Goal: Task Accomplishment & Management: Manage account settings

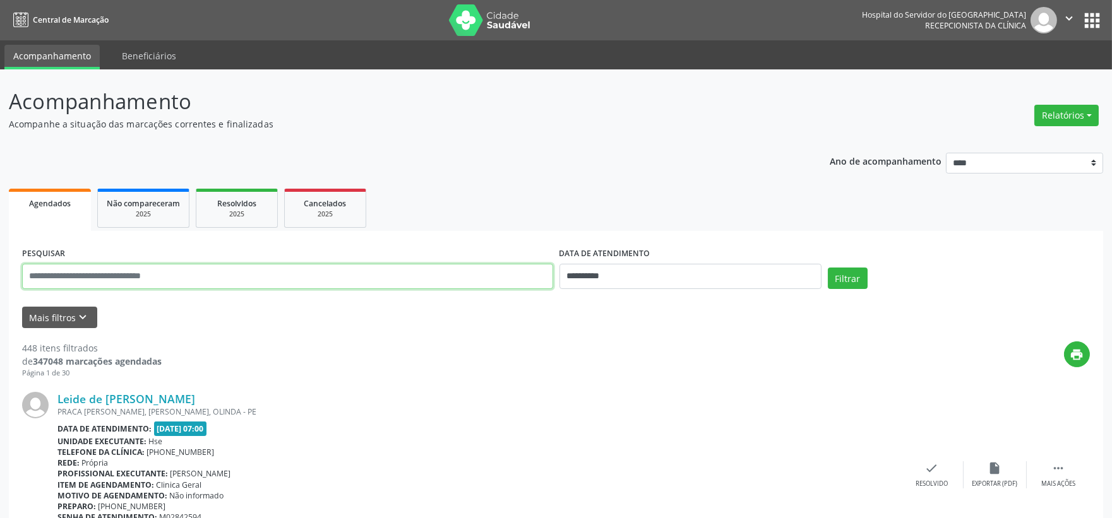
click at [343, 282] on input "text" at bounding box center [287, 276] width 531 height 25
type input "******"
click at [828, 268] on button "Filtrar" at bounding box center [848, 278] width 40 height 21
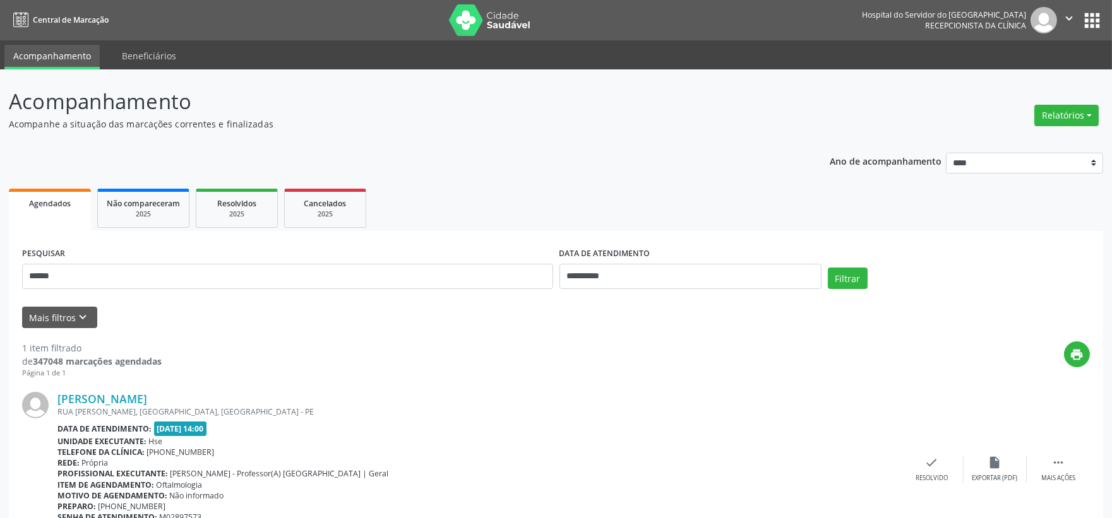
scroll to position [64, 0]
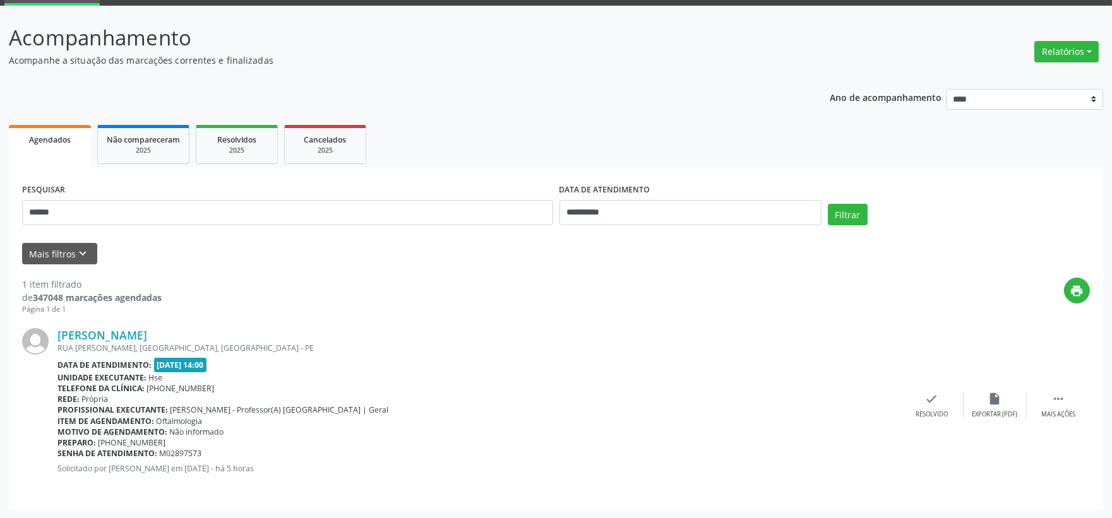
click at [109, 343] on div "RUA JOAO LOPES MACHADO, CENTRO, PARNAMIRIM - PE" at bounding box center [478, 348] width 843 height 11
click at [109, 333] on link "Waldir Jorge e Silva" at bounding box center [102, 335] width 90 height 14
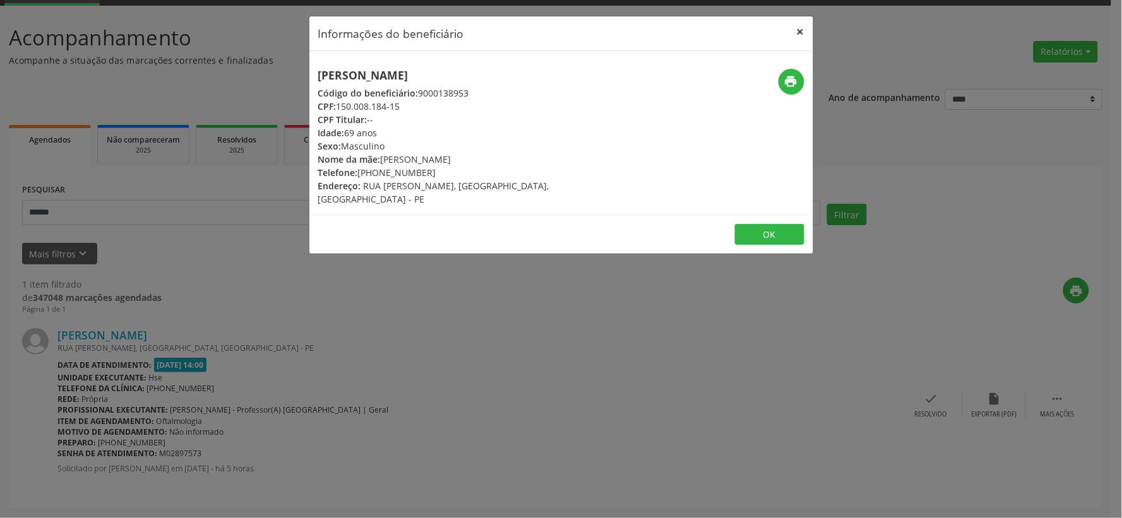
click at [805, 36] on button "×" at bounding box center [800, 31] width 25 height 31
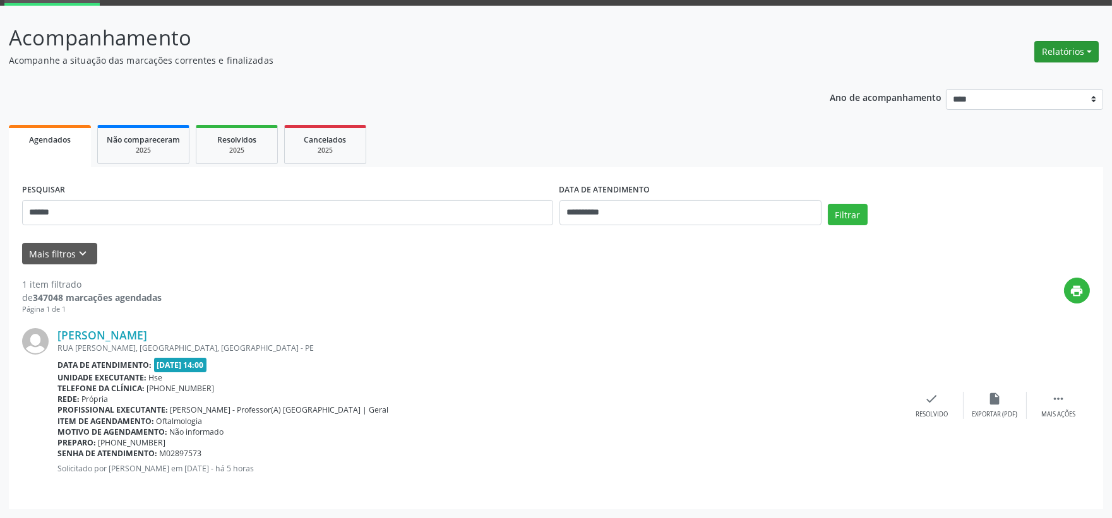
click at [1045, 52] on button "Relatórios" at bounding box center [1066, 51] width 64 height 21
click at [1024, 78] on link "Agendamentos" at bounding box center [1030, 78] width 136 height 18
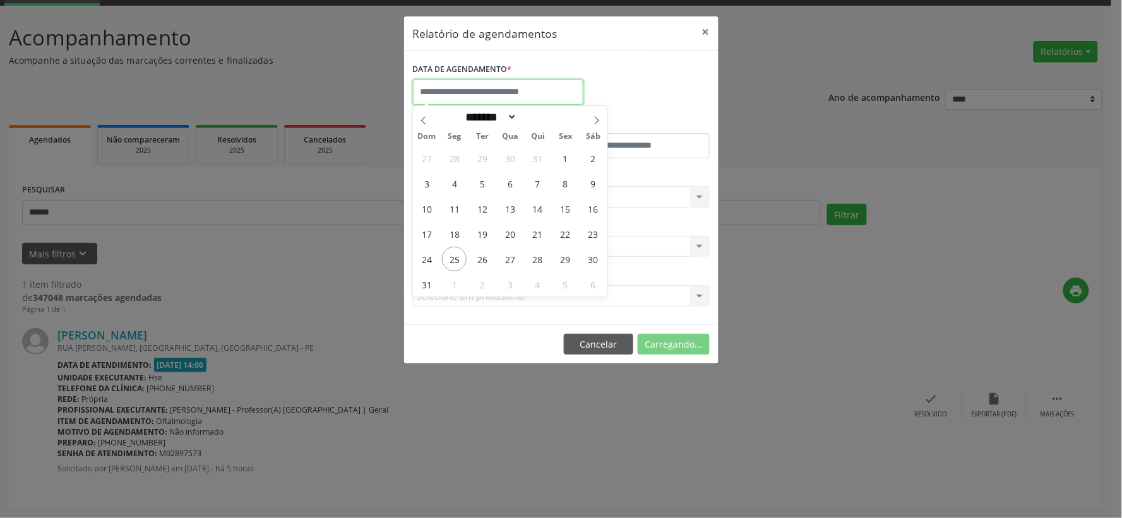
click at [506, 87] on input "text" at bounding box center [498, 92] width 170 height 25
click at [449, 256] on span "25" at bounding box center [454, 259] width 25 height 25
type input "**********"
click at [449, 256] on span "25" at bounding box center [454, 259] width 25 height 25
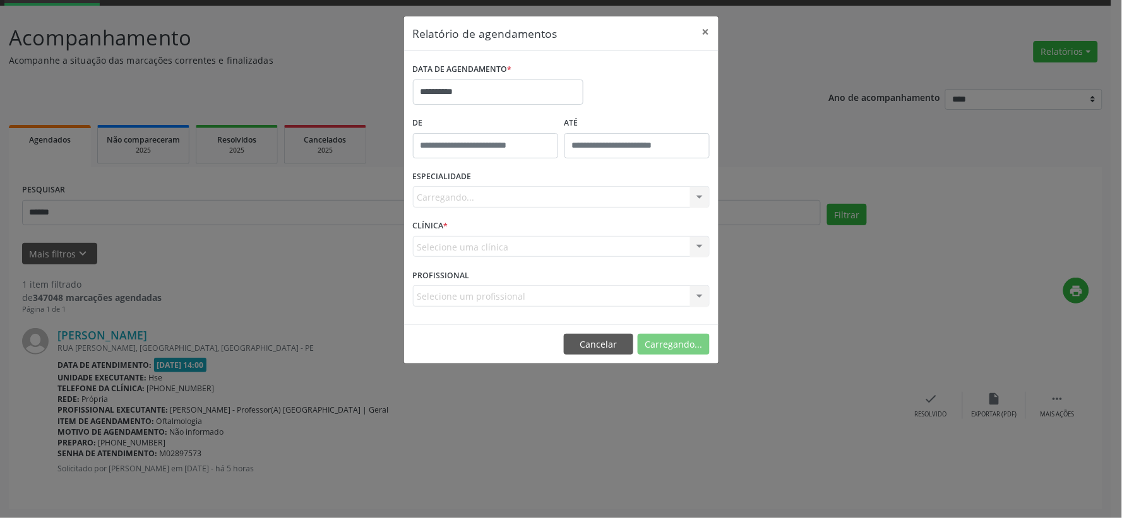
click at [442, 191] on div "Carregando... Nenhum resultado encontrado para: " " Não há nenhuma opção para s…" at bounding box center [561, 196] width 297 height 21
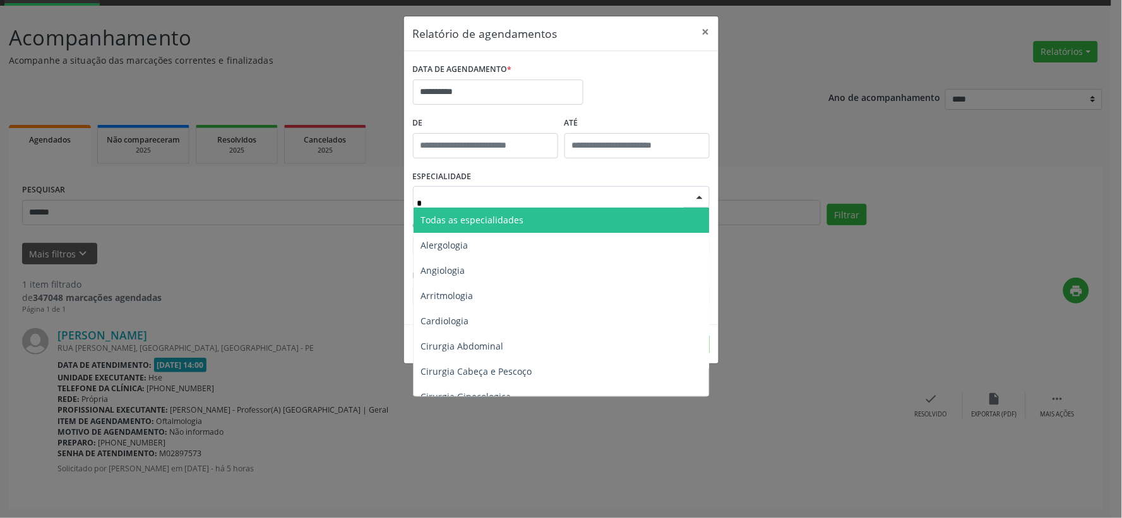
type input "**"
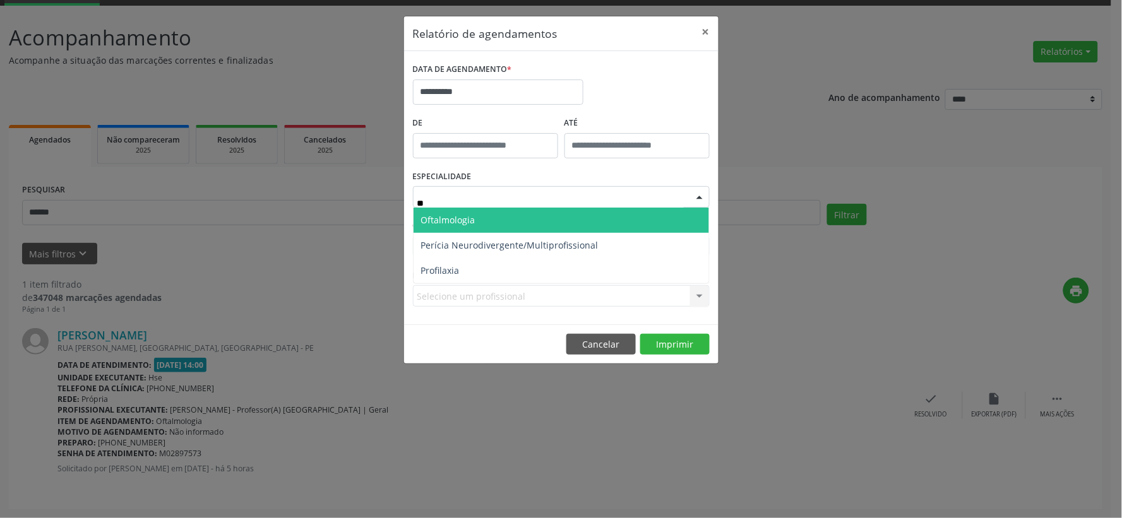
click at [469, 212] on span "Oftalmologia" at bounding box center [560, 220] width 295 height 25
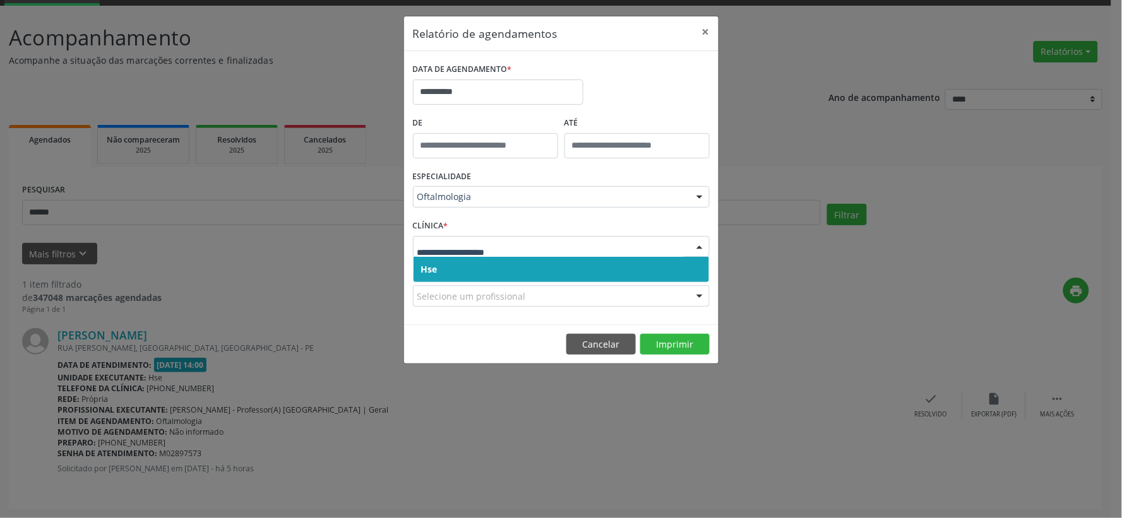
click at [465, 269] on span "Hse" at bounding box center [560, 269] width 295 height 25
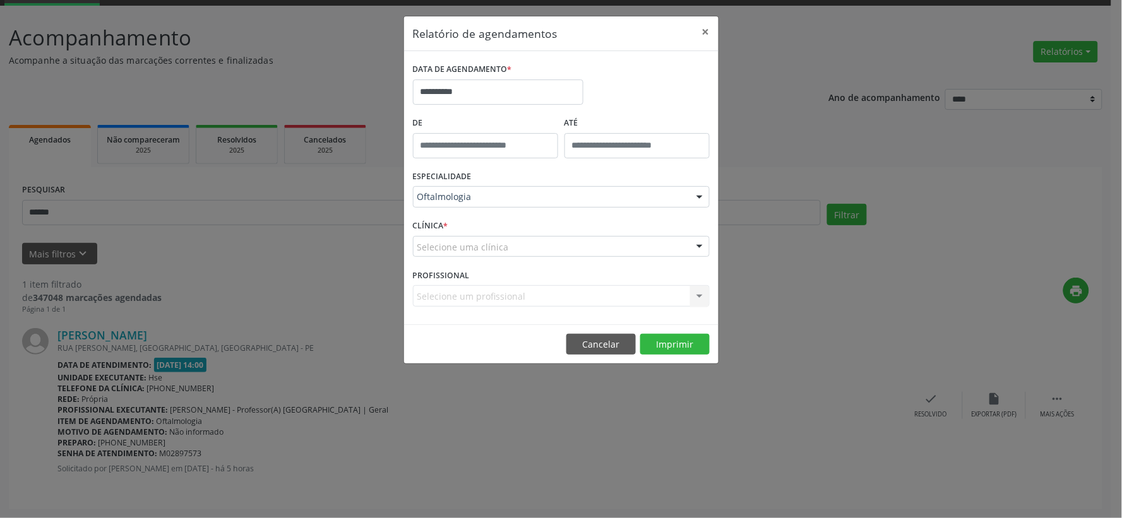
click at [470, 255] on div "Selecione uma clínica" at bounding box center [561, 246] width 297 height 21
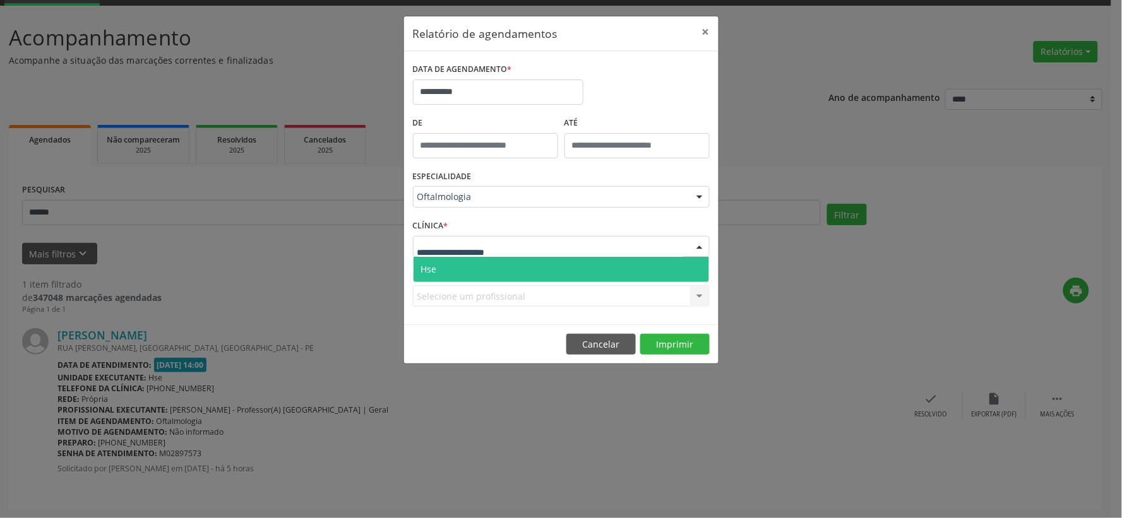
click at [464, 262] on span "Hse" at bounding box center [560, 269] width 295 height 25
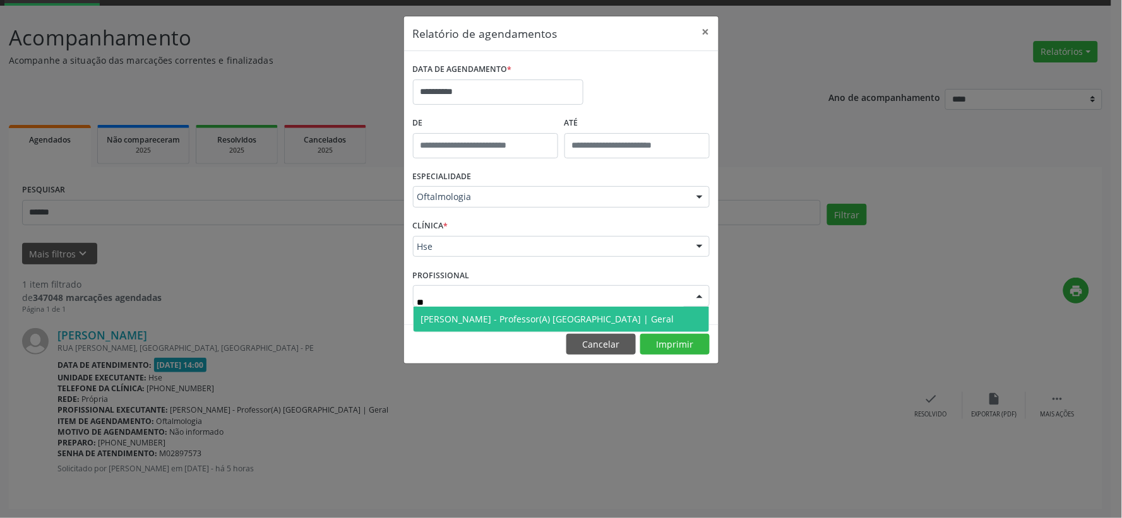
type input "***"
click at [545, 318] on span "[PERSON_NAME] - Professor(A) [GEOGRAPHIC_DATA] | Geral" at bounding box center [547, 319] width 253 height 12
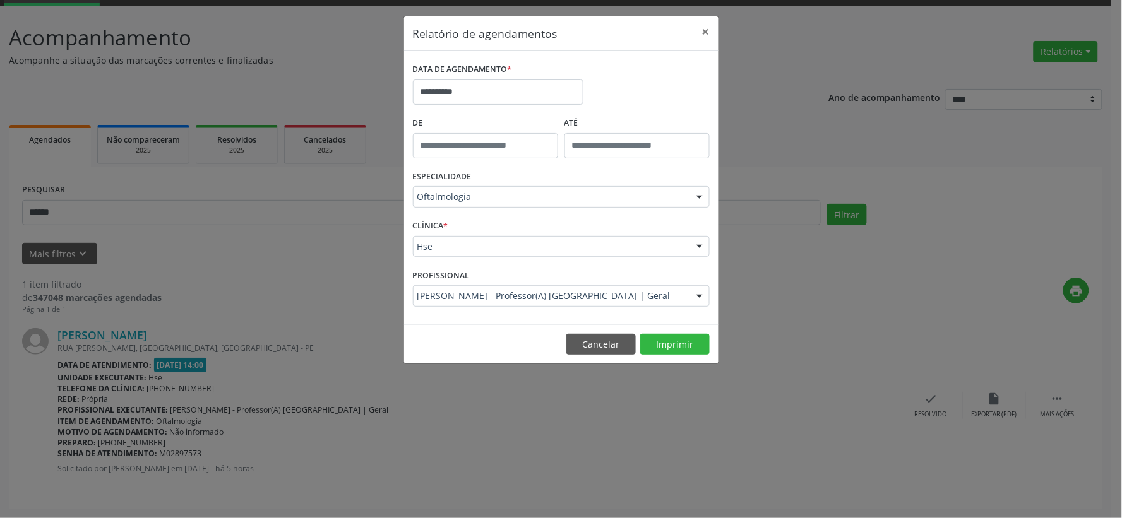
click at [658, 358] on footer "Cancelar Imprimir" at bounding box center [561, 344] width 314 height 40
click at [660, 352] on button "Imprimir" at bounding box center [674, 344] width 69 height 21
click at [698, 34] on button "×" at bounding box center [705, 31] width 25 height 31
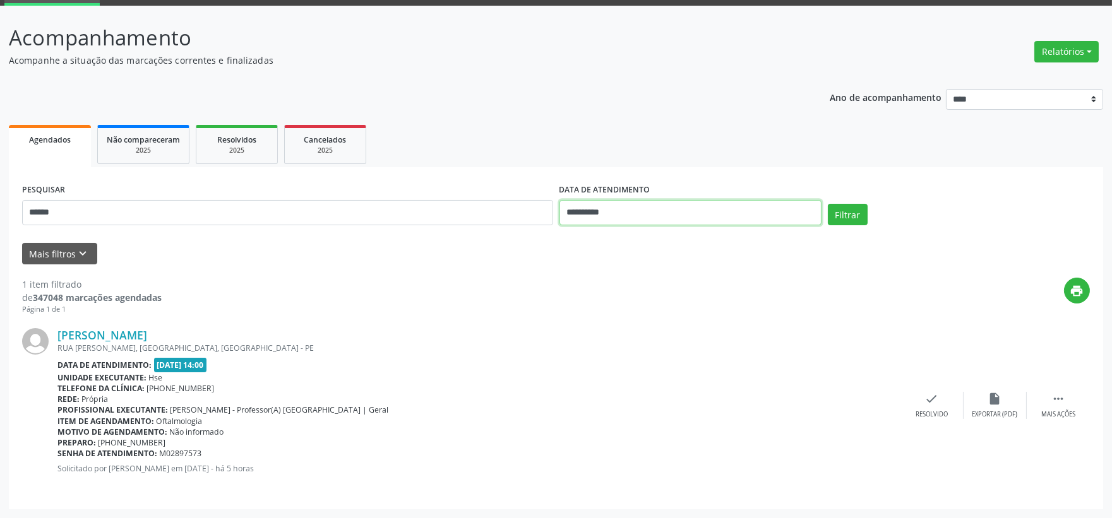
click at [615, 206] on input "**********" at bounding box center [690, 212] width 262 height 25
click at [617, 206] on input "**********" at bounding box center [690, 212] width 262 height 25
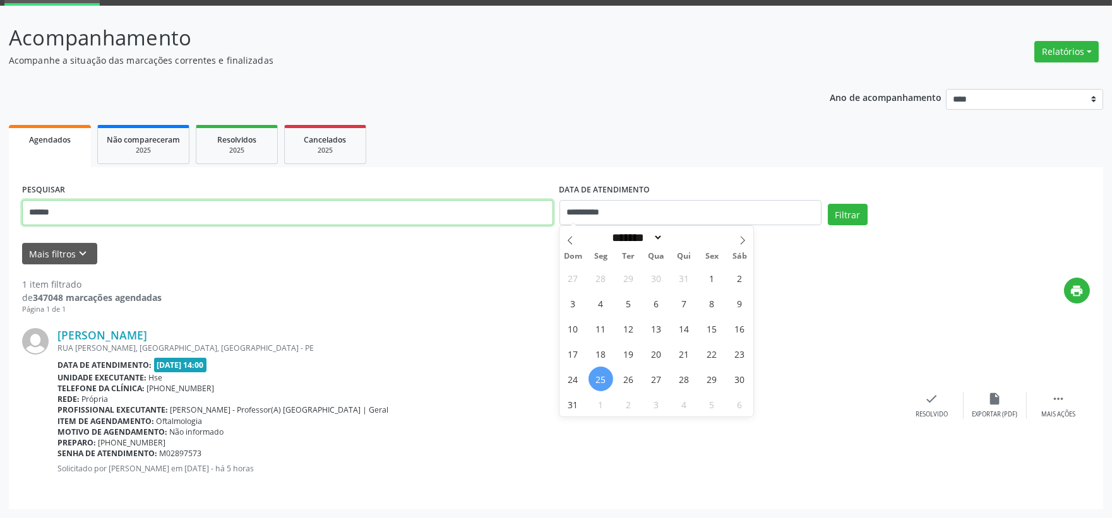
click at [463, 217] on input "******" at bounding box center [287, 212] width 531 height 25
click at [462, 215] on input "******" at bounding box center [287, 212] width 531 height 25
type input "*****"
click at [828, 204] on button "Filtrar" at bounding box center [848, 214] width 40 height 21
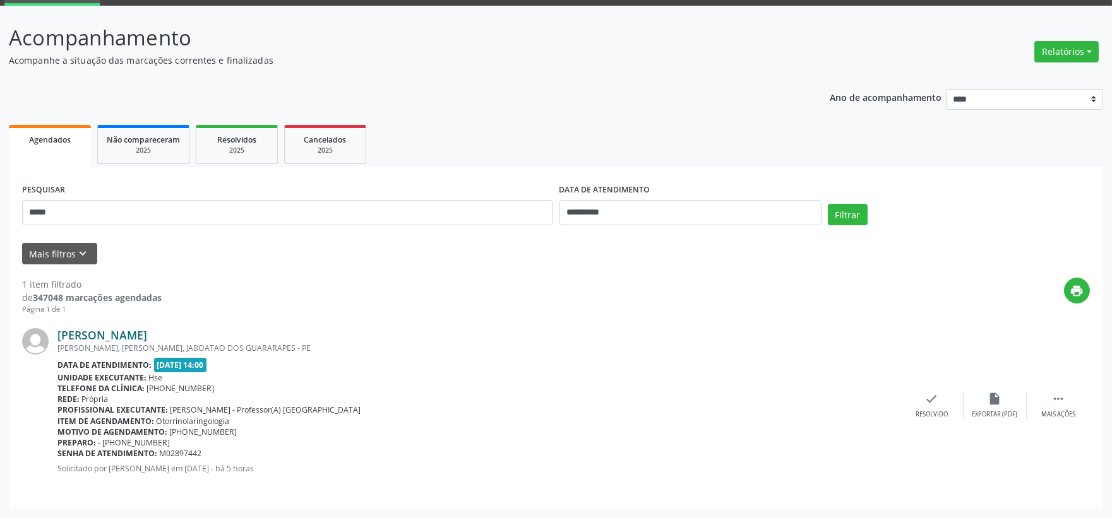
click at [147, 331] on link "[PERSON_NAME]" at bounding box center [102, 335] width 90 height 14
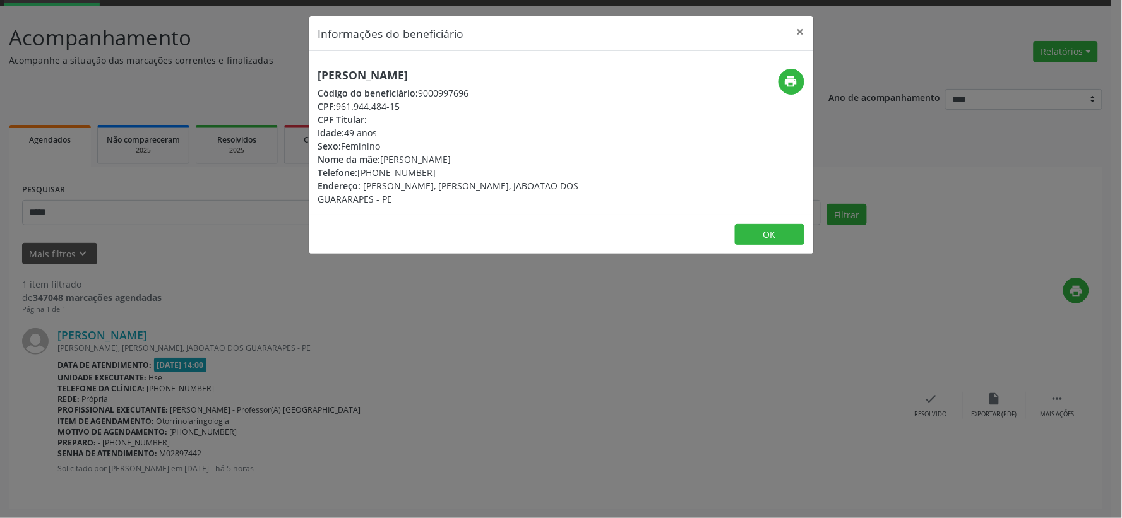
click at [790, 282] on div "Informações do beneficiário × Magda Adriana Torres Código do beneficiário: 9000…" at bounding box center [561, 259] width 1122 height 518
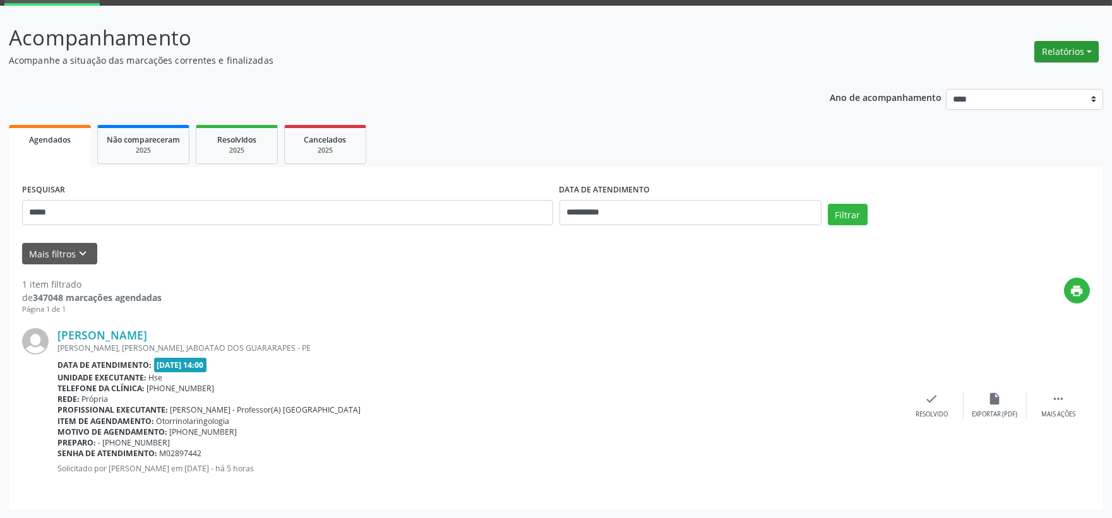
click at [1084, 47] on button "Relatórios" at bounding box center [1066, 51] width 64 height 21
click at [1040, 72] on link "Agendamentos" at bounding box center [1030, 78] width 136 height 18
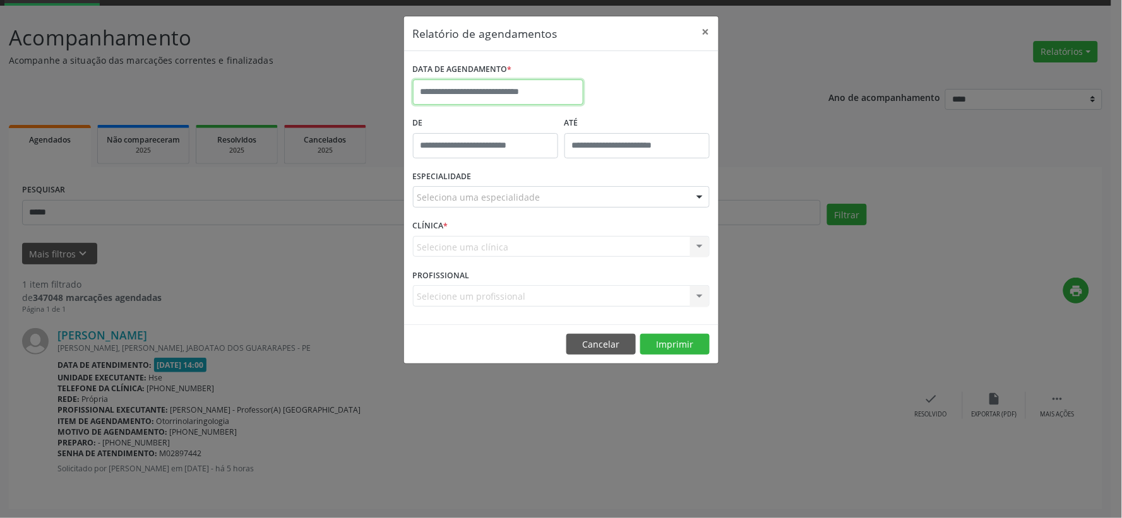
click at [431, 96] on input "text" at bounding box center [498, 92] width 170 height 25
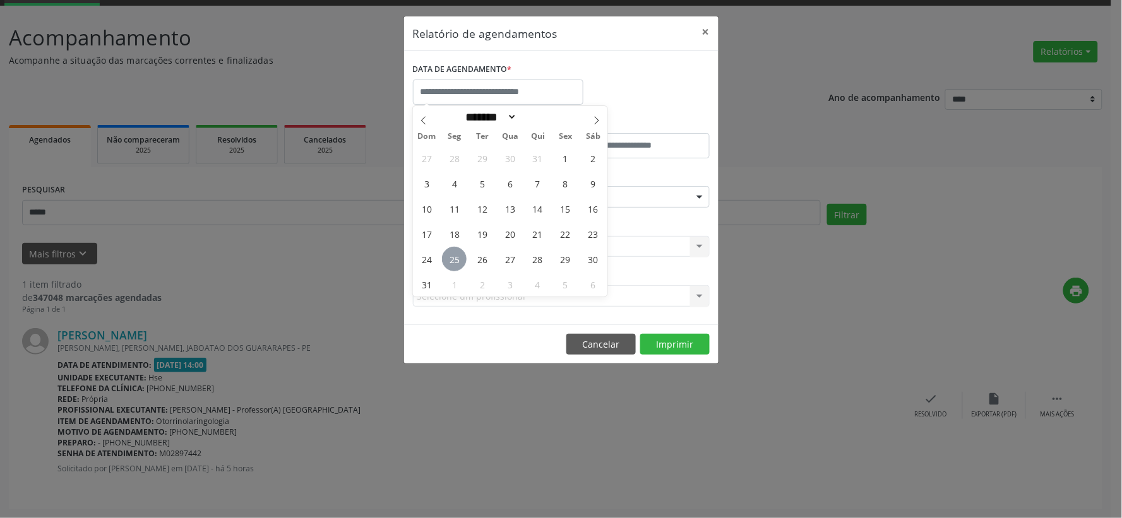
click at [457, 260] on span "25" at bounding box center [454, 259] width 25 height 25
type input "**********"
drag, startPoint x: 457, startPoint y: 260, endPoint x: 456, endPoint y: 253, distance: 7.1
click at [457, 260] on span "25" at bounding box center [454, 259] width 25 height 25
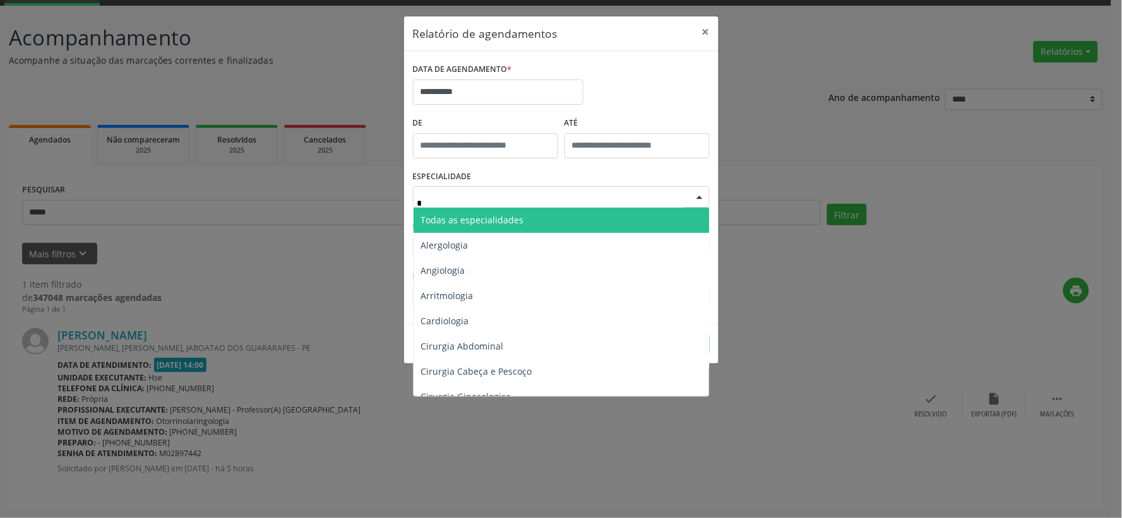
type input "**"
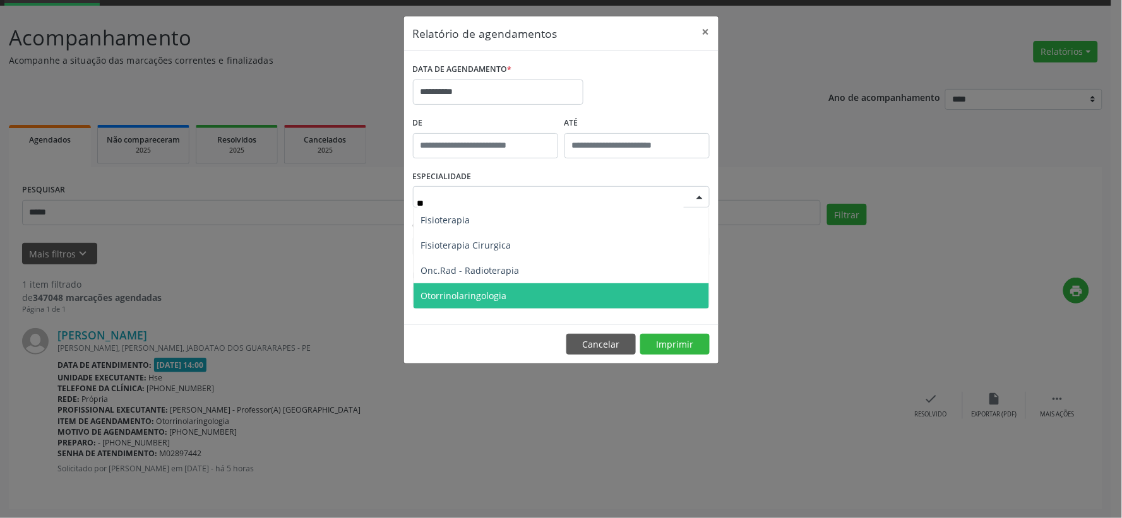
click at [447, 291] on span "Otorrinolaringologia" at bounding box center [464, 296] width 86 height 12
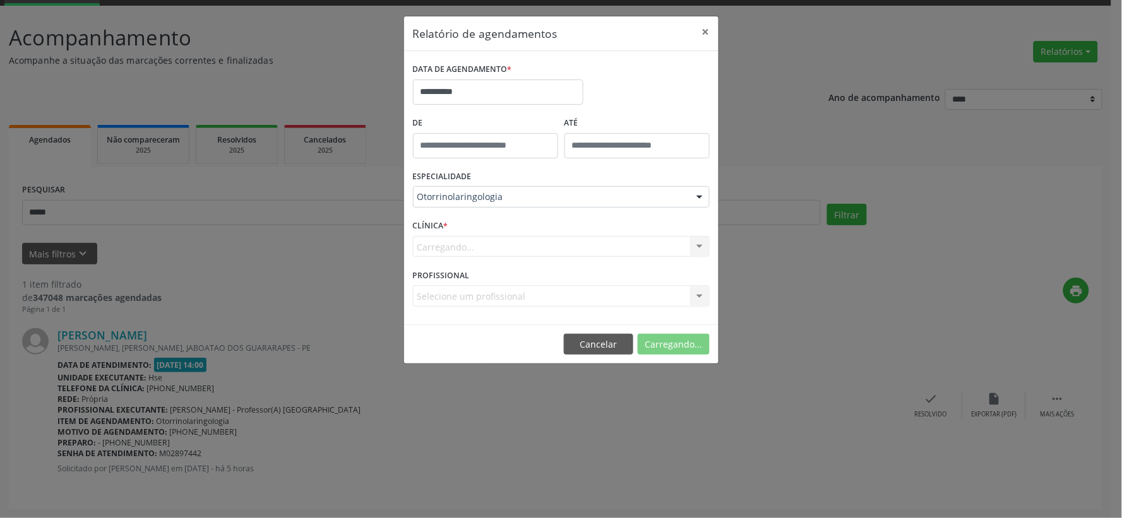
click at [470, 237] on div "Carregando... Hse Nenhum resultado encontrado para: " " Não há nenhuma opção pa…" at bounding box center [561, 246] width 297 height 21
click at [470, 242] on div "Carregando... Hse Nenhum resultado encontrado para: " " Não há nenhuma opção pa…" at bounding box center [561, 246] width 297 height 21
click at [470, 244] on div "Carregando... Hse Nenhum resultado encontrado para: " " Não há nenhuma opção pa…" at bounding box center [561, 246] width 297 height 21
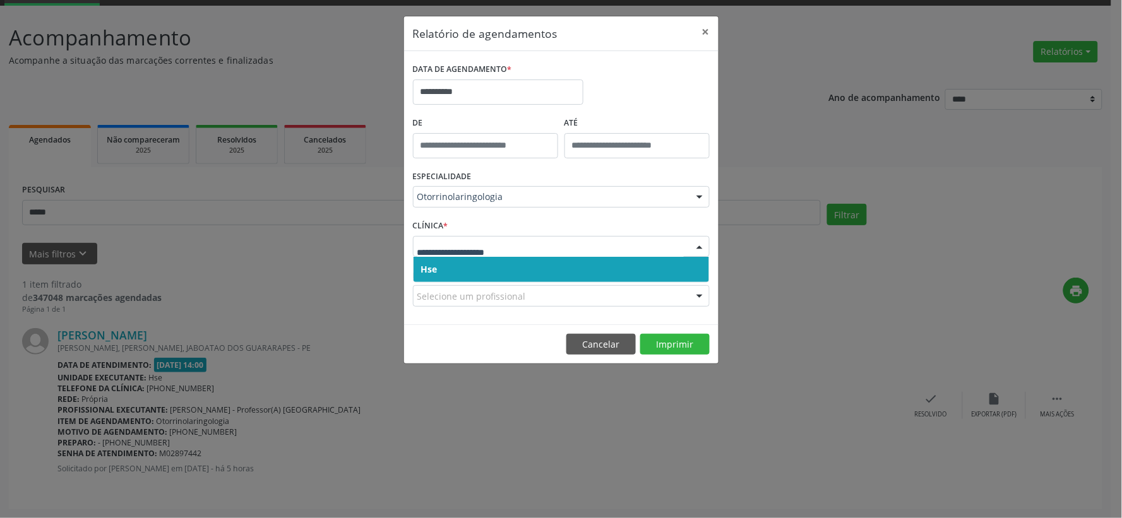
click at [430, 272] on span "Hse" at bounding box center [429, 269] width 16 height 12
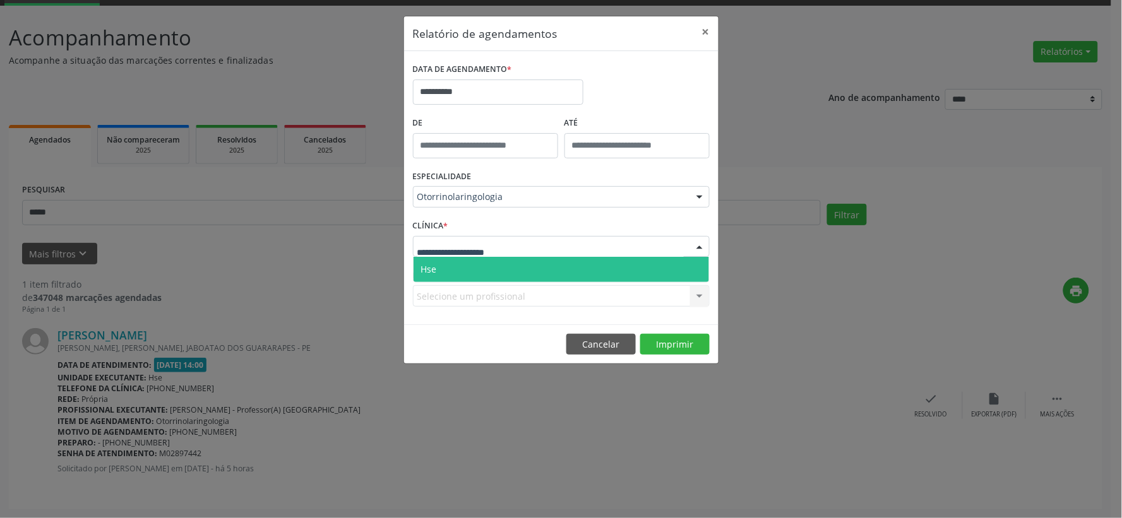
click at [451, 270] on span "Hse" at bounding box center [560, 269] width 295 height 25
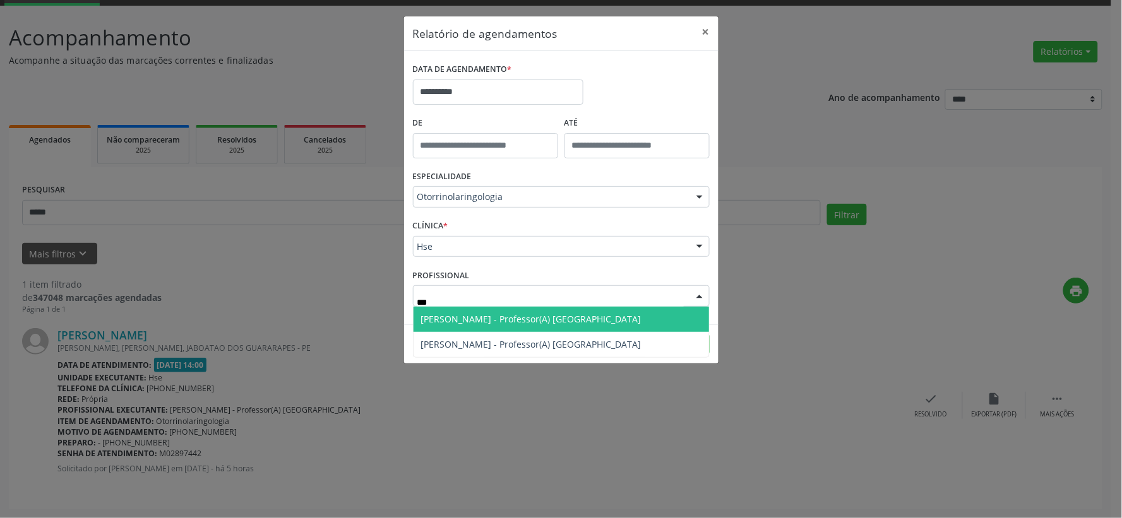
type input "****"
drag, startPoint x: 478, startPoint y: 316, endPoint x: 490, endPoint y: 316, distance: 12.6
click at [478, 316] on span "[PERSON_NAME] - Professor(A) [GEOGRAPHIC_DATA]" at bounding box center [531, 319] width 220 height 12
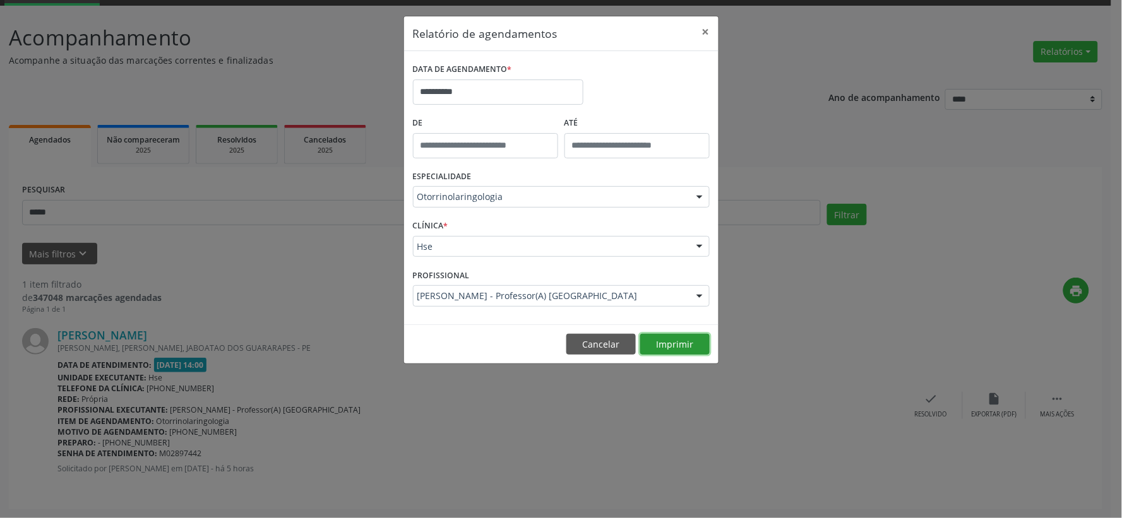
click at [697, 343] on button "Imprimir" at bounding box center [674, 344] width 69 height 21
click at [707, 30] on button "×" at bounding box center [705, 31] width 25 height 31
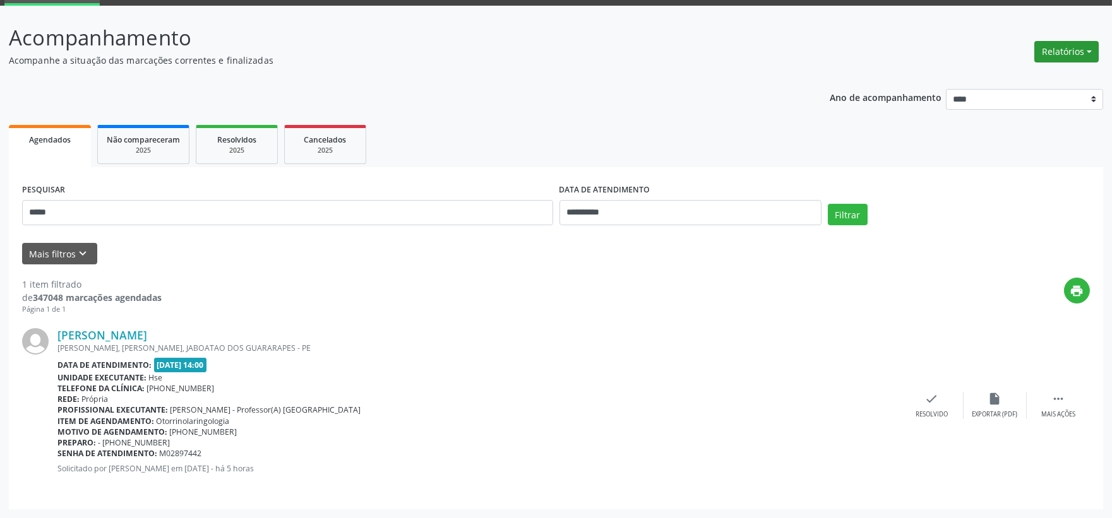
click at [1058, 52] on button "Relatórios" at bounding box center [1066, 51] width 64 height 21
click at [1038, 71] on link "Agendamentos" at bounding box center [1030, 78] width 136 height 18
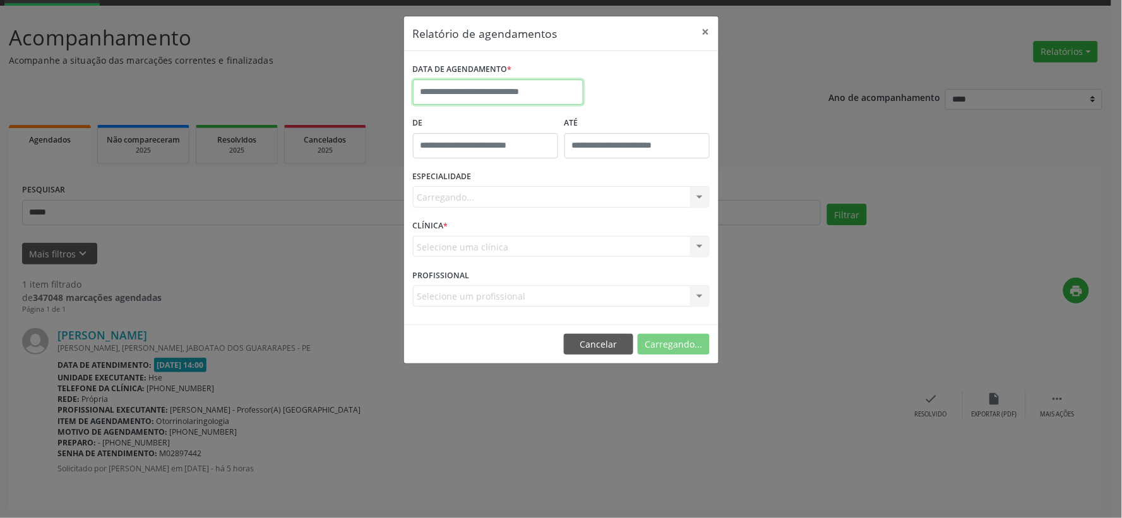
click at [475, 86] on input "text" at bounding box center [498, 92] width 170 height 25
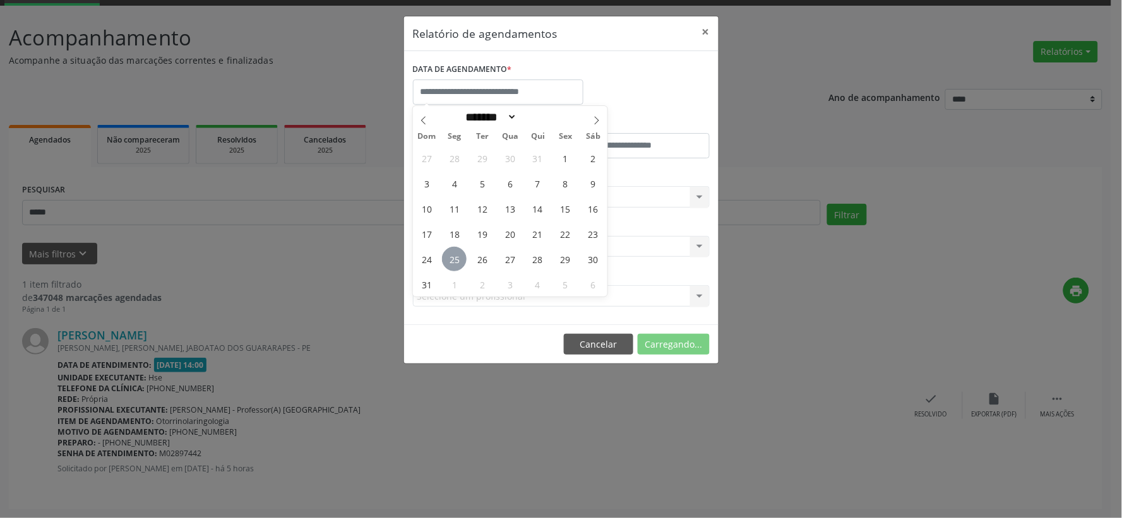
click at [449, 253] on span "25" at bounding box center [454, 259] width 25 height 25
type input "**********"
click at [449, 253] on span "25" at bounding box center [454, 259] width 25 height 25
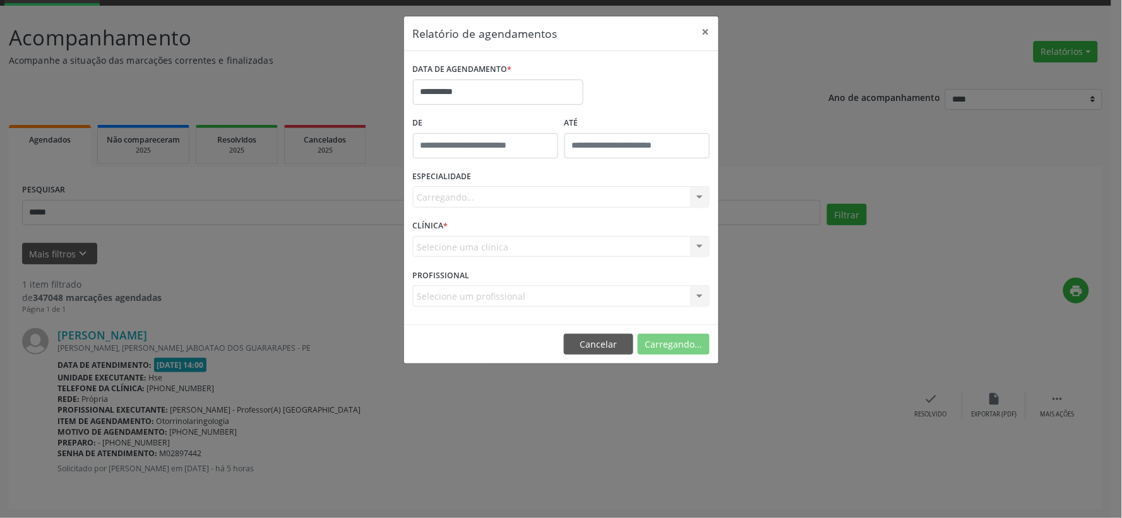
click at [474, 196] on div "Carregando... Todas as especialidades Alergologia Angiologia Arritmologia Cardi…" at bounding box center [561, 196] width 297 height 21
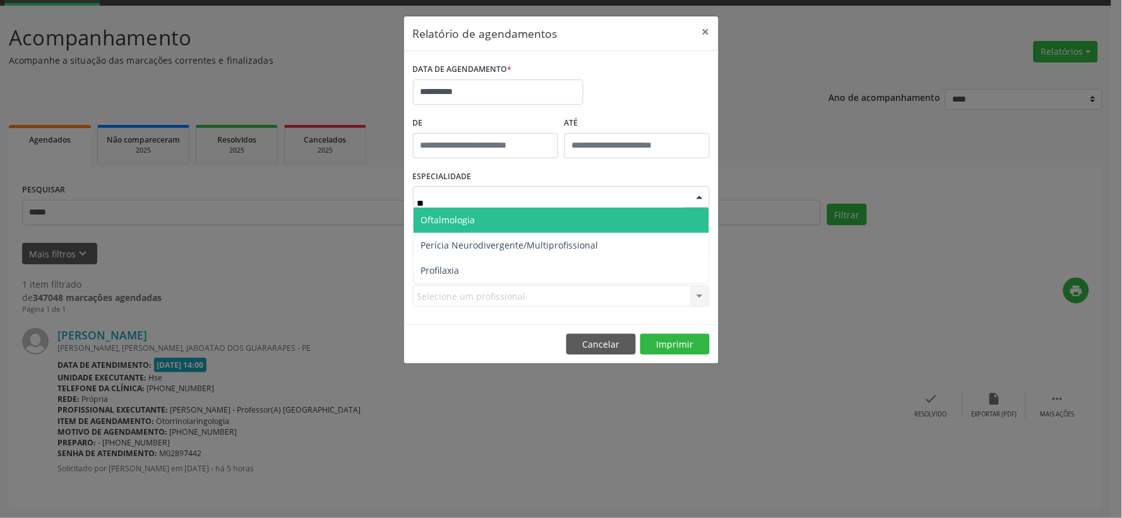
type input "***"
click at [482, 224] on span "Oftalmologia" at bounding box center [560, 220] width 295 height 25
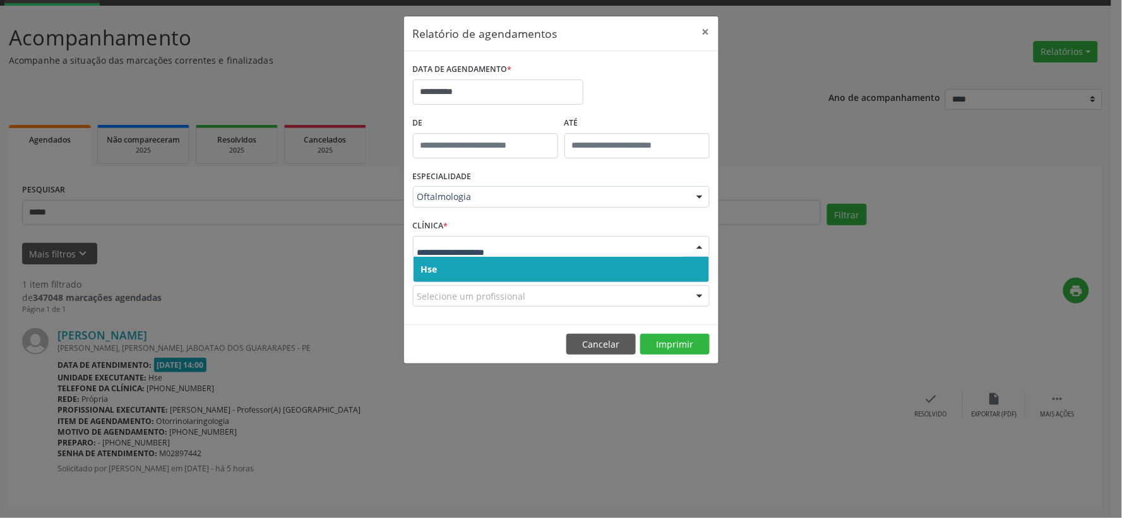
click at [478, 254] on input "text" at bounding box center [550, 252] width 266 height 25
click at [495, 261] on span "Hse" at bounding box center [560, 269] width 295 height 25
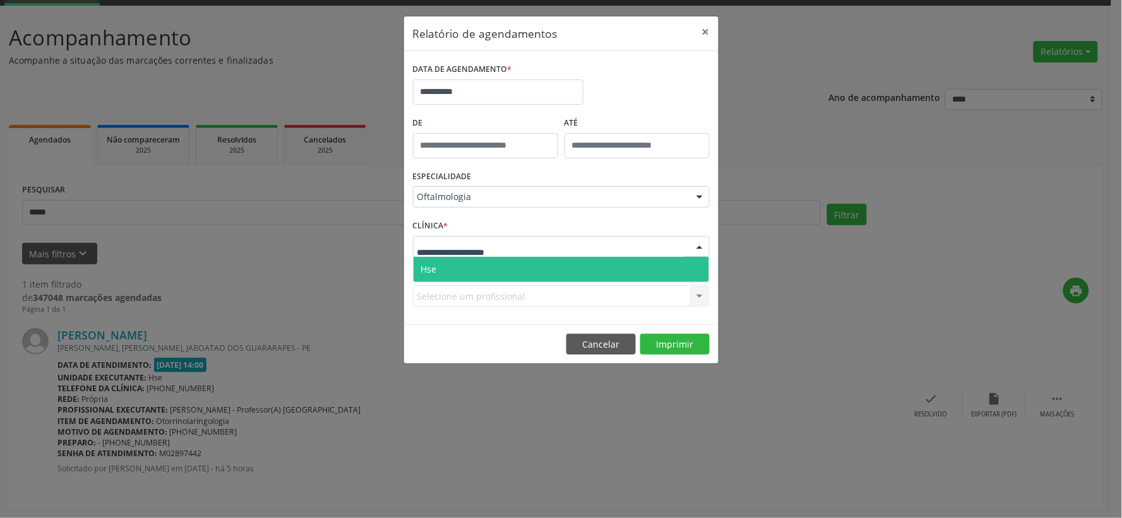
click at [499, 263] on span "Hse" at bounding box center [560, 269] width 295 height 25
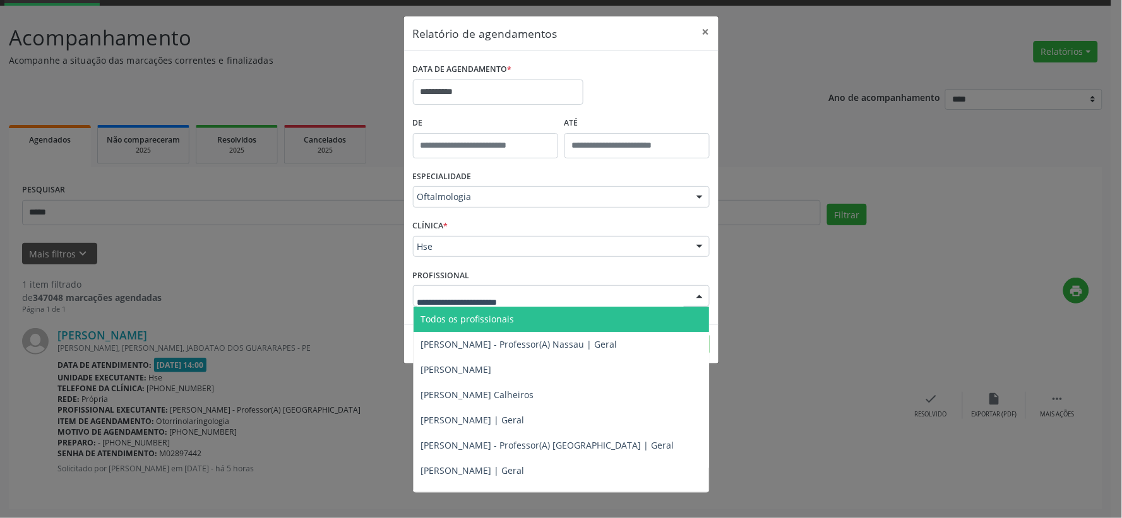
click at [507, 299] on input "text" at bounding box center [550, 302] width 266 height 25
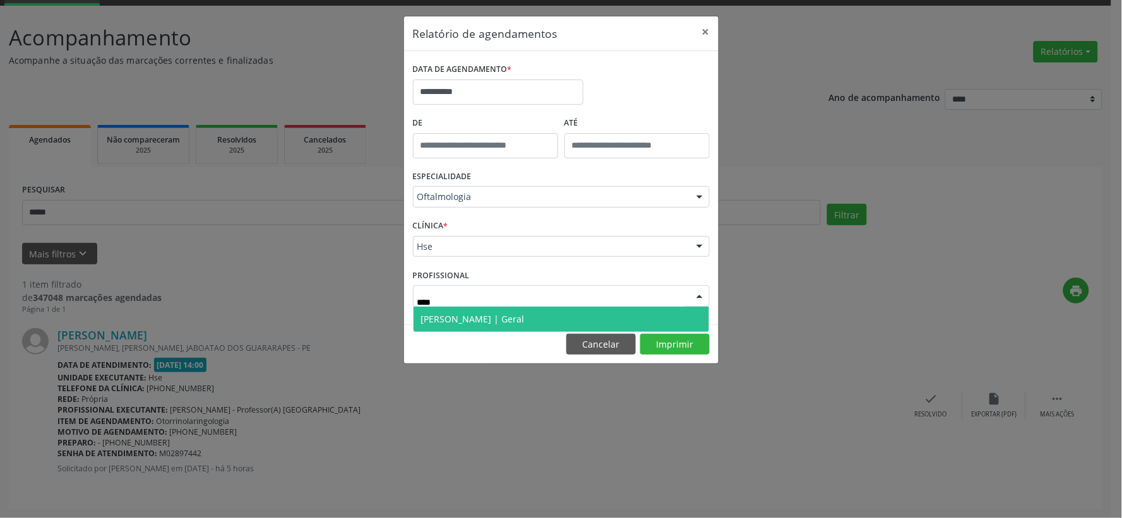
type input "*****"
click at [449, 319] on span "[PERSON_NAME] | Geral" at bounding box center [473, 319] width 104 height 12
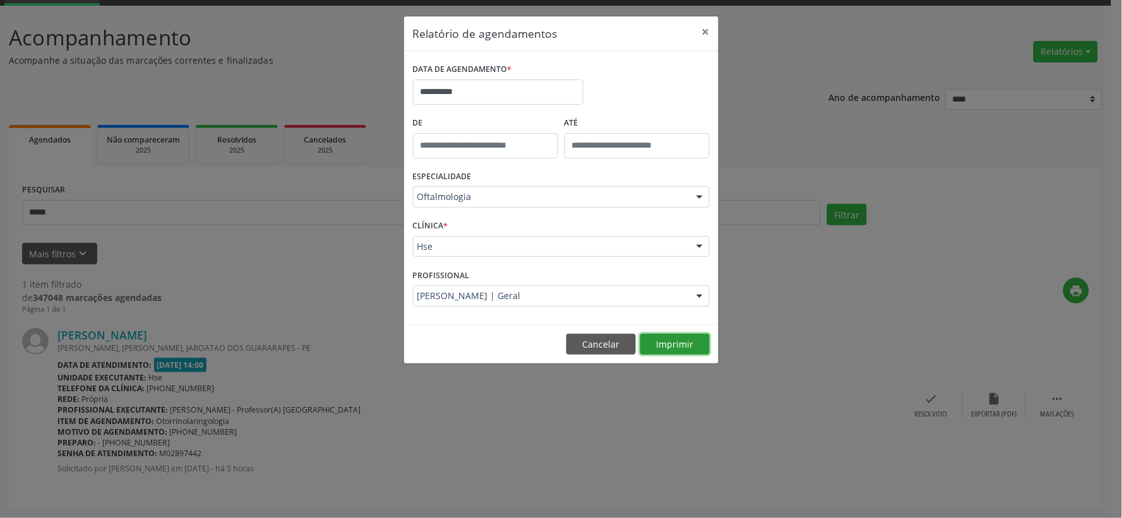
click at [661, 342] on button "Imprimir" at bounding box center [674, 344] width 69 height 21
drag, startPoint x: 701, startPoint y: 32, endPoint x: 718, endPoint y: 34, distance: 17.2
click at [701, 32] on button "×" at bounding box center [705, 31] width 25 height 31
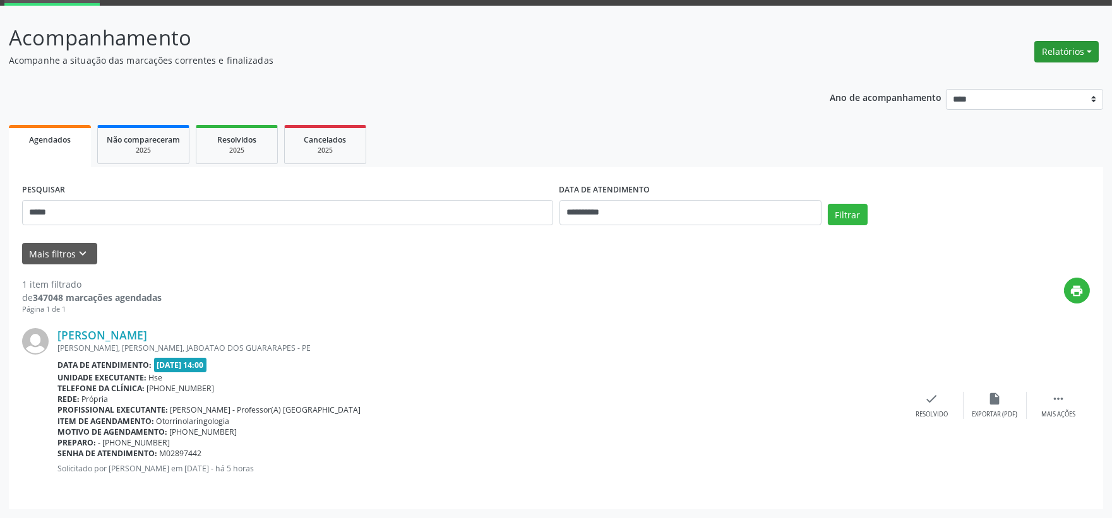
click at [1037, 46] on button "Relatórios" at bounding box center [1066, 51] width 64 height 21
click at [1019, 65] on ul "Agendamentos Procedimentos realizados" at bounding box center [1029, 86] width 137 height 45
click at [1014, 72] on link "Agendamentos" at bounding box center [1030, 78] width 136 height 18
select select "*"
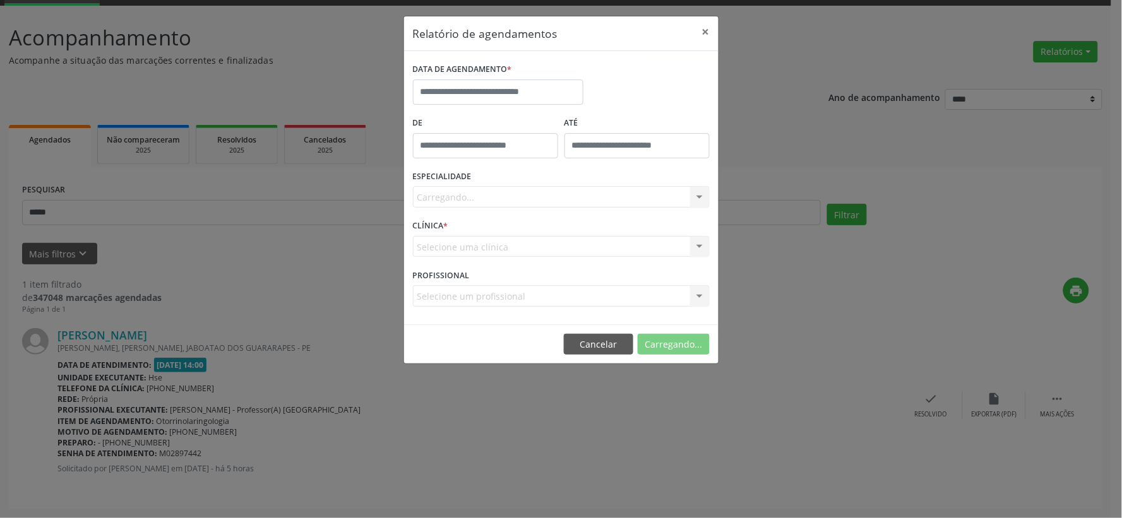
click at [503, 105] on div "DATA DE AGENDAMENTO *" at bounding box center [498, 87] width 177 height 54
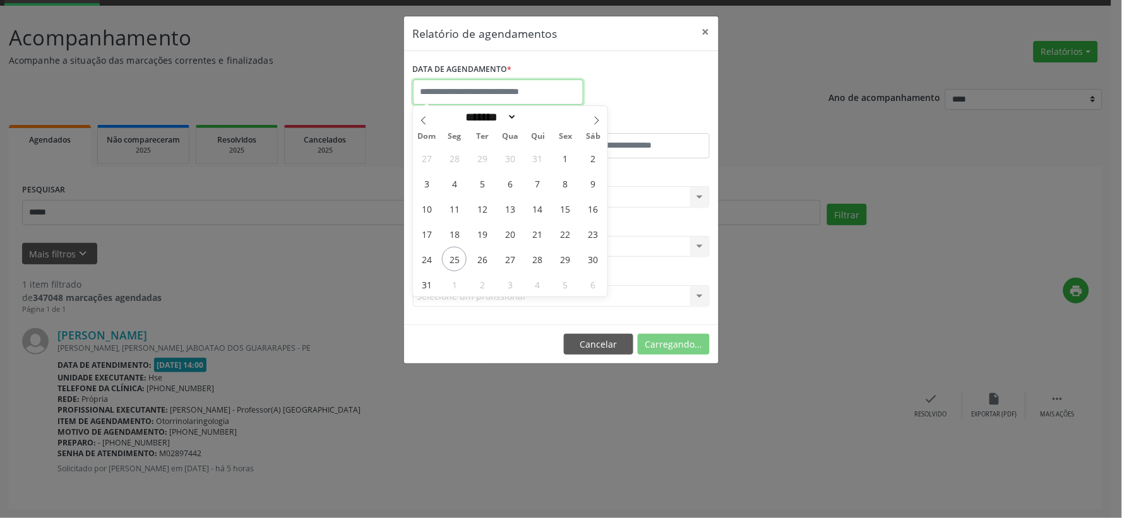
click at [499, 95] on input "text" at bounding box center [498, 92] width 170 height 25
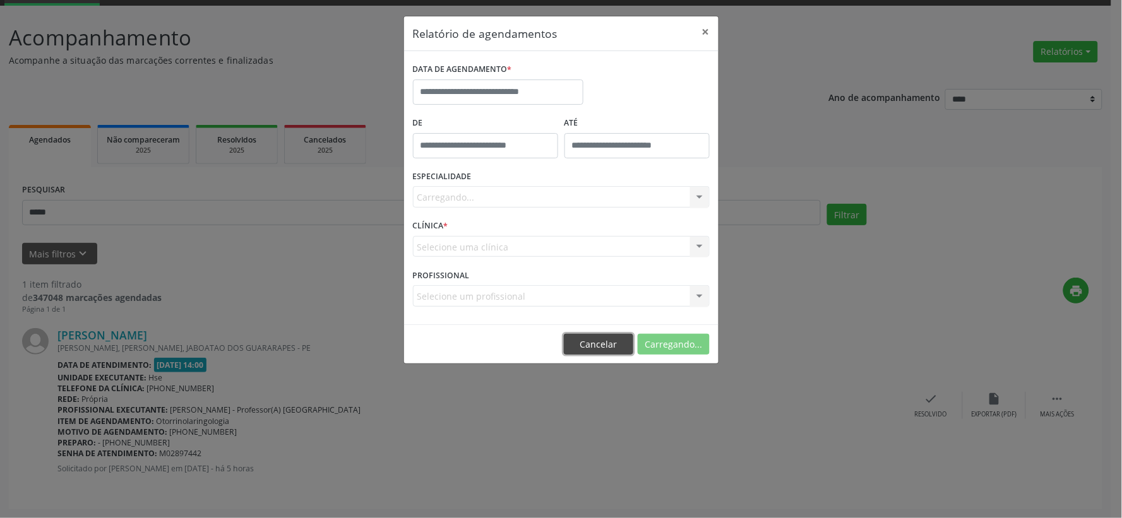
click at [591, 346] on button "Cancelar" at bounding box center [598, 344] width 69 height 21
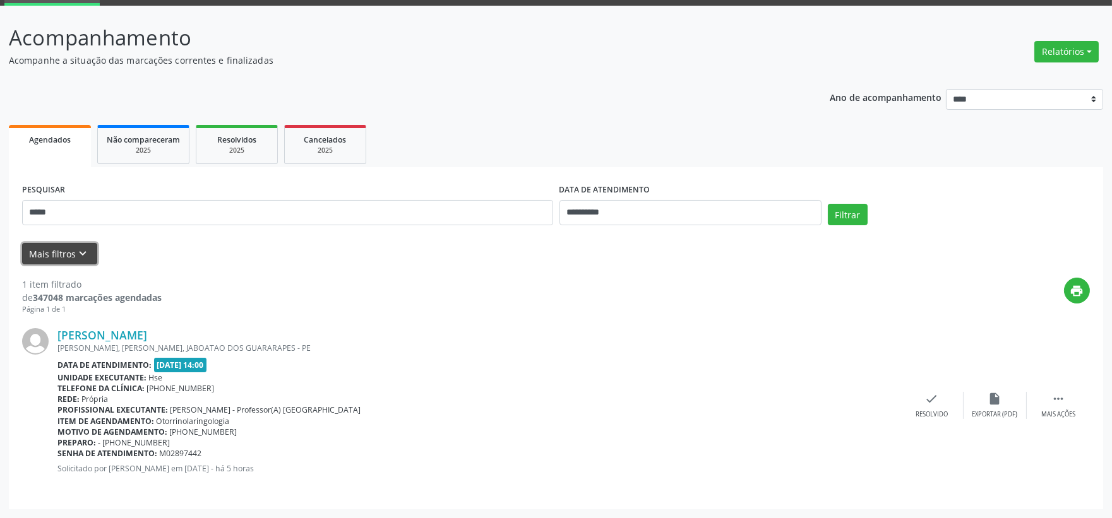
click at [59, 256] on button "Mais filtros keyboard_arrow_down" at bounding box center [59, 254] width 75 height 22
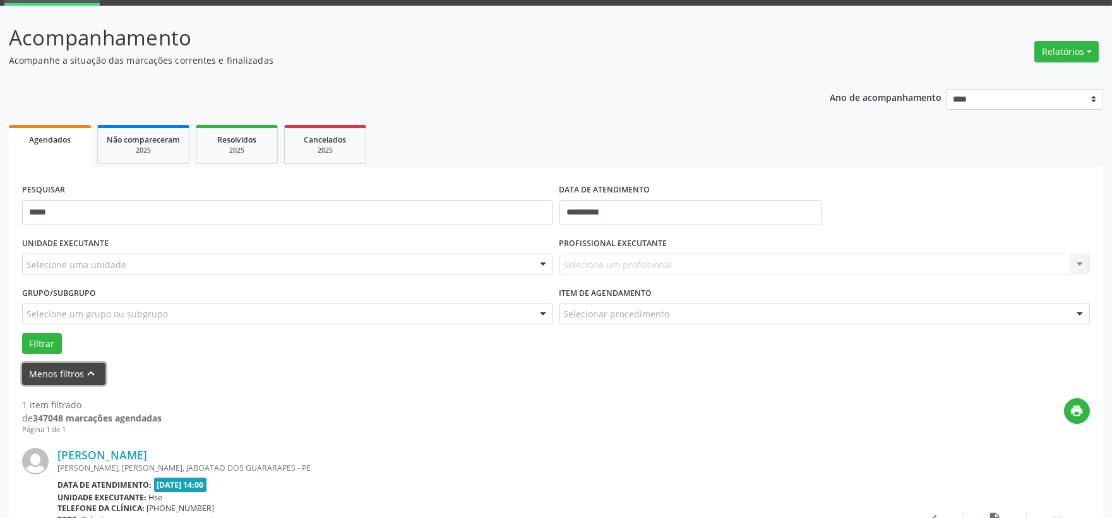
scroll to position [0, 0]
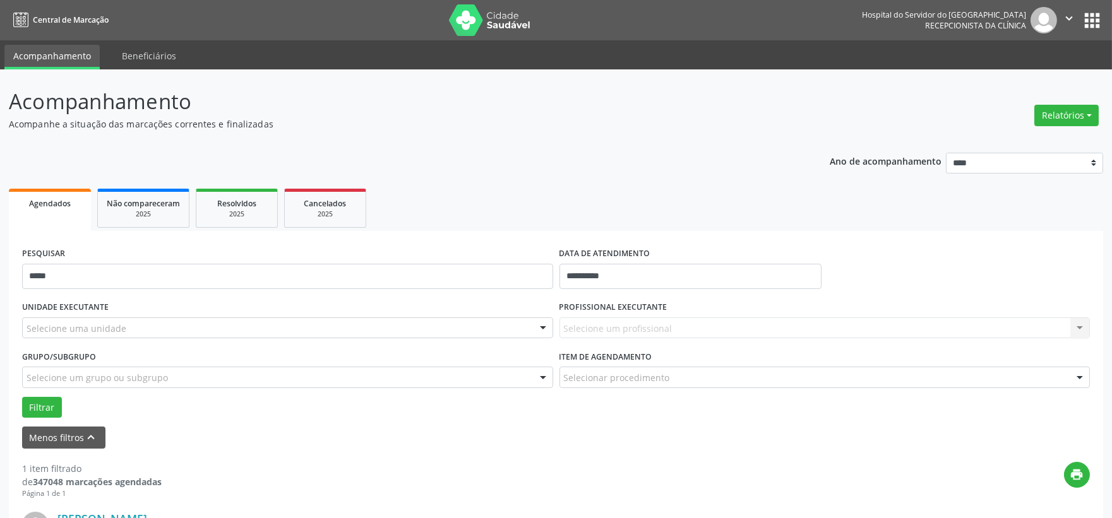
click at [471, 23] on img at bounding box center [490, 20] width 82 height 32
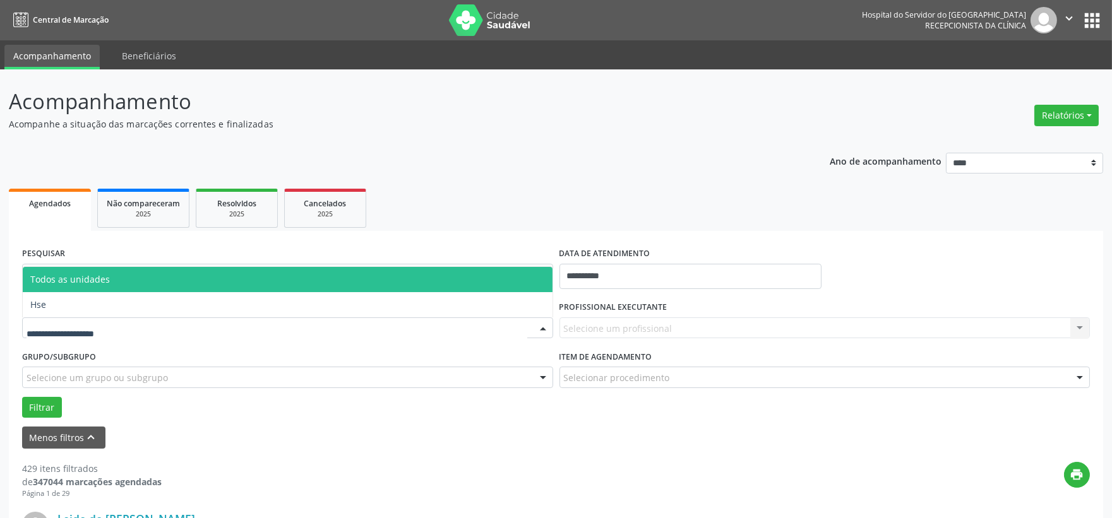
click at [168, 304] on span "Hse" at bounding box center [288, 304] width 530 height 25
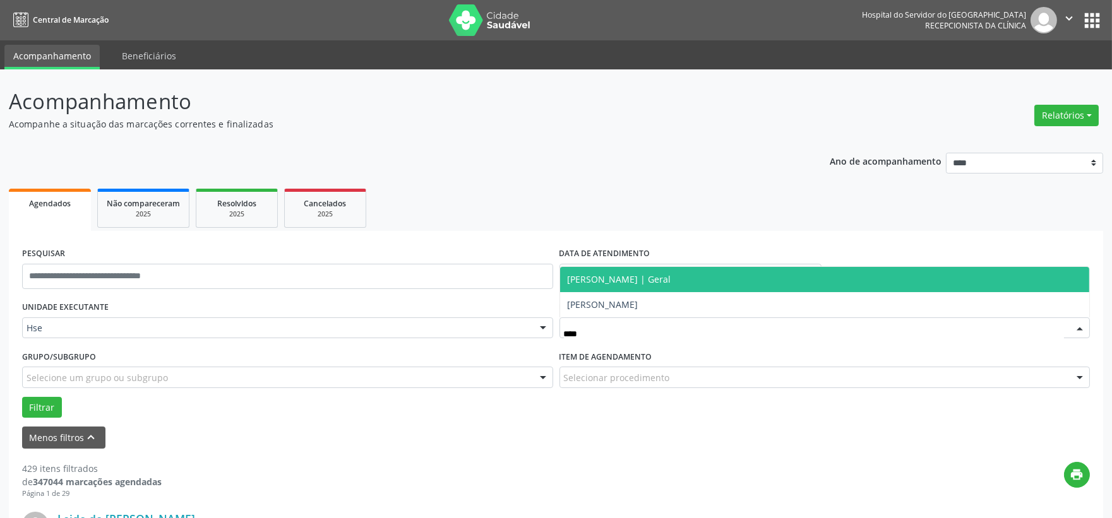
click at [595, 278] on span "[PERSON_NAME] | Geral" at bounding box center [619, 279] width 104 height 12
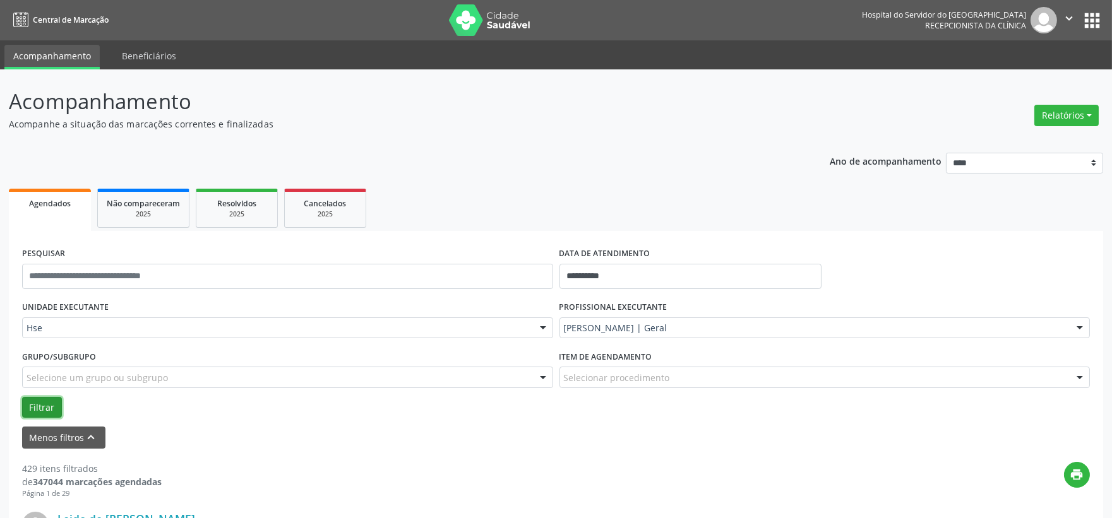
click at [52, 413] on button "Filtrar" at bounding box center [42, 407] width 40 height 21
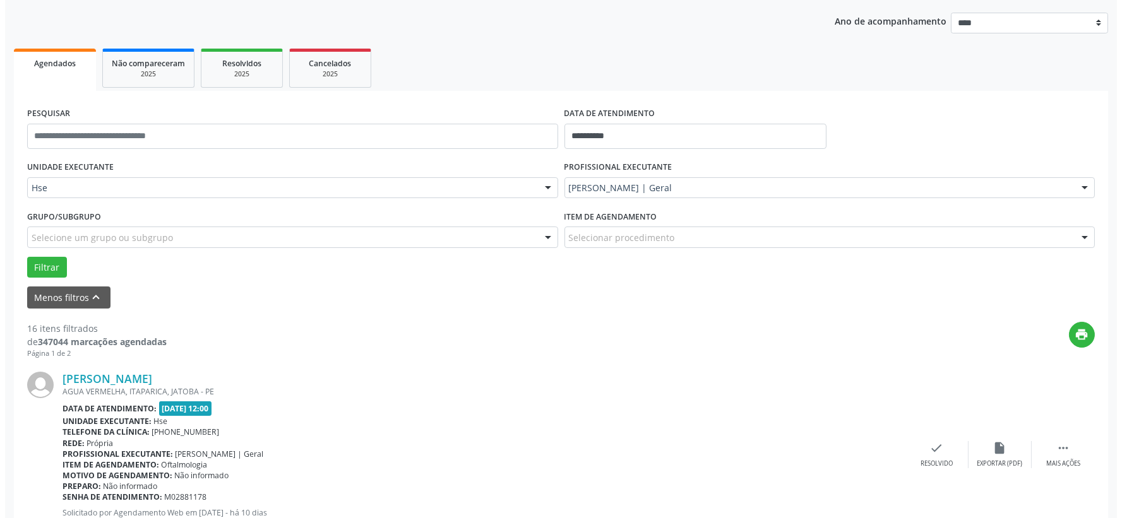
scroll to position [210, 0]
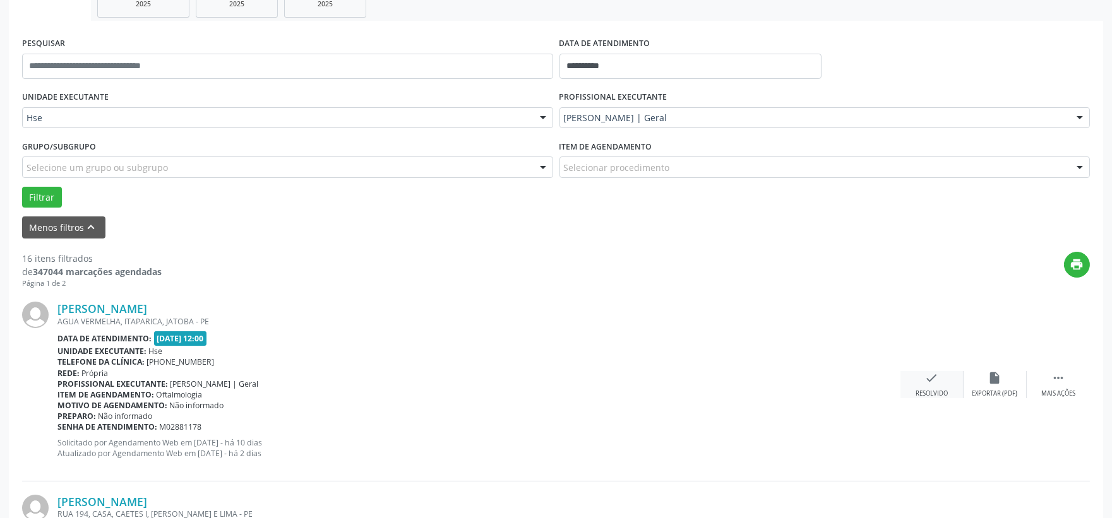
click at [925, 371] on icon "check" at bounding box center [932, 378] width 14 height 14
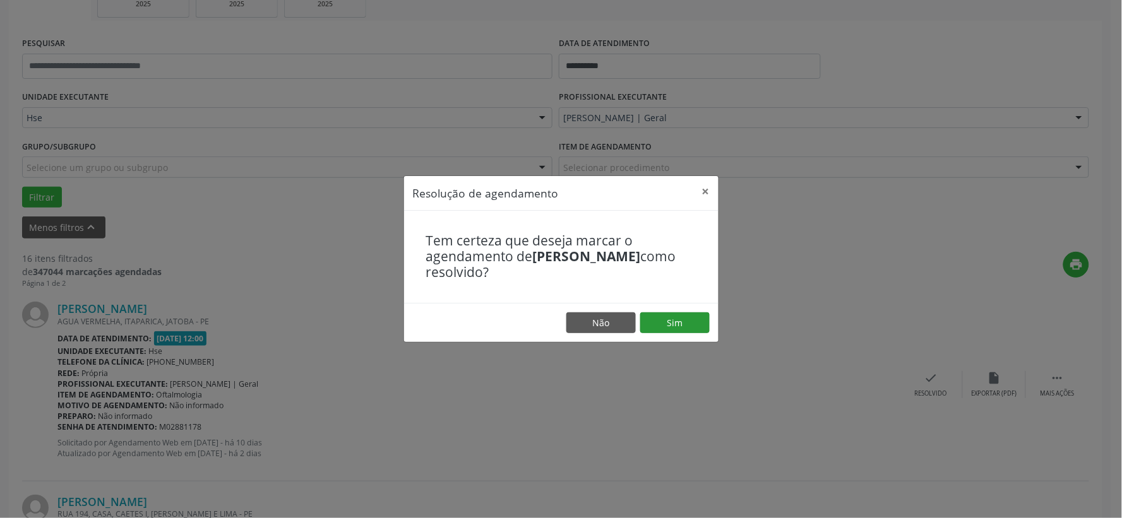
click at [692, 312] on footer "Não Sim" at bounding box center [561, 323] width 314 height 40
click at [686, 319] on button "Sim" at bounding box center [674, 322] width 69 height 21
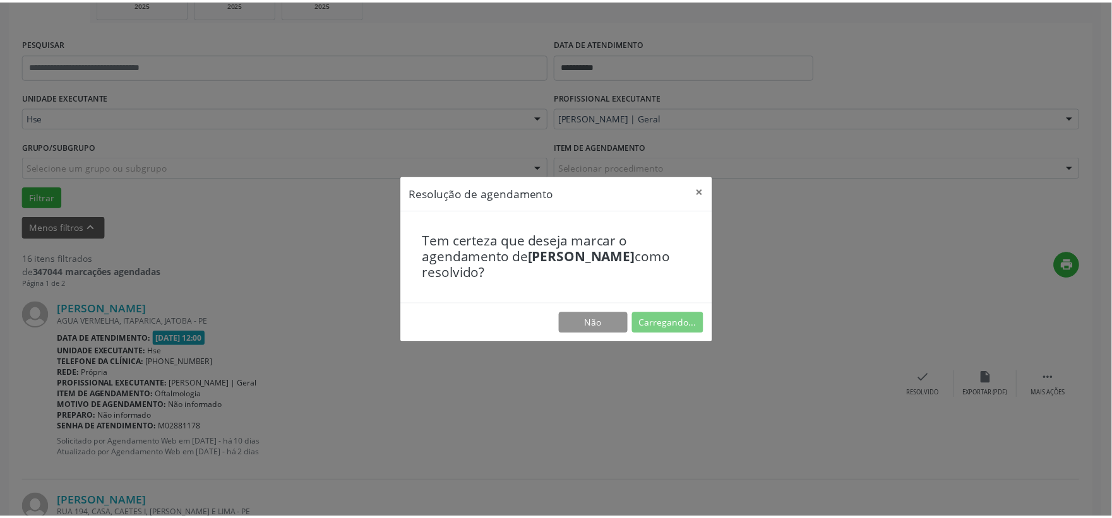
scroll to position [19, 0]
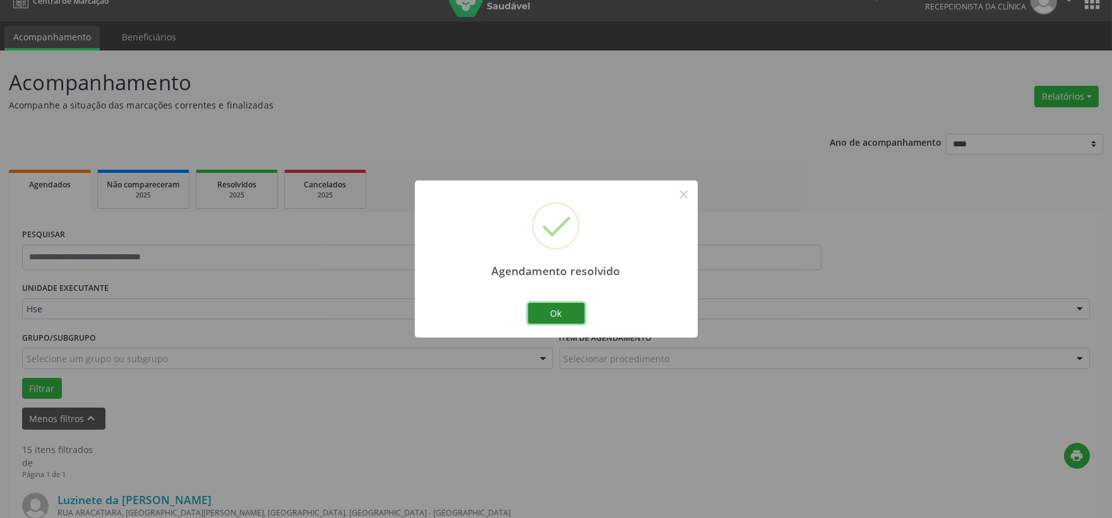
click at [554, 313] on button "Ok" at bounding box center [556, 313] width 57 height 21
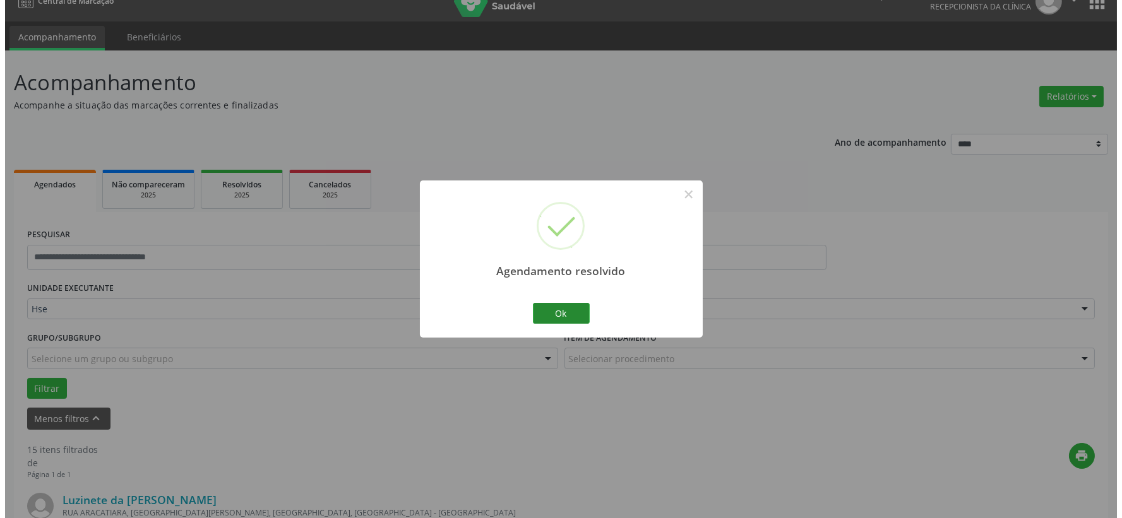
scroll to position [210, 0]
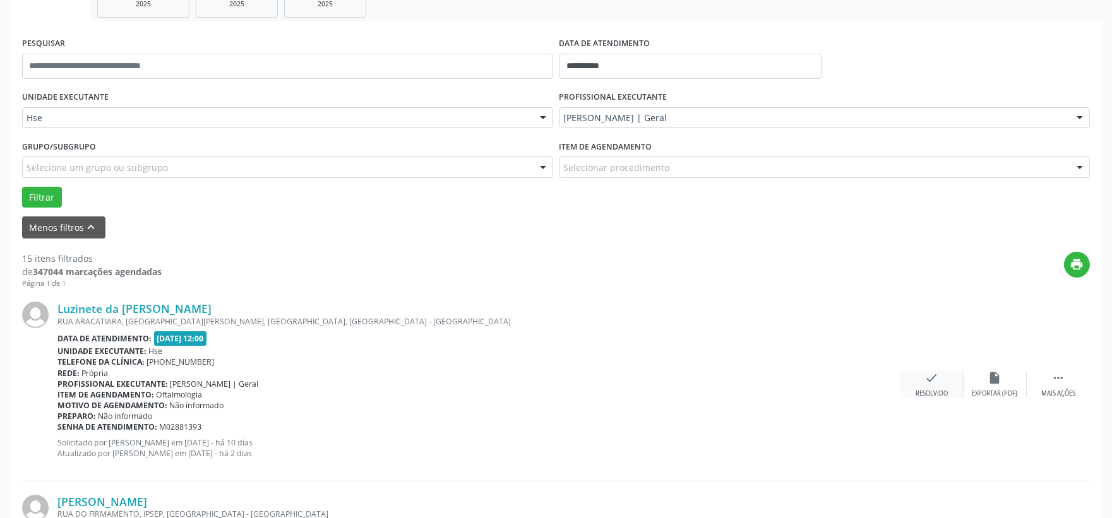
click at [923, 389] on div "Resolvido" at bounding box center [931, 393] width 32 height 9
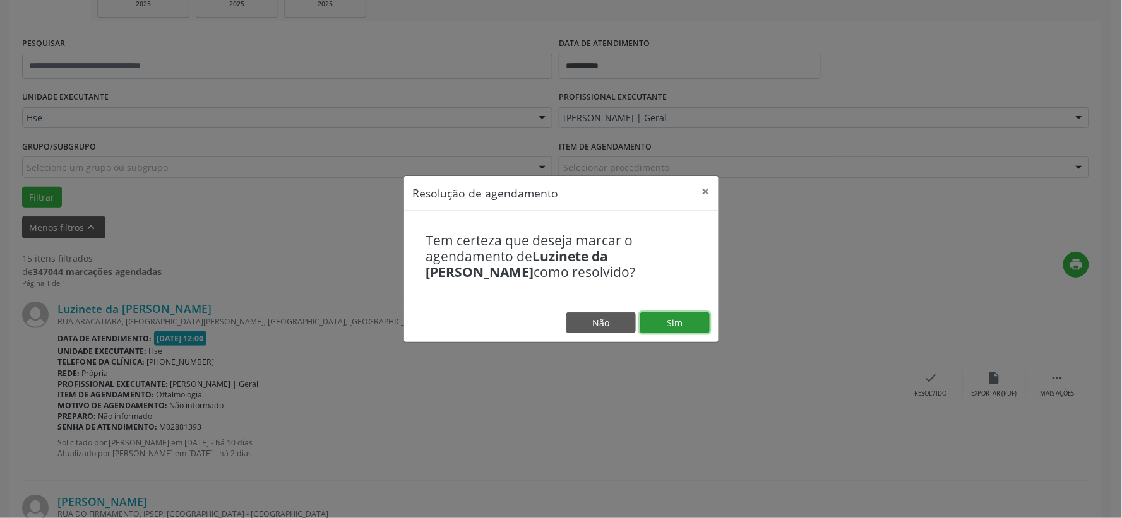
click at [687, 323] on button "Sim" at bounding box center [674, 322] width 69 height 21
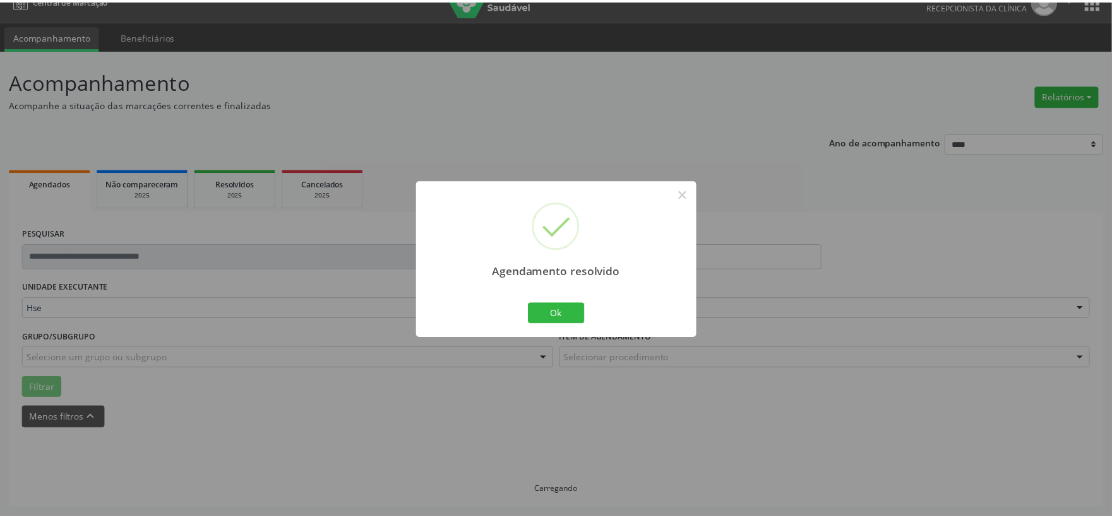
scroll to position [19, 0]
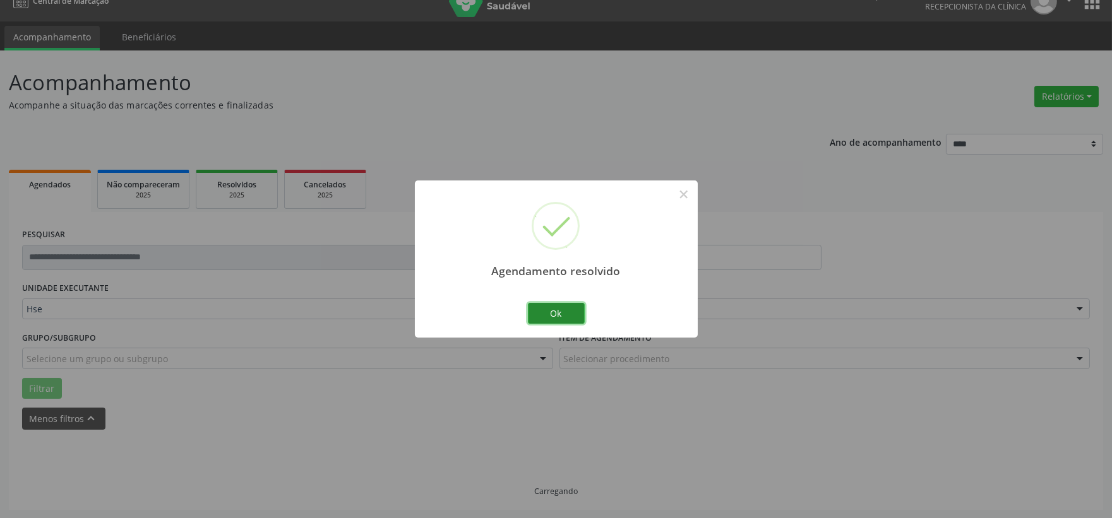
click at [556, 313] on button "Ok" at bounding box center [556, 313] width 57 height 21
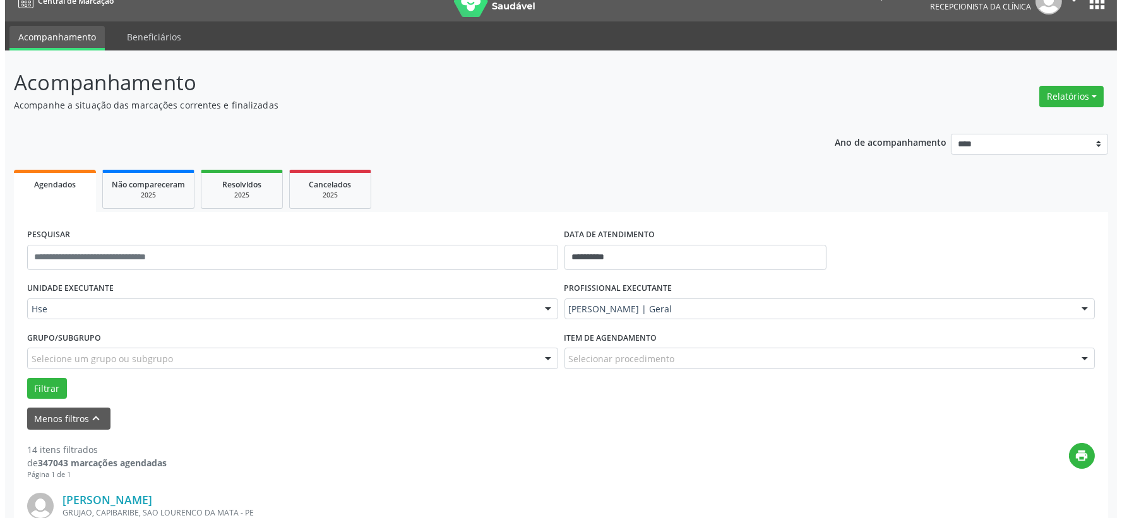
scroll to position [159, 0]
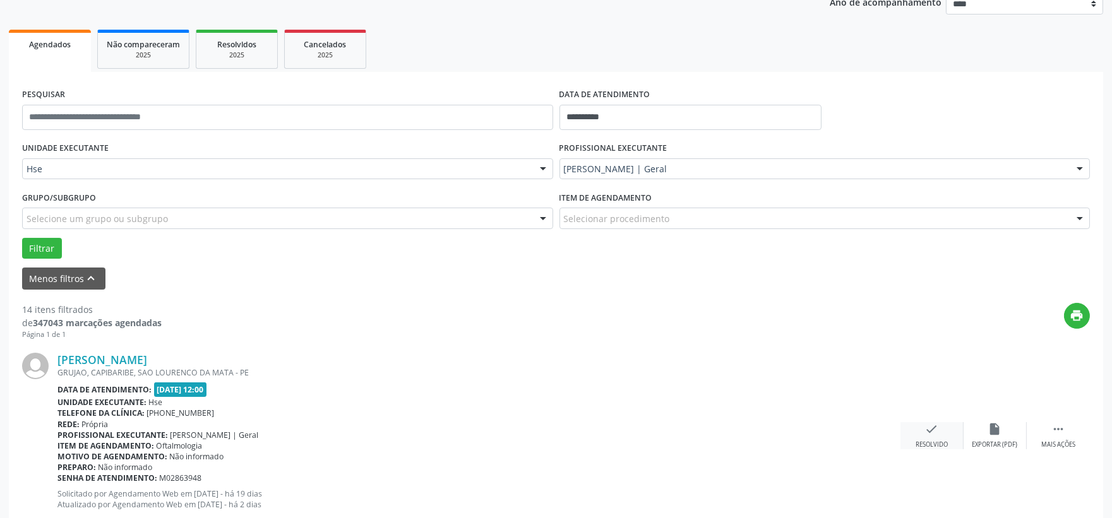
click at [936, 427] on icon "check" at bounding box center [932, 429] width 14 height 14
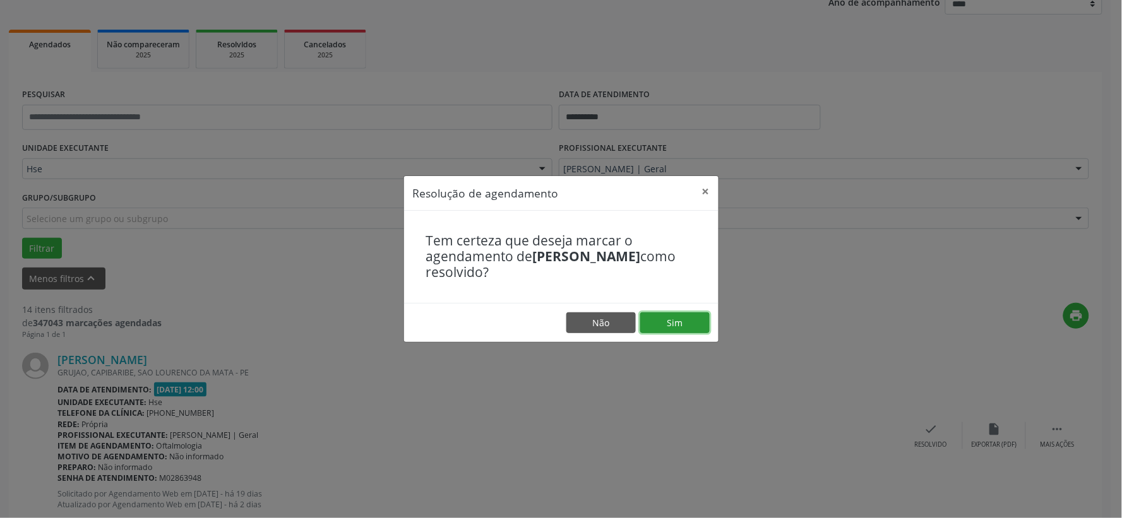
click at [678, 324] on button "Sim" at bounding box center [674, 322] width 69 height 21
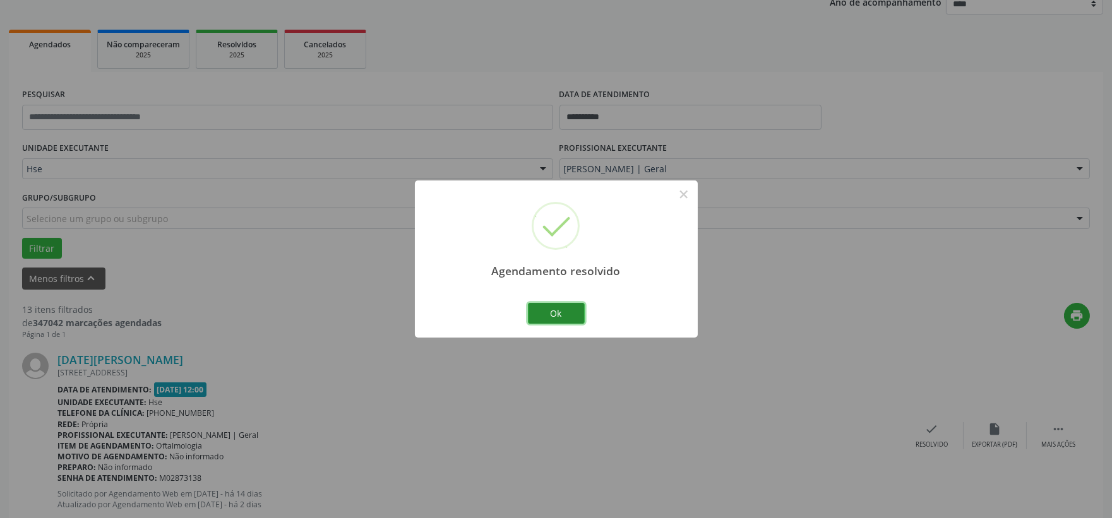
click at [562, 312] on button "Ok" at bounding box center [556, 313] width 57 height 21
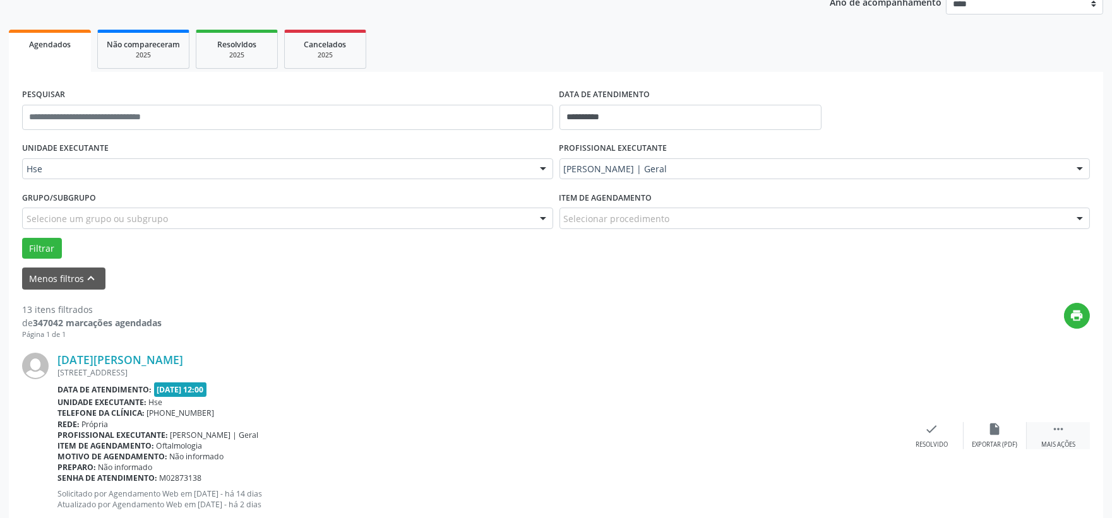
click at [1047, 424] on div " Mais ações" at bounding box center [1057, 435] width 63 height 27
click at [1002, 425] on div "alarm_off Não compareceu" at bounding box center [994, 435] width 63 height 27
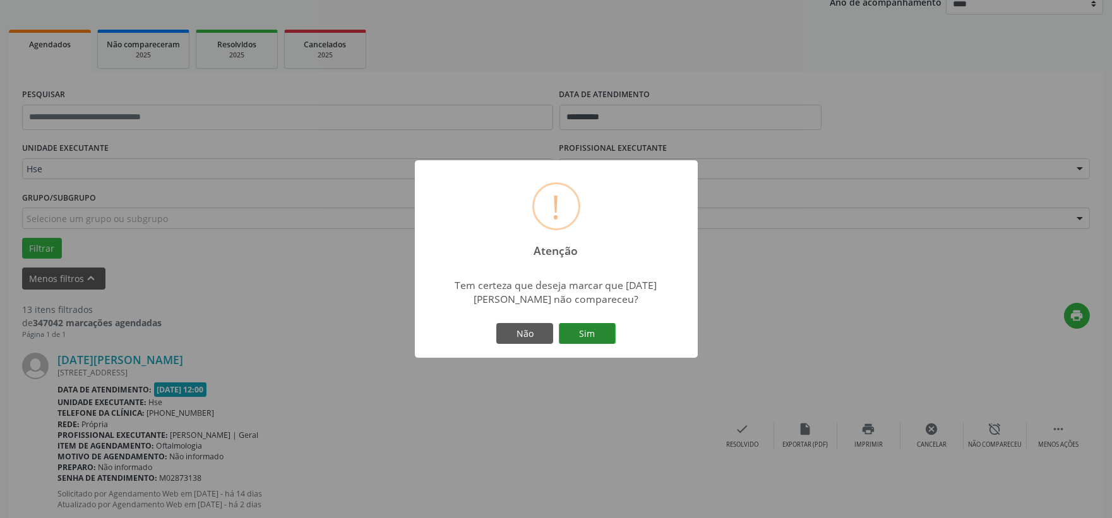
click at [589, 326] on button "Sim" at bounding box center [587, 333] width 57 height 21
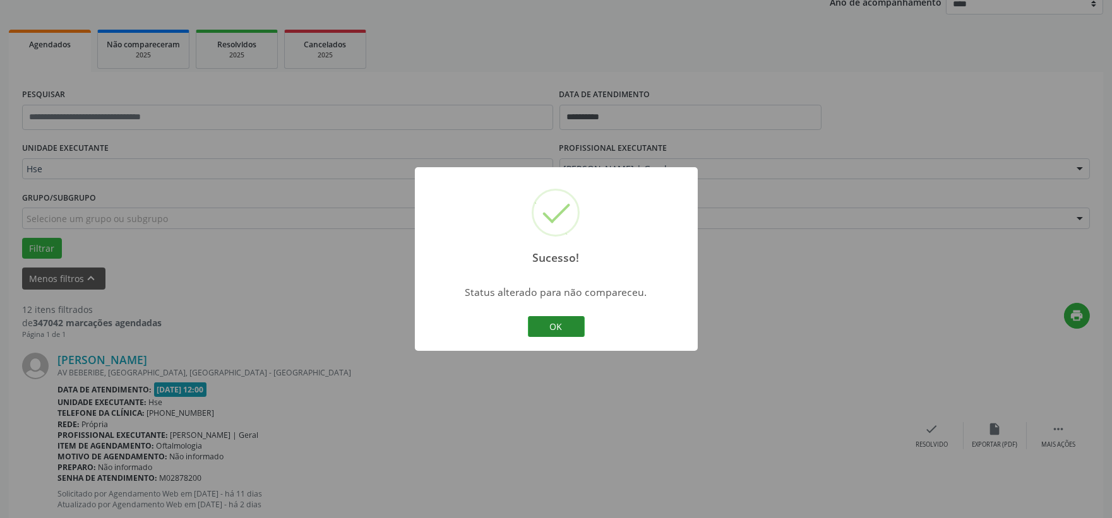
click at [565, 324] on button "OK" at bounding box center [556, 326] width 57 height 21
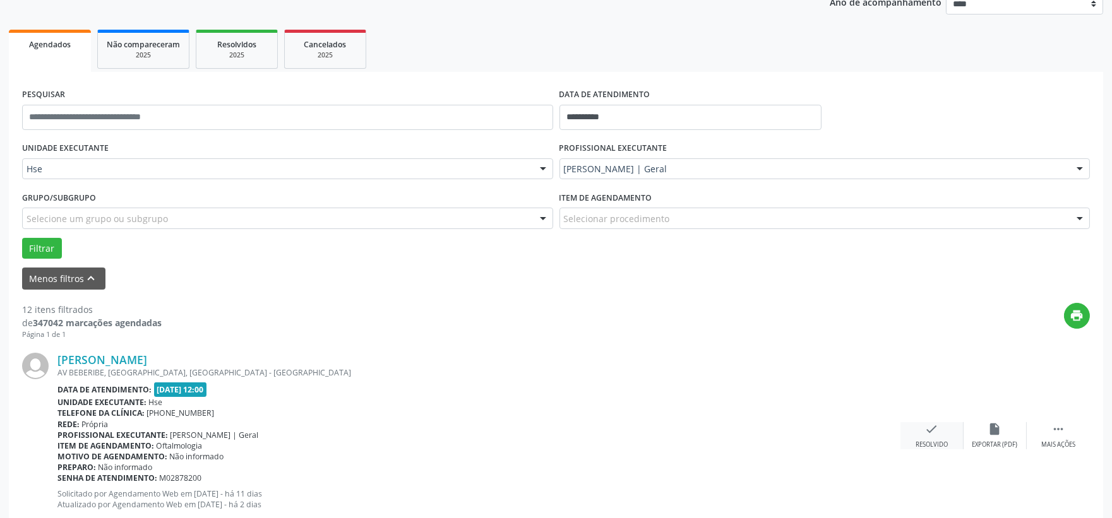
click at [942, 441] on div "Resolvido" at bounding box center [931, 445] width 32 height 9
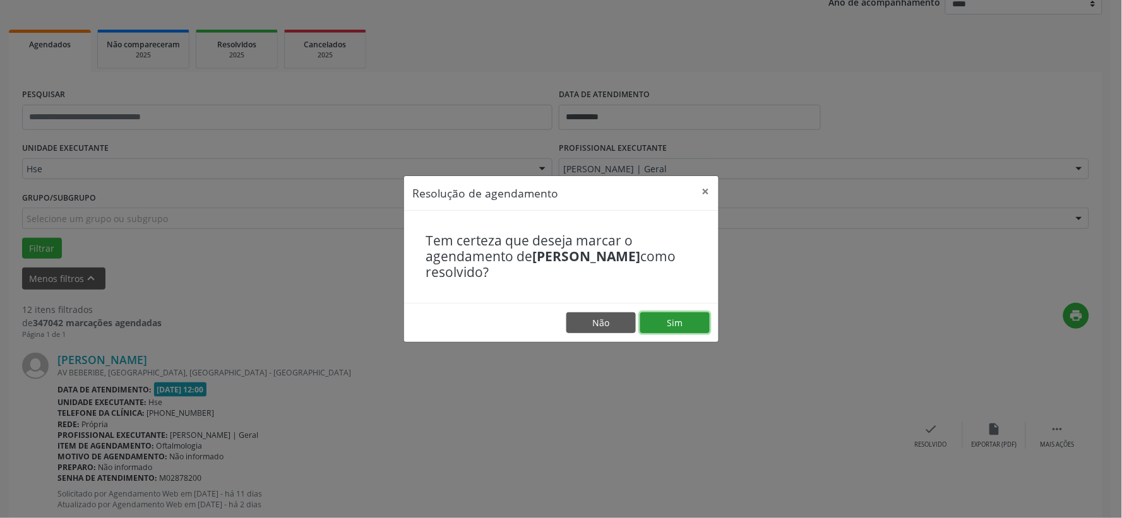
click at [666, 316] on button "Sim" at bounding box center [674, 322] width 69 height 21
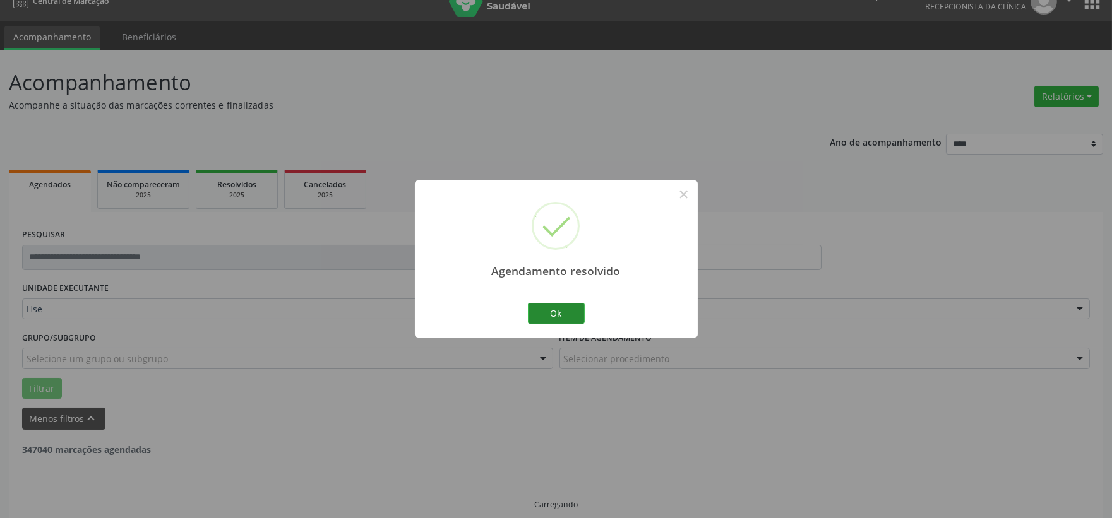
scroll to position [32, 0]
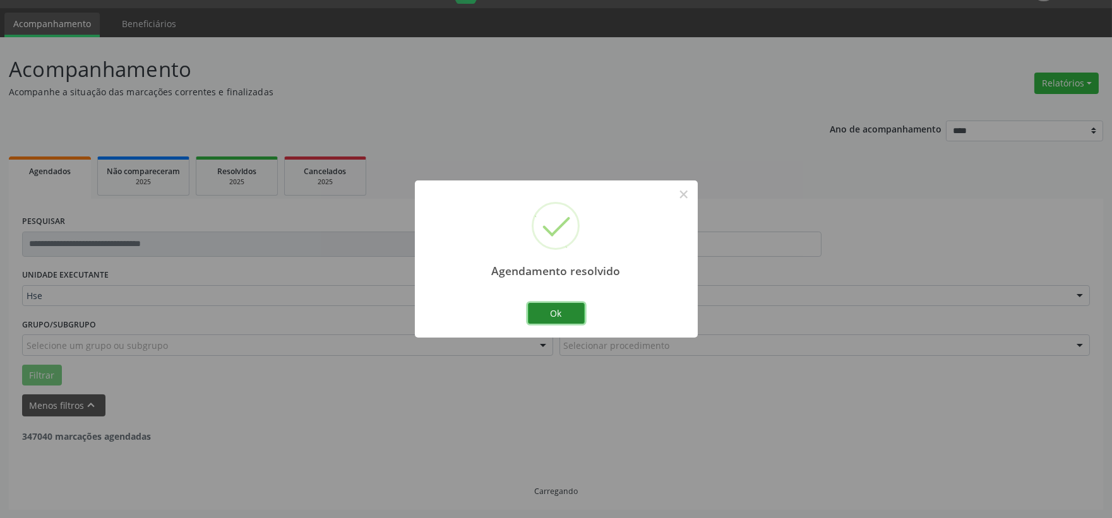
click at [564, 312] on button "Ok" at bounding box center [556, 313] width 57 height 21
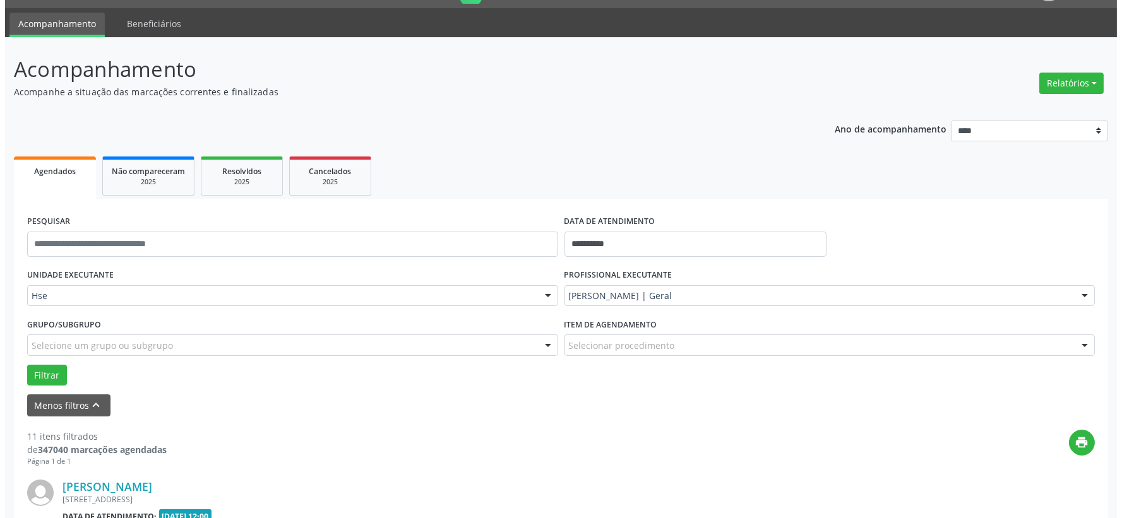
scroll to position [172, 0]
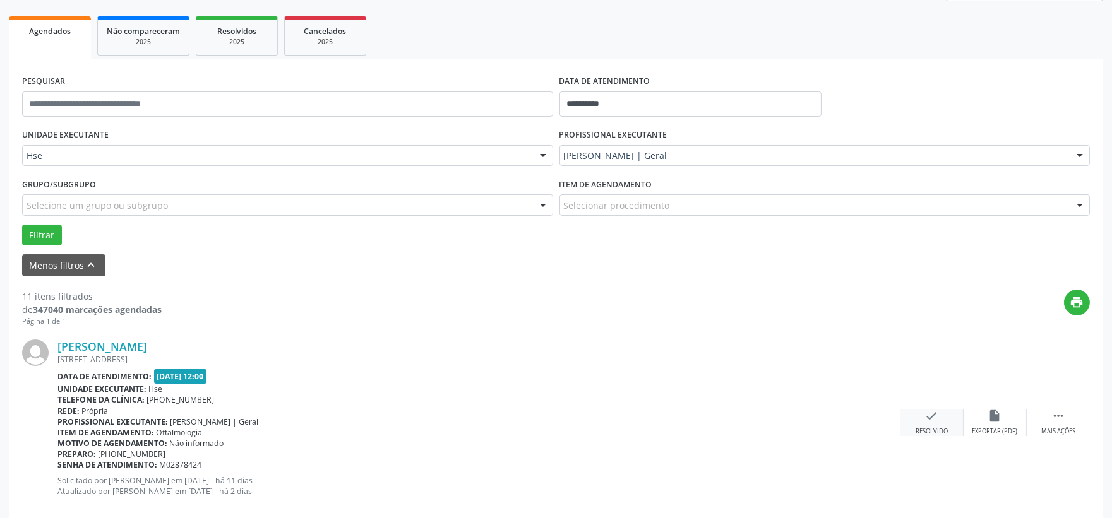
click at [903, 417] on div "check Resolvido" at bounding box center [931, 422] width 63 height 27
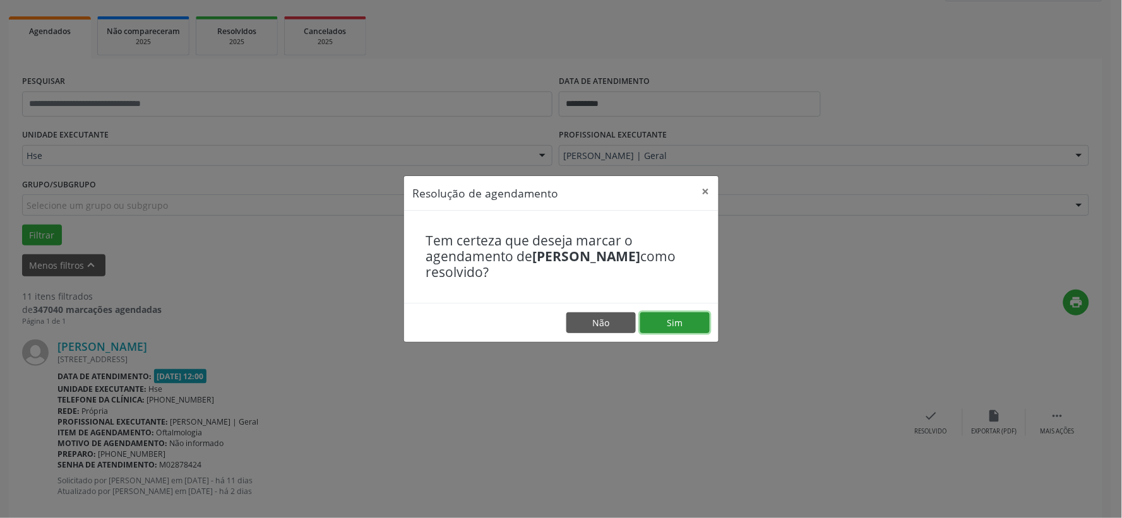
click at [684, 324] on button "Sim" at bounding box center [674, 322] width 69 height 21
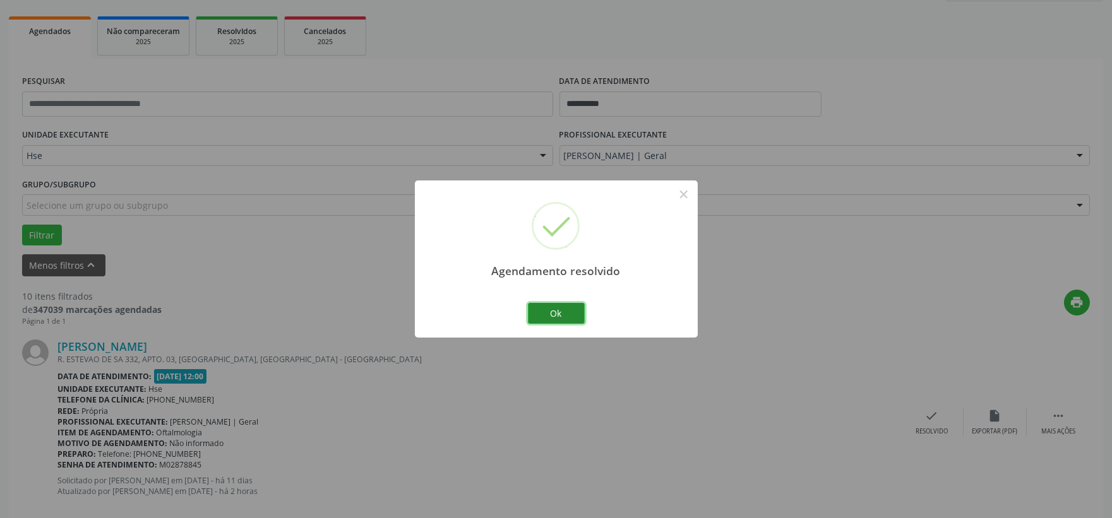
click at [543, 316] on button "Ok" at bounding box center [556, 313] width 57 height 21
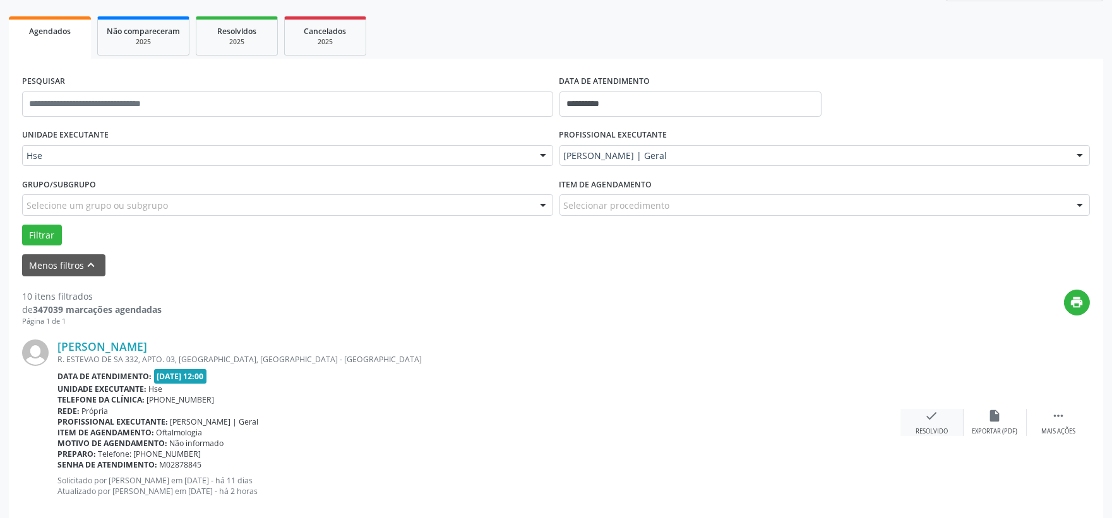
click at [917, 425] on div "check Resolvido" at bounding box center [931, 422] width 63 height 27
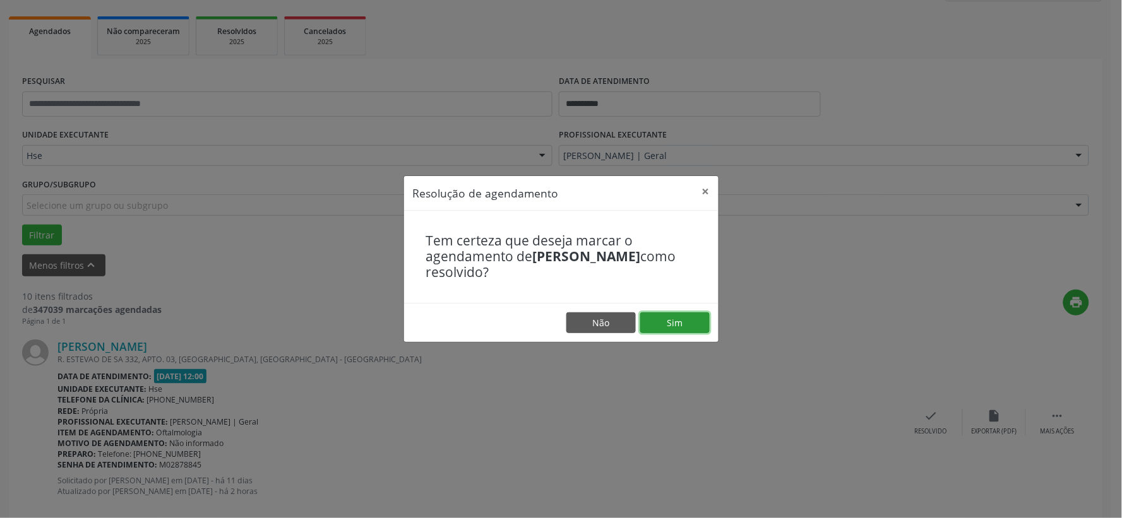
click at [684, 329] on button "Sim" at bounding box center [674, 322] width 69 height 21
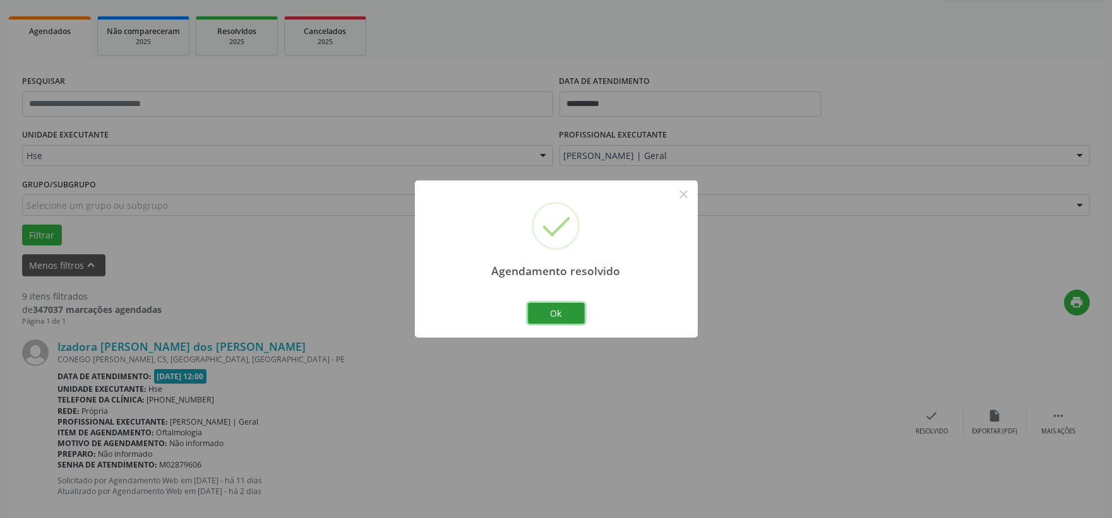
click at [562, 314] on button "Ok" at bounding box center [556, 313] width 57 height 21
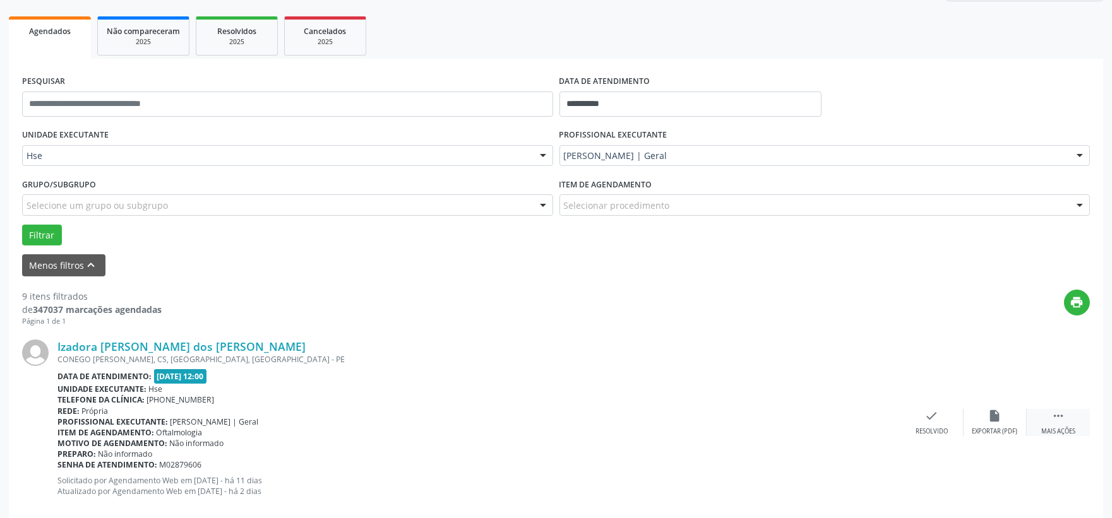
click at [1044, 417] on div " Mais ações" at bounding box center [1057, 422] width 63 height 27
click at [982, 413] on div "alarm_off Não compareceu" at bounding box center [994, 422] width 63 height 27
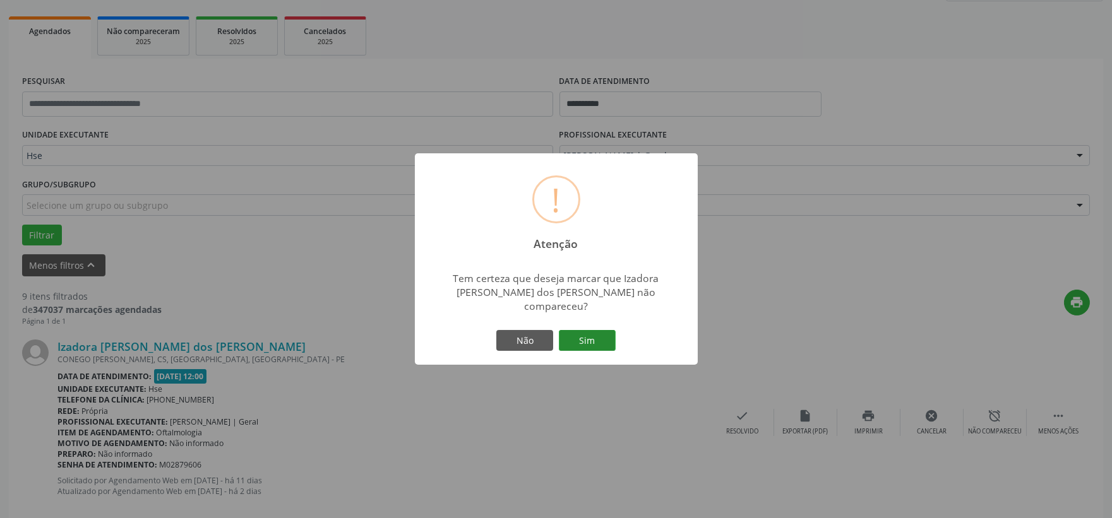
click at [600, 332] on button "Sim" at bounding box center [587, 340] width 57 height 21
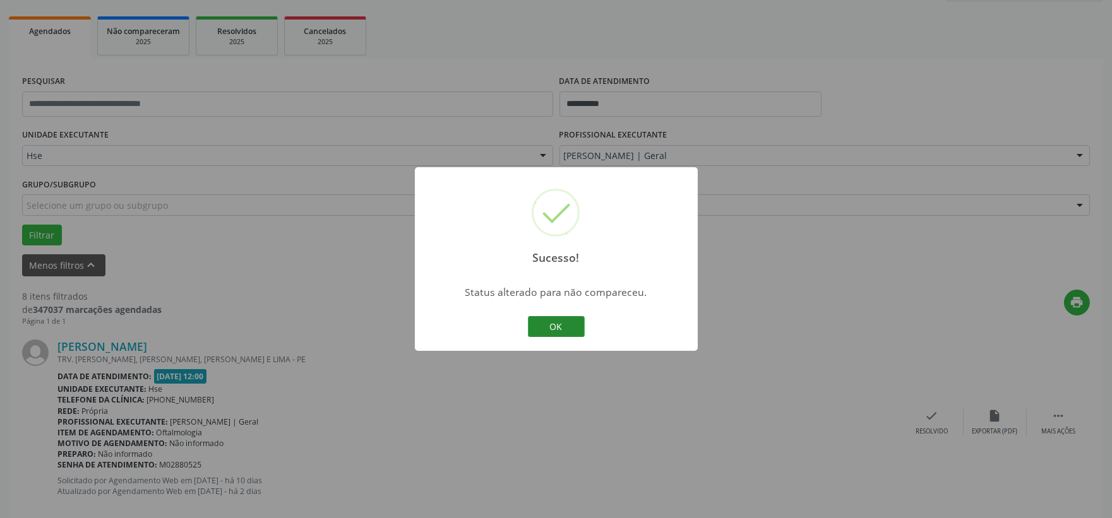
click at [557, 328] on button "OK" at bounding box center [556, 326] width 57 height 21
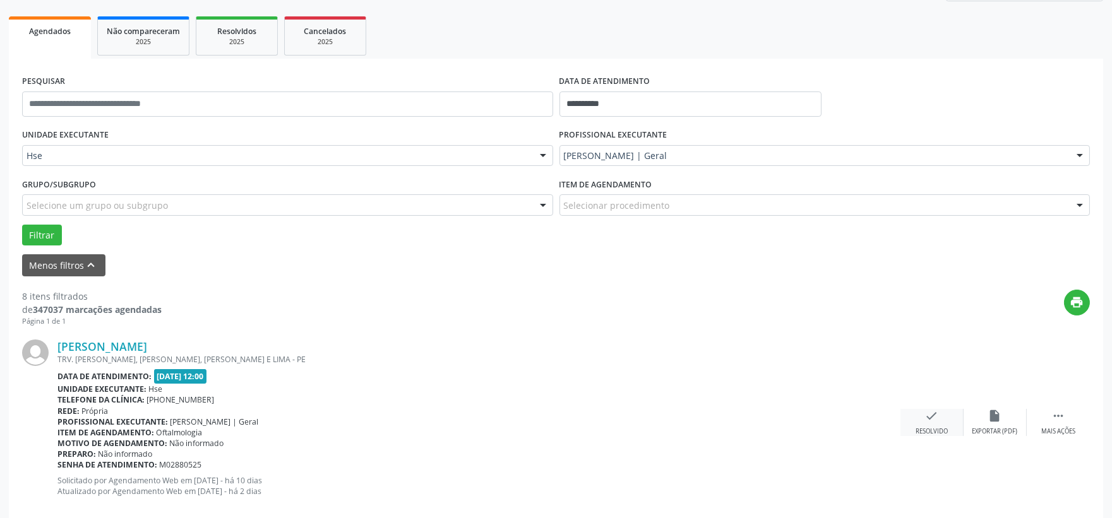
click at [930, 425] on div "check Resolvido" at bounding box center [931, 422] width 63 height 27
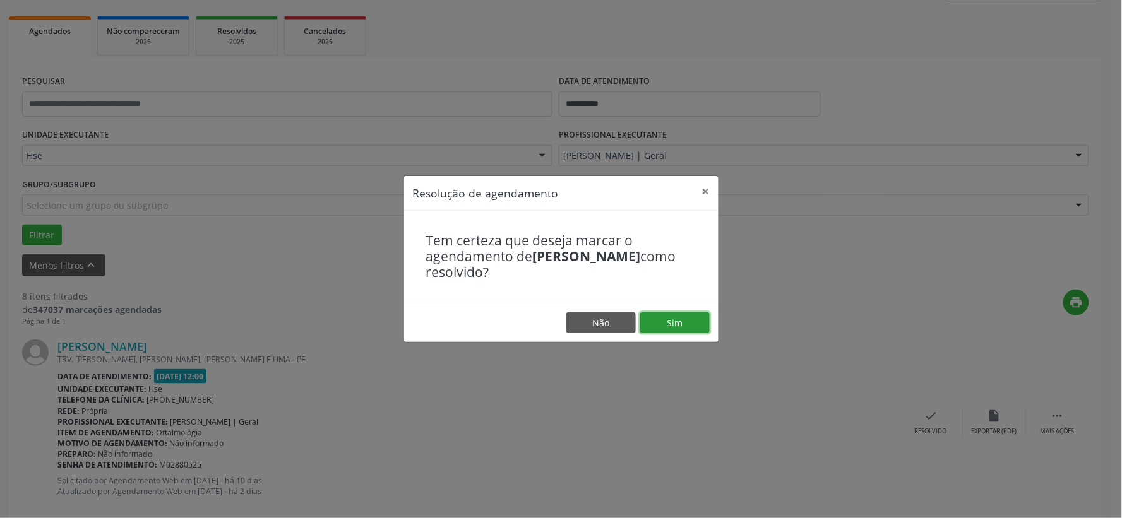
click at [678, 326] on button "Sim" at bounding box center [674, 322] width 69 height 21
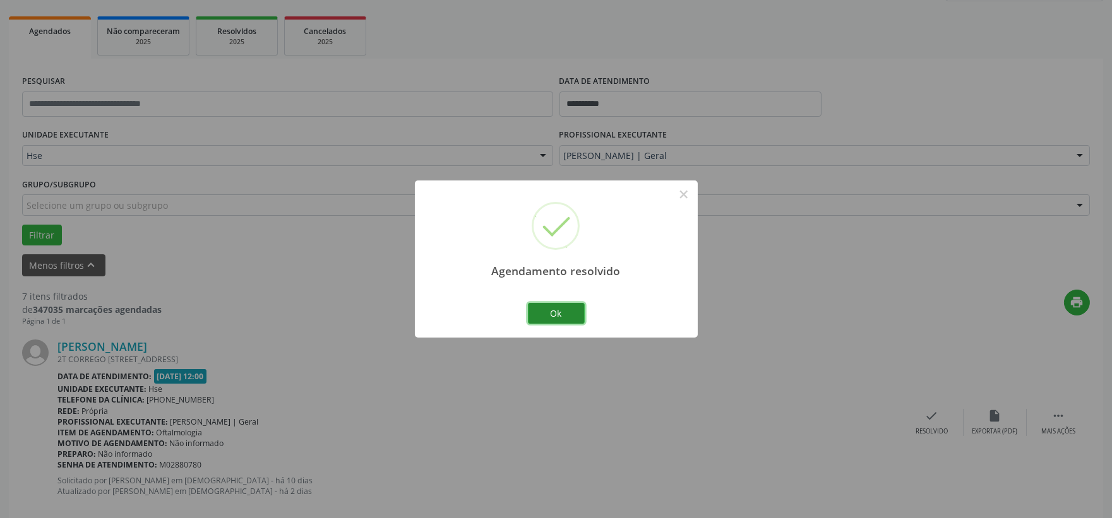
click at [570, 318] on button "Ok" at bounding box center [556, 313] width 57 height 21
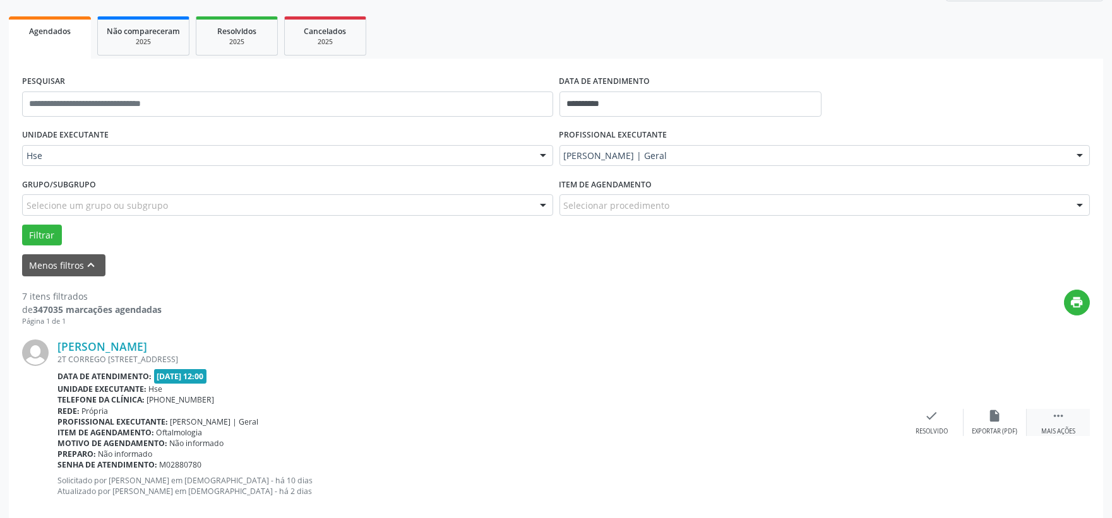
click at [1051, 419] on icon "" at bounding box center [1058, 416] width 14 height 14
click at [1007, 425] on div "alarm_off Não compareceu" at bounding box center [994, 422] width 63 height 27
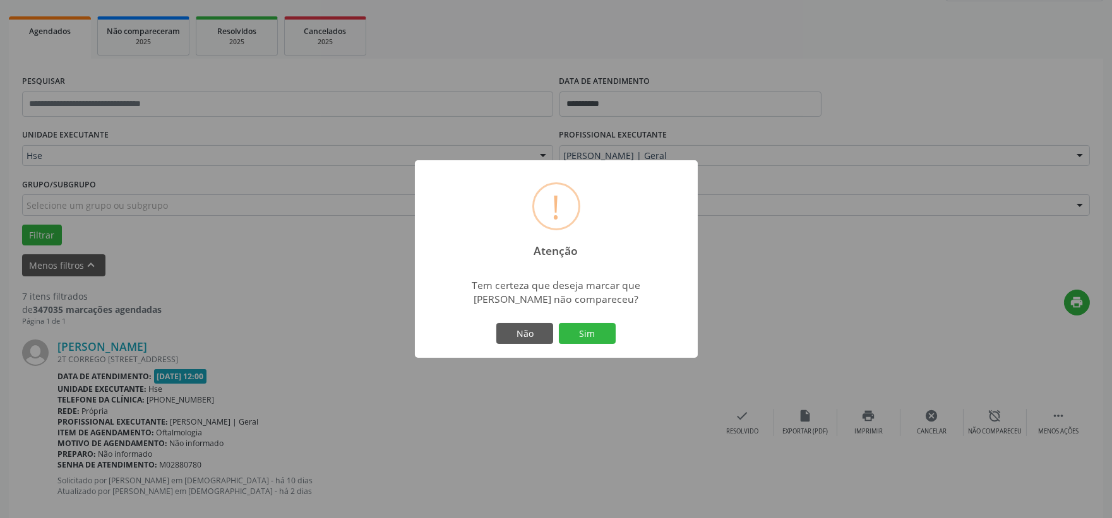
drag, startPoint x: 571, startPoint y: 331, endPoint x: 591, endPoint y: 329, distance: 20.2
click at [572, 331] on button "Sim" at bounding box center [587, 333] width 57 height 21
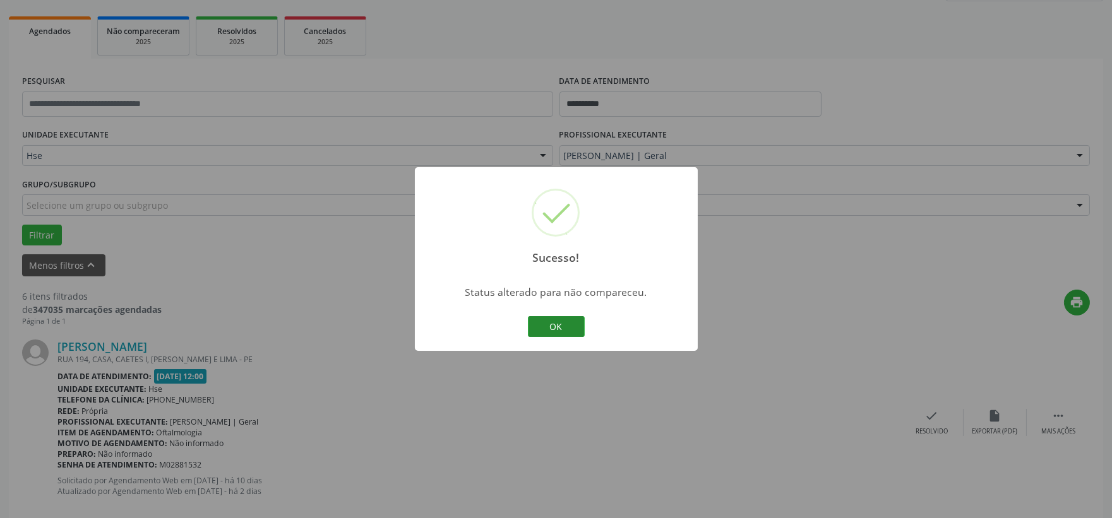
click at [564, 329] on button "OK" at bounding box center [556, 326] width 57 height 21
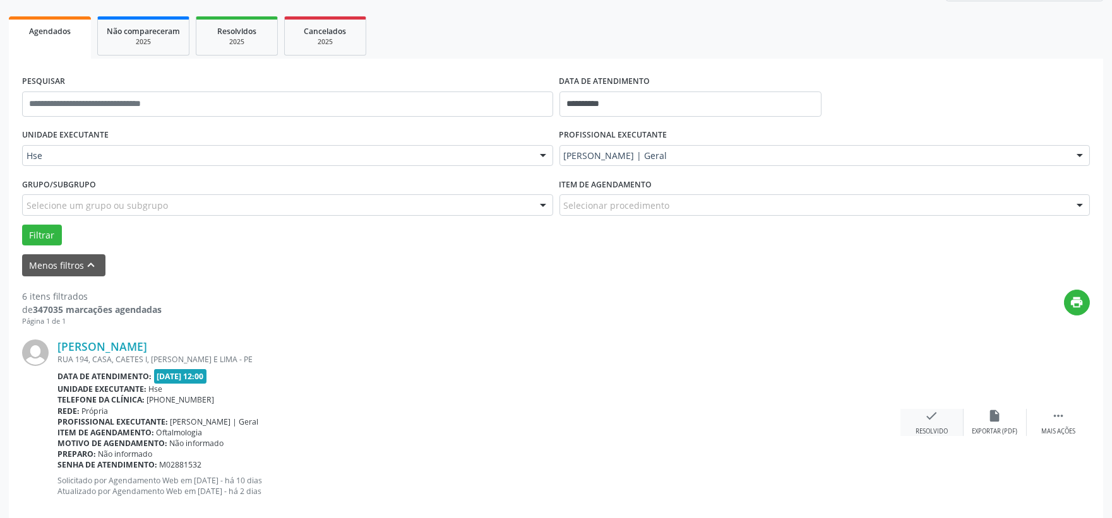
click at [925, 417] on icon "check" at bounding box center [932, 416] width 14 height 14
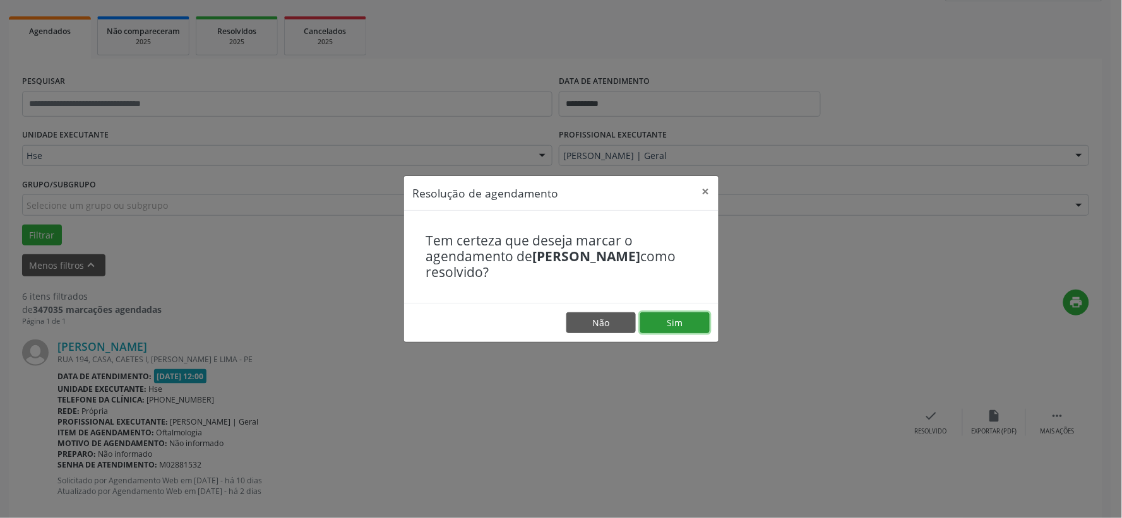
click at [674, 313] on button "Sim" at bounding box center [674, 322] width 69 height 21
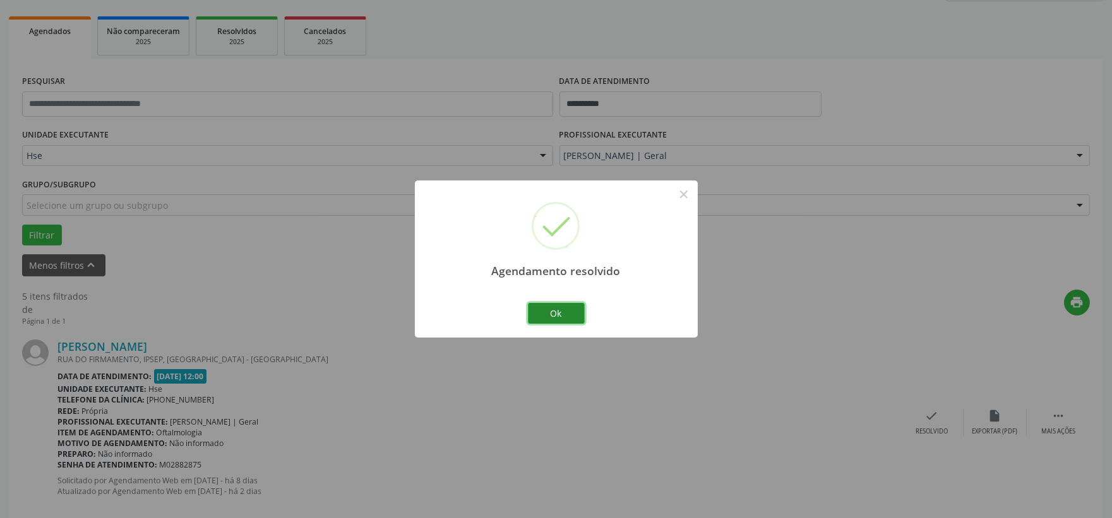
click at [570, 316] on button "Ok" at bounding box center [556, 313] width 57 height 21
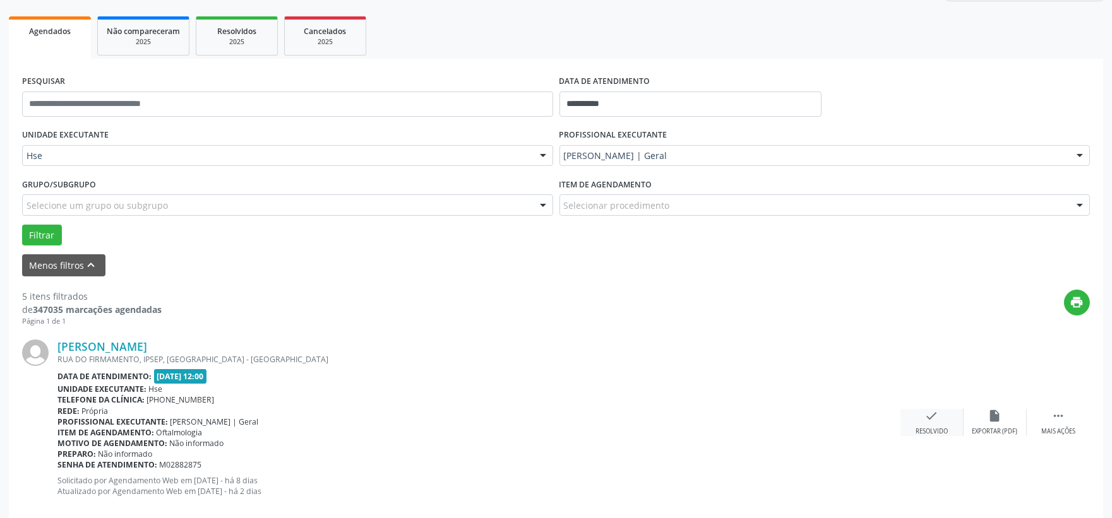
click at [923, 424] on div "check Resolvido" at bounding box center [931, 422] width 63 height 27
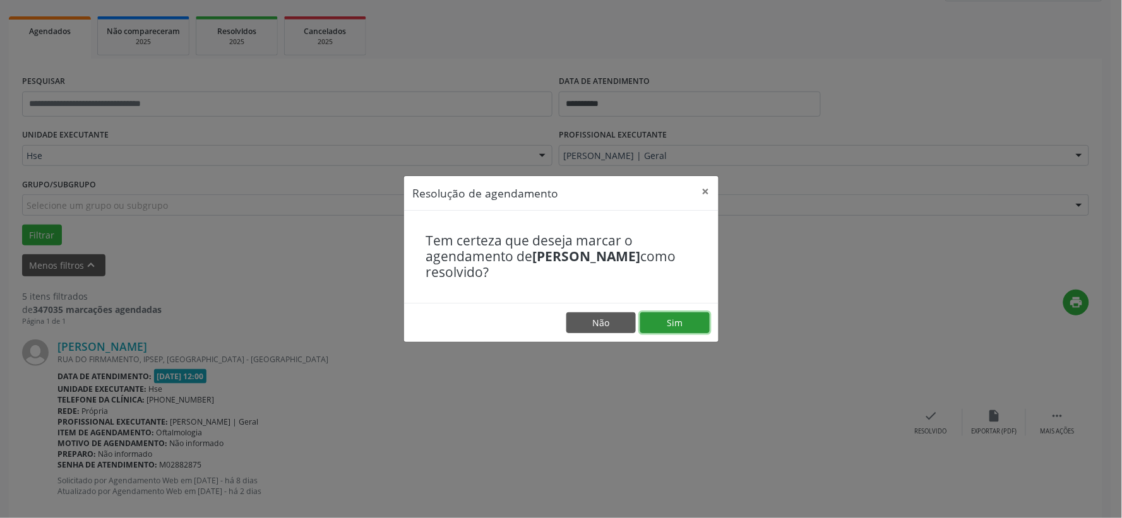
click at [675, 325] on button "Sim" at bounding box center [674, 322] width 69 height 21
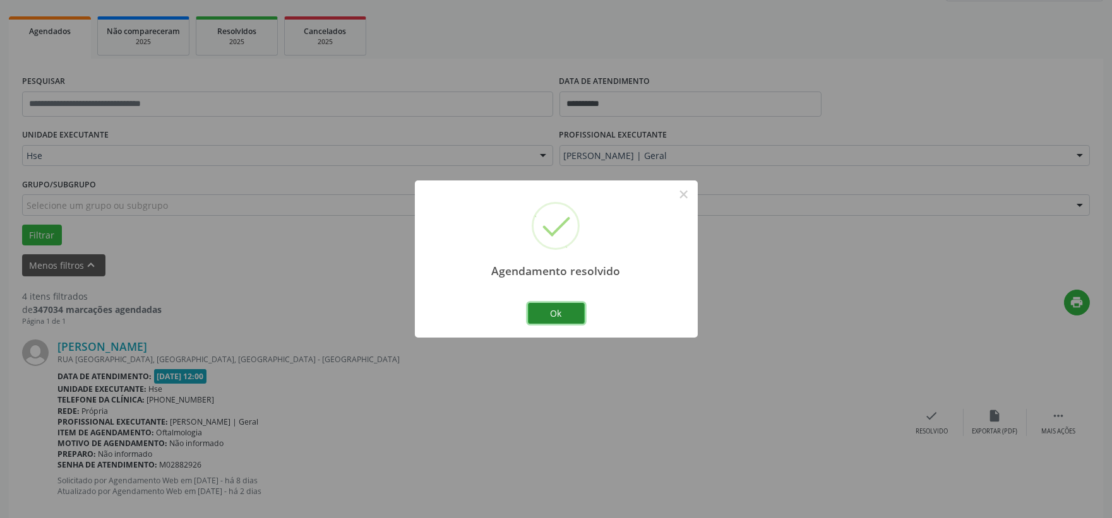
click at [564, 308] on button "Ok" at bounding box center [556, 313] width 57 height 21
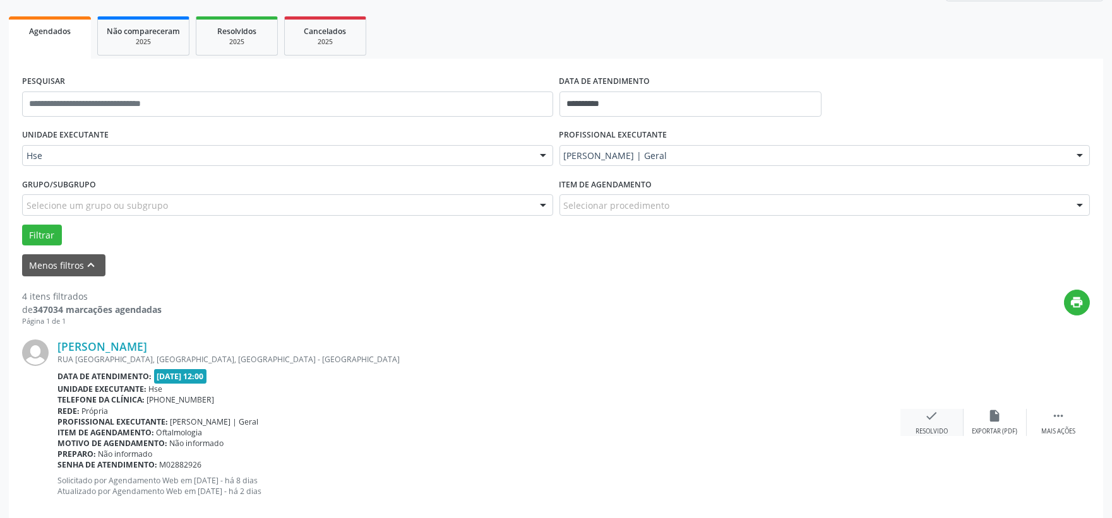
click at [932, 418] on icon "check" at bounding box center [932, 416] width 14 height 14
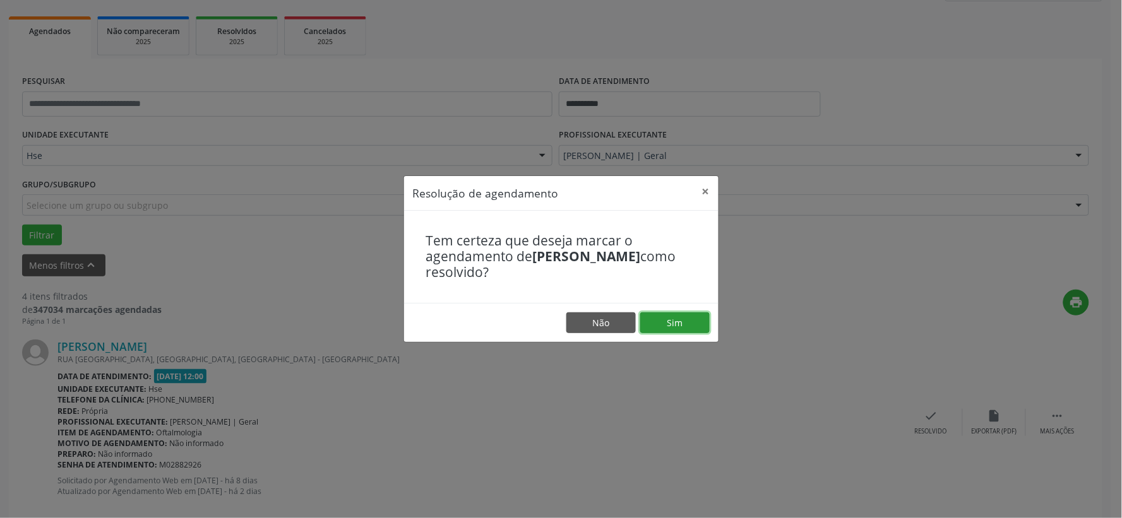
click at [680, 319] on button "Sim" at bounding box center [674, 322] width 69 height 21
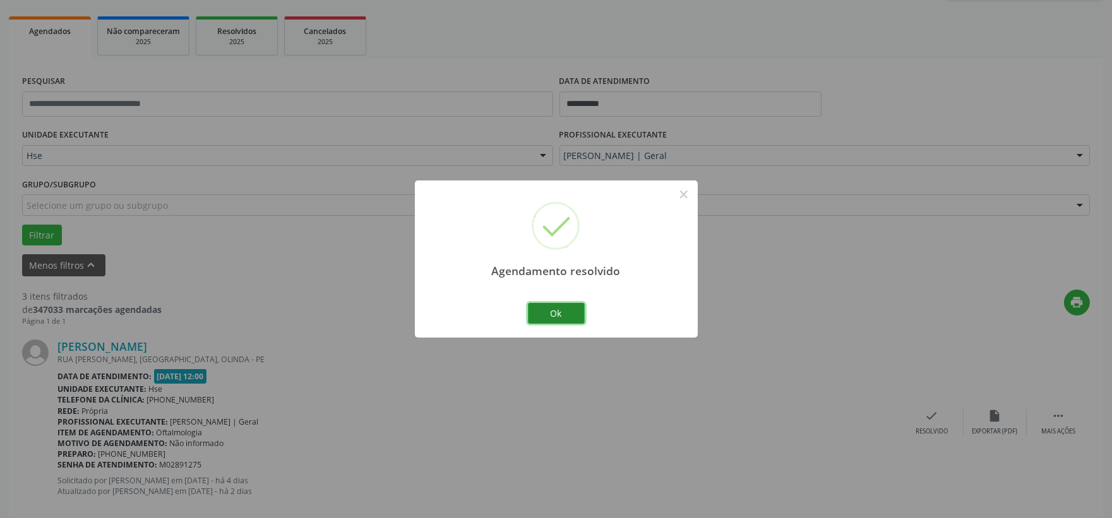
click at [573, 318] on button "Ok" at bounding box center [556, 313] width 57 height 21
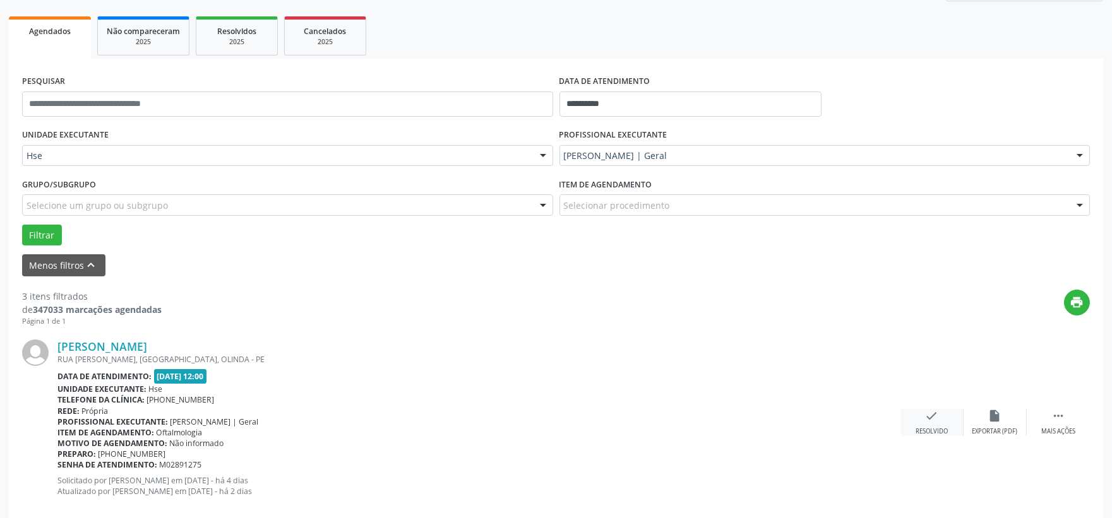
click at [932, 419] on icon "check" at bounding box center [932, 416] width 14 height 14
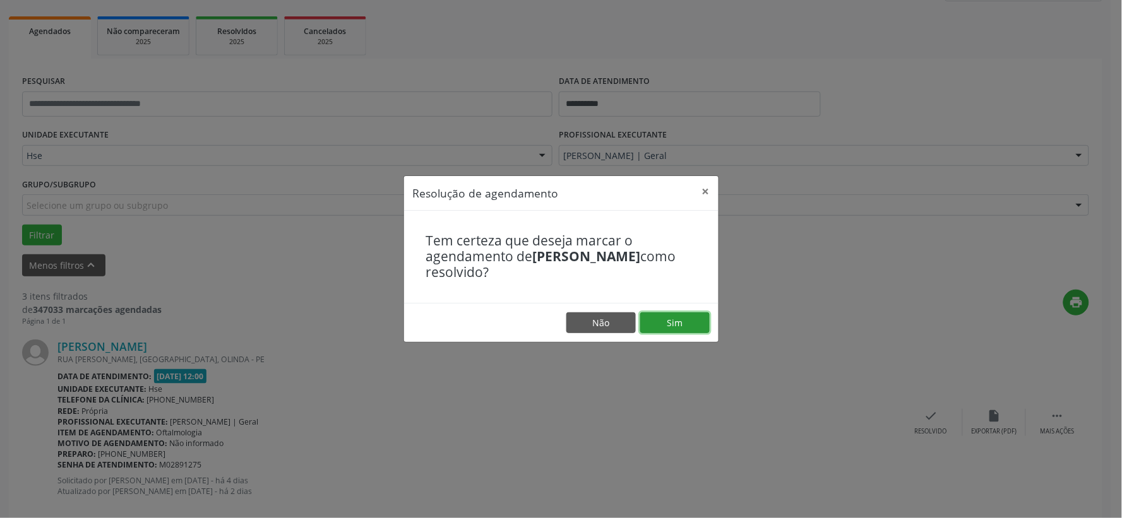
click at [693, 326] on button "Sim" at bounding box center [674, 322] width 69 height 21
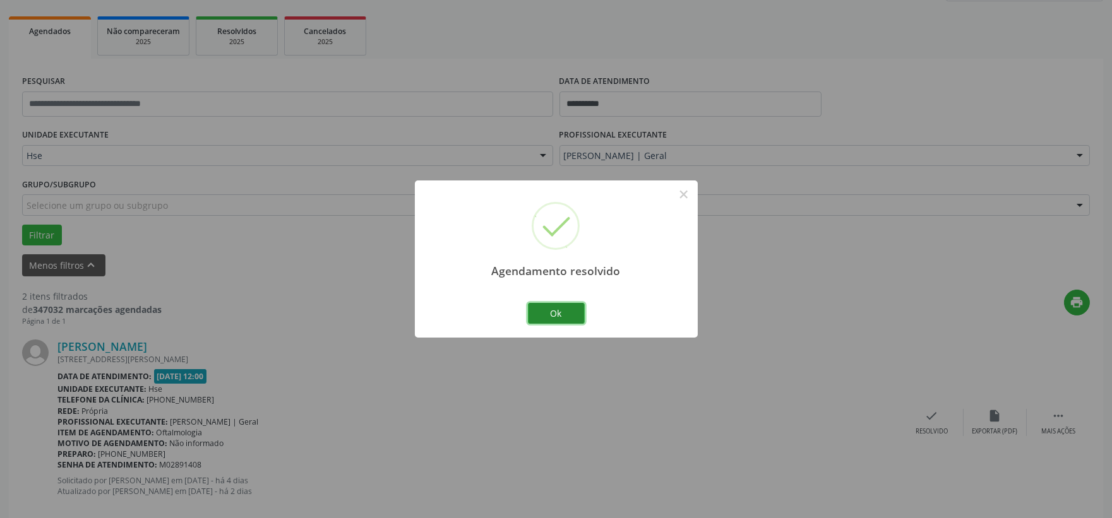
click at [561, 317] on button "Ok" at bounding box center [556, 313] width 57 height 21
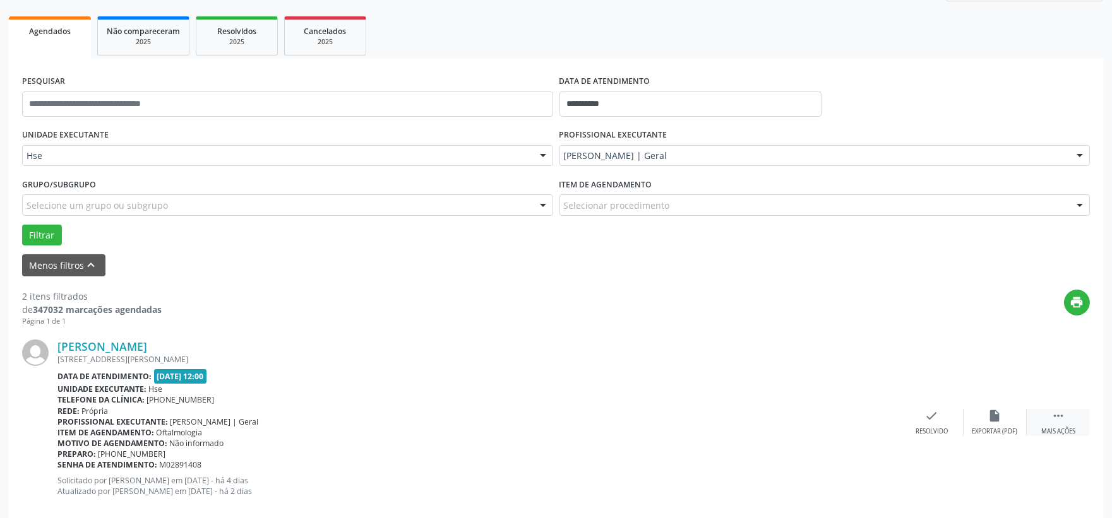
click at [1064, 419] on icon "" at bounding box center [1058, 416] width 14 height 14
click at [992, 412] on icon "alarm_off" at bounding box center [995, 416] width 14 height 14
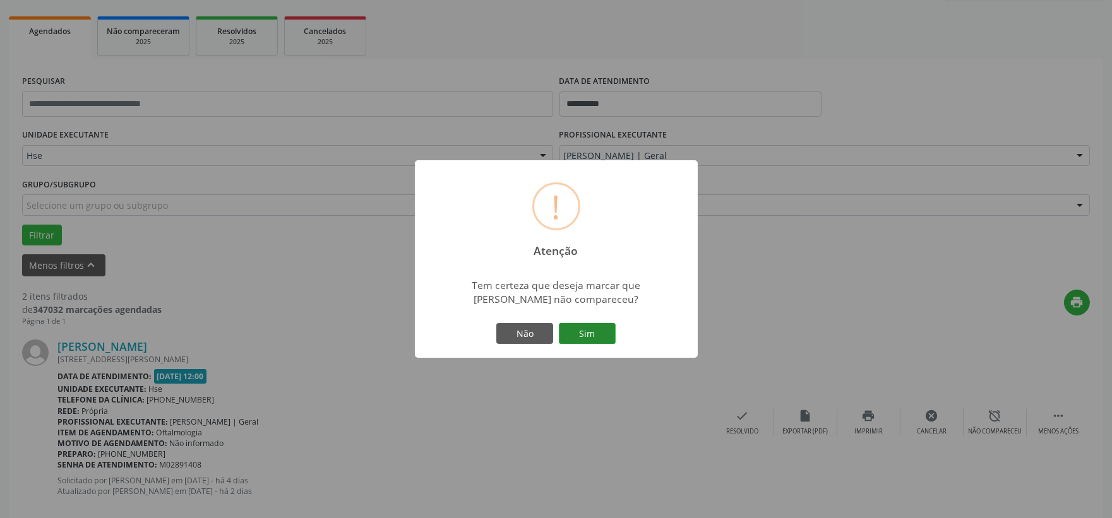
click at [602, 331] on button "Sim" at bounding box center [587, 333] width 57 height 21
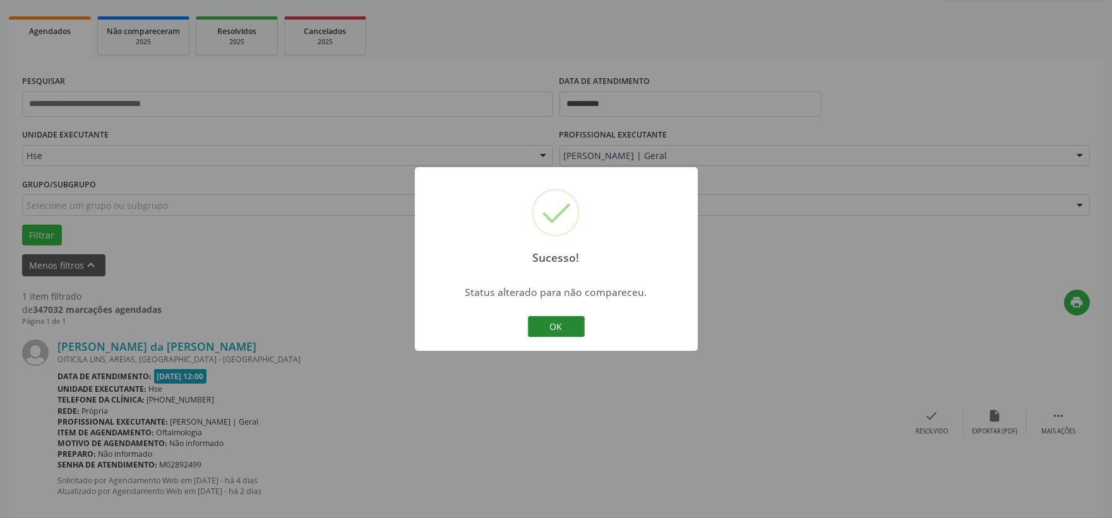
click at [570, 331] on button "OK" at bounding box center [556, 326] width 57 height 21
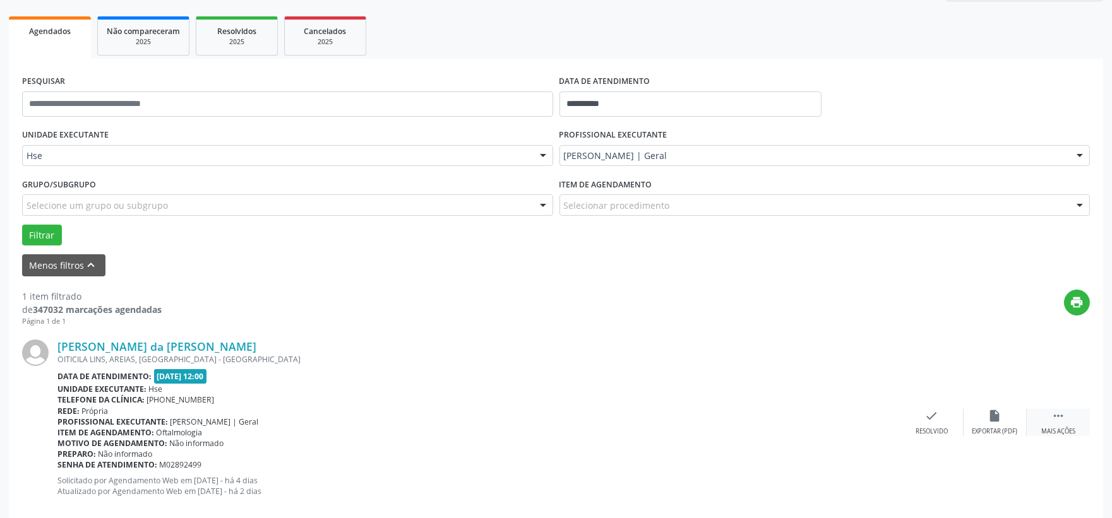
click at [1074, 417] on div " Mais ações" at bounding box center [1057, 422] width 63 height 27
click at [982, 422] on div "alarm_off Não compareceu" at bounding box center [994, 422] width 63 height 27
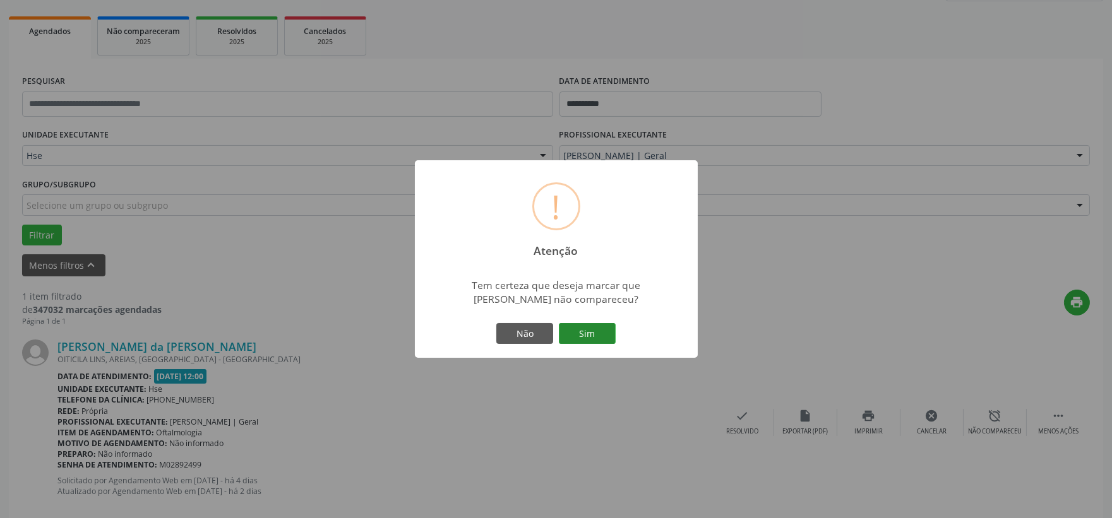
click at [561, 326] on button "Sim" at bounding box center [587, 333] width 57 height 21
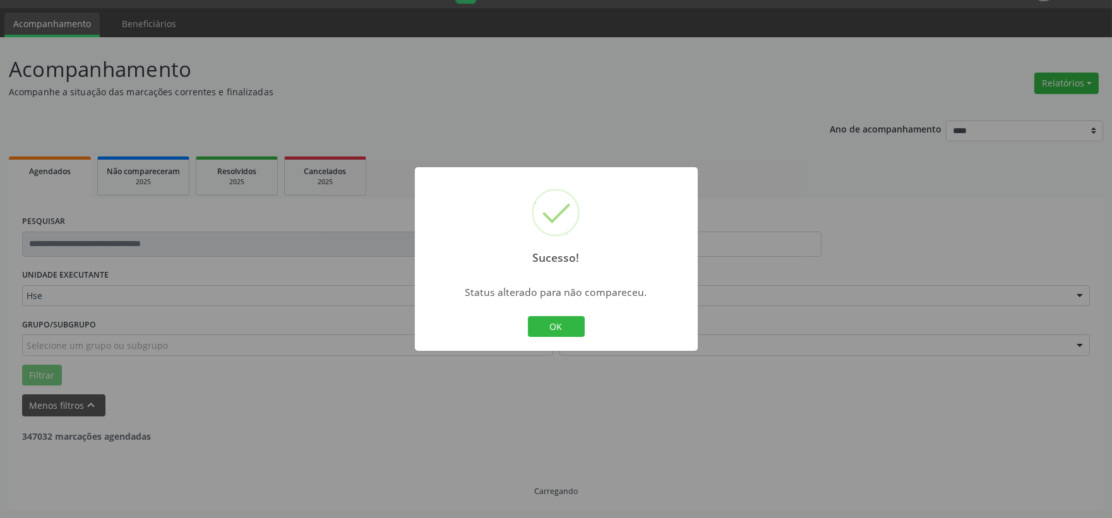
scroll to position [0, 0]
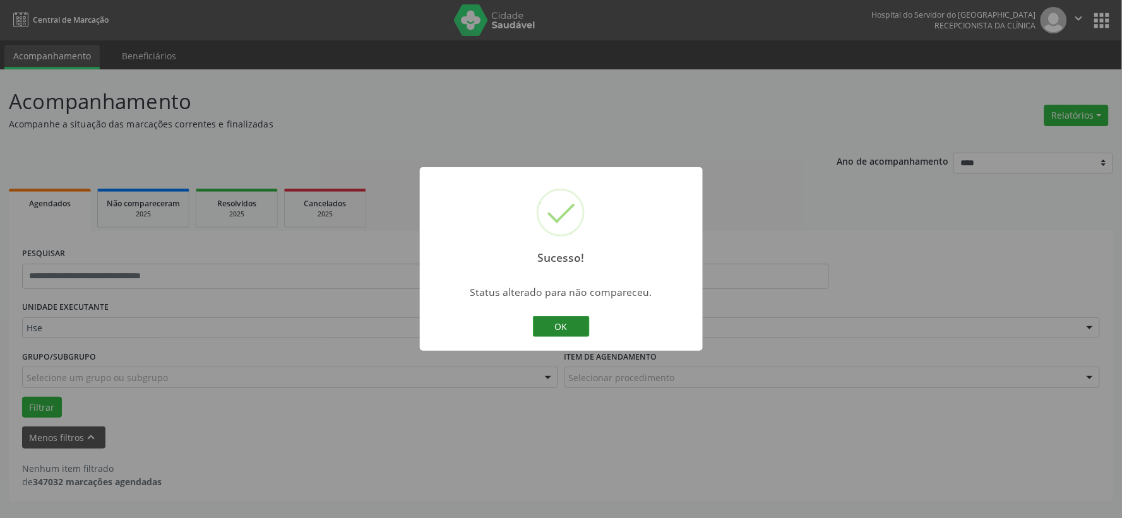
click at [561, 324] on button "OK" at bounding box center [561, 326] width 57 height 21
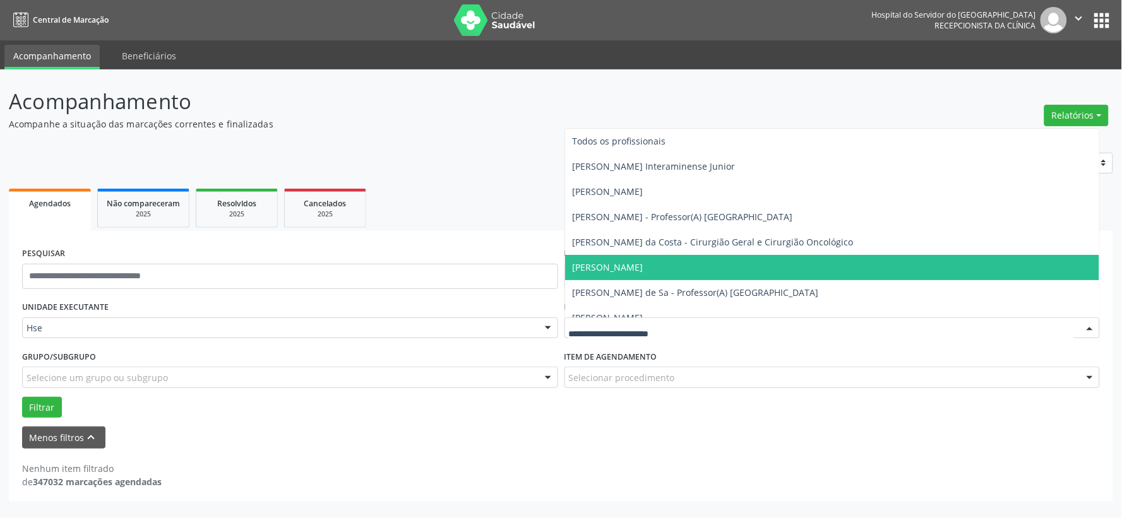
click at [614, 323] on input "text" at bounding box center [822, 334] width 506 height 25
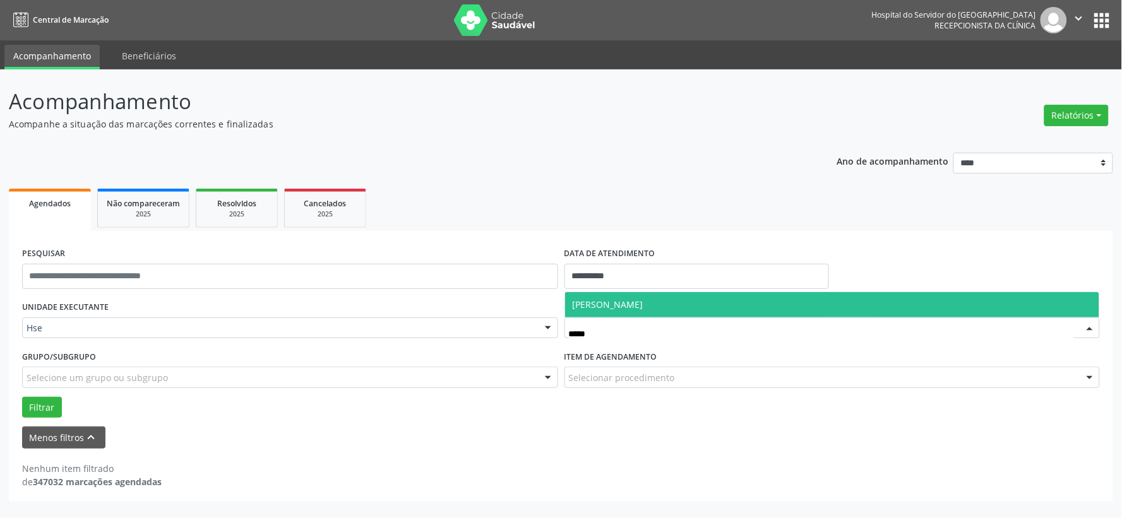
type input "******"
click at [643, 299] on span "[PERSON_NAME]" at bounding box center [608, 305] width 71 height 12
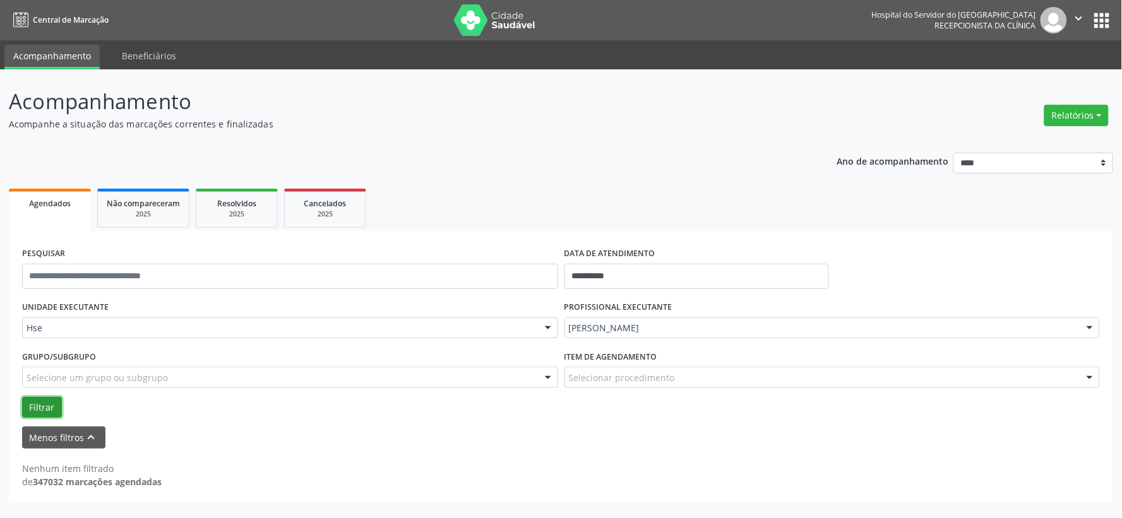
click at [22, 413] on button "Filtrar" at bounding box center [42, 407] width 40 height 21
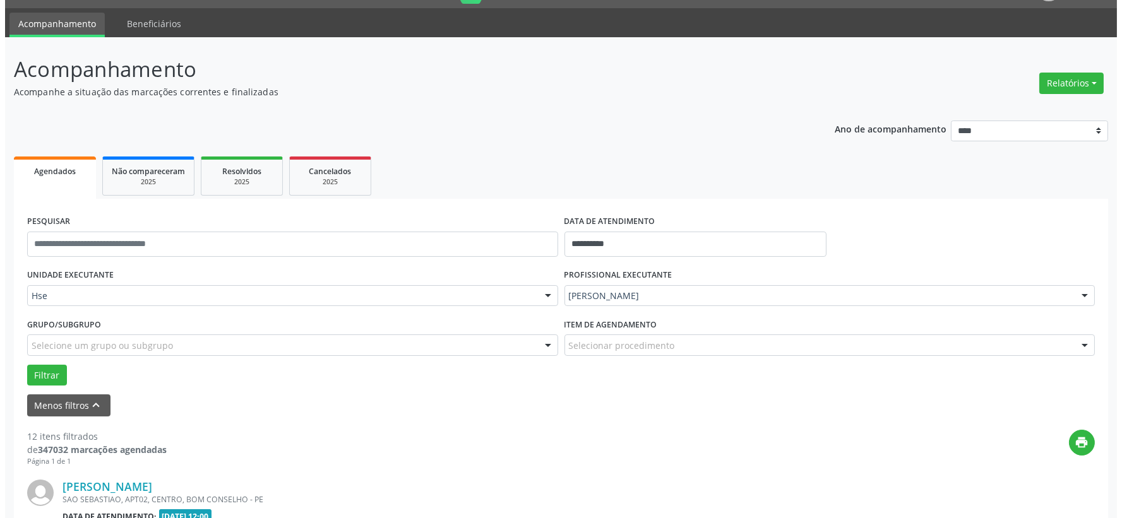
scroll to position [172, 0]
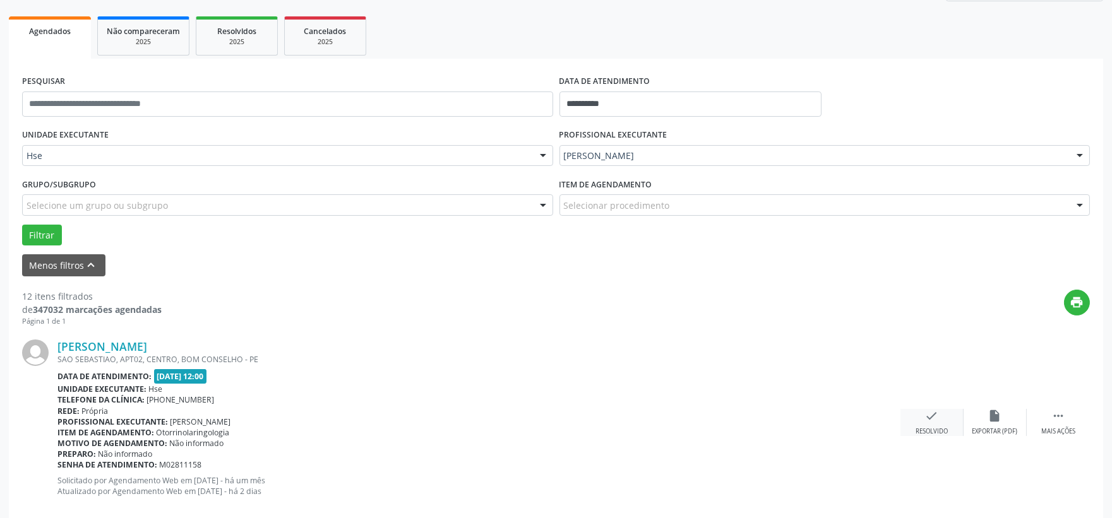
click at [923, 417] on div "check Resolvido" at bounding box center [931, 422] width 63 height 27
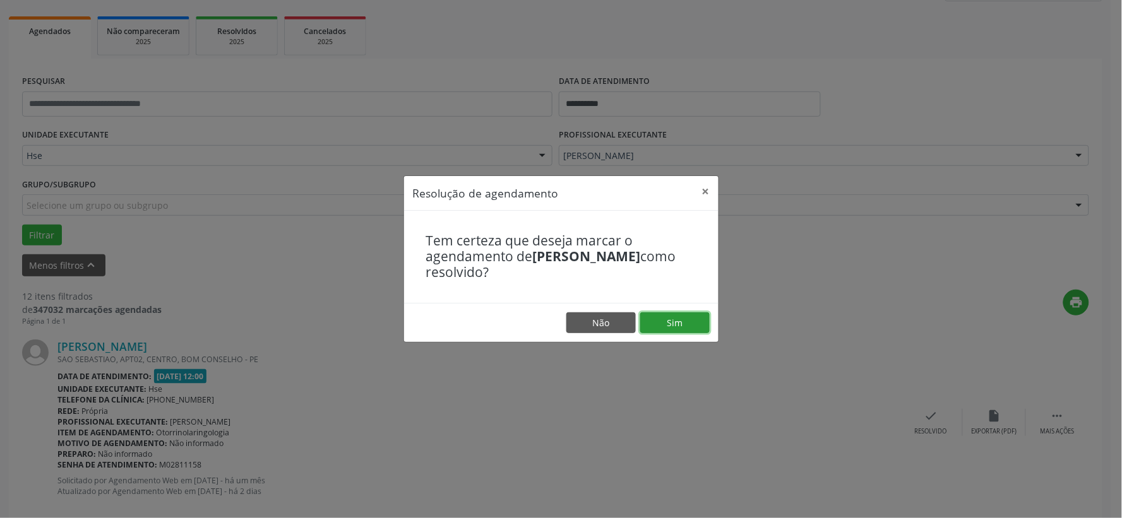
click at [665, 314] on button "Sim" at bounding box center [674, 322] width 69 height 21
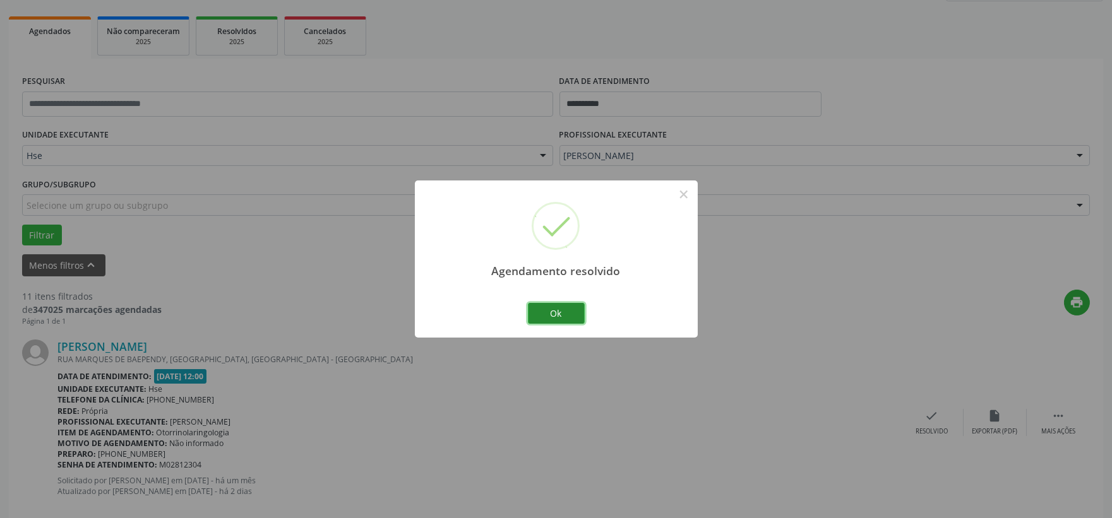
click at [563, 306] on button "Ok" at bounding box center [556, 313] width 57 height 21
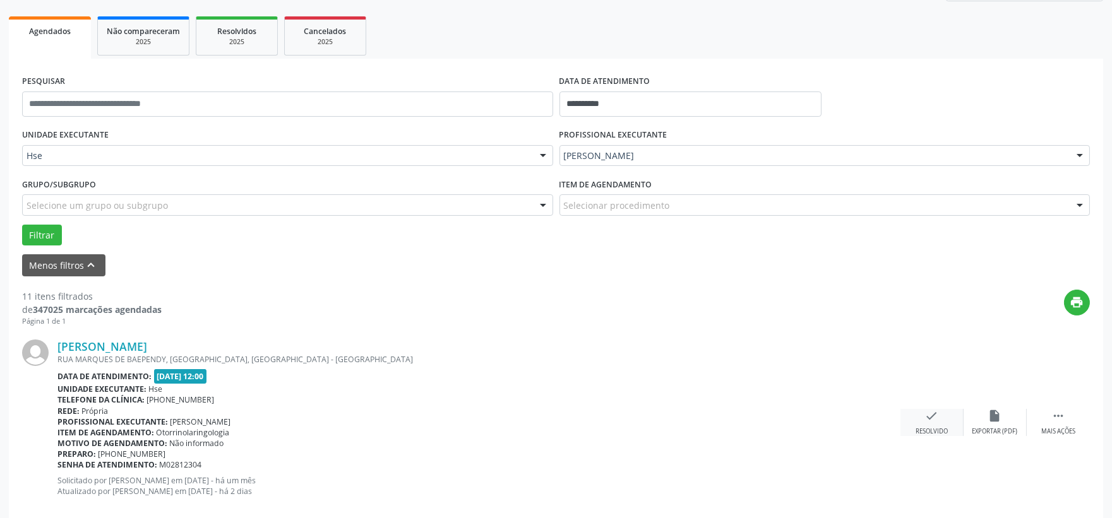
click at [932, 429] on div "Resolvido" at bounding box center [931, 431] width 32 height 9
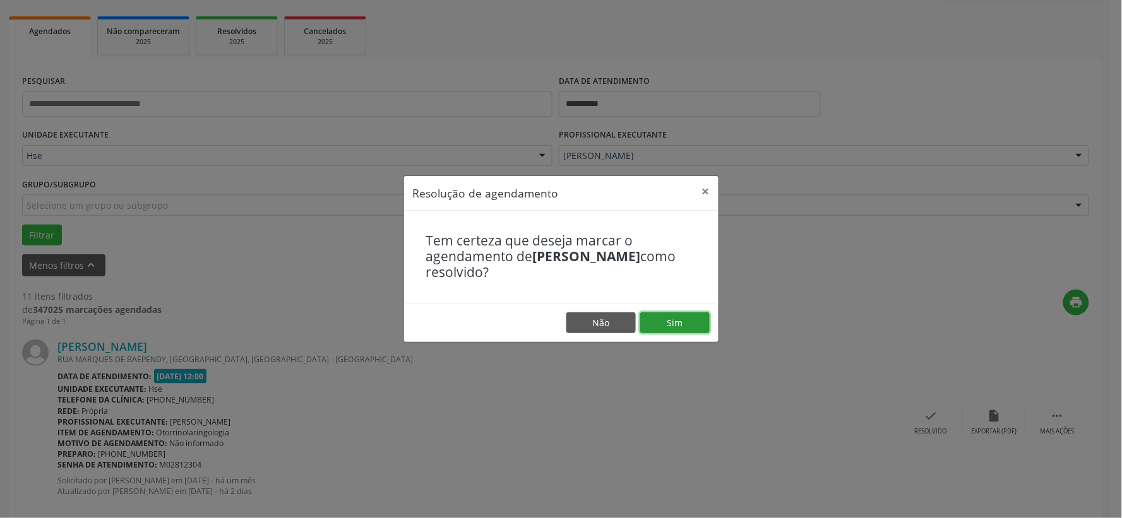
click at [672, 318] on button "Sim" at bounding box center [674, 322] width 69 height 21
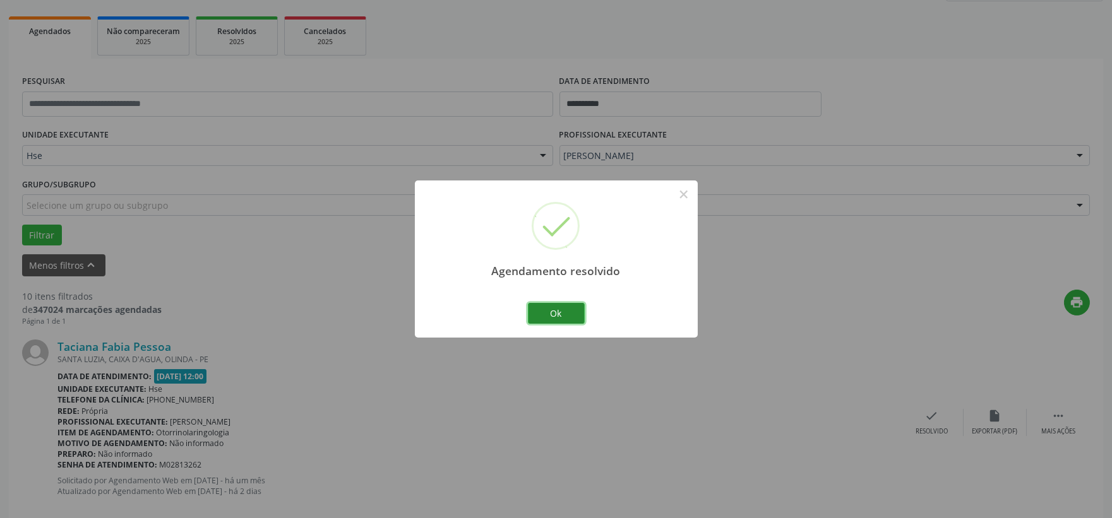
click at [565, 316] on button "Ok" at bounding box center [556, 313] width 57 height 21
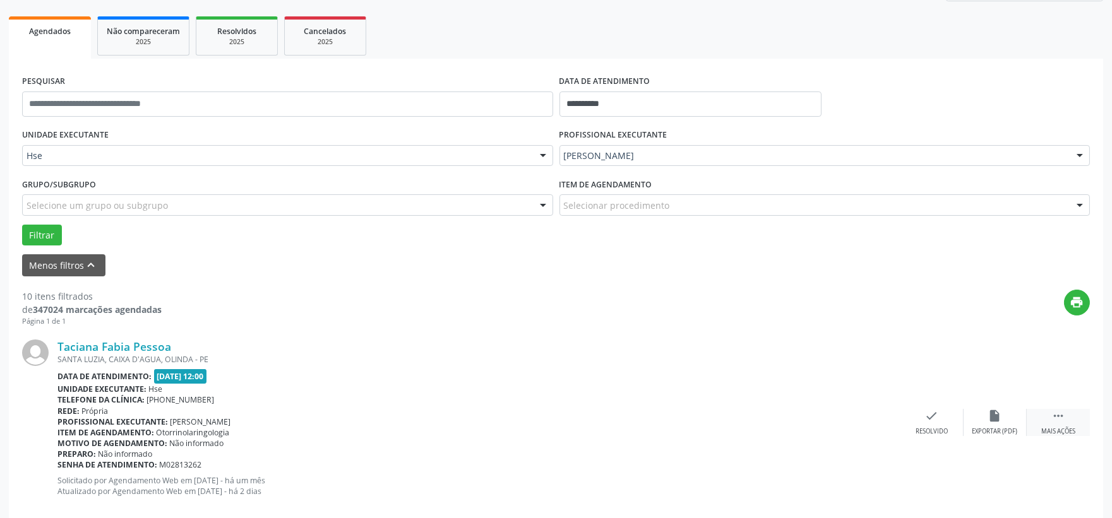
click at [1064, 421] on icon "" at bounding box center [1058, 416] width 14 height 14
click at [1010, 423] on div "alarm_off Não compareceu" at bounding box center [994, 422] width 63 height 27
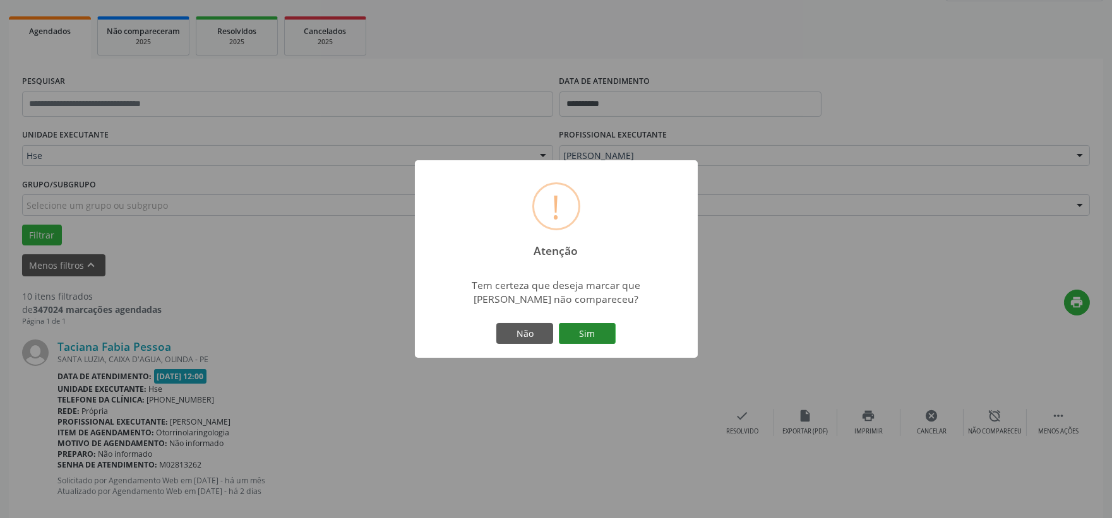
click at [588, 330] on button "Sim" at bounding box center [587, 333] width 57 height 21
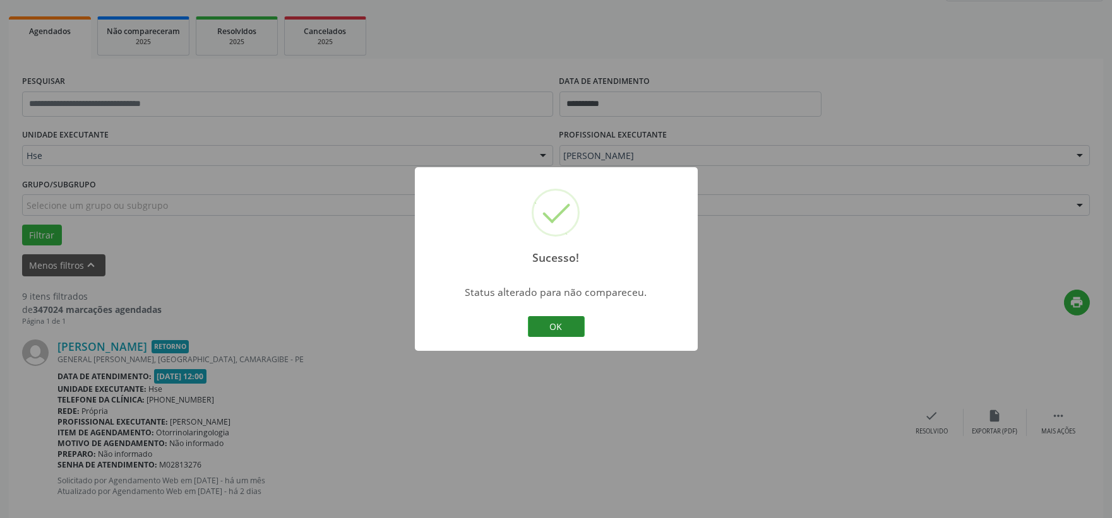
click at [576, 330] on button "OK" at bounding box center [556, 326] width 57 height 21
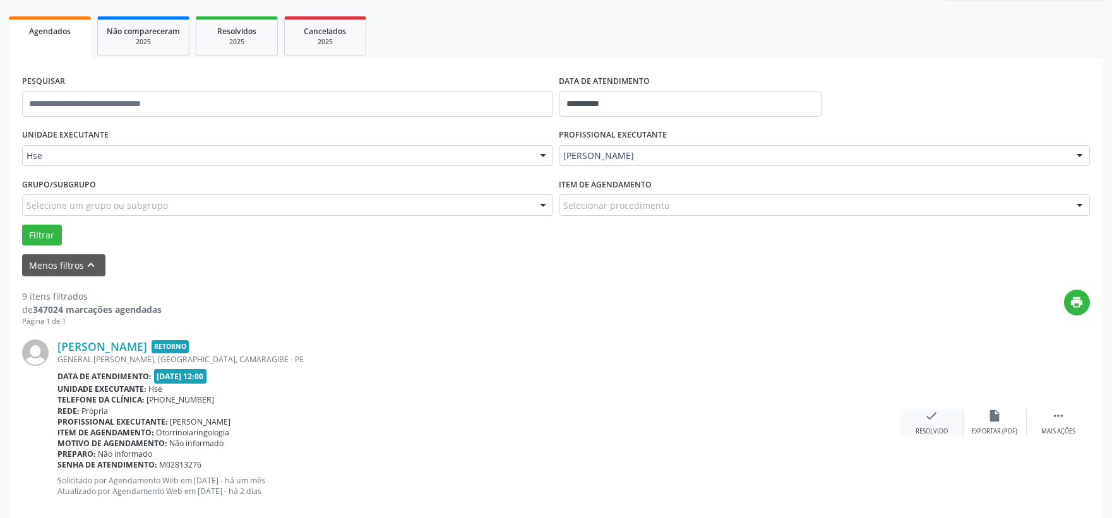
click at [928, 422] on icon "check" at bounding box center [932, 416] width 14 height 14
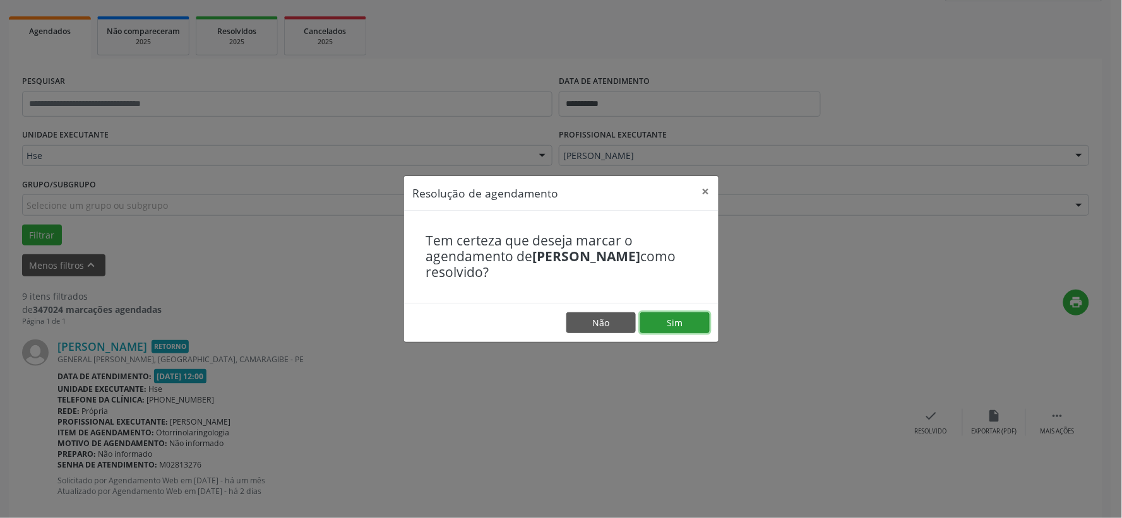
click at [670, 312] on button "Sim" at bounding box center [674, 322] width 69 height 21
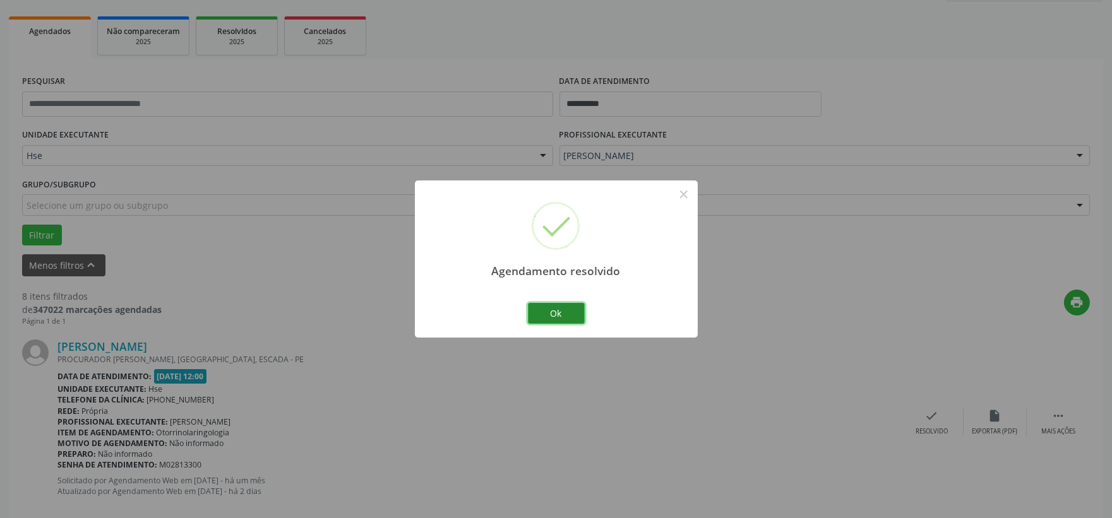
click at [559, 318] on button "Ok" at bounding box center [556, 313] width 57 height 21
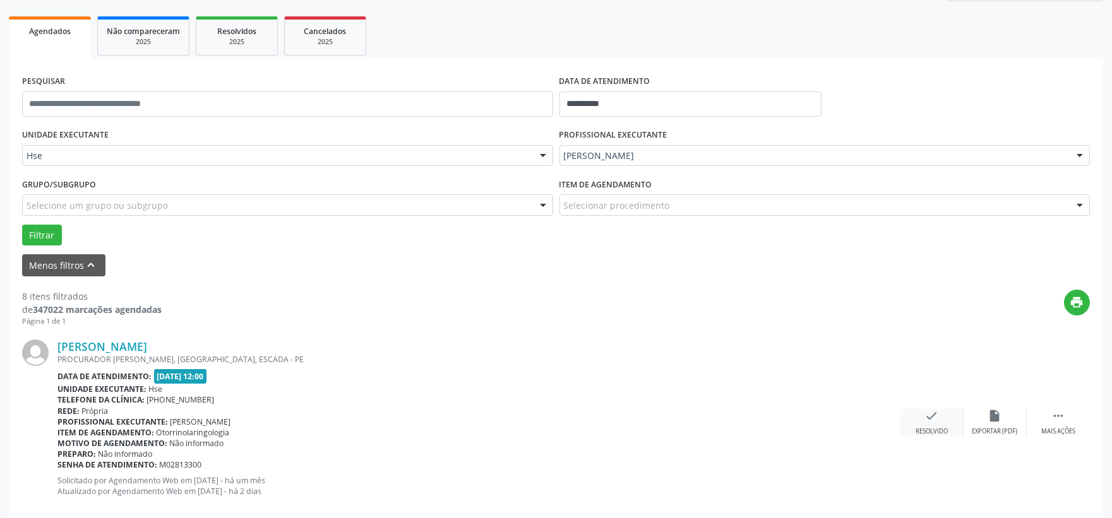
click at [944, 415] on div "check Resolvido" at bounding box center [931, 422] width 63 height 27
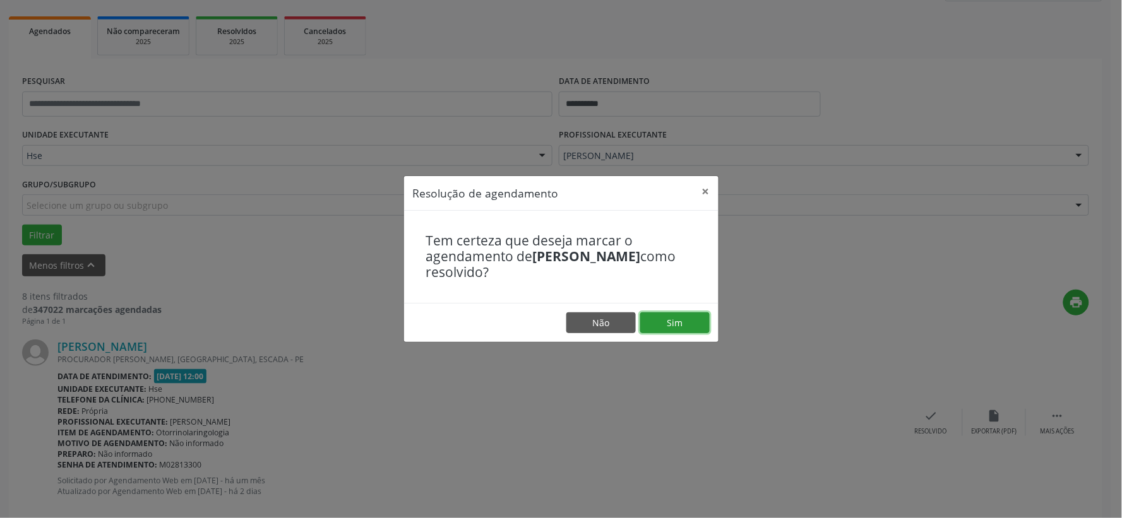
click at [673, 322] on button "Sim" at bounding box center [674, 322] width 69 height 21
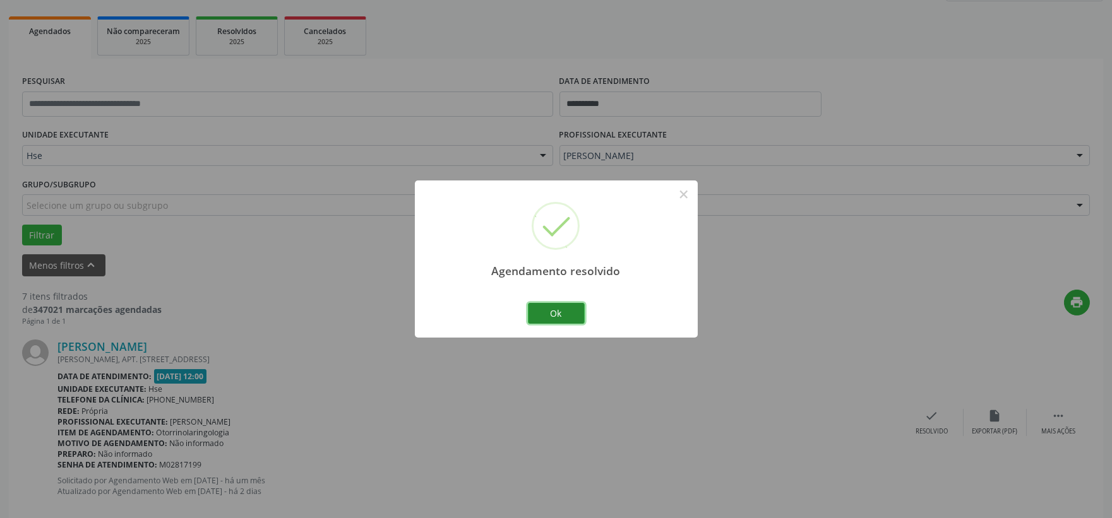
click at [560, 319] on button "Ok" at bounding box center [556, 313] width 57 height 21
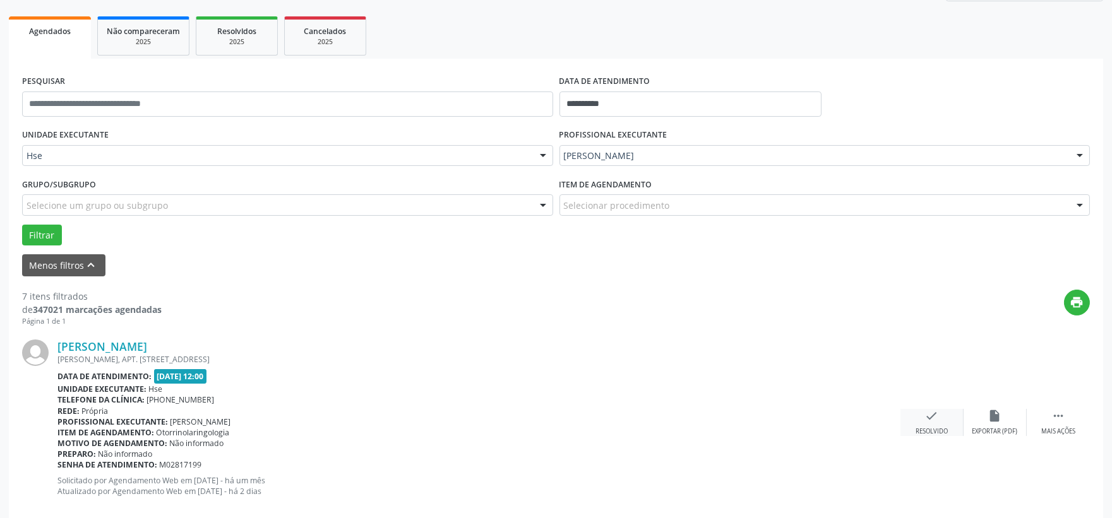
click at [932, 413] on icon "check" at bounding box center [932, 416] width 14 height 14
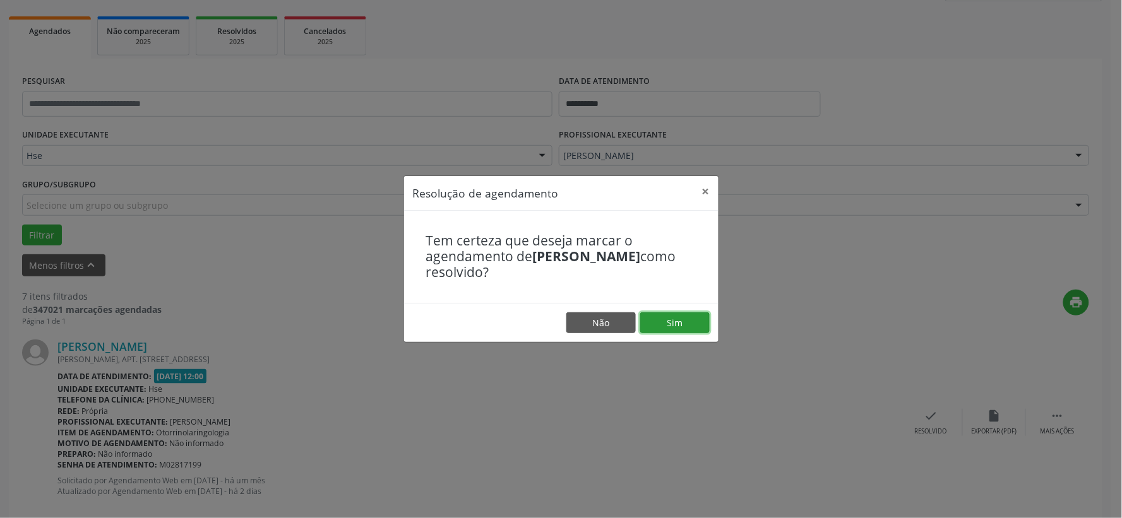
click at [690, 319] on button "Sim" at bounding box center [674, 322] width 69 height 21
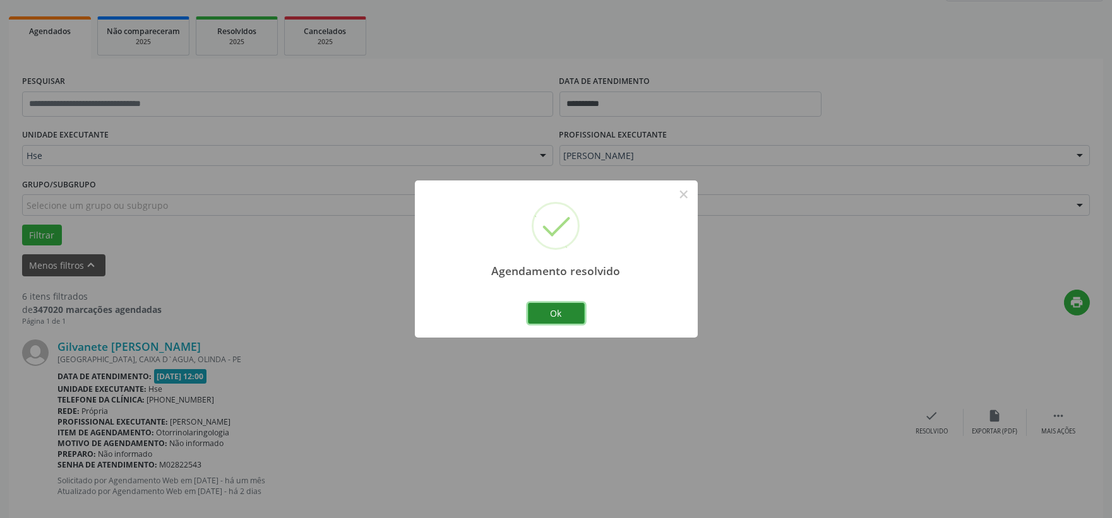
click at [554, 308] on button "Ok" at bounding box center [556, 313] width 57 height 21
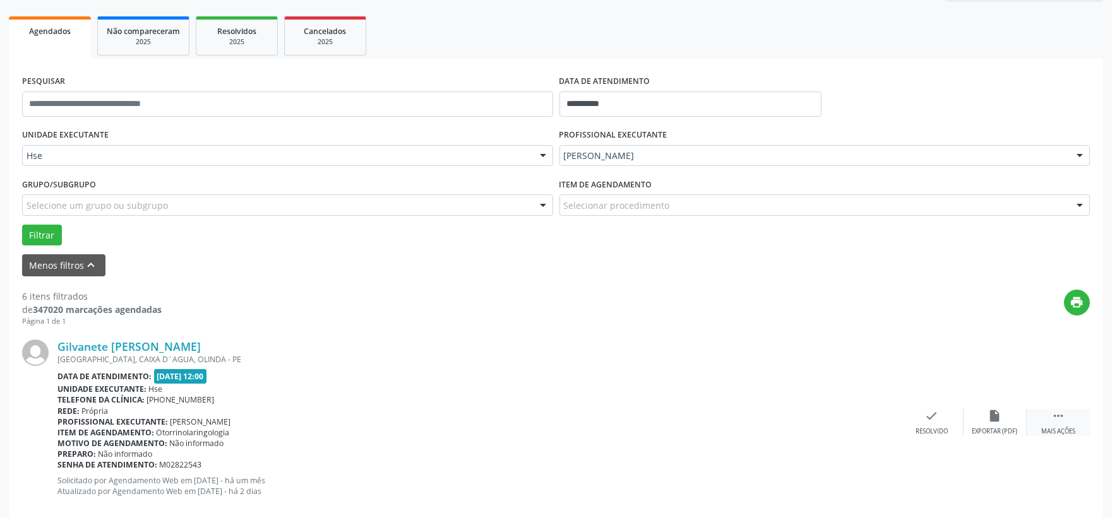
drag, startPoint x: 1063, startPoint y: 438, endPoint x: 1052, endPoint y: 427, distance: 16.1
click at [1062, 436] on div "Gilvanete Goncalves da Silva Luna RUA ZELANDIA, CAIXA D`AGUA, OLINDA - PE Data …" at bounding box center [555, 422] width 1067 height 193
click at [1043, 418] on div " Mais ações" at bounding box center [1057, 422] width 63 height 27
click at [994, 417] on icon "alarm_off" at bounding box center [995, 416] width 14 height 14
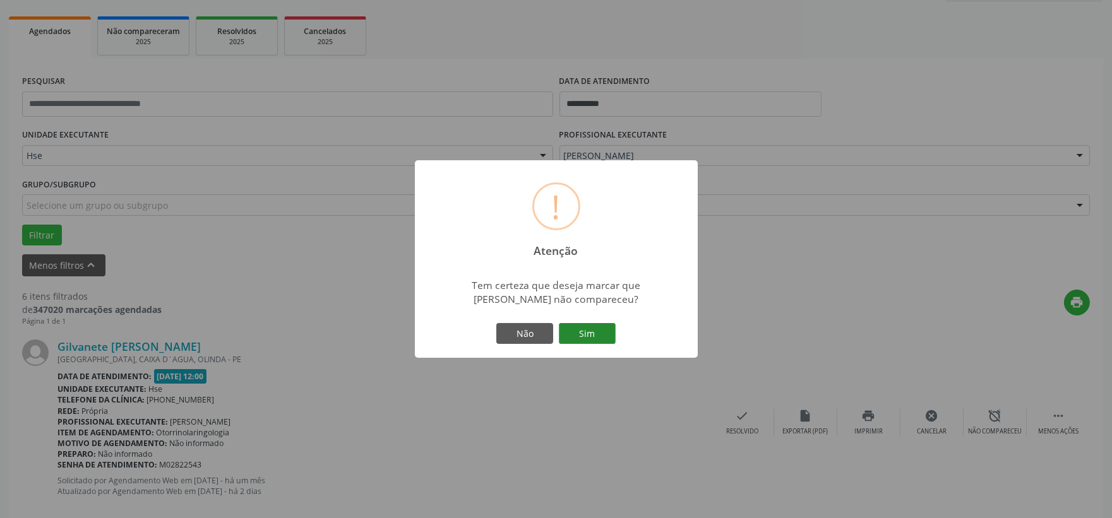
click at [572, 332] on button "Sim" at bounding box center [587, 333] width 57 height 21
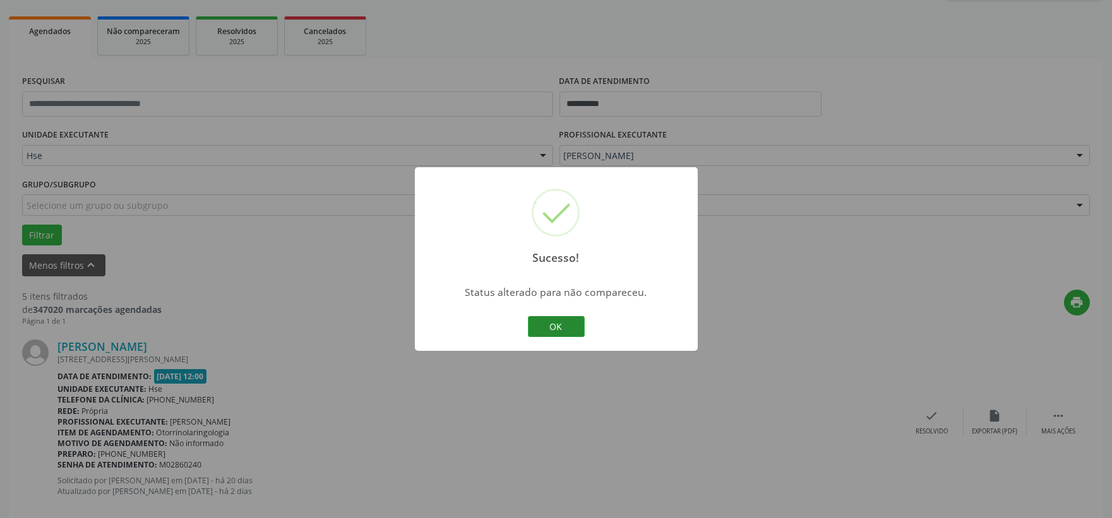
click at [574, 329] on button "OK" at bounding box center [556, 326] width 57 height 21
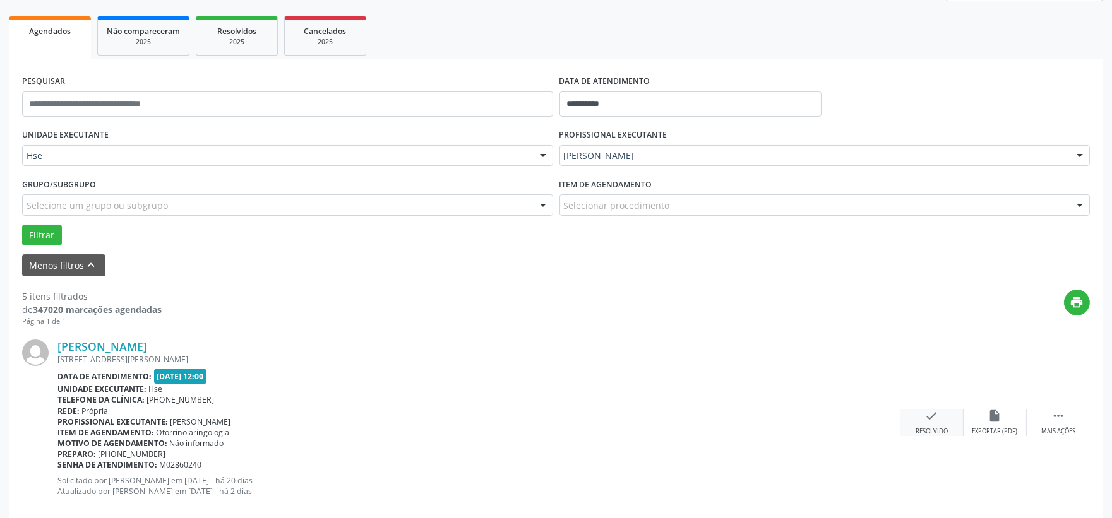
click at [941, 418] on div "check Resolvido" at bounding box center [931, 422] width 63 height 27
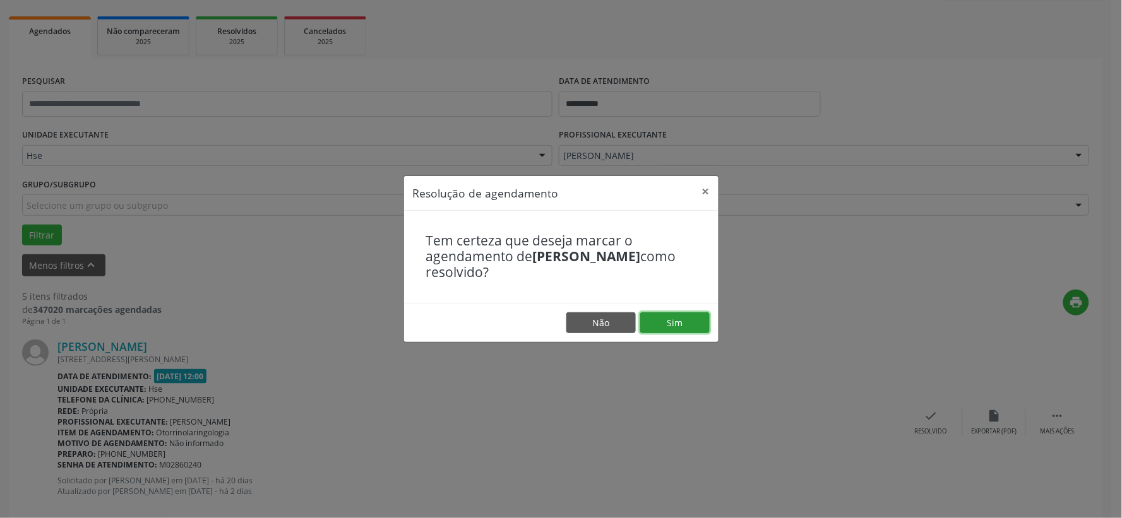
click at [705, 324] on button "Sim" at bounding box center [674, 322] width 69 height 21
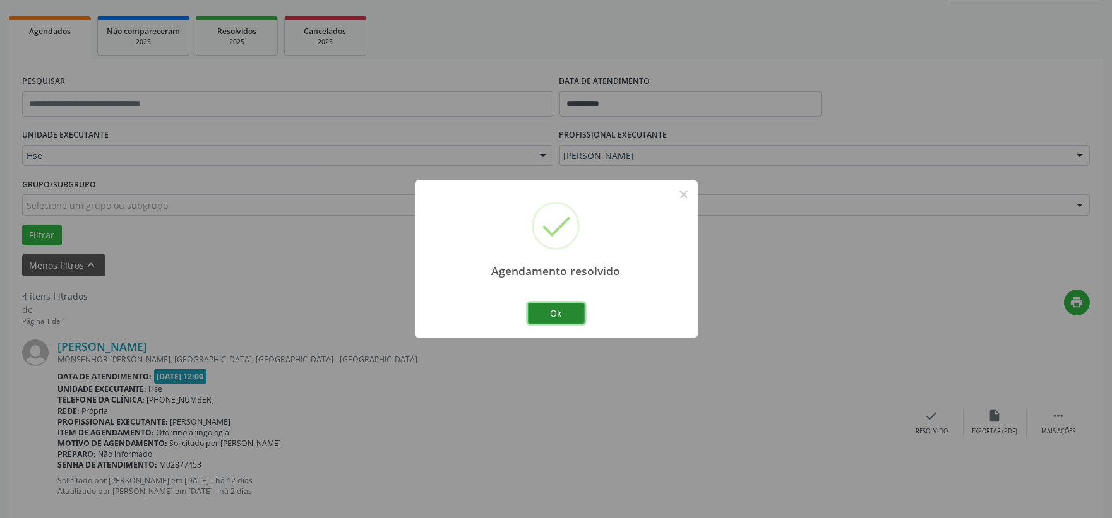
click at [566, 314] on button "Ok" at bounding box center [556, 313] width 57 height 21
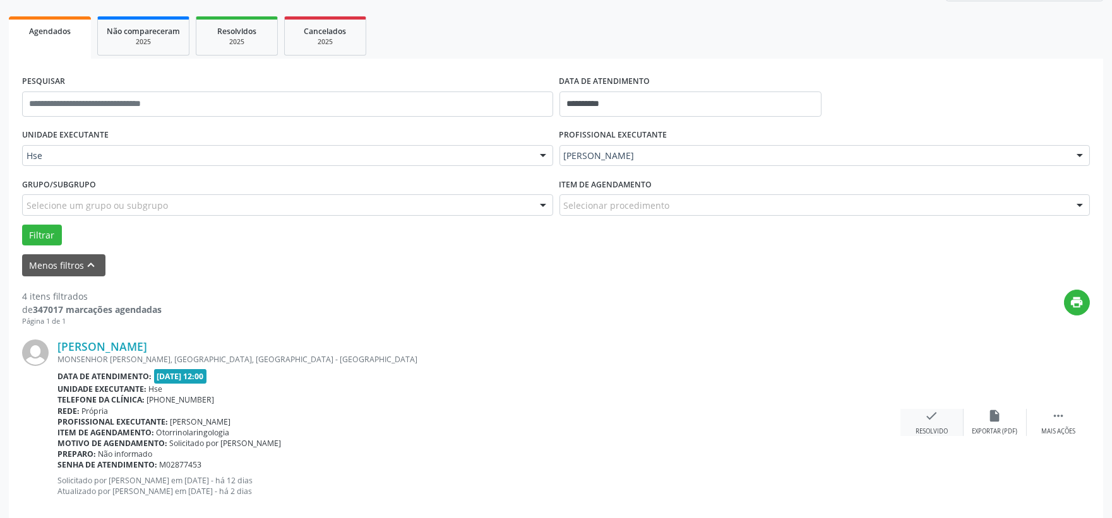
click at [917, 425] on div "check Resolvido" at bounding box center [931, 422] width 63 height 27
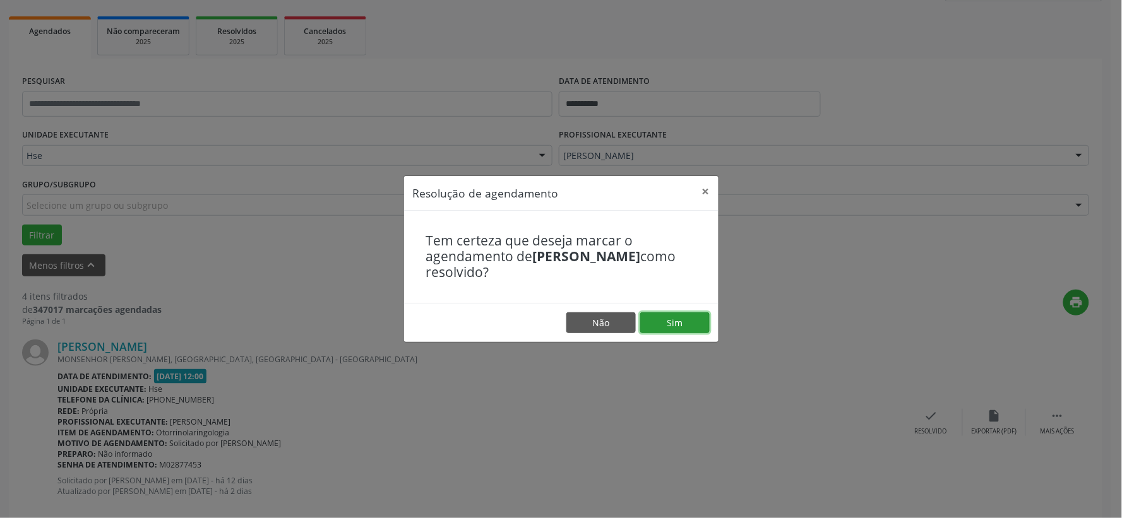
click at [679, 326] on button "Sim" at bounding box center [674, 322] width 69 height 21
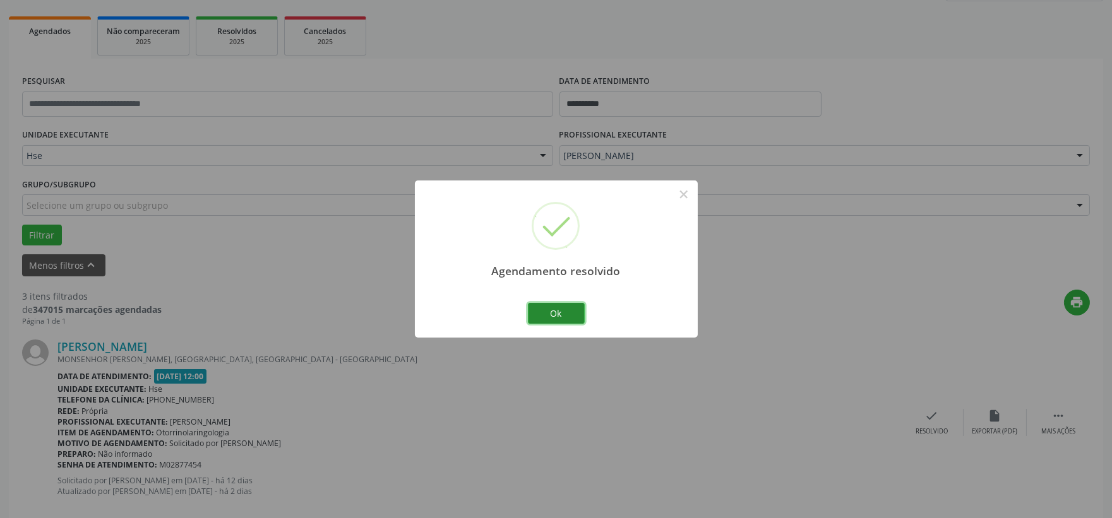
click at [556, 310] on button "Ok" at bounding box center [556, 313] width 57 height 21
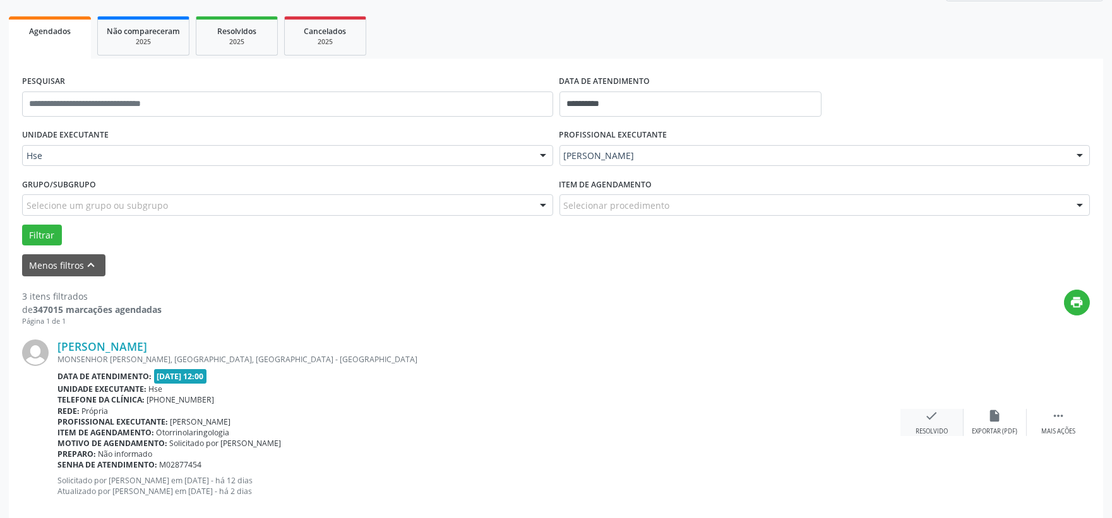
click at [918, 412] on div "check Resolvido" at bounding box center [931, 422] width 63 height 27
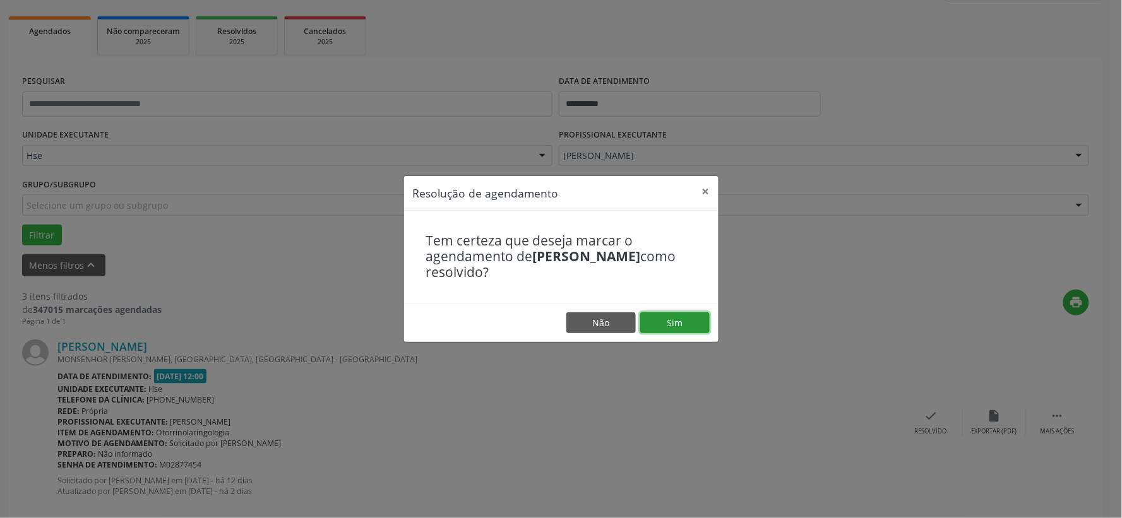
click at [676, 317] on button "Sim" at bounding box center [674, 322] width 69 height 21
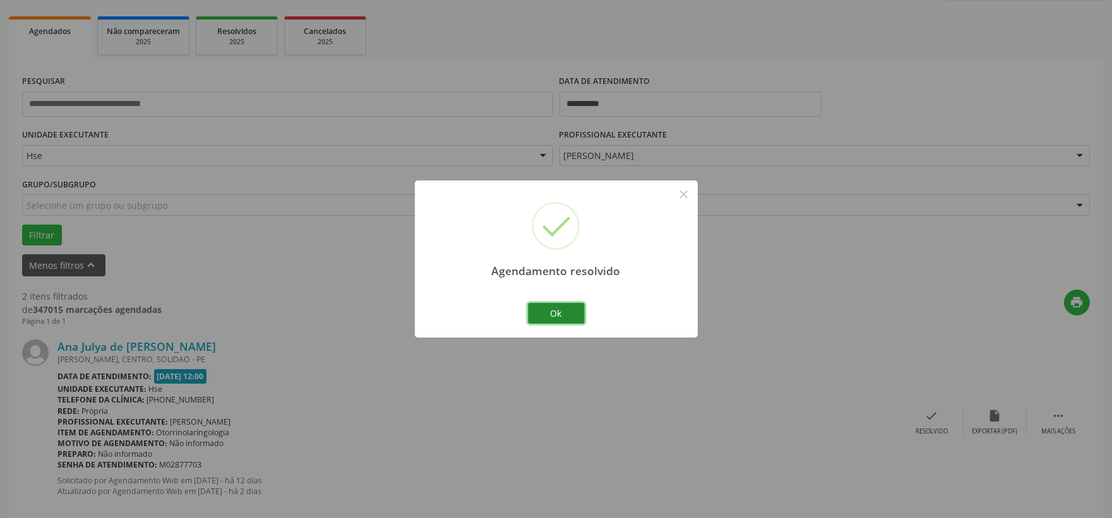
click at [572, 316] on button "Ok" at bounding box center [556, 313] width 57 height 21
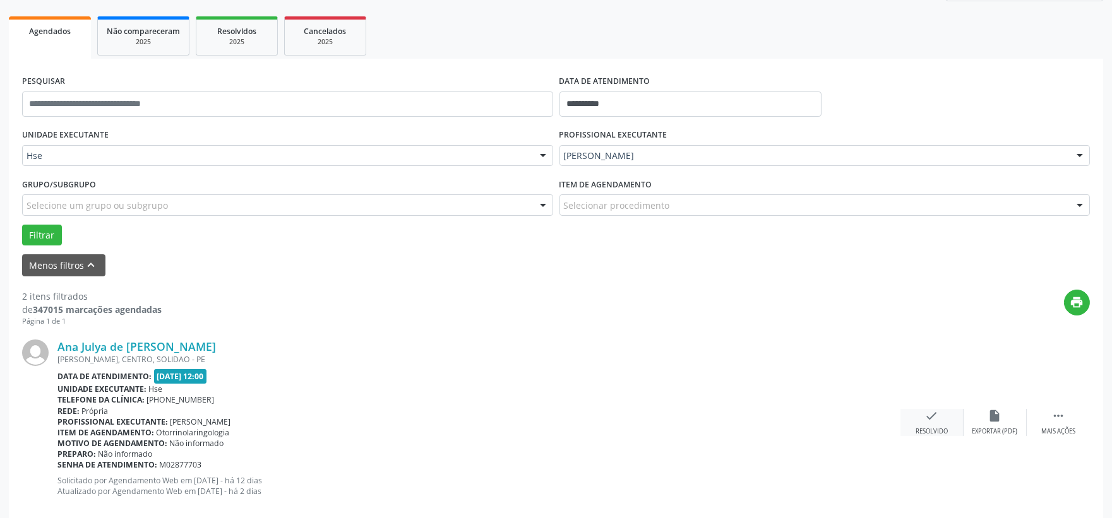
click at [929, 417] on icon "check" at bounding box center [932, 416] width 14 height 14
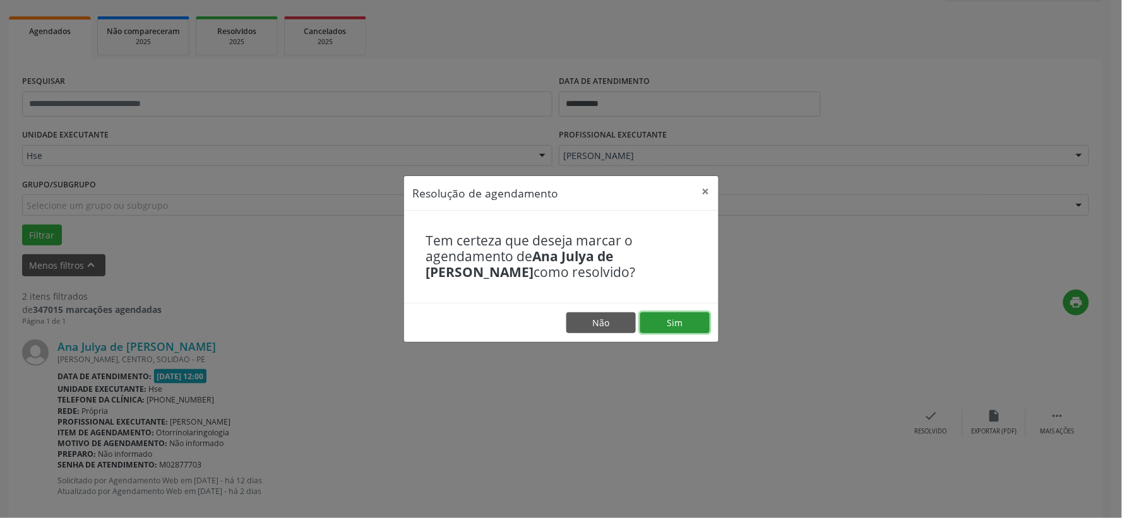
click at [686, 314] on button "Sim" at bounding box center [674, 322] width 69 height 21
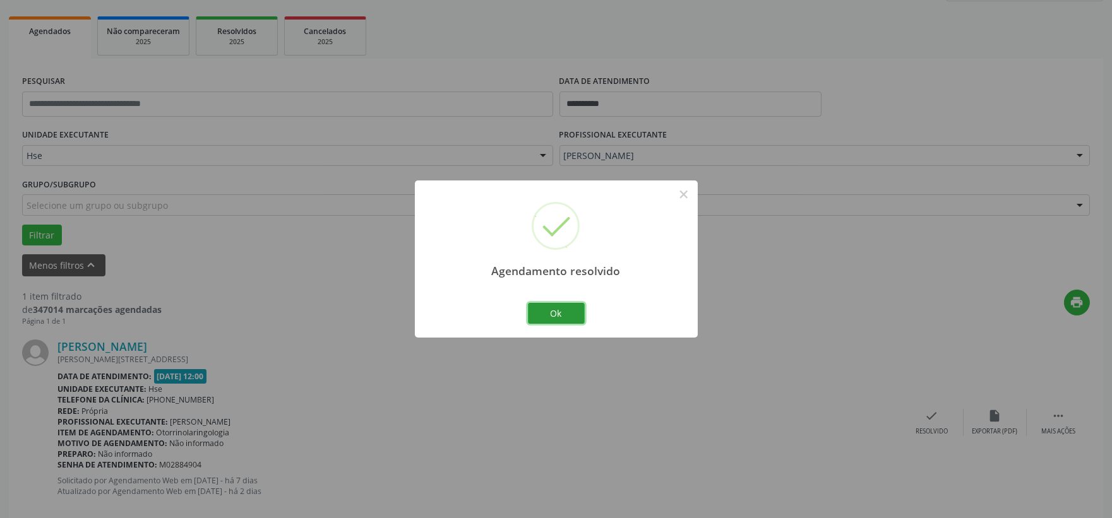
drag, startPoint x: 576, startPoint y: 314, endPoint x: 590, endPoint y: 318, distance: 14.4
click at [576, 314] on button "Ok" at bounding box center [556, 313] width 57 height 21
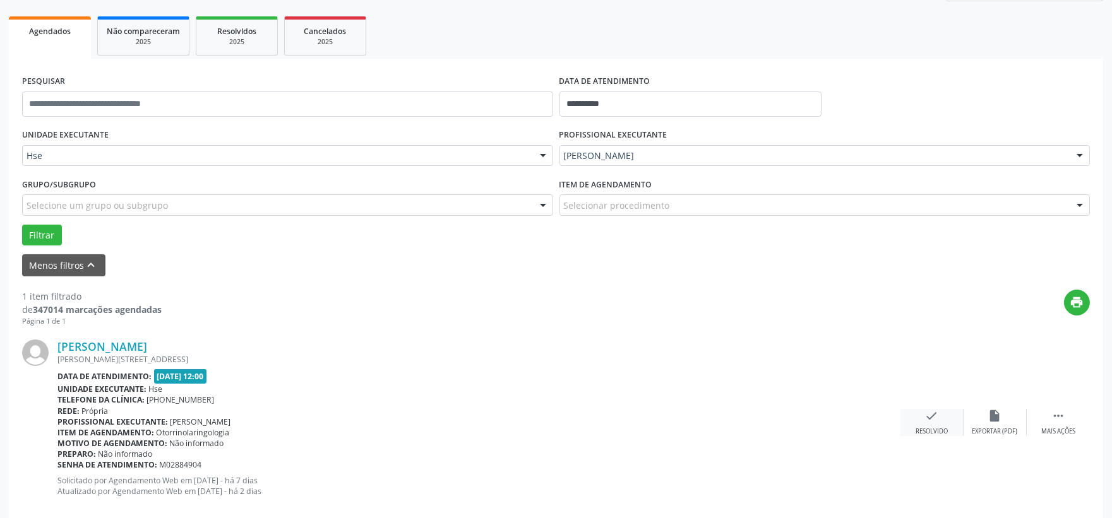
click at [925, 427] on div "Resolvido" at bounding box center [931, 431] width 32 height 9
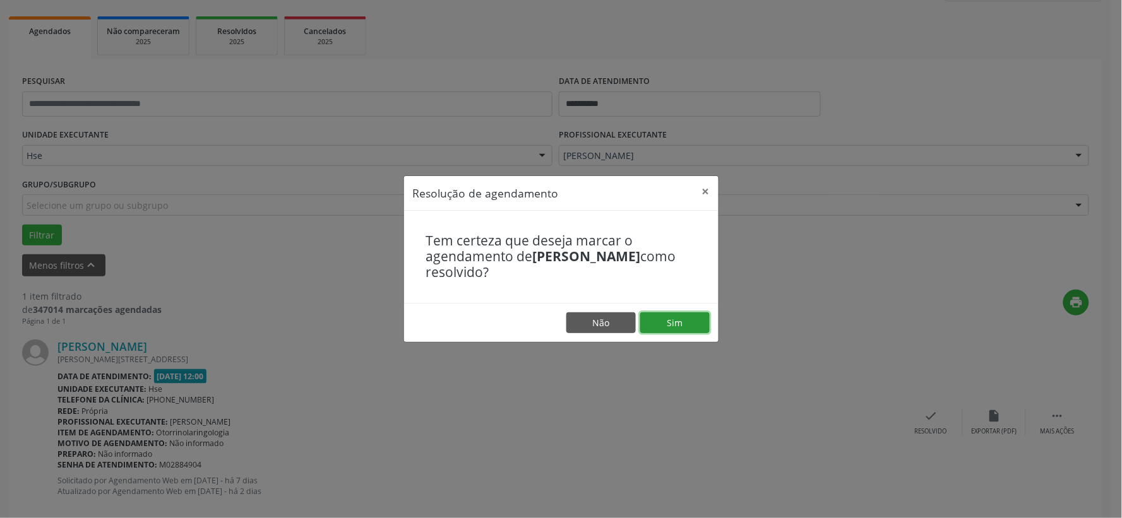
click at [676, 319] on button "Sim" at bounding box center [674, 322] width 69 height 21
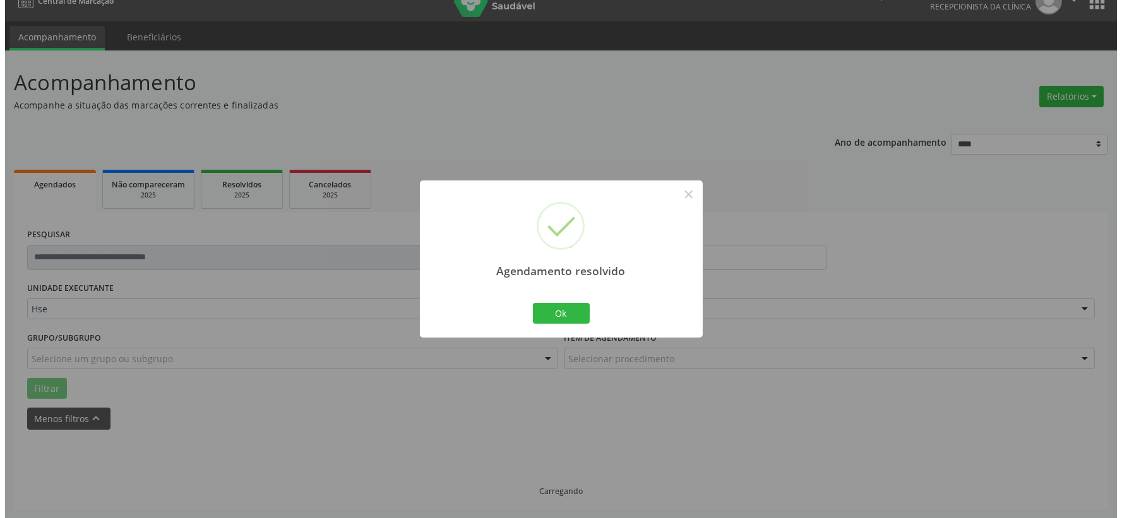
scroll to position [0, 0]
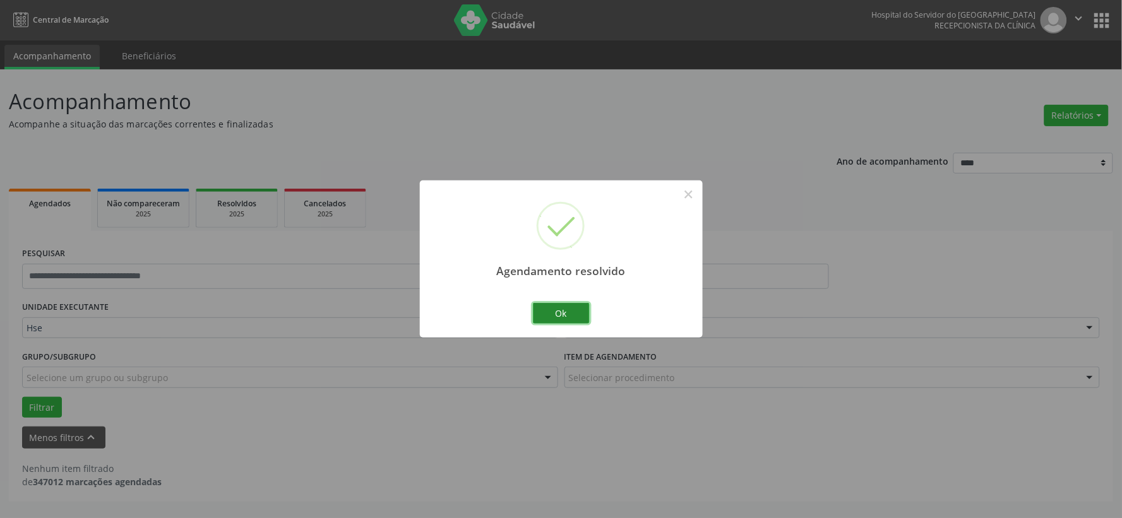
click at [587, 308] on button "Ok" at bounding box center [561, 313] width 57 height 21
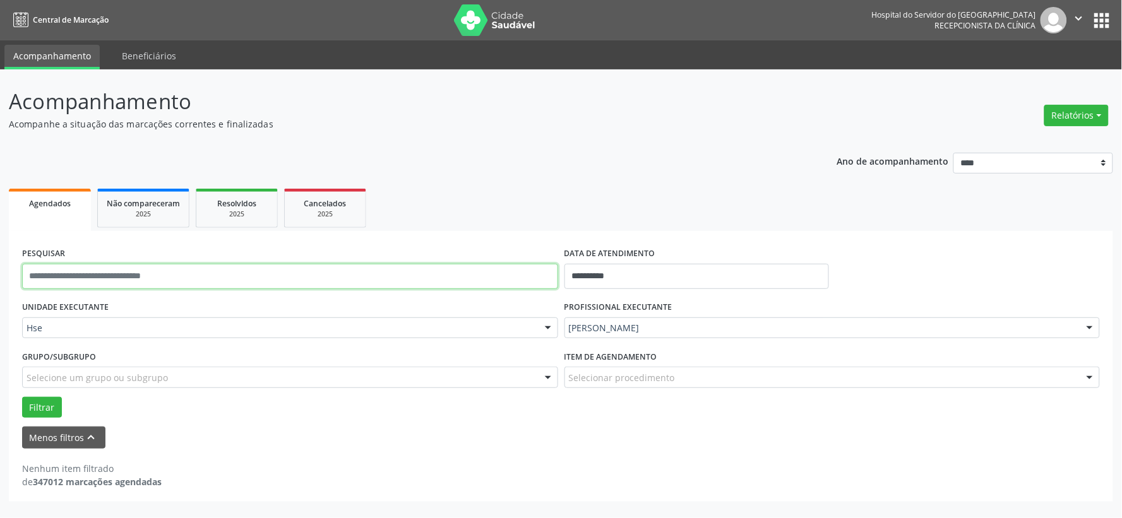
drag, startPoint x: 335, startPoint y: 279, endPoint x: 355, endPoint y: 306, distance: 33.3
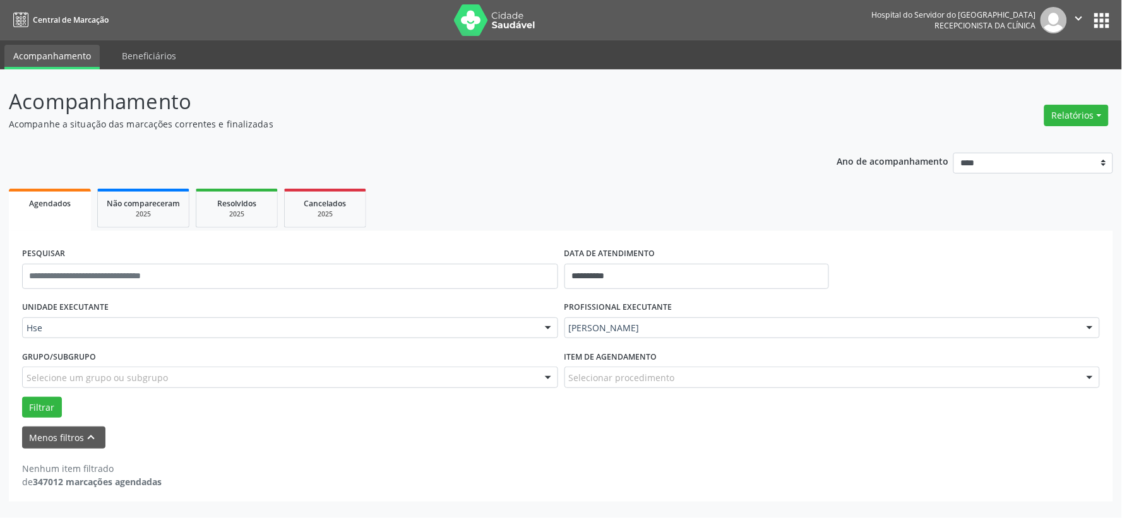
drag, startPoint x: 355, startPoint y: 306, endPoint x: 624, endPoint y: 413, distance: 288.9
click at [624, 413] on div "Filtrar" at bounding box center [561, 407] width 1084 height 21
click at [482, 11] on img at bounding box center [495, 20] width 82 height 32
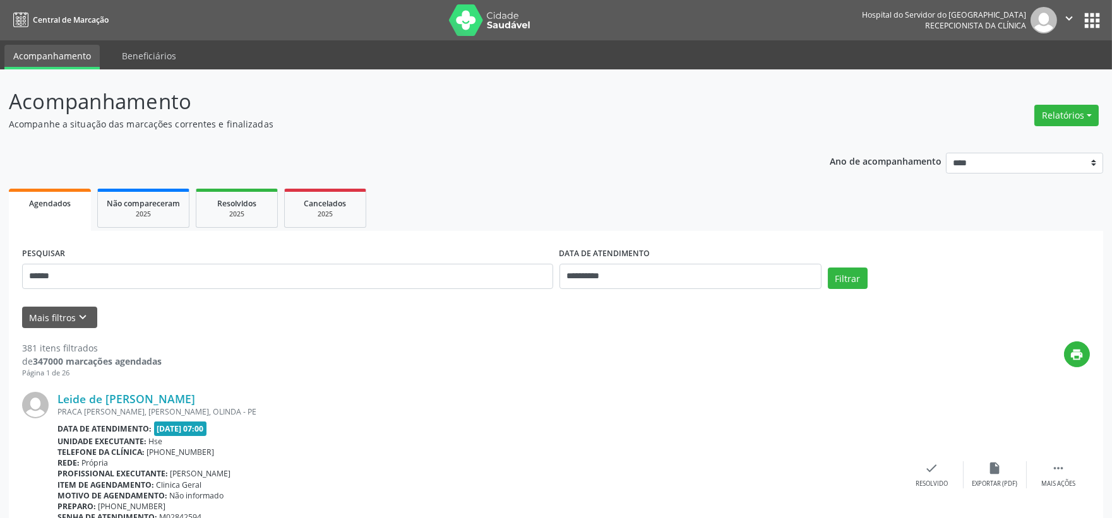
type input "******"
click at [828, 268] on button "Filtrar" at bounding box center [848, 278] width 40 height 21
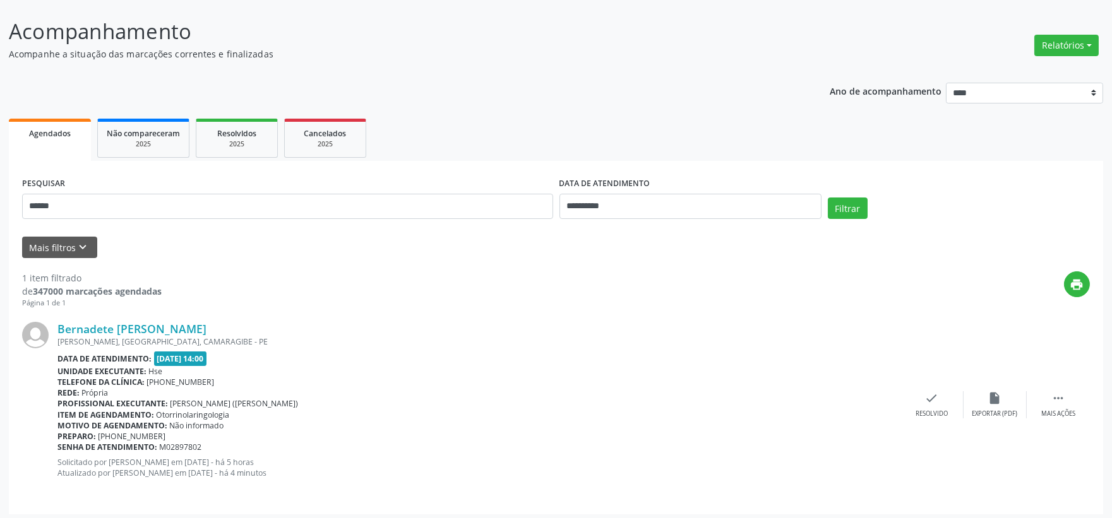
scroll to position [74, 0]
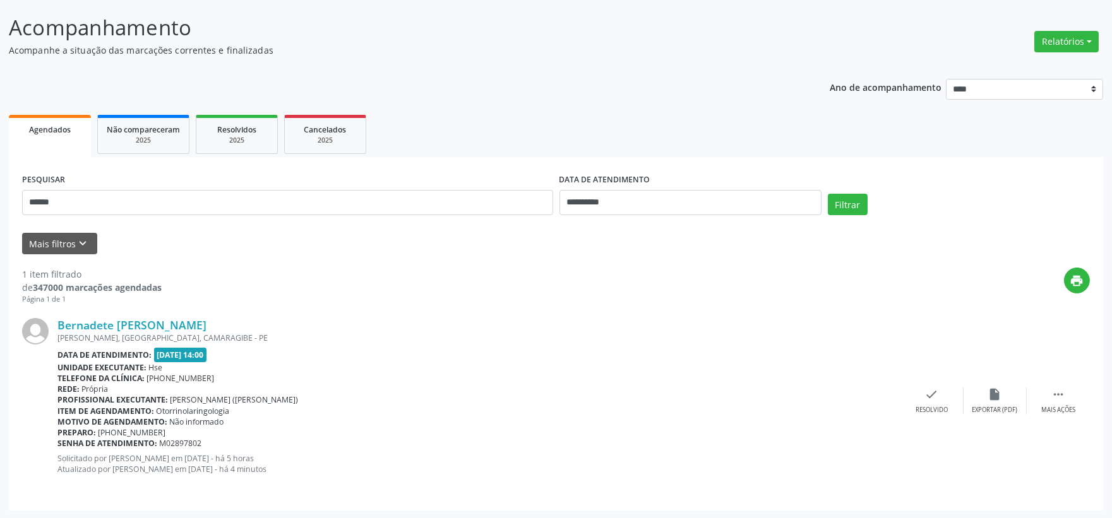
click at [175, 333] on div "ARTUR MEDEIROS, VILA DA FABRICA, CAMARAGIBE - PE" at bounding box center [478, 338] width 843 height 11
click at [160, 325] on link "Bernadete Xavier da Silva" at bounding box center [131, 325] width 149 height 14
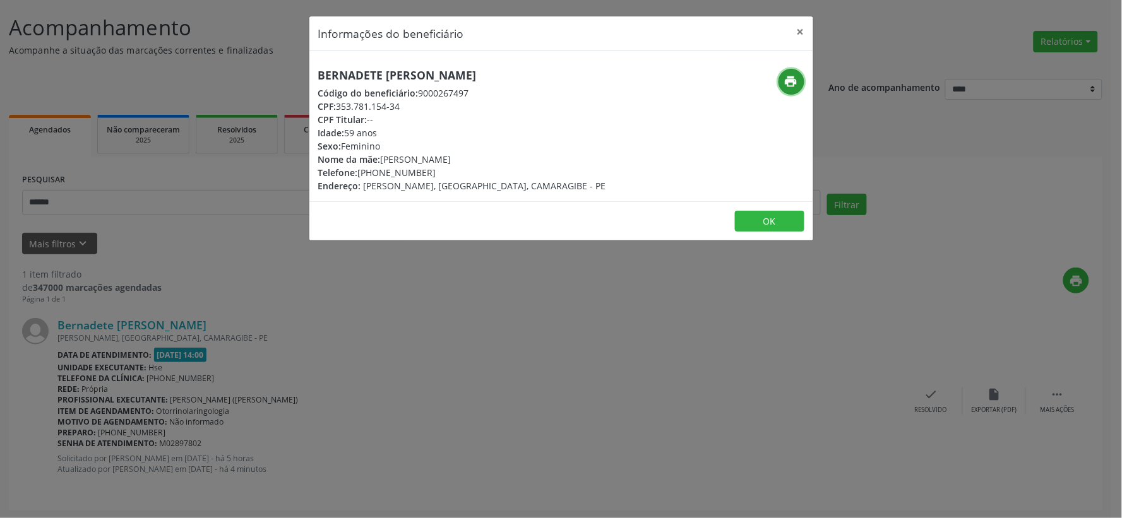
click at [773, 85] on div "print" at bounding box center [728, 82] width 150 height 26
click at [779, 106] on div "print" at bounding box center [728, 131] width 168 height 124
click at [792, 92] on button "print" at bounding box center [791, 82] width 26 height 26
click at [798, 37] on button "×" at bounding box center [800, 31] width 25 height 31
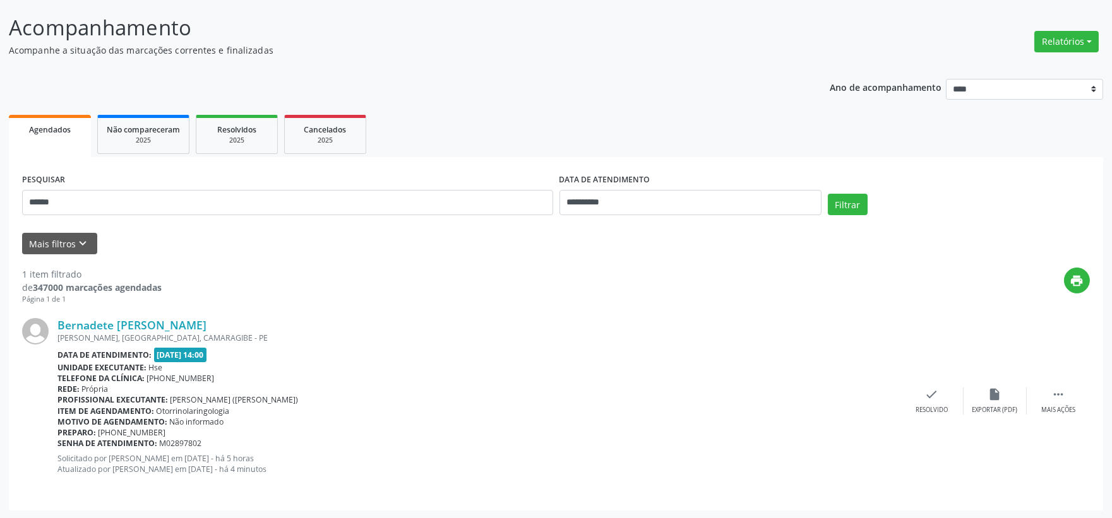
scroll to position [0, 0]
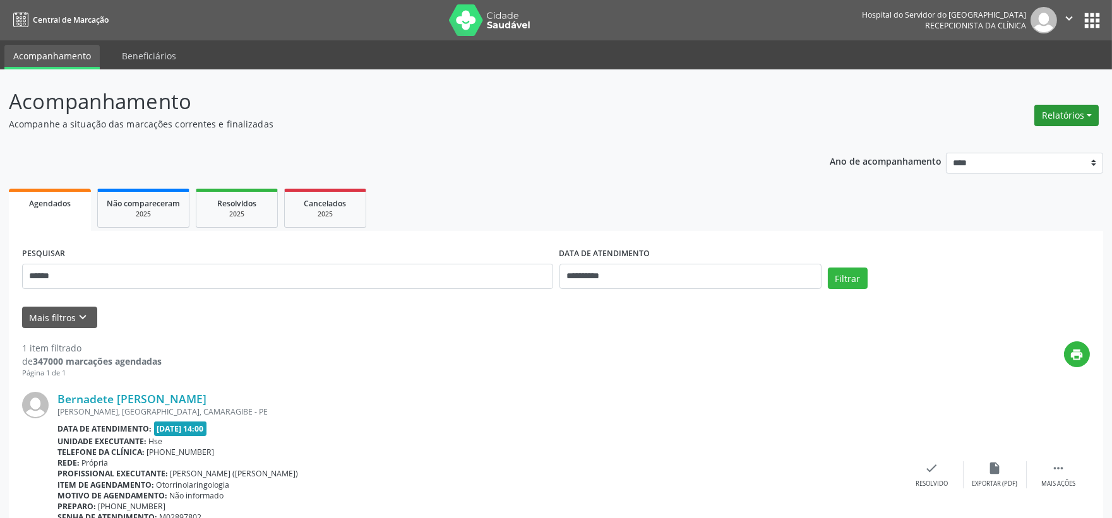
click at [1054, 116] on button "Relatórios" at bounding box center [1066, 115] width 64 height 21
click at [1011, 142] on link "Agendamentos" at bounding box center [1030, 142] width 136 height 18
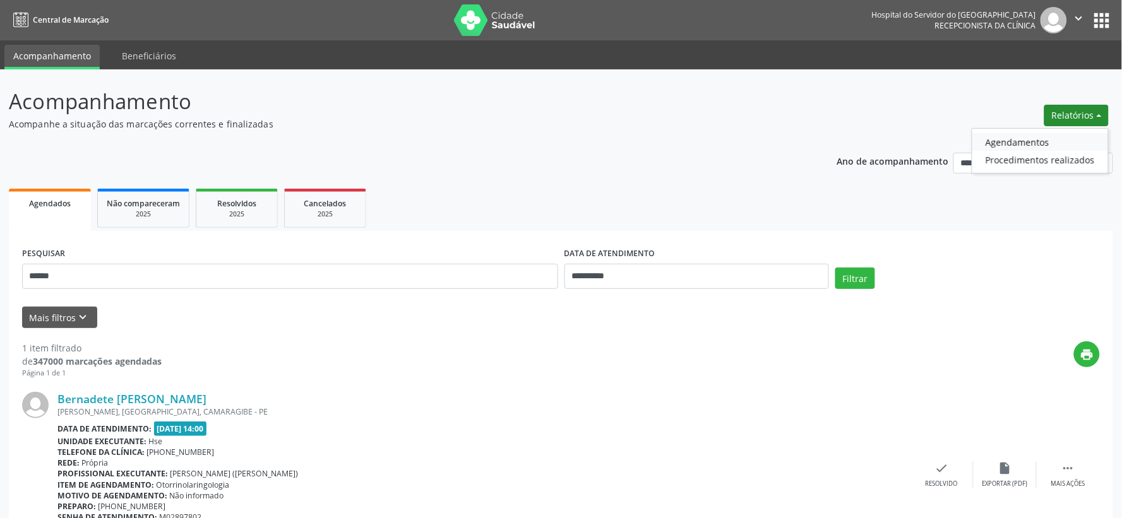
select select "*"
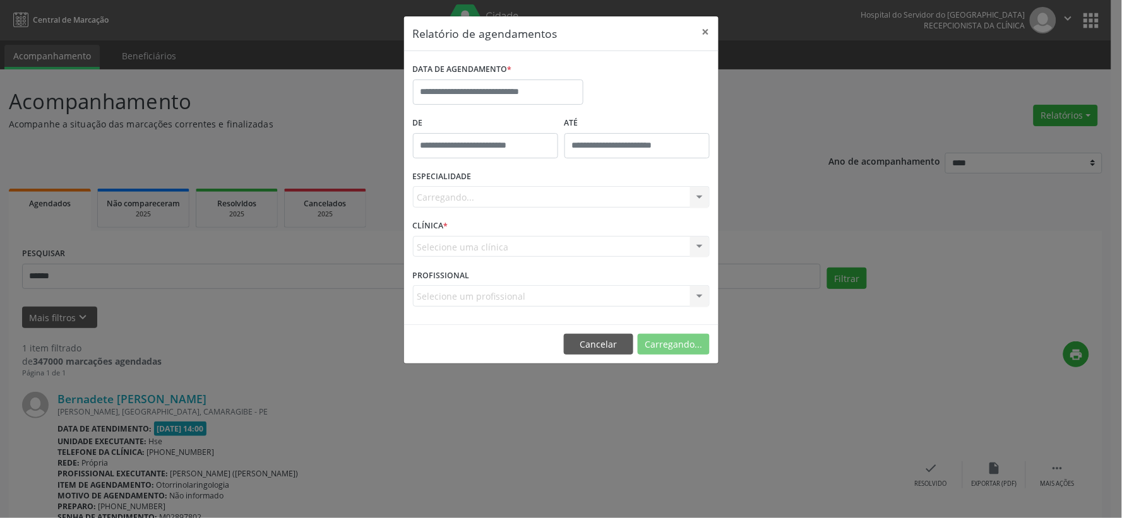
click at [519, 77] on div "DATA DE AGENDAMENTO *" at bounding box center [498, 70] width 170 height 20
click at [511, 99] on body "**********" at bounding box center [561, 259] width 1122 height 518
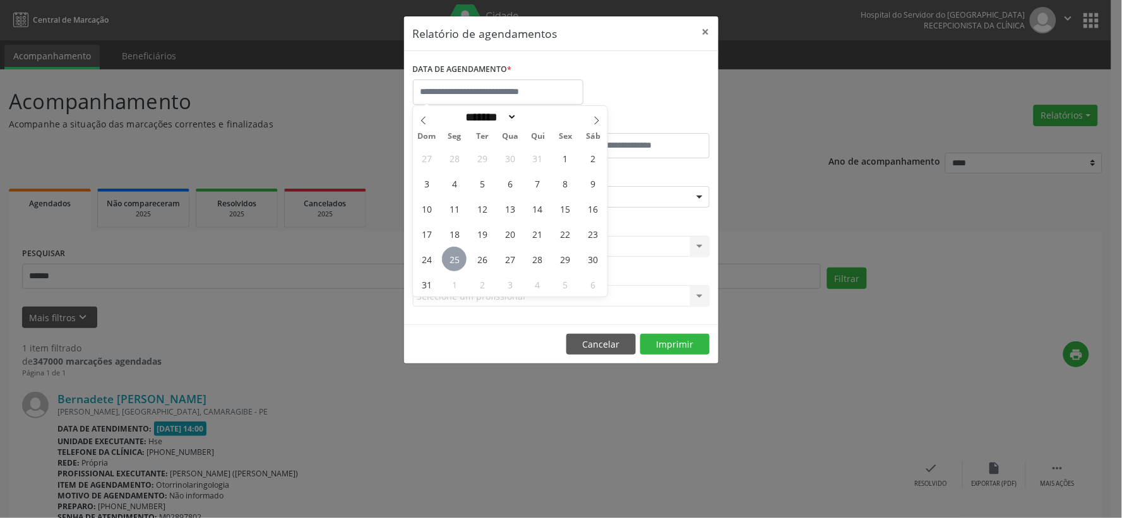
click at [458, 256] on span "25" at bounding box center [454, 259] width 25 height 25
type input "**********"
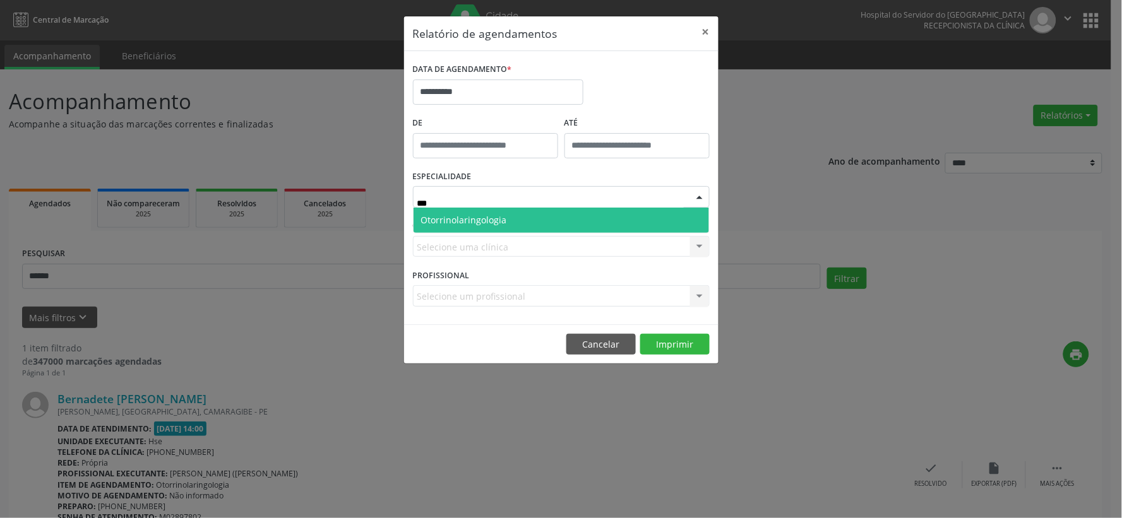
type input "****"
click at [464, 224] on span "Otorrinolaringologia" at bounding box center [464, 220] width 86 height 12
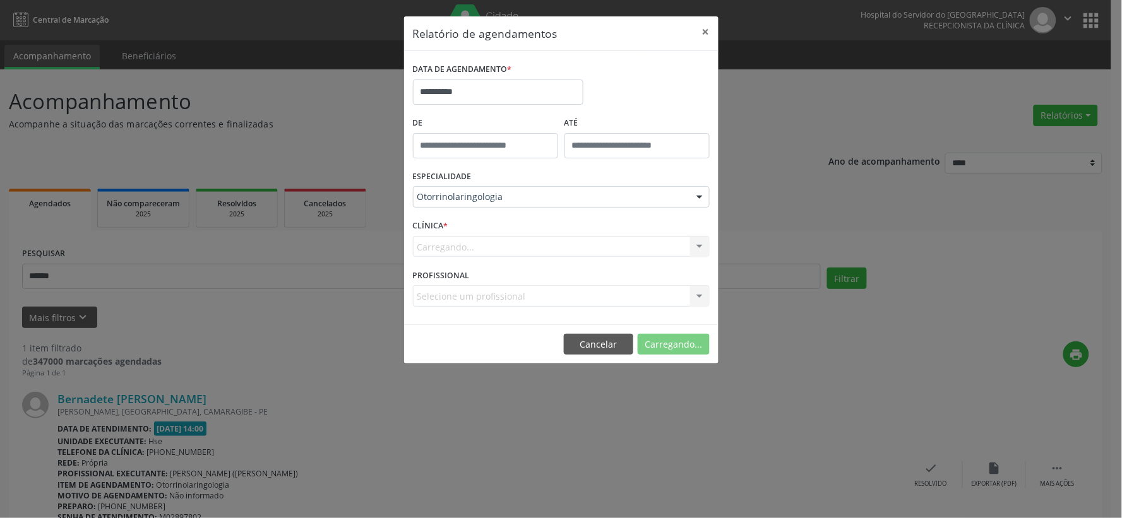
click at [463, 244] on div "Carregando... Nenhum resultado encontrado para: " " Não há nenhuma opção para s…" at bounding box center [561, 246] width 297 height 21
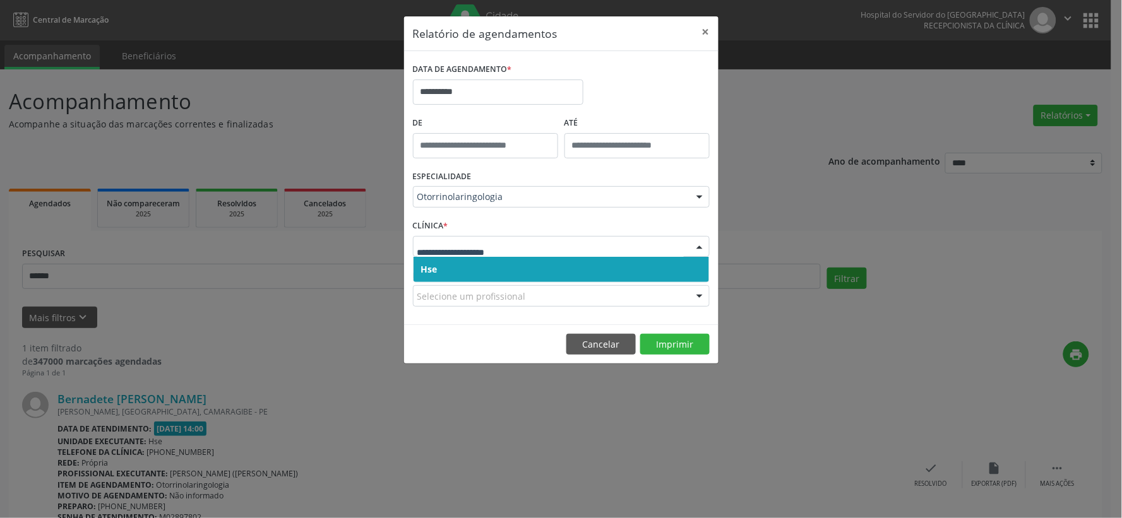
click at [470, 270] on span "Hse" at bounding box center [560, 269] width 295 height 25
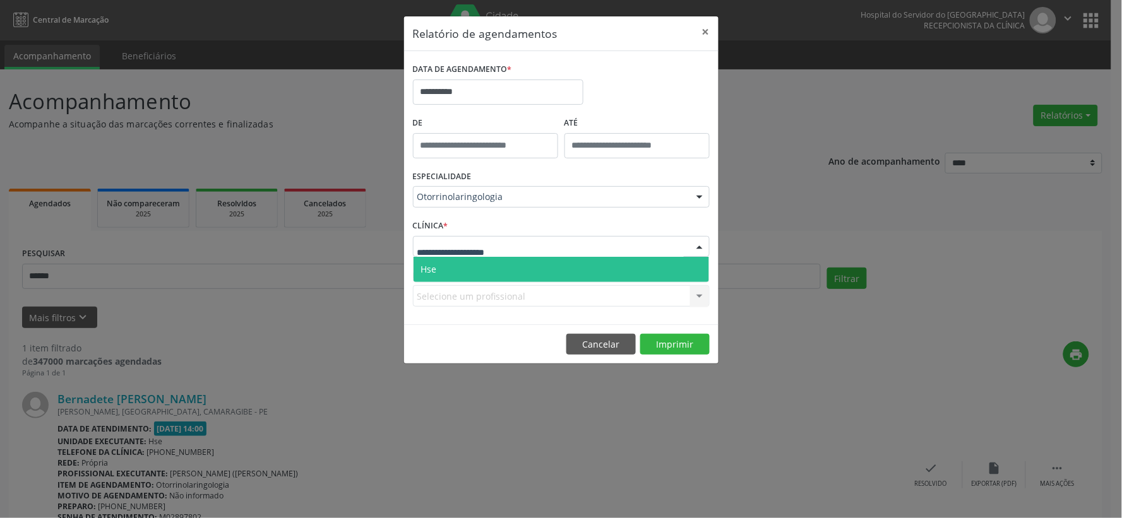
click at [470, 269] on span "Hse" at bounding box center [560, 269] width 295 height 25
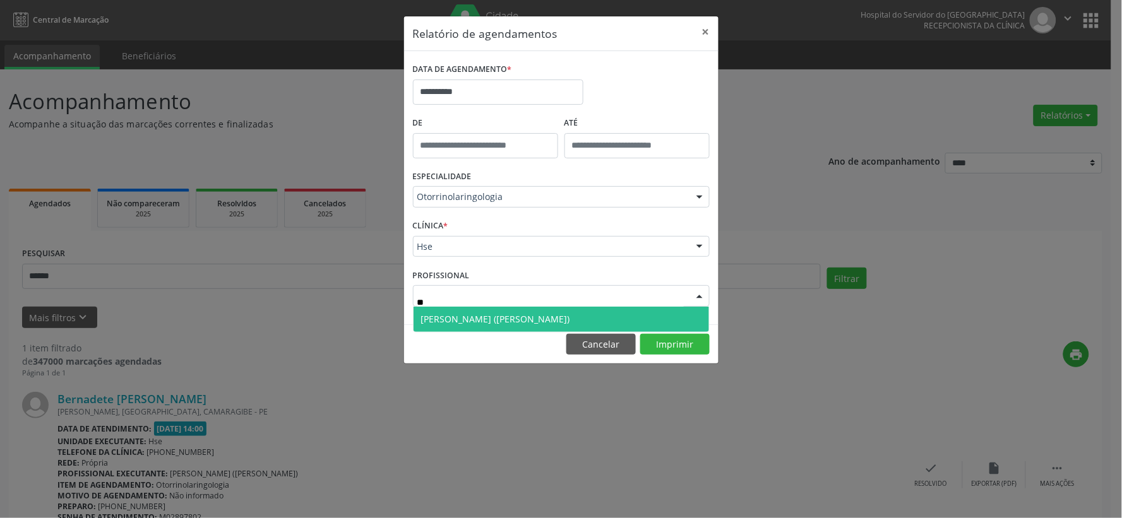
type input "***"
click at [446, 311] on span "[PERSON_NAME] ([PERSON_NAME])" at bounding box center [560, 319] width 295 height 25
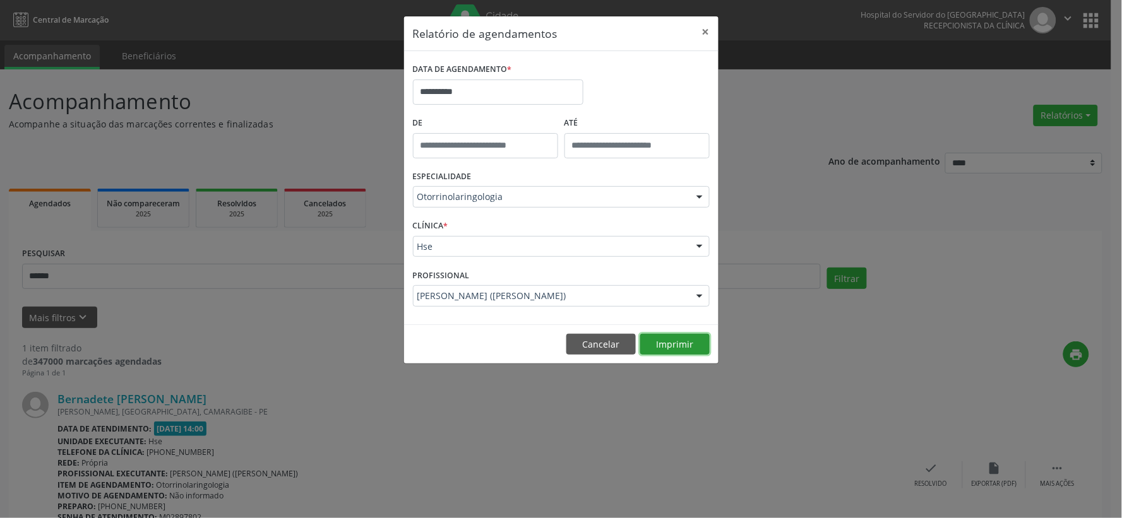
click at [665, 340] on button "Imprimir" at bounding box center [674, 344] width 69 height 21
click at [694, 40] on button "×" at bounding box center [705, 31] width 25 height 31
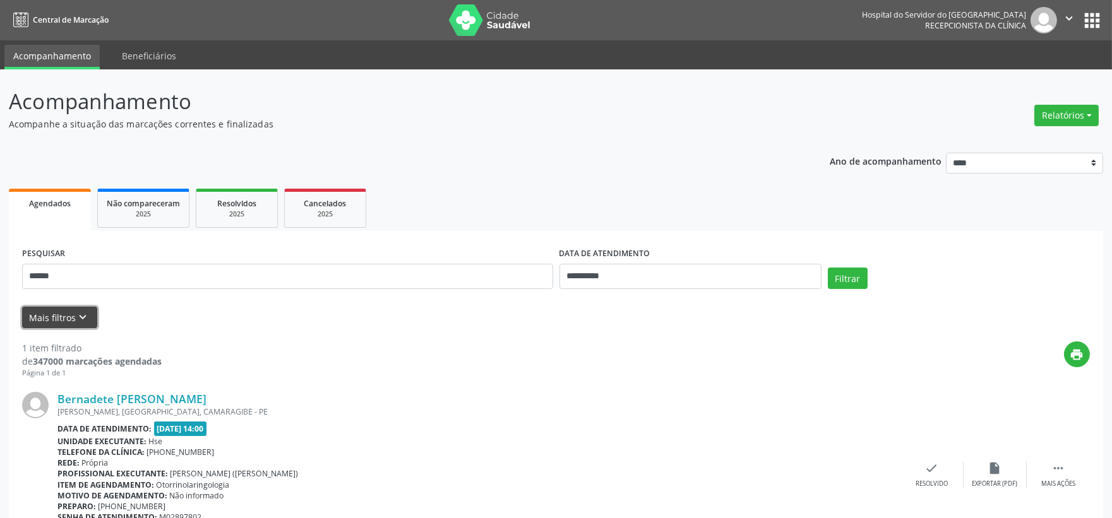
drag, startPoint x: 45, startPoint y: 326, endPoint x: 52, endPoint y: 313, distance: 15.0
click at [45, 326] on button "Mais filtros keyboard_arrow_down" at bounding box center [59, 318] width 75 height 22
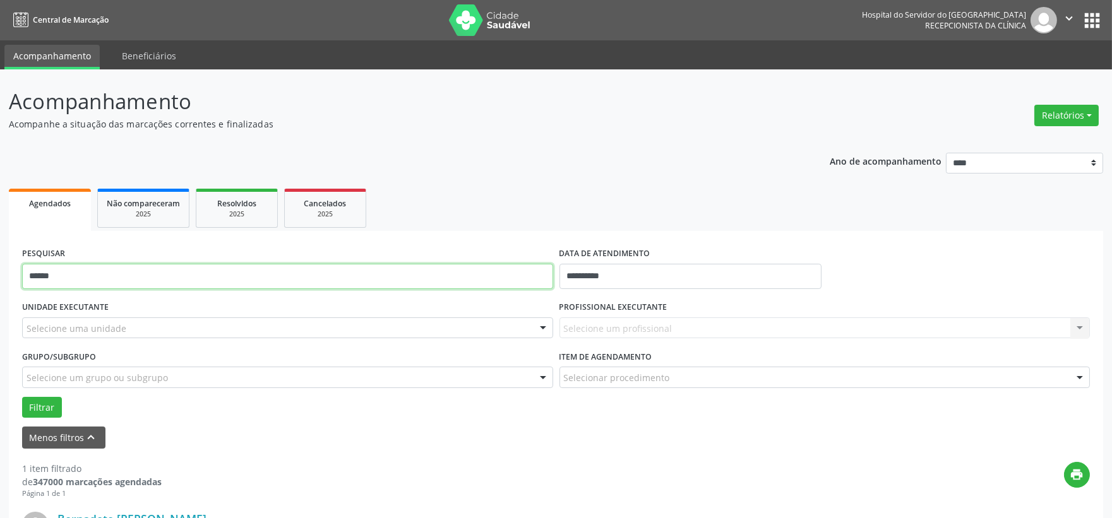
click at [83, 265] on input "******" at bounding box center [287, 276] width 531 height 25
click at [22, 397] on button "Filtrar" at bounding box center [42, 407] width 40 height 21
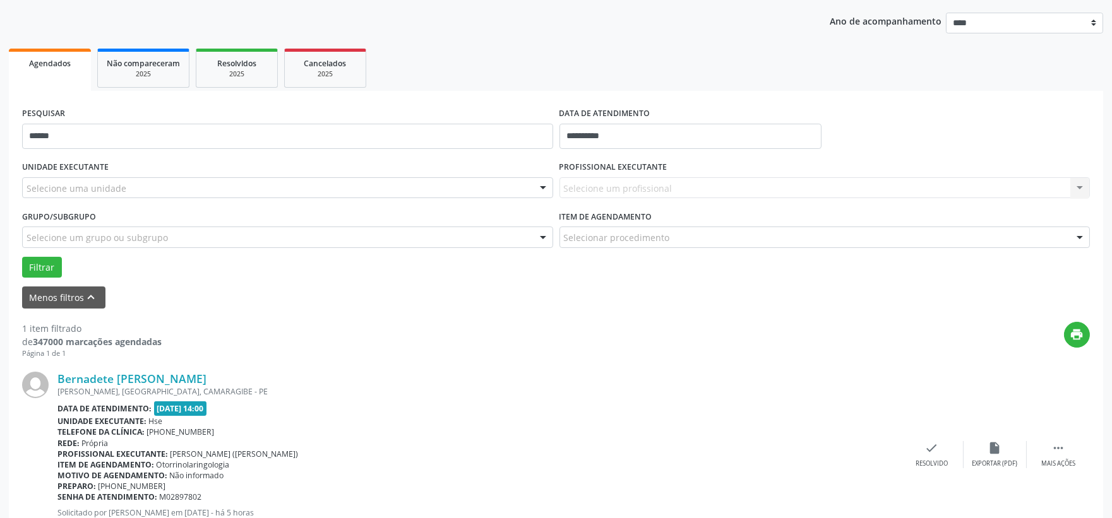
scroll to position [194, 0]
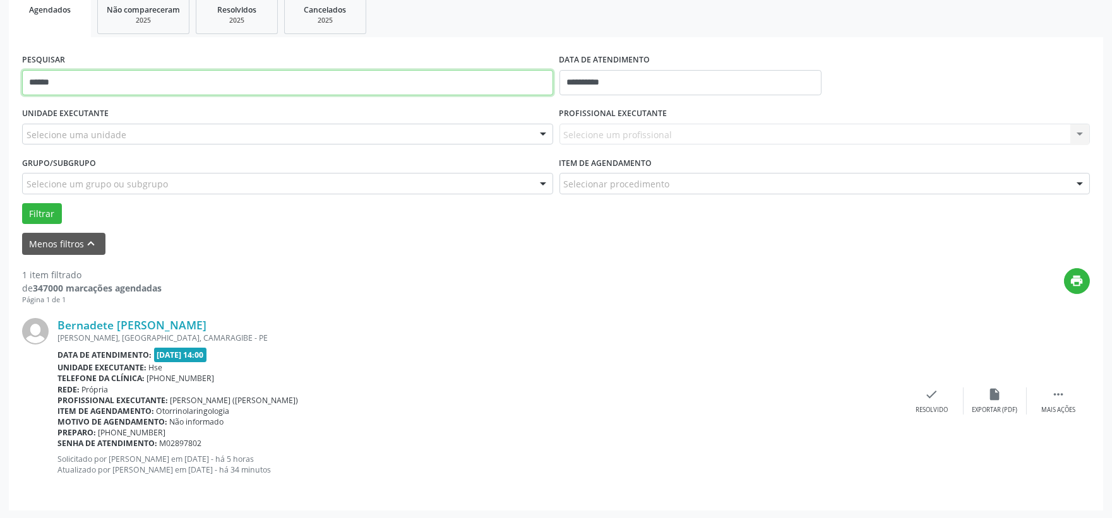
click at [112, 80] on input "******" at bounding box center [287, 82] width 531 height 25
click at [22, 203] on button "Filtrar" at bounding box center [42, 213] width 40 height 21
click at [316, 129] on div "Selecione uma unidade" at bounding box center [287, 134] width 531 height 21
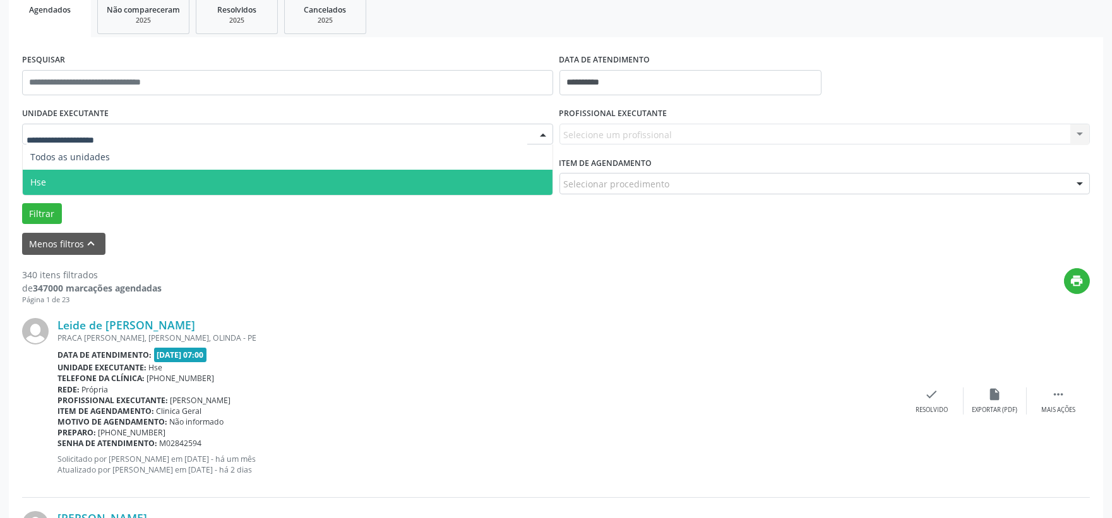
click at [206, 181] on span "Hse" at bounding box center [288, 182] width 530 height 25
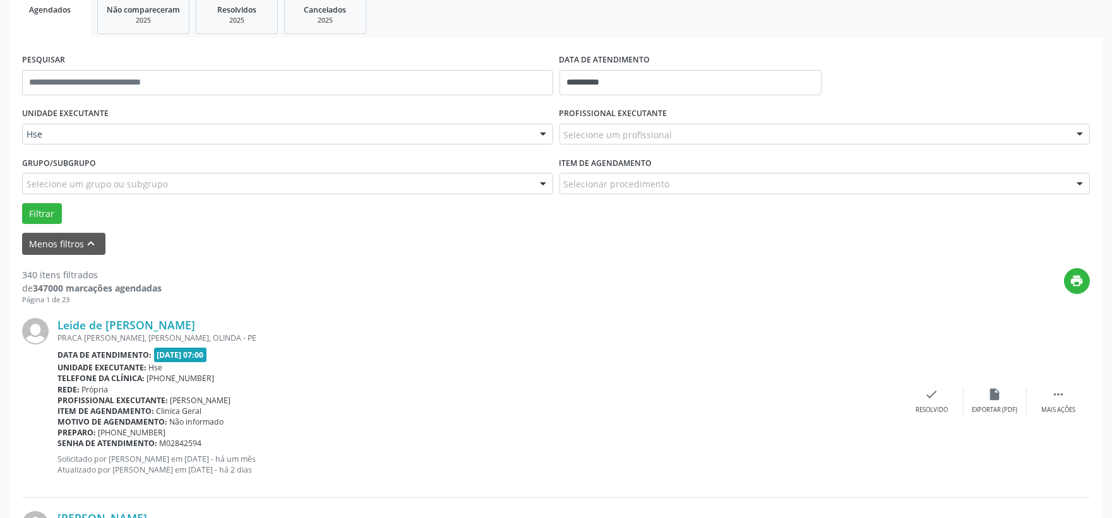
click at [708, 124] on div "Selecione um profissional" at bounding box center [824, 134] width 531 height 21
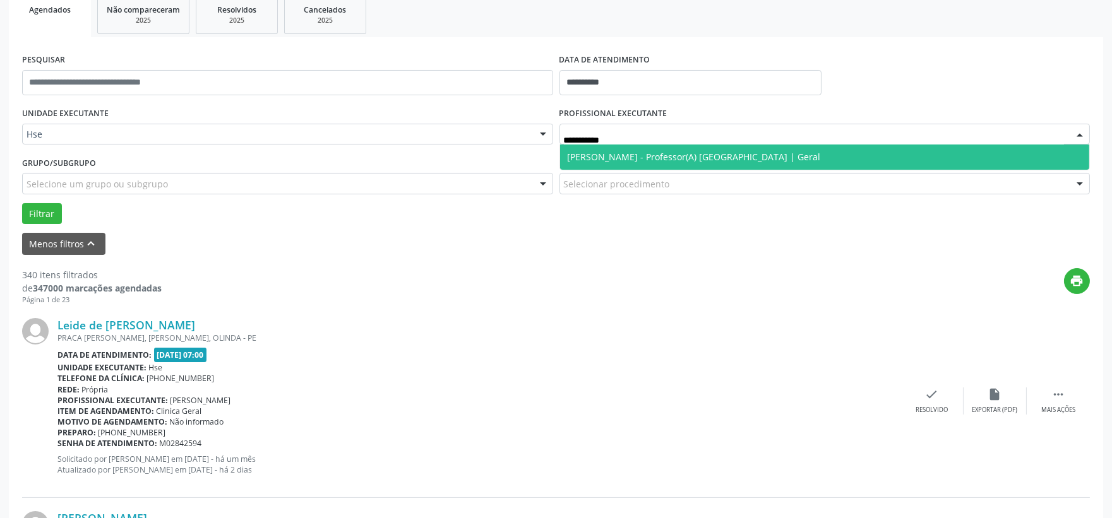
type input "**********"
click at [728, 159] on span "[PERSON_NAME] - Professor(A) [GEOGRAPHIC_DATA] | Geral" at bounding box center [693, 157] width 253 height 12
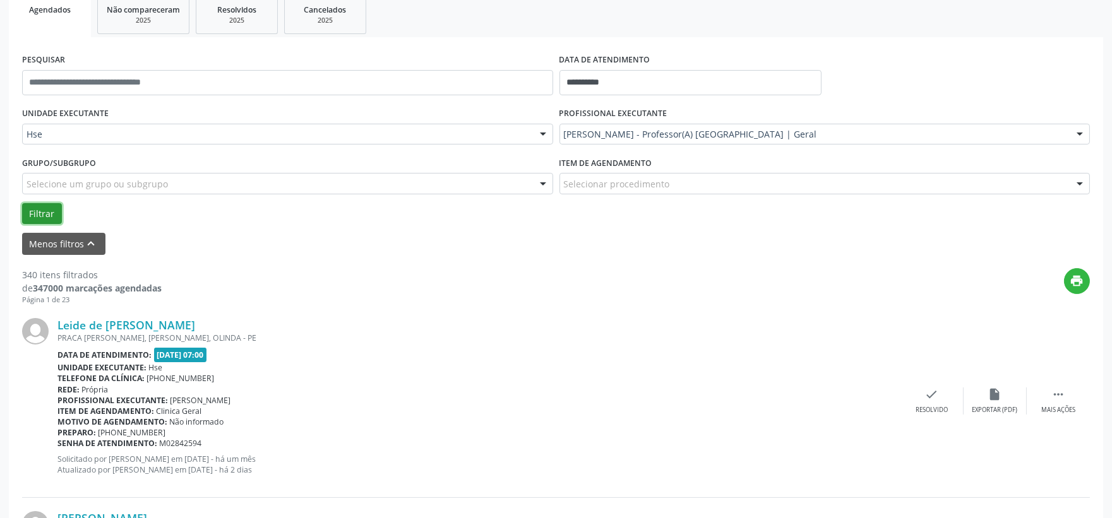
click at [42, 208] on button "Filtrar" at bounding box center [42, 213] width 40 height 21
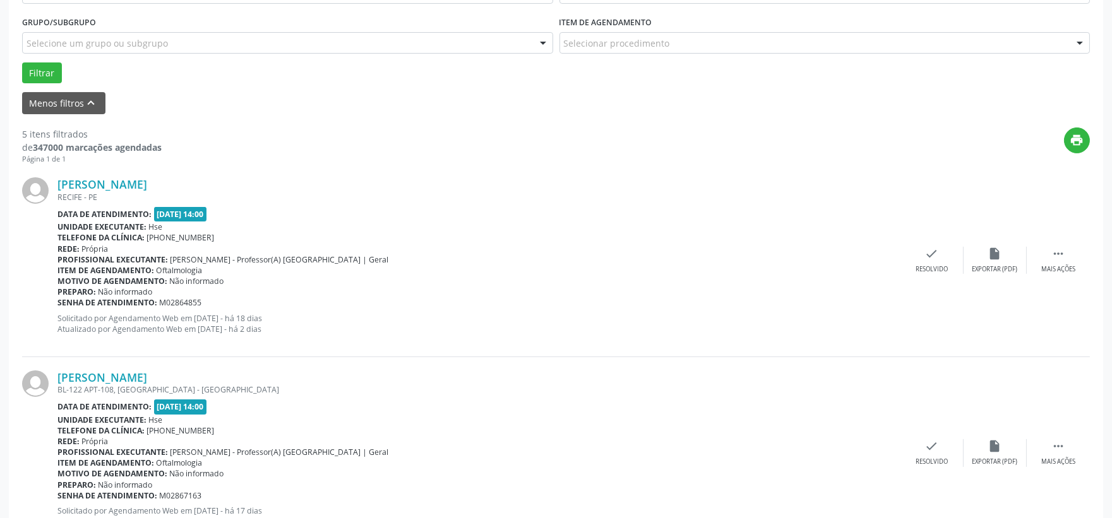
scroll to position [405, 0]
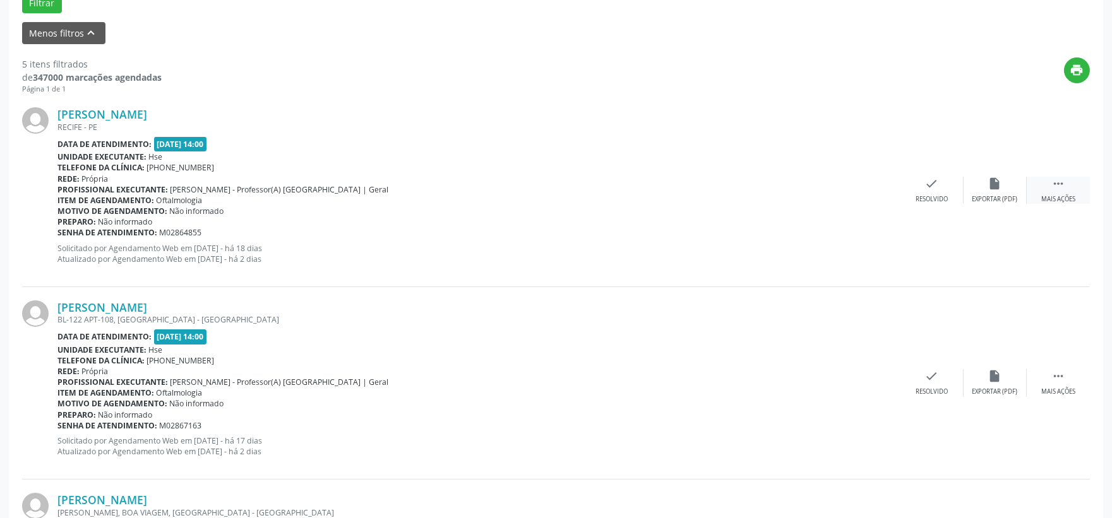
click at [1054, 191] on div " Mais ações" at bounding box center [1057, 190] width 63 height 27
click at [1000, 193] on div "alarm_off Não compareceu" at bounding box center [994, 190] width 63 height 27
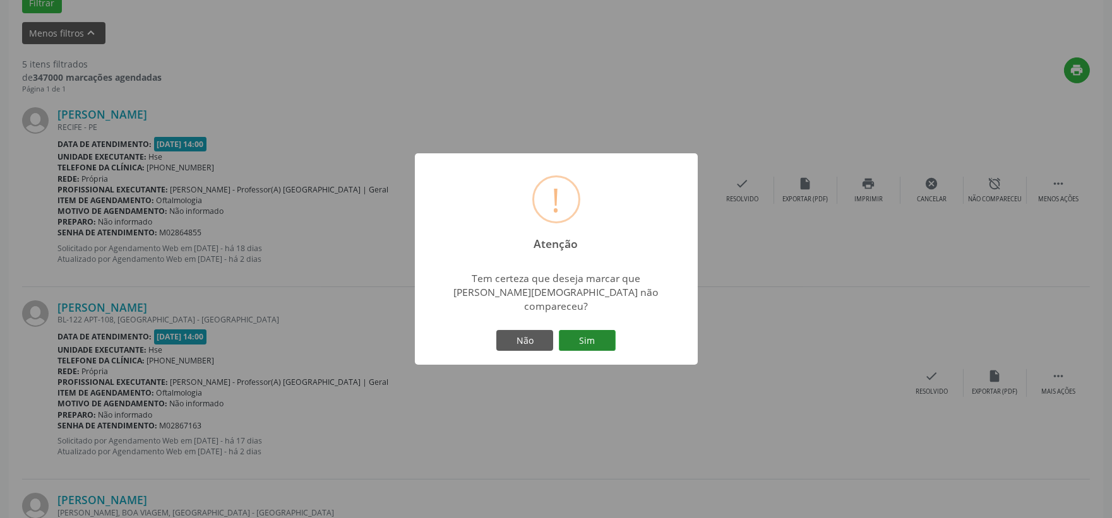
click at [606, 332] on button "Sim" at bounding box center [587, 340] width 57 height 21
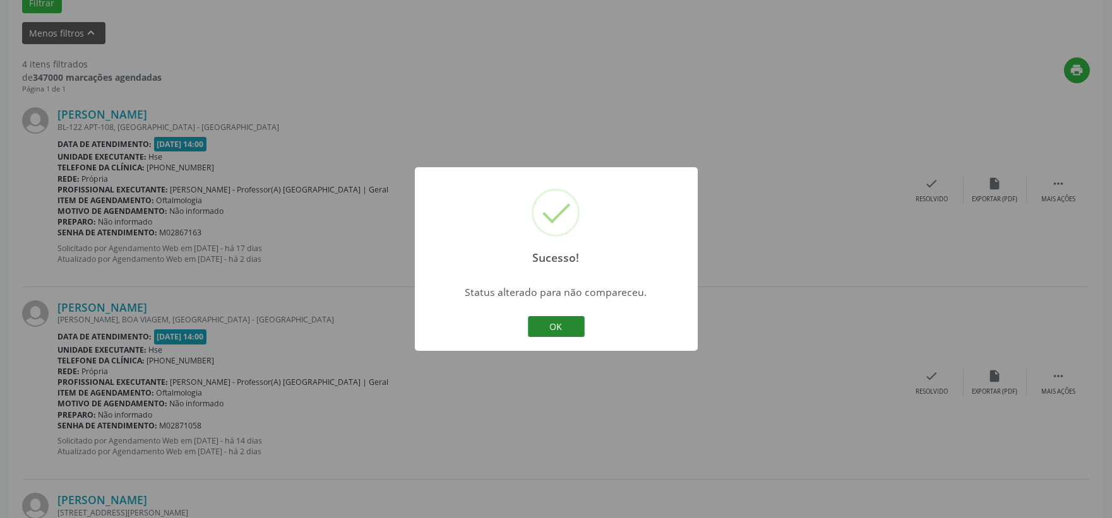
click at [543, 320] on button "OK" at bounding box center [556, 326] width 57 height 21
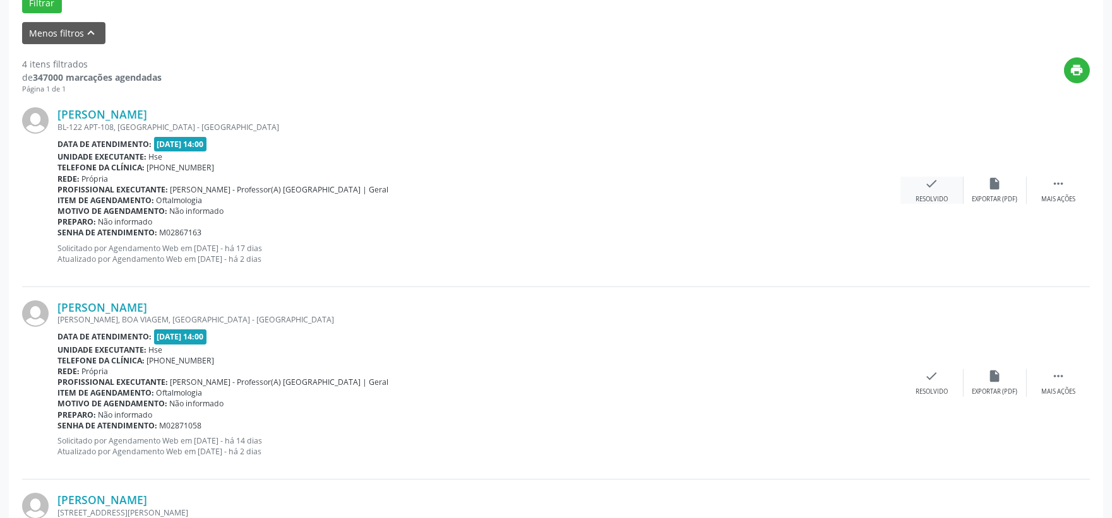
click at [927, 179] on icon "check" at bounding box center [932, 184] width 14 height 14
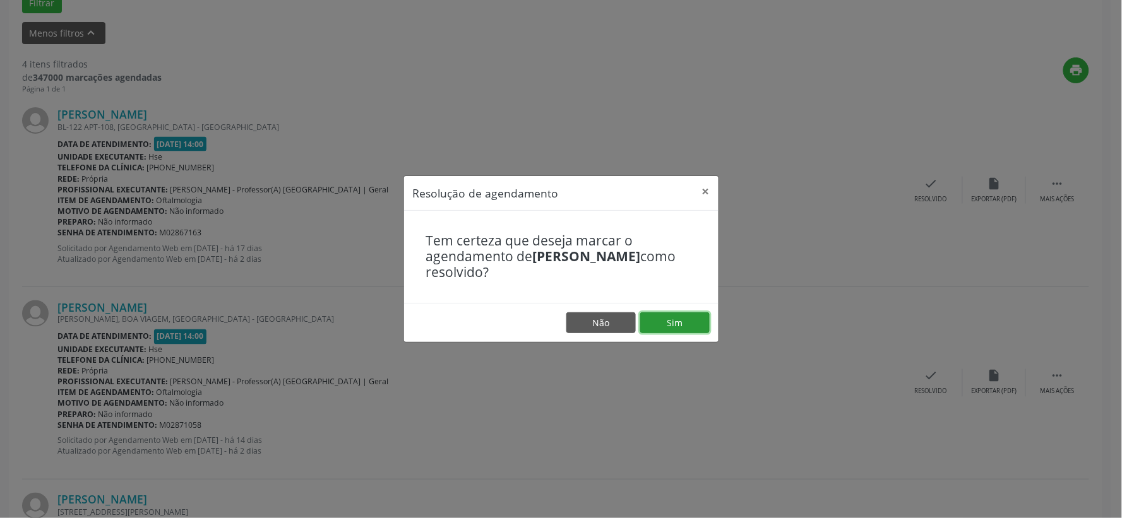
click at [705, 317] on button "Sim" at bounding box center [674, 322] width 69 height 21
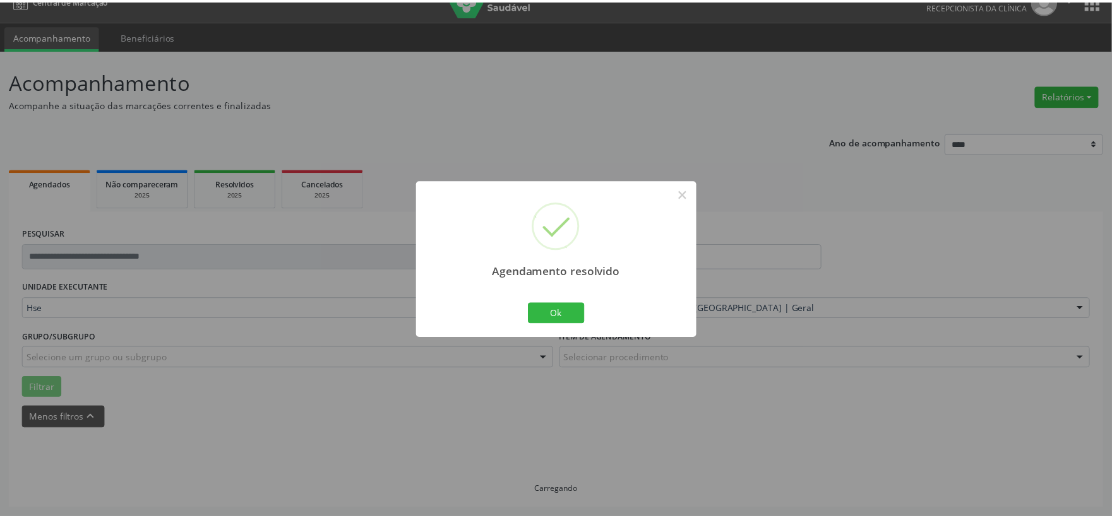
scroll to position [19, 0]
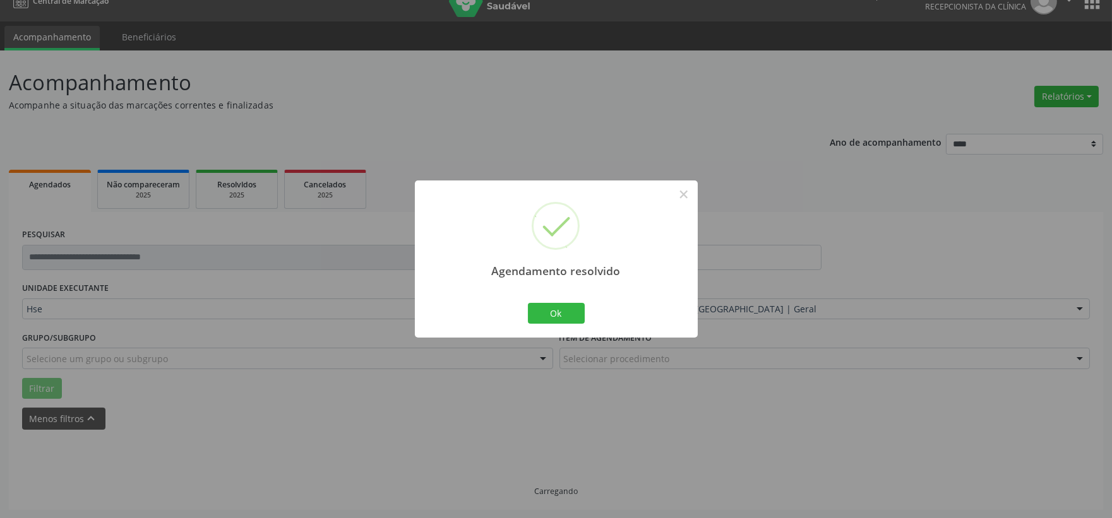
click at [562, 326] on div "Ok Cancel" at bounding box center [556, 313] width 62 height 27
click at [555, 311] on button "Ok" at bounding box center [556, 313] width 57 height 21
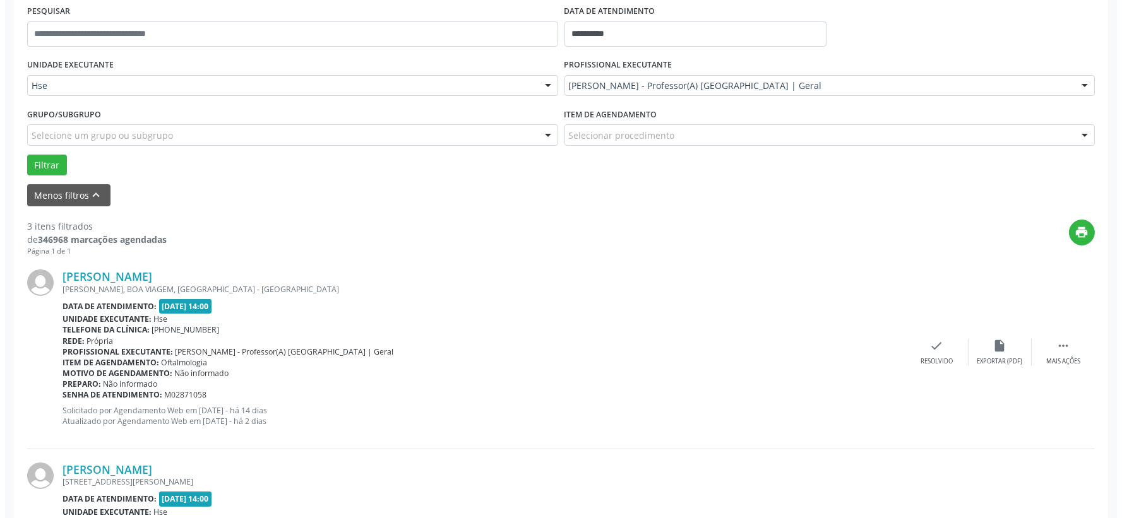
scroll to position [312, 0]
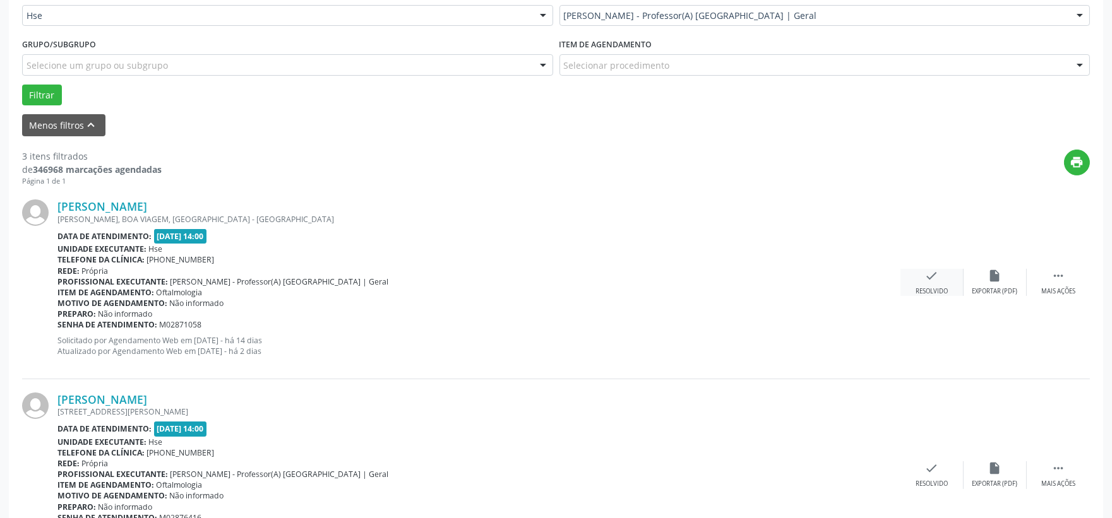
click at [908, 278] on div "check Resolvido" at bounding box center [931, 282] width 63 height 27
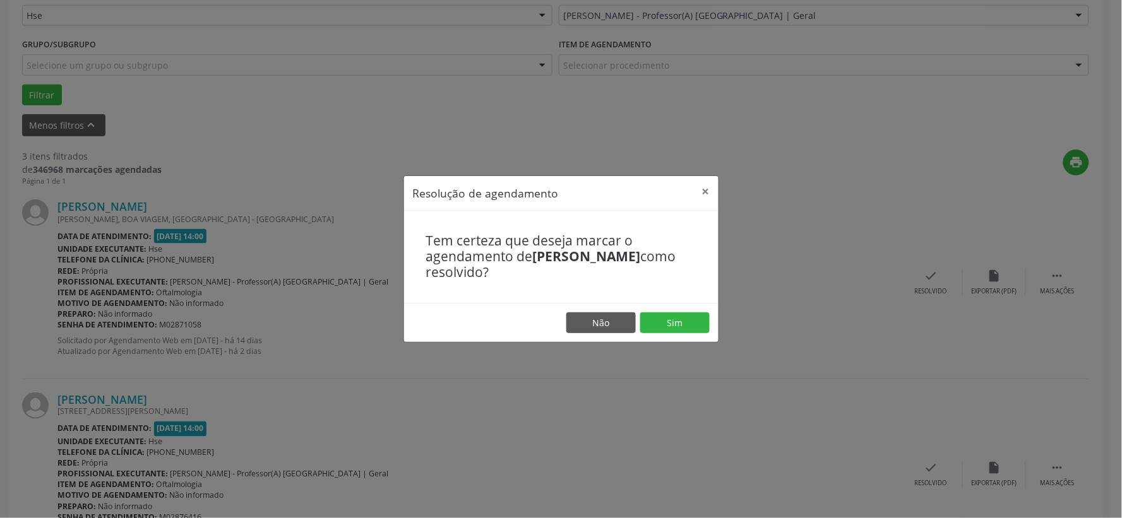
click at [683, 335] on footer "Não Sim" at bounding box center [561, 323] width 314 height 40
click at [677, 322] on button "Sim" at bounding box center [674, 322] width 69 height 21
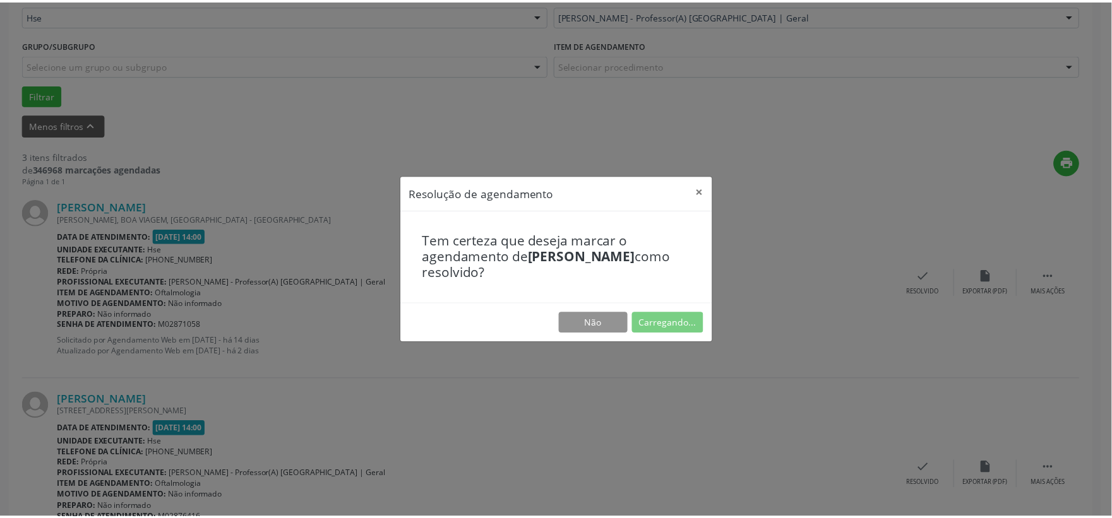
scroll to position [19, 0]
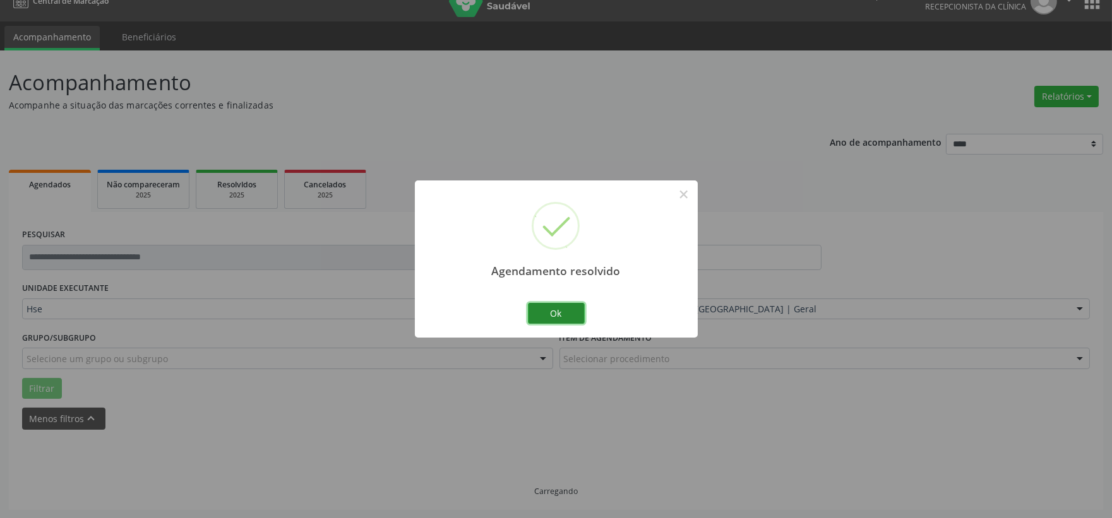
click at [540, 314] on button "Ok" at bounding box center [556, 313] width 57 height 21
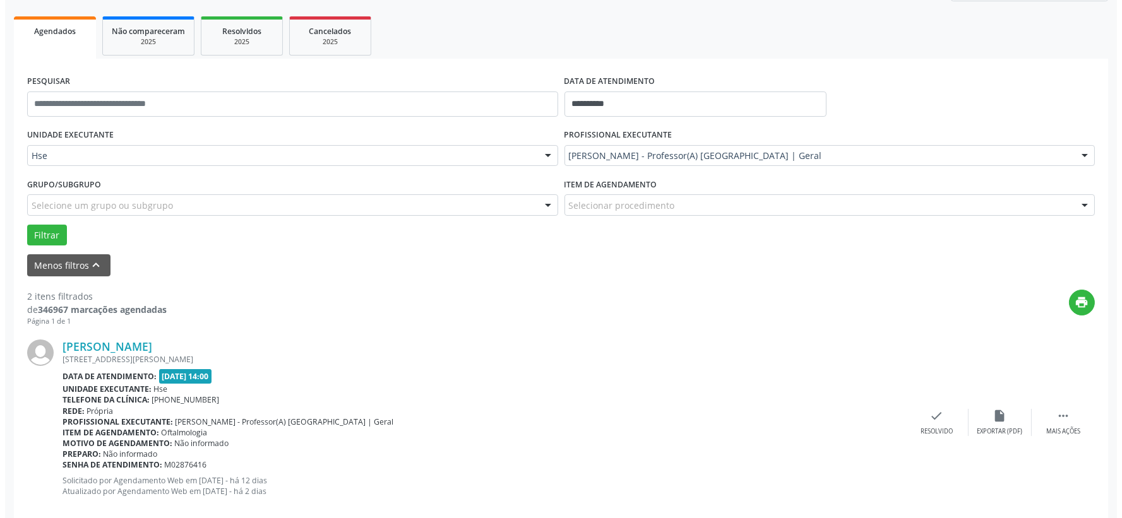
scroll to position [242, 0]
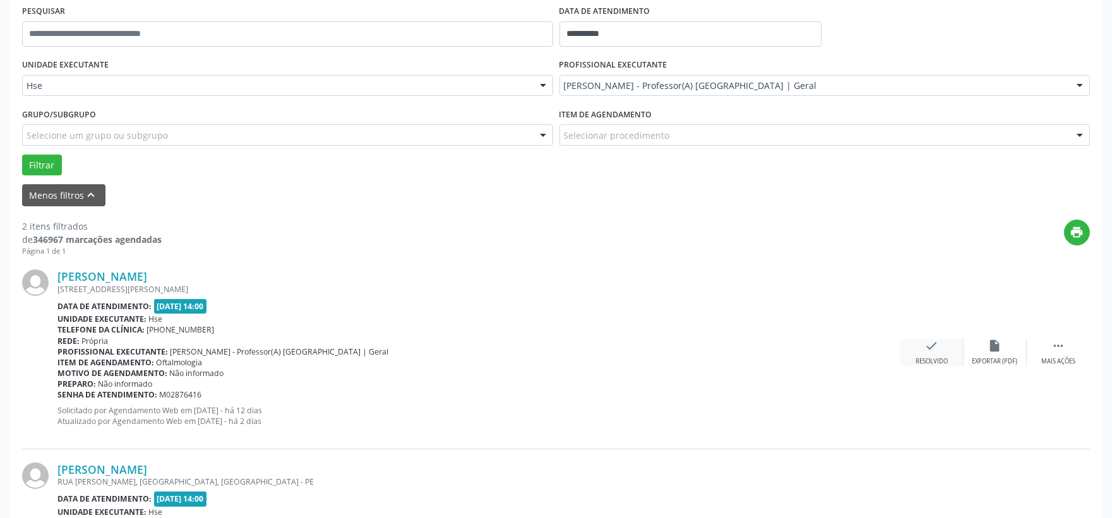
click at [941, 348] on div "check Resolvido" at bounding box center [931, 352] width 63 height 27
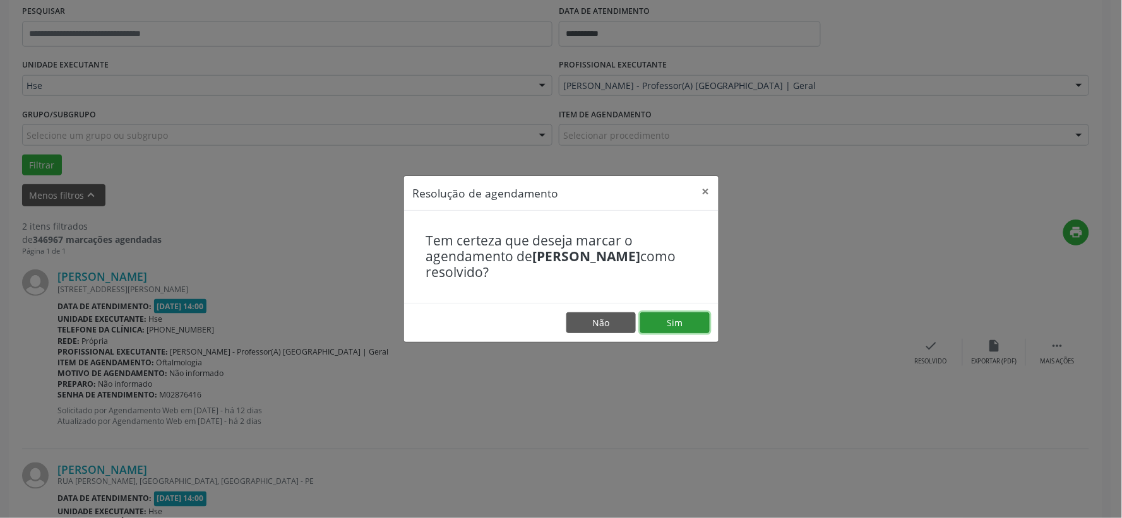
click at [677, 323] on button "Sim" at bounding box center [674, 322] width 69 height 21
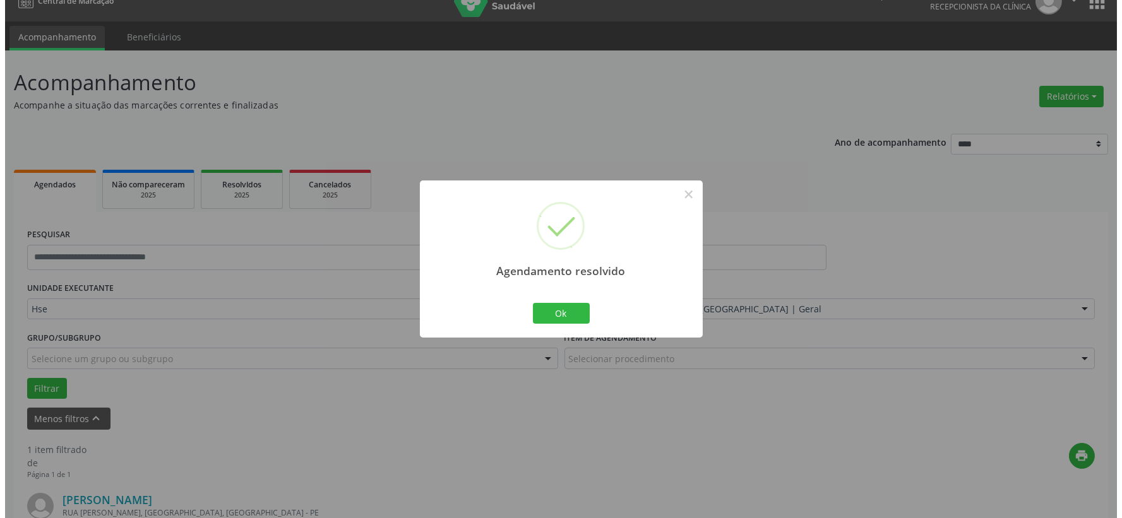
scroll to position [194, 0]
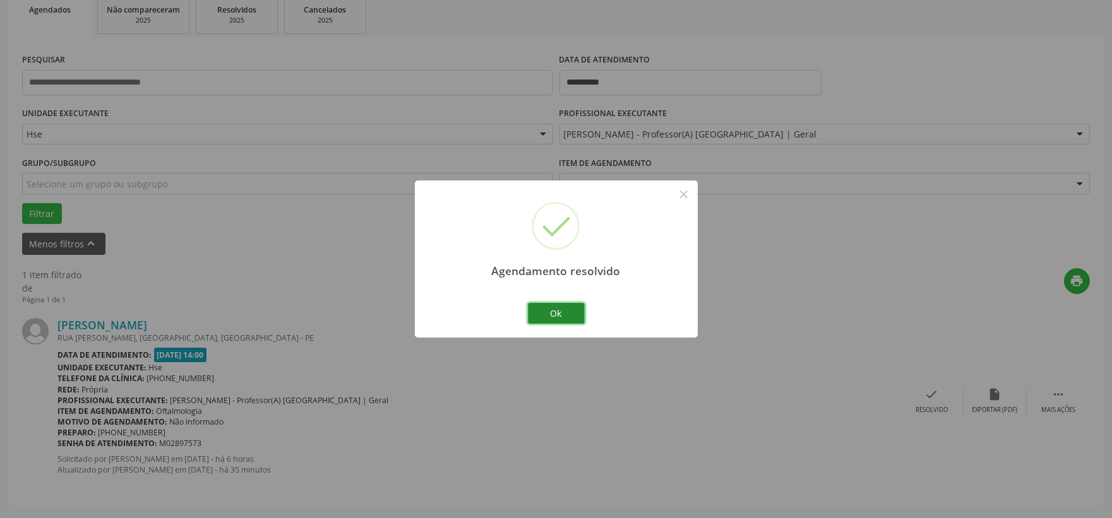
click at [568, 310] on button "Ok" at bounding box center [556, 313] width 57 height 21
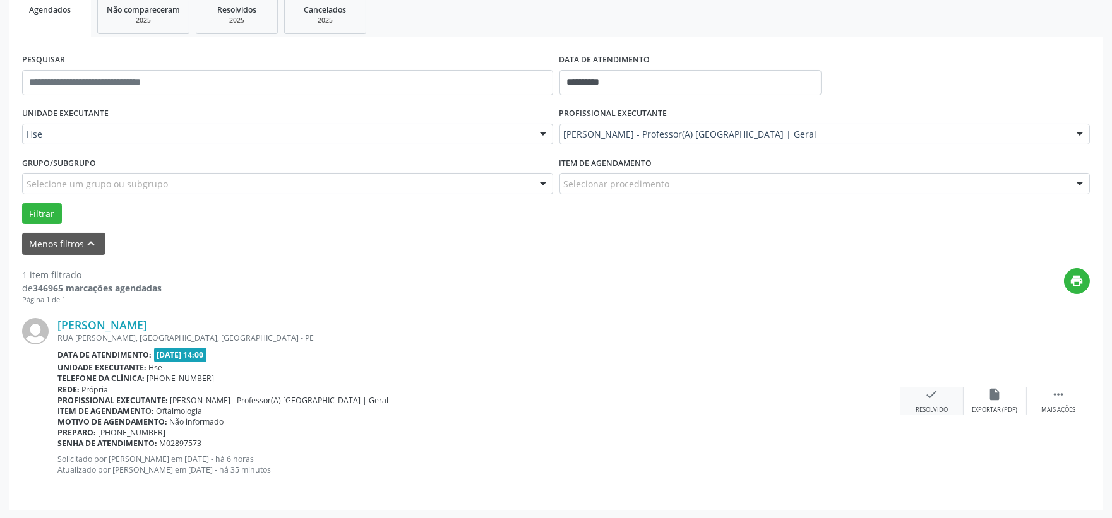
click at [932, 399] on icon "check" at bounding box center [932, 395] width 14 height 14
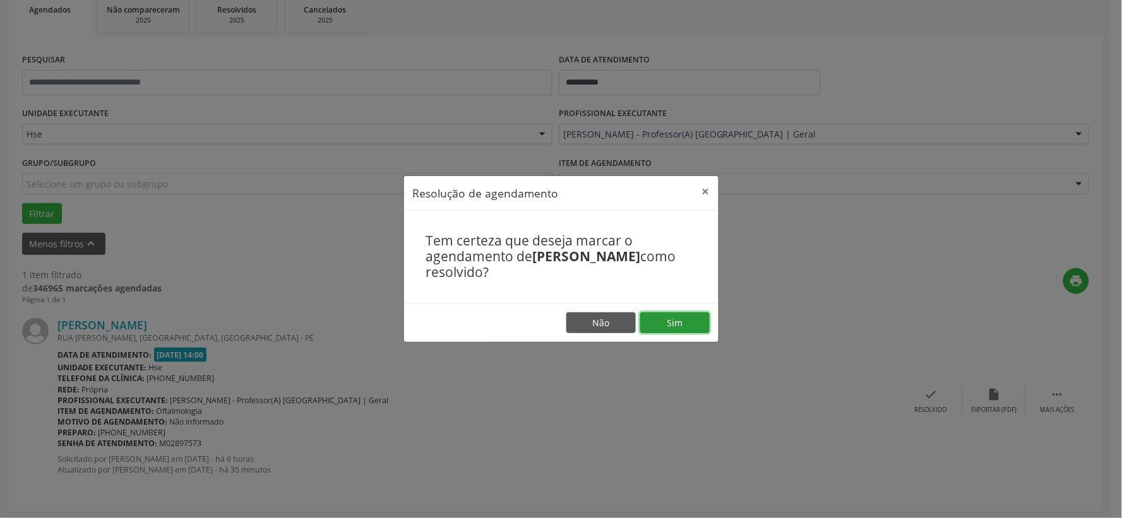
click at [691, 327] on button "Sim" at bounding box center [674, 322] width 69 height 21
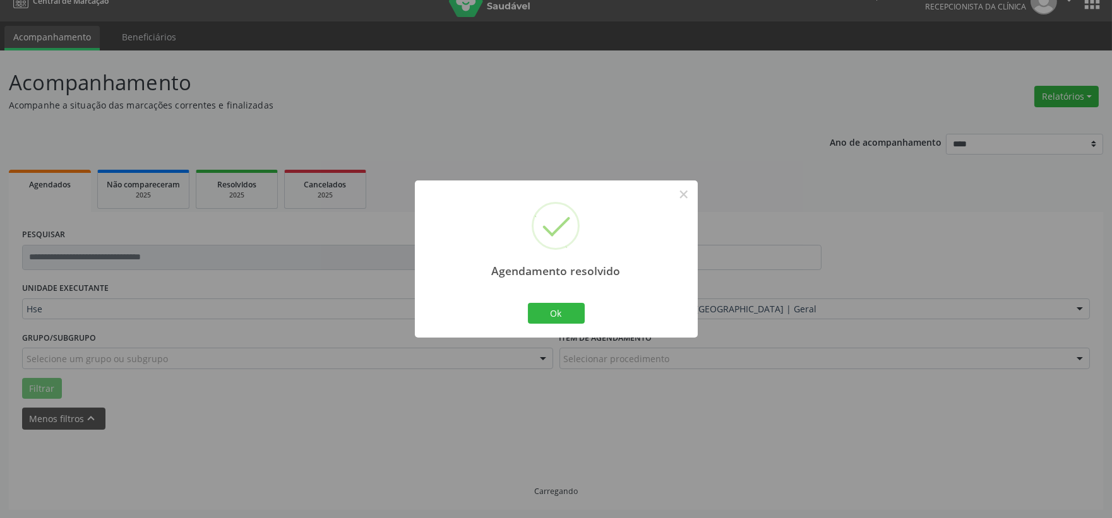
scroll to position [0, 0]
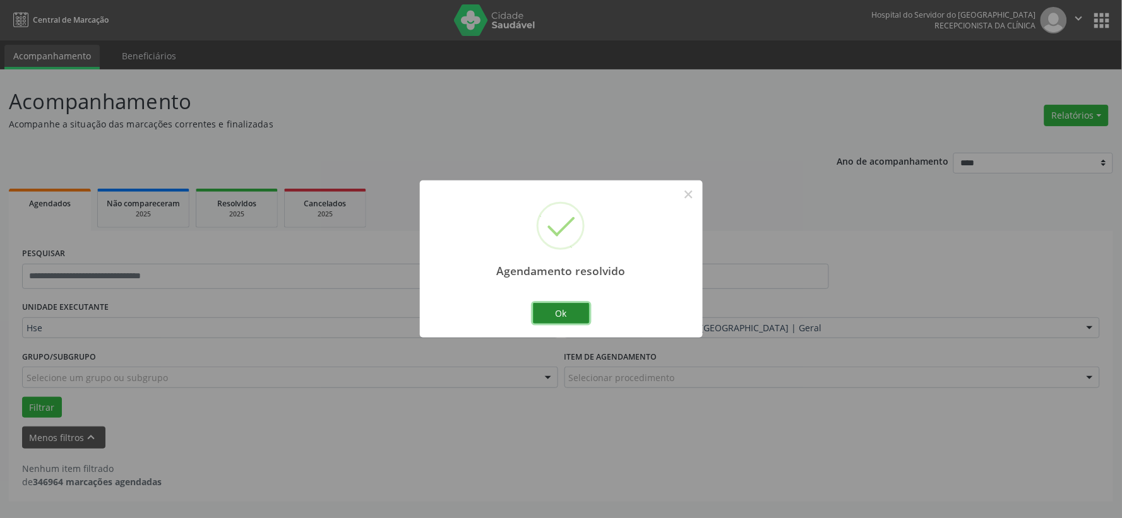
click at [554, 317] on button "Ok" at bounding box center [561, 313] width 57 height 21
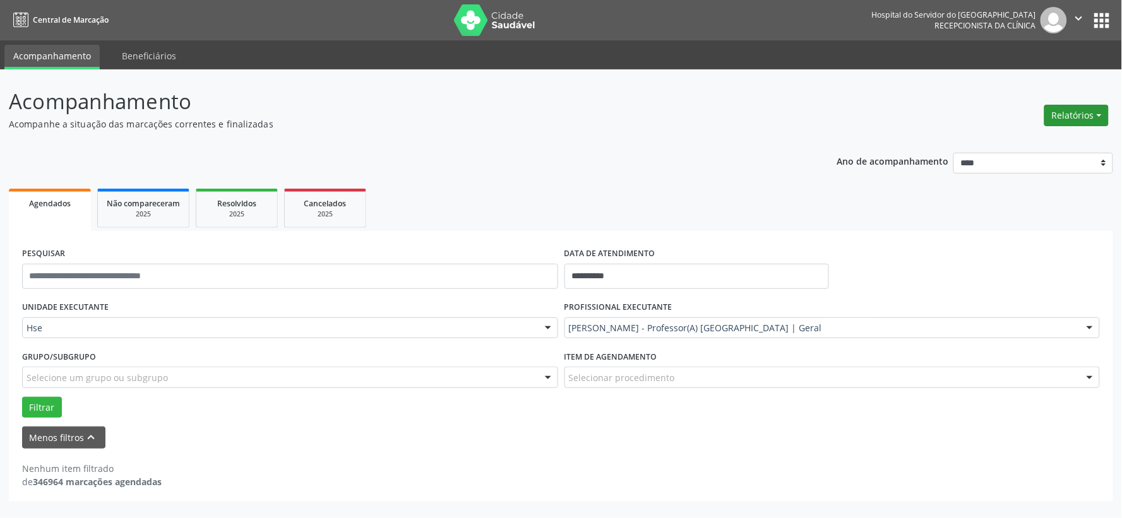
click at [1060, 111] on button "Relatórios" at bounding box center [1076, 115] width 64 height 21
click at [1030, 134] on link "Agendamentos" at bounding box center [1040, 142] width 136 height 18
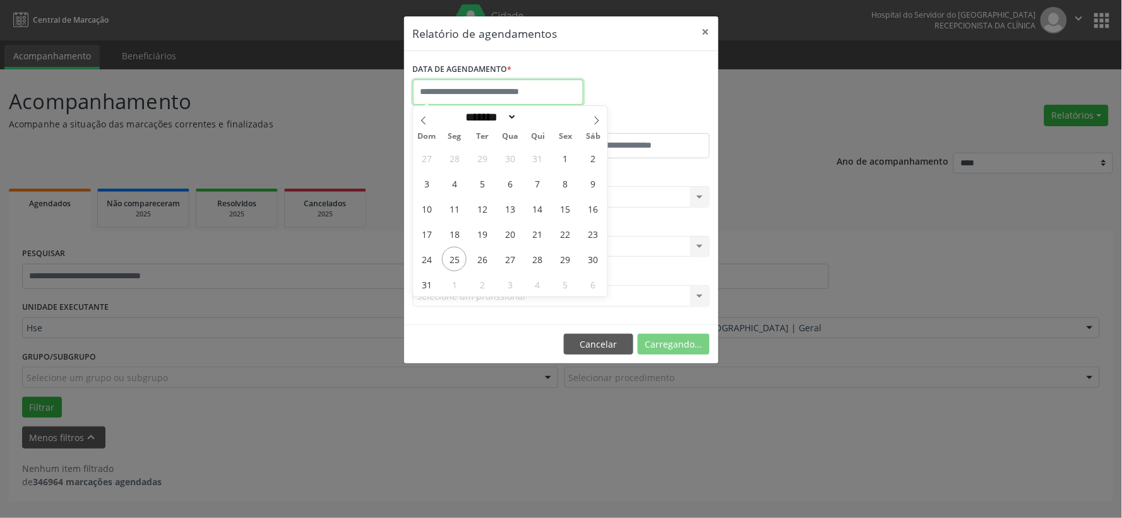
click at [440, 97] on input "text" at bounding box center [498, 92] width 170 height 25
click at [454, 258] on span "25" at bounding box center [454, 259] width 25 height 25
type input "**********"
click at [454, 258] on span "25" at bounding box center [454, 259] width 25 height 25
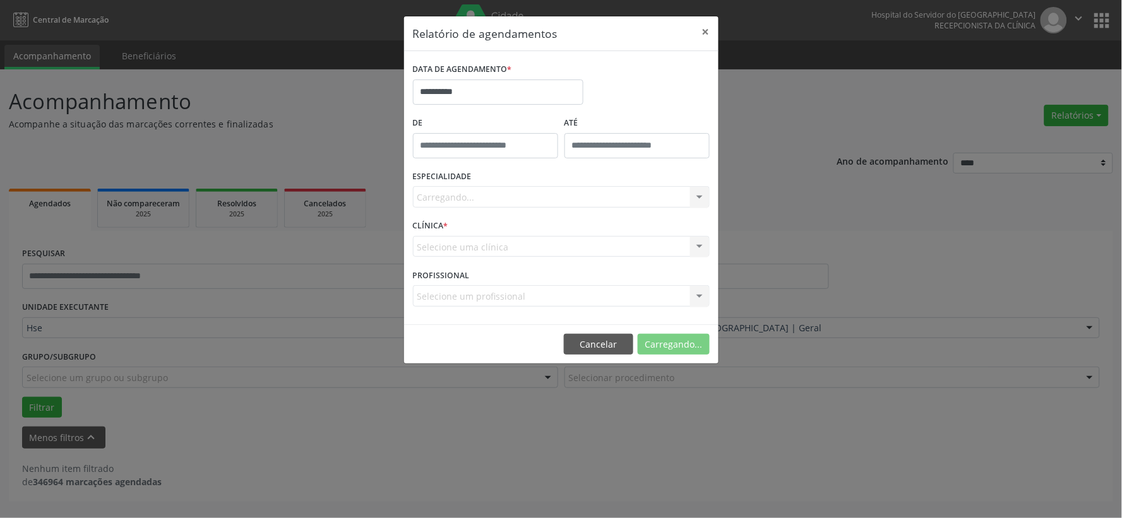
click at [502, 189] on div "Carregando... Todas as especialidades Alergologia Angiologia Arritmologia Cardi…" at bounding box center [561, 196] width 297 height 21
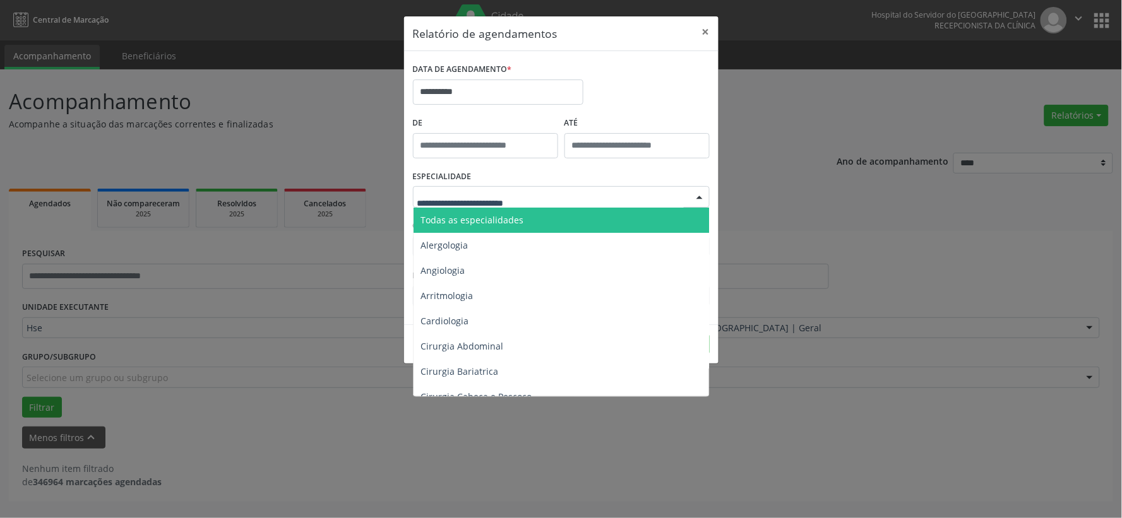
type input "*"
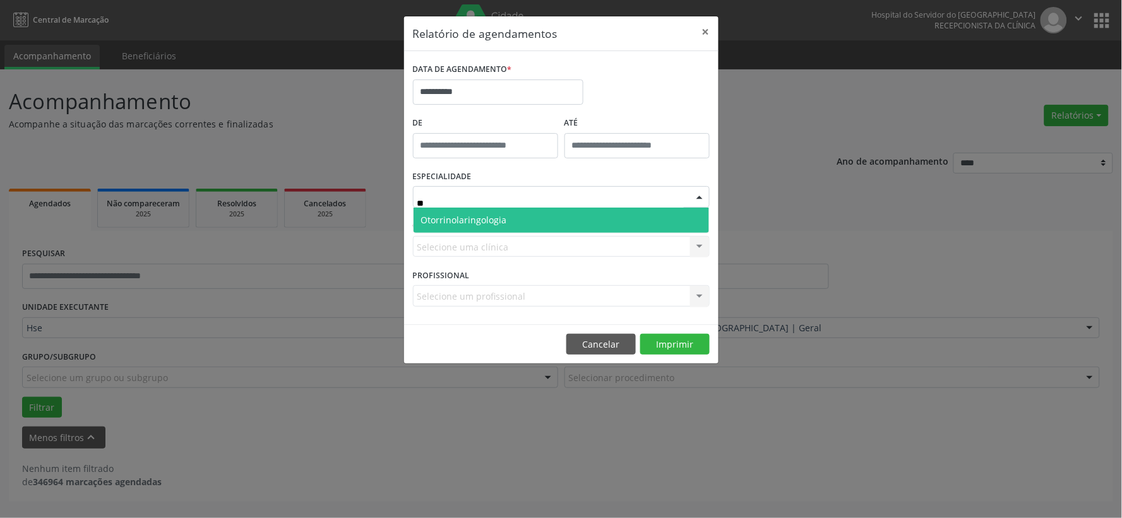
type input "***"
click at [480, 215] on span "Otorrinolaringologia" at bounding box center [464, 220] width 86 height 12
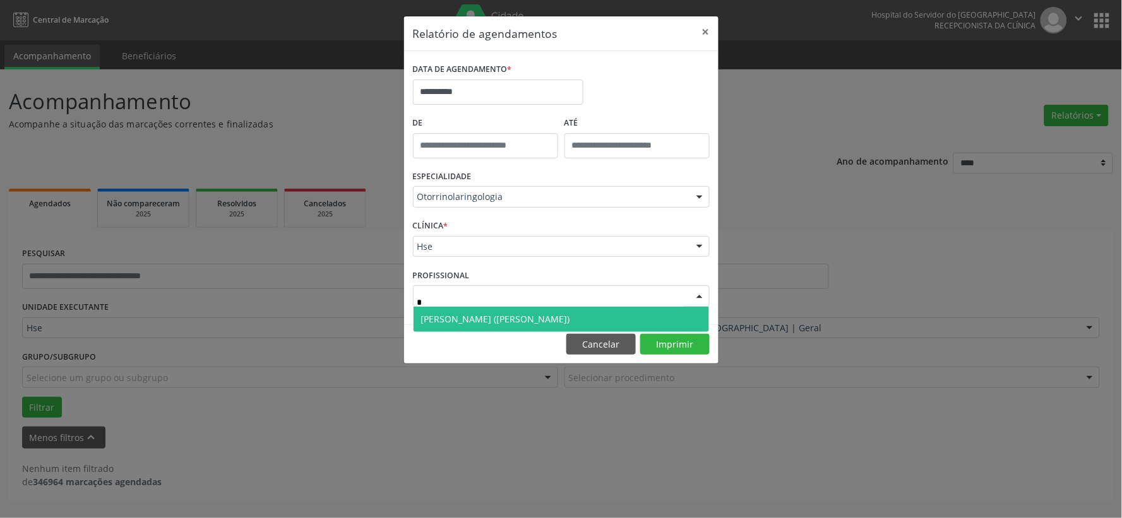
type input "**"
drag, startPoint x: 555, startPoint y: 311, endPoint x: 563, endPoint y: 311, distance: 7.6
click at [555, 311] on span "[PERSON_NAME] ([PERSON_NAME])" at bounding box center [560, 319] width 295 height 25
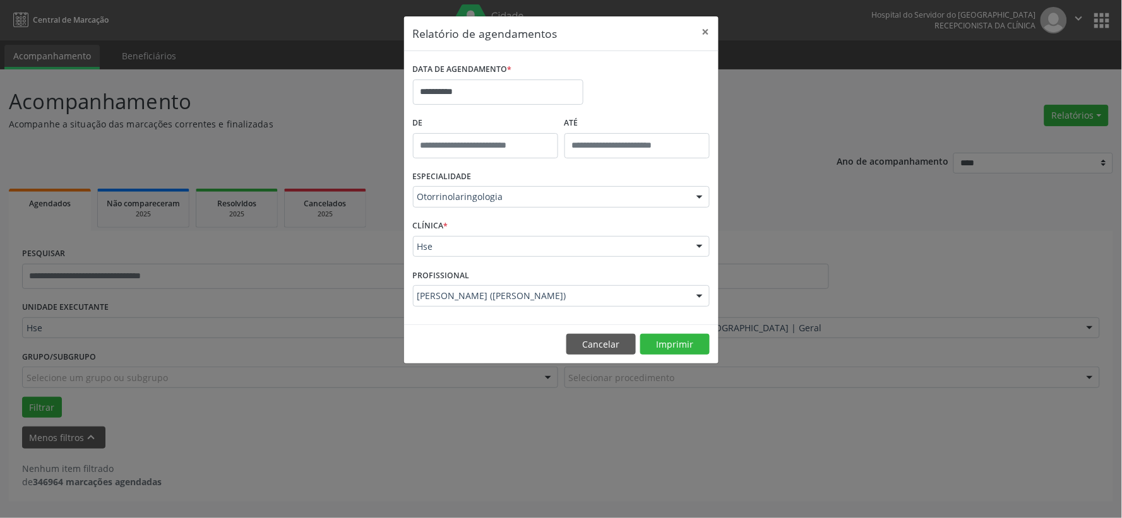
click at [651, 332] on footer "Cancelar Imprimir" at bounding box center [561, 344] width 314 height 40
click at [647, 343] on button "Imprimir" at bounding box center [674, 344] width 69 height 21
click at [709, 30] on button "×" at bounding box center [705, 31] width 25 height 31
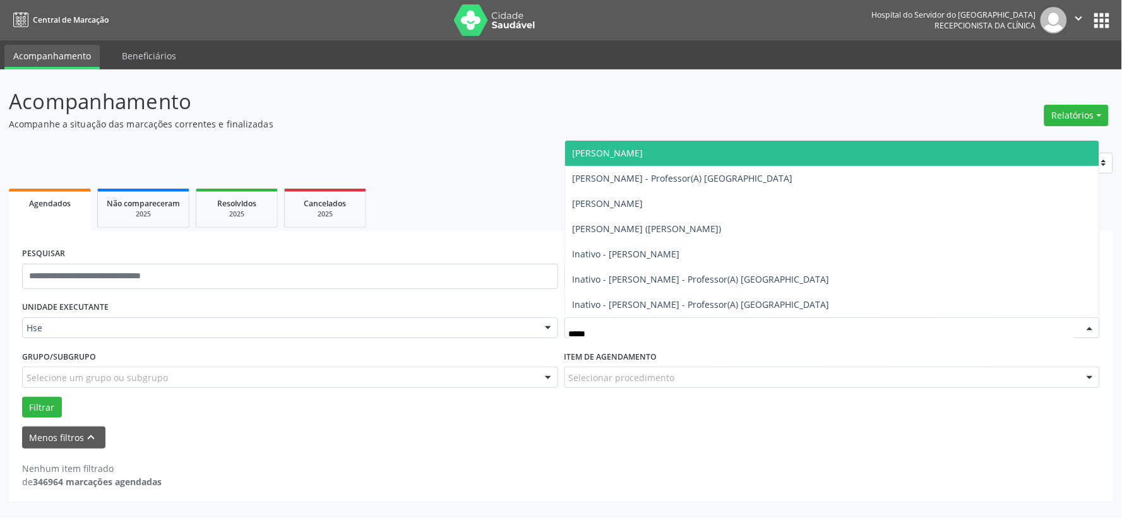
type input "******"
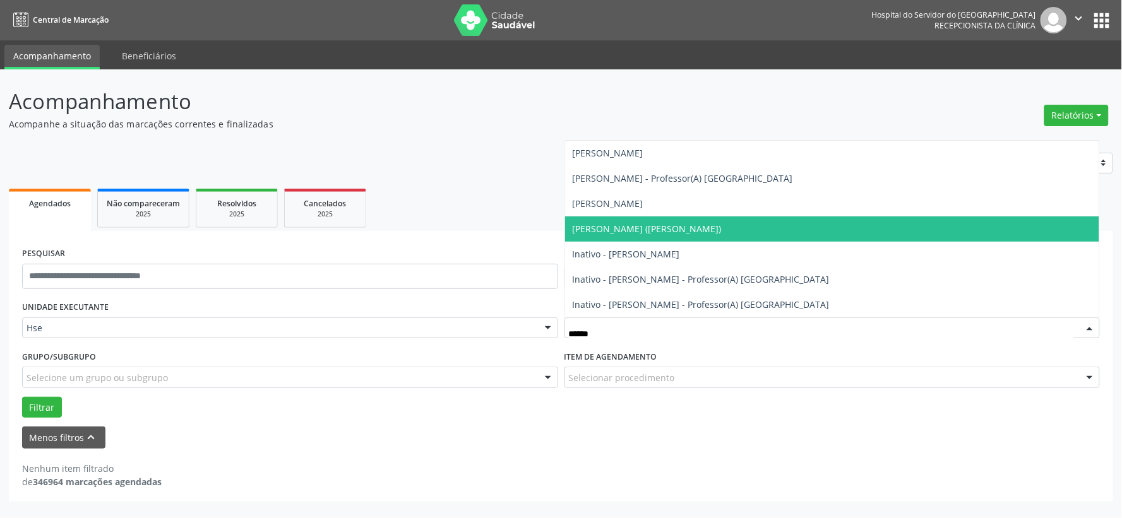
click at [686, 220] on span "[PERSON_NAME] ([PERSON_NAME])" at bounding box center [832, 229] width 535 height 25
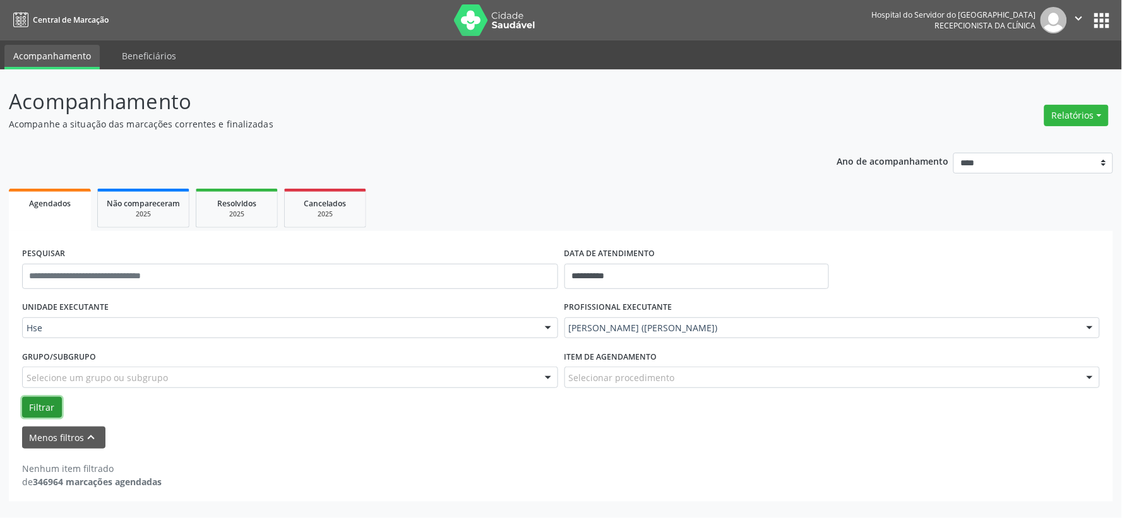
click at [41, 407] on button "Filtrar" at bounding box center [42, 407] width 40 height 21
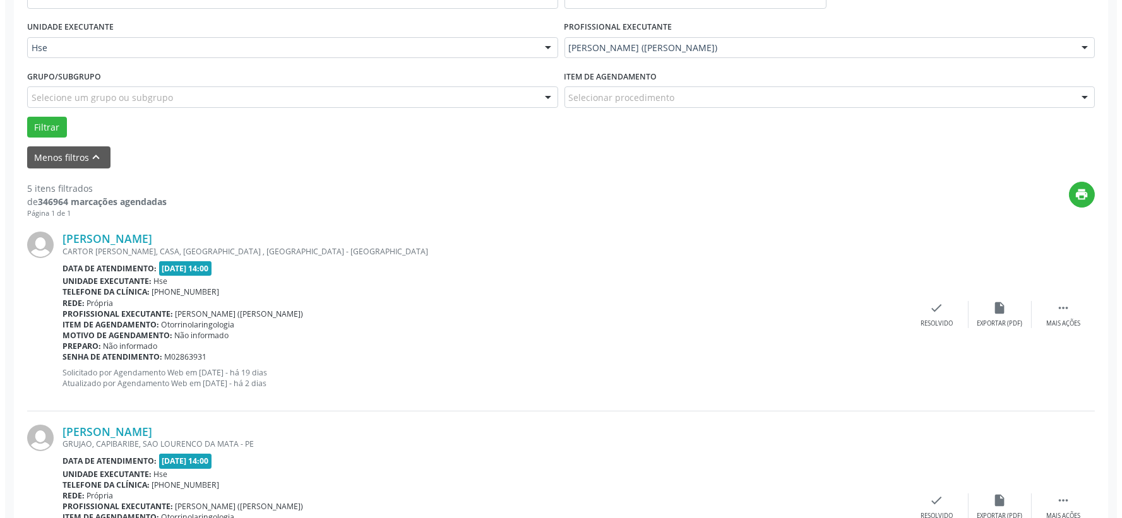
scroll to position [490, 0]
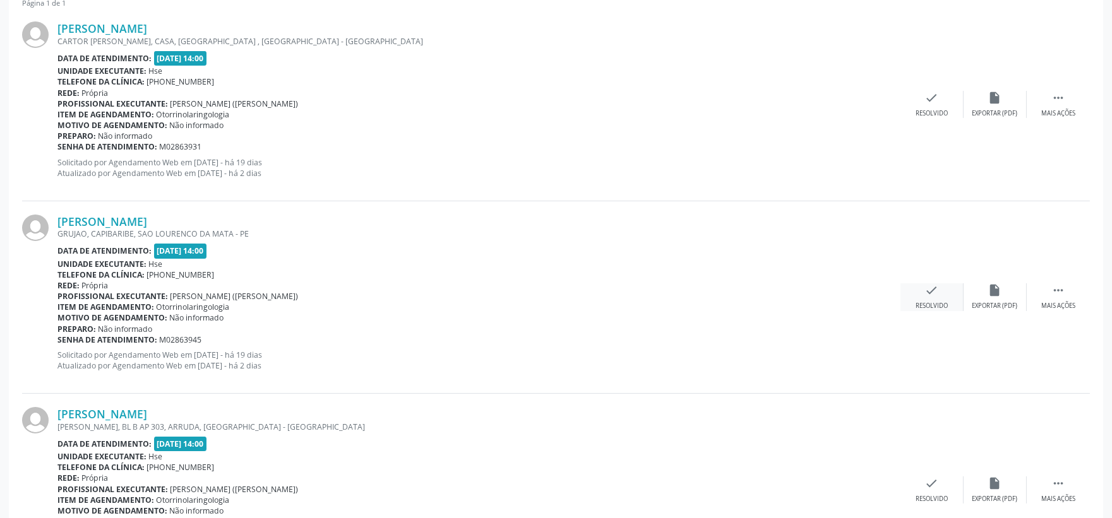
click at [914, 289] on div "check Resolvido" at bounding box center [931, 296] width 63 height 27
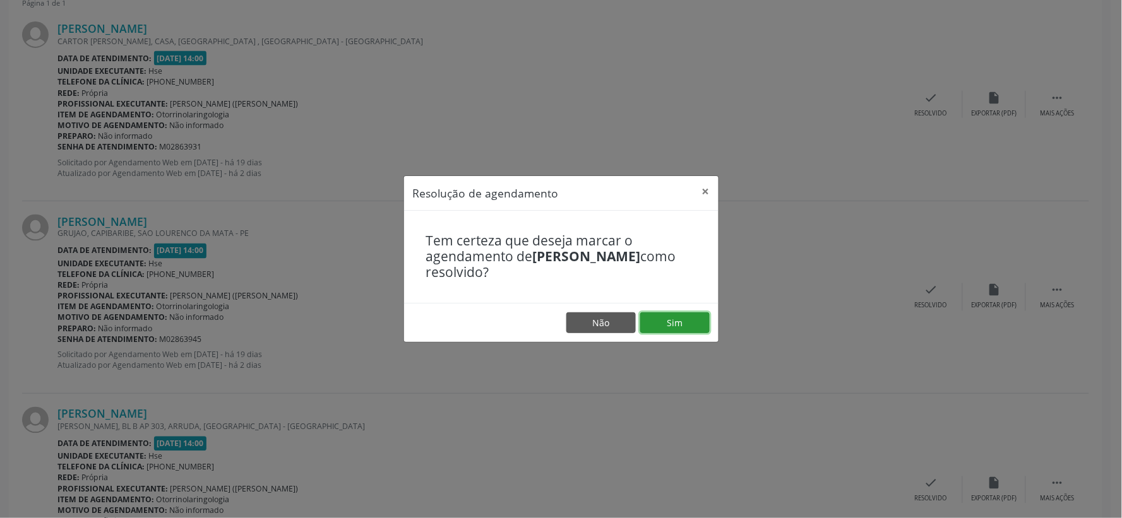
click at [665, 326] on button "Sim" at bounding box center [674, 322] width 69 height 21
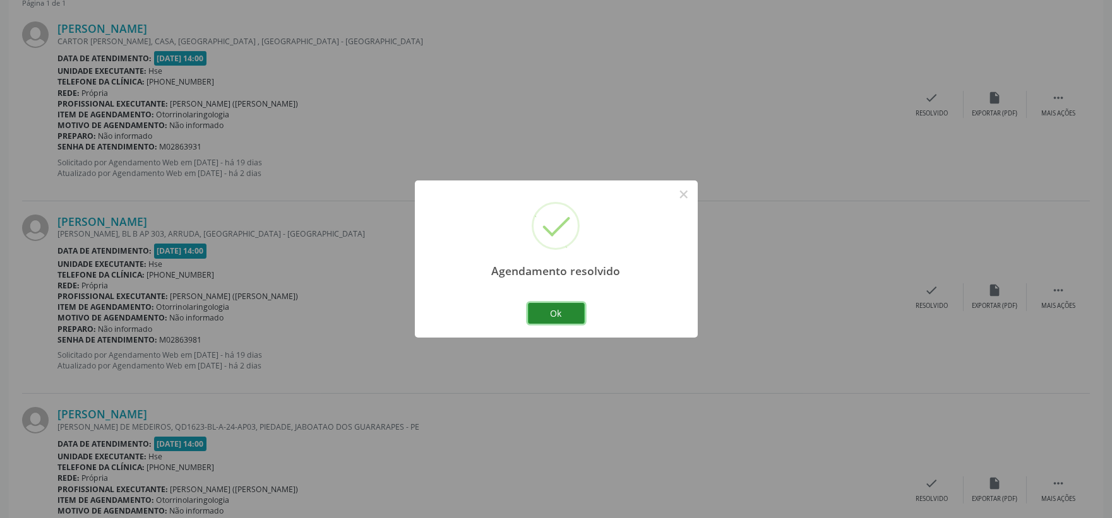
click at [560, 314] on button "Ok" at bounding box center [556, 313] width 57 height 21
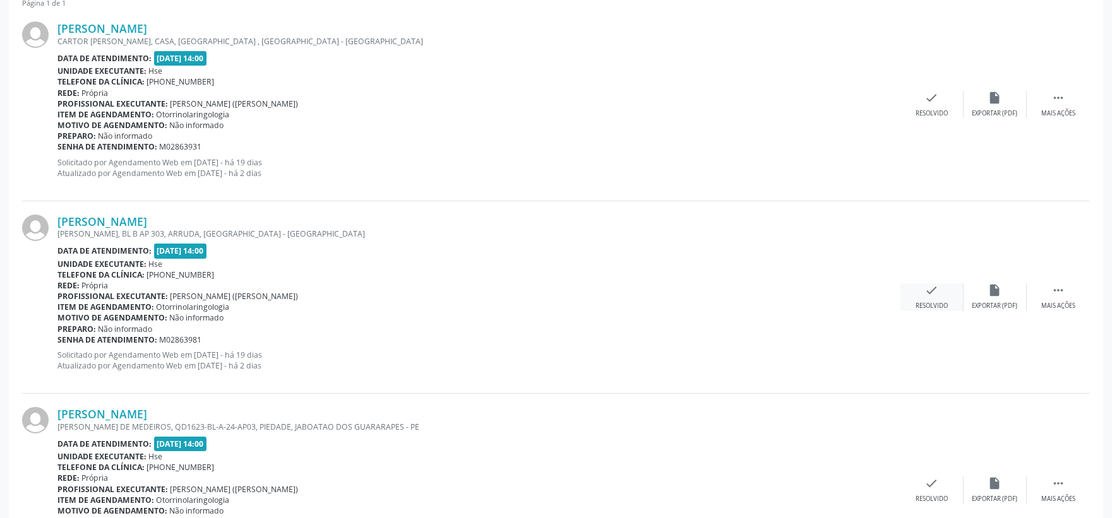
click at [948, 299] on div "check Resolvido" at bounding box center [931, 296] width 63 height 27
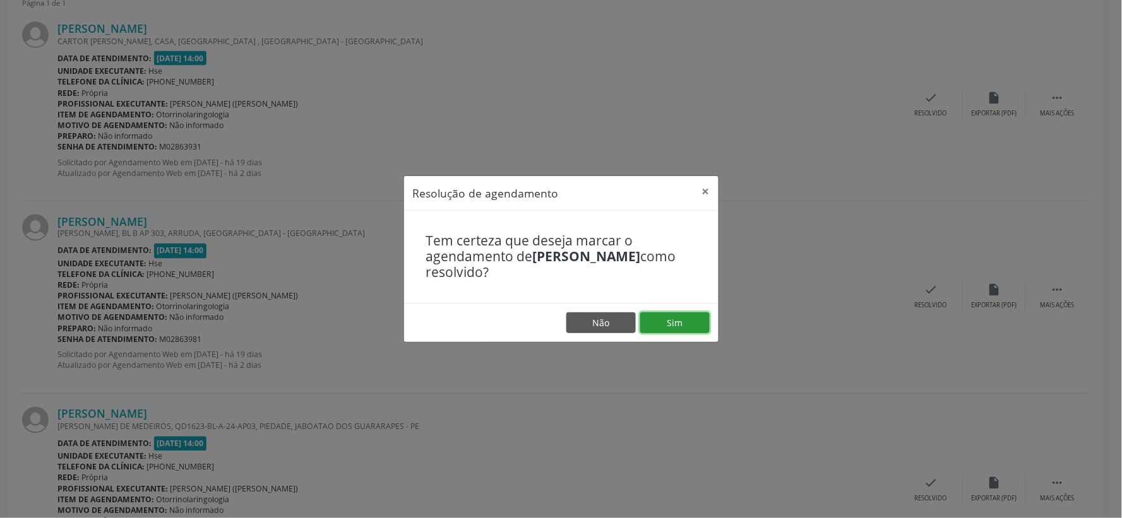
click at [674, 322] on button "Sim" at bounding box center [674, 322] width 69 height 21
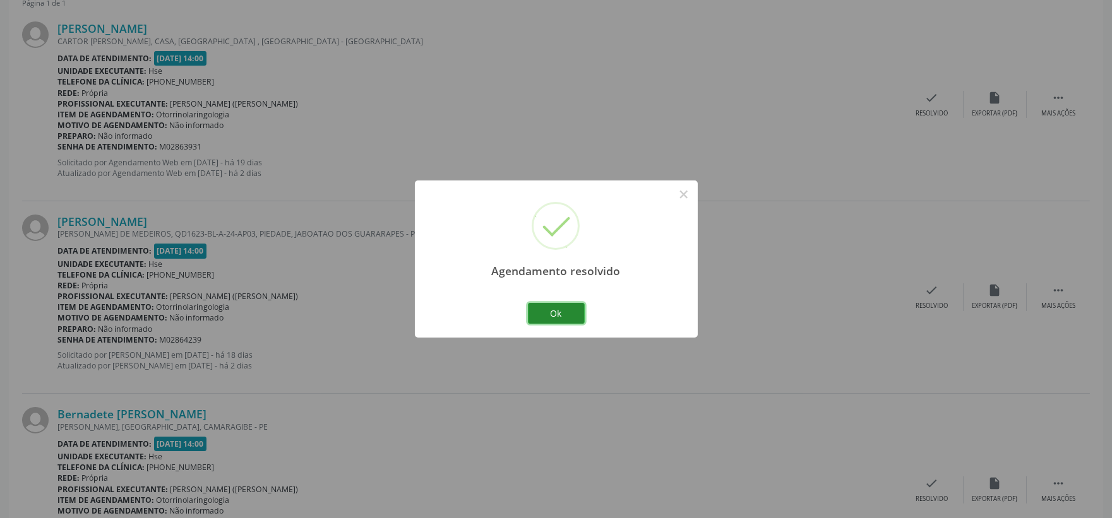
click at [553, 311] on button "Ok" at bounding box center [556, 313] width 57 height 21
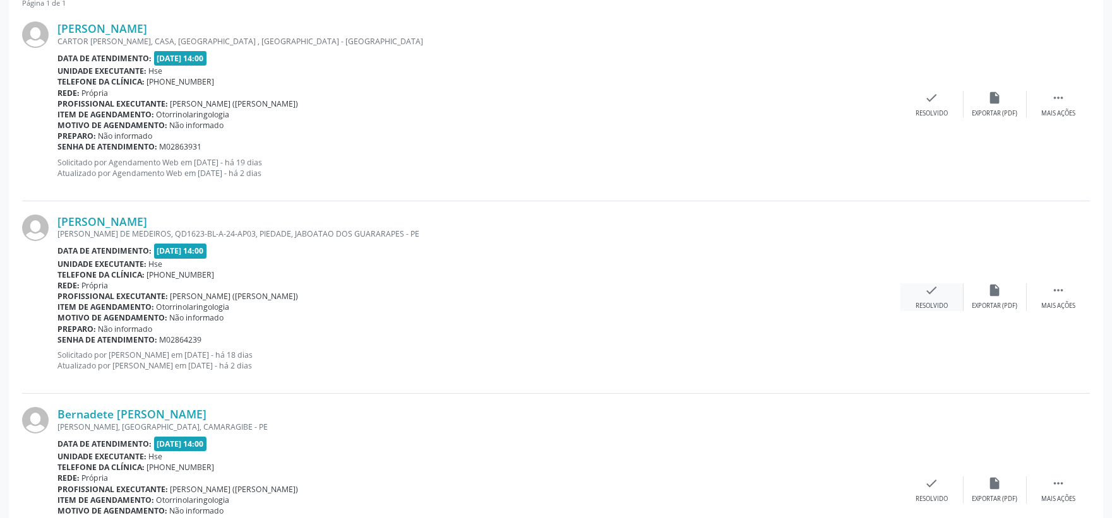
click at [917, 294] on div "check Resolvido" at bounding box center [931, 296] width 63 height 27
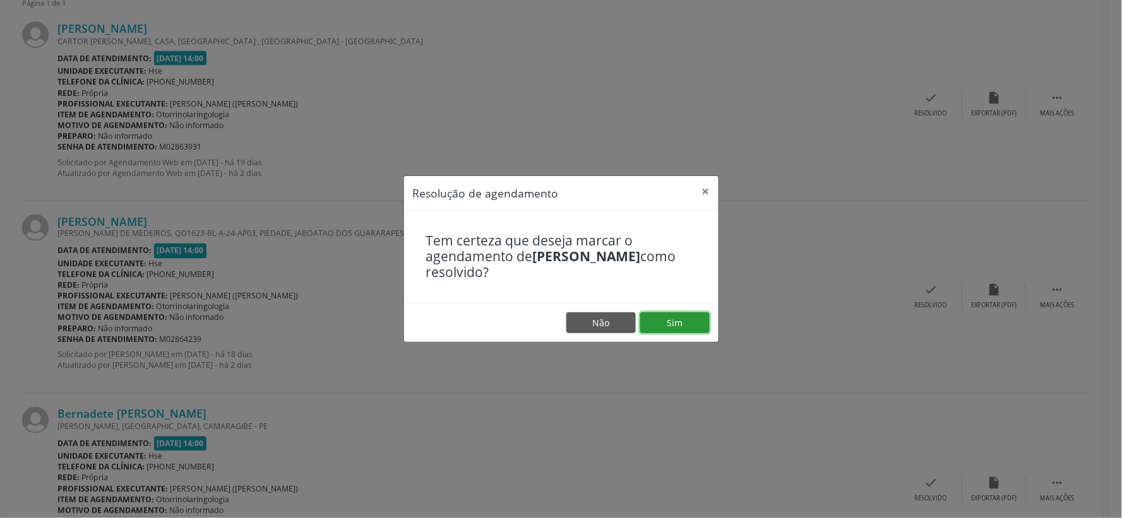
click at [669, 323] on button "Sim" at bounding box center [674, 322] width 69 height 21
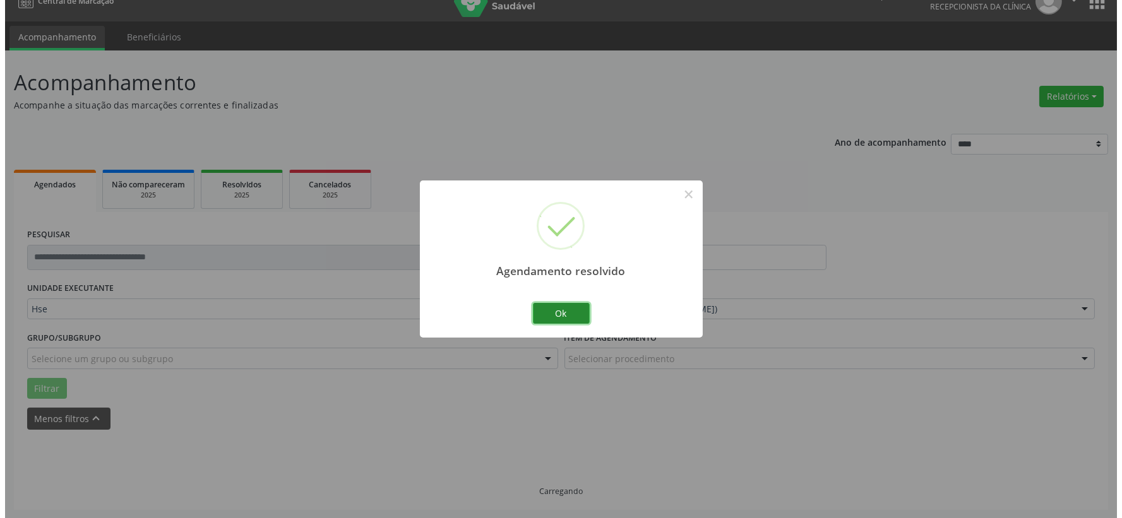
scroll to position [387, 0]
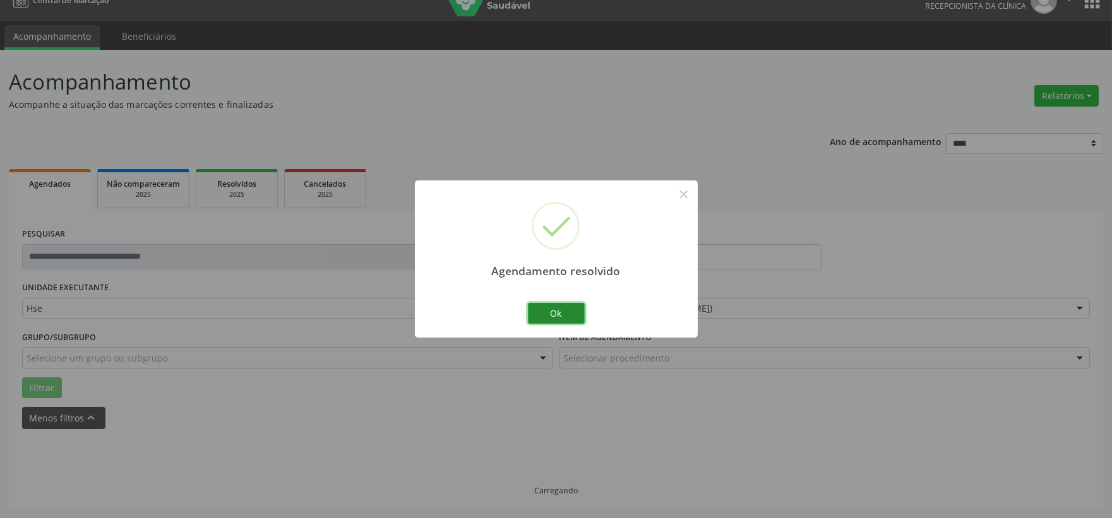
click at [564, 307] on button "Ok" at bounding box center [556, 313] width 57 height 21
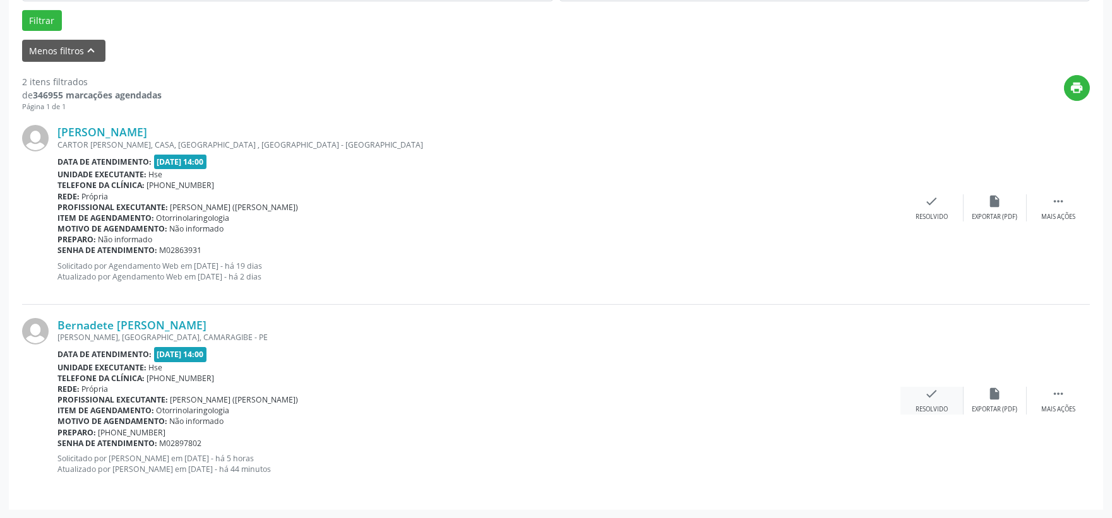
click at [922, 395] on div "check Resolvido" at bounding box center [931, 400] width 63 height 27
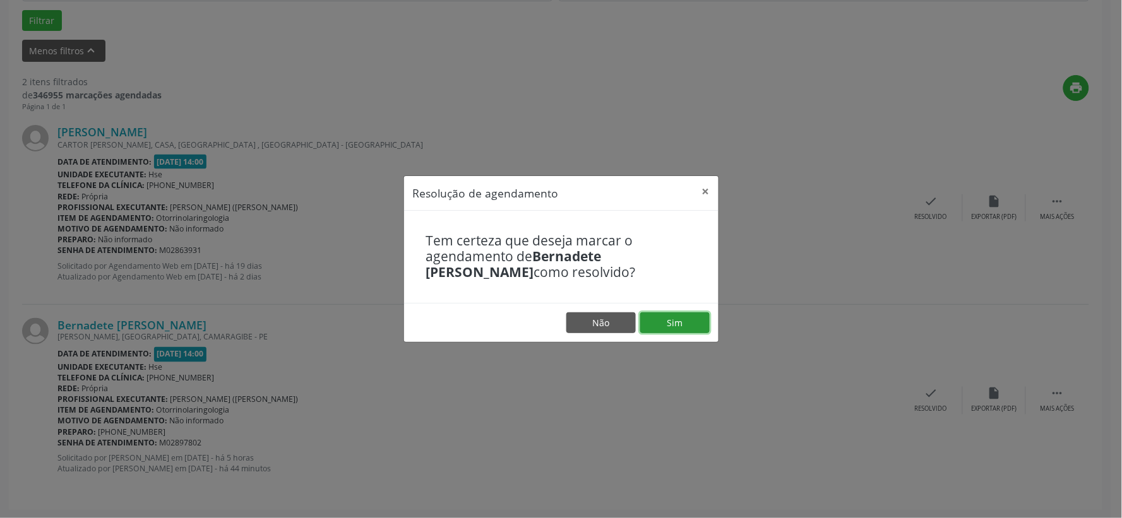
click at [682, 319] on button "Sim" at bounding box center [674, 322] width 69 height 21
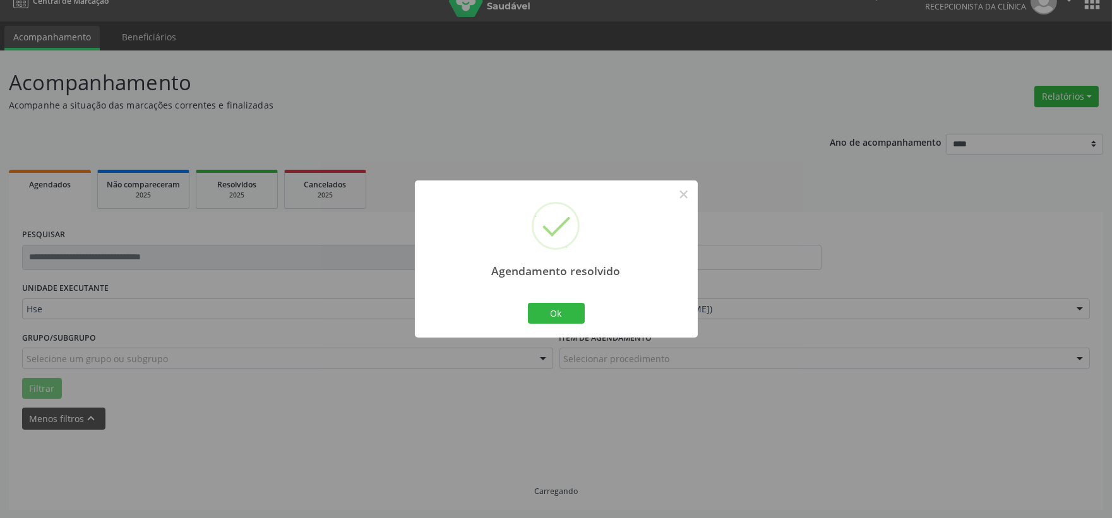
scroll to position [194, 0]
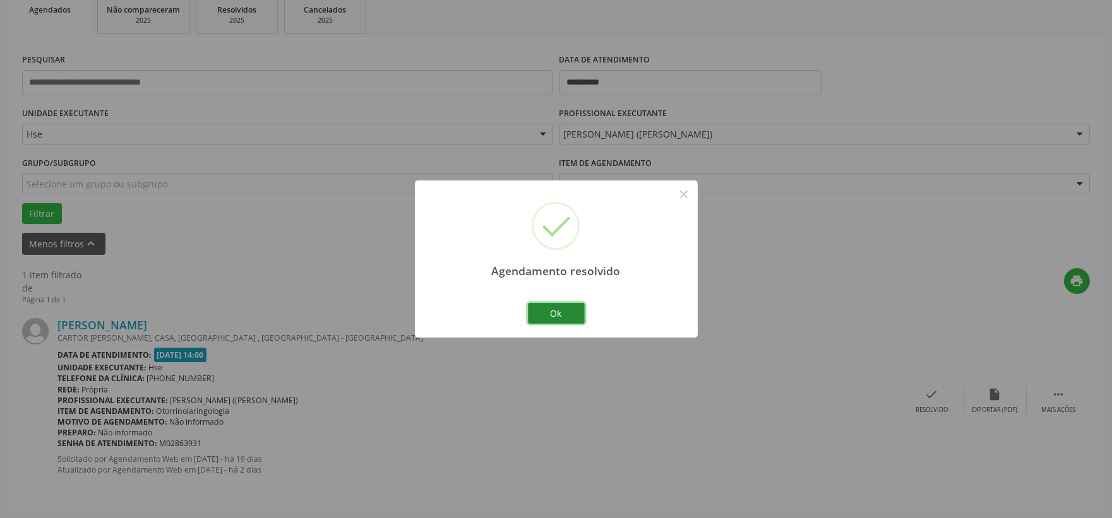
click at [560, 318] on button "Ok" at bounding box center [556, 313] width 57 height 21
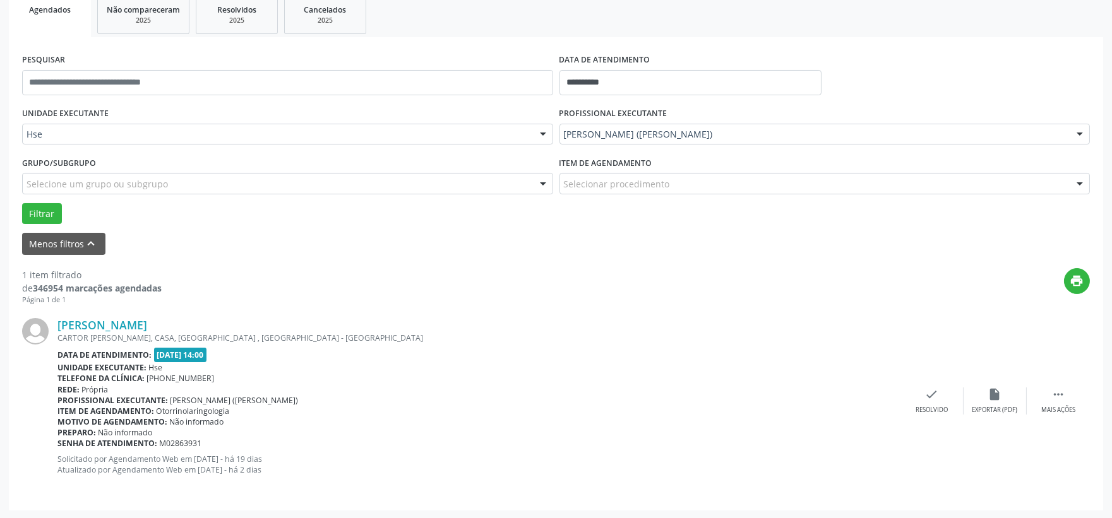
click at [755, 329] on div "Claudia Melo da Silva" at bounding box center [478, 325] width 843 height 14
click at [1047, 402] on div " Mais ações" at bounding box center [1057, 401] width 63 height 27
click at [994, 407] on div "Não compareceu" at bounding box center [995, 410] width 54 height 9
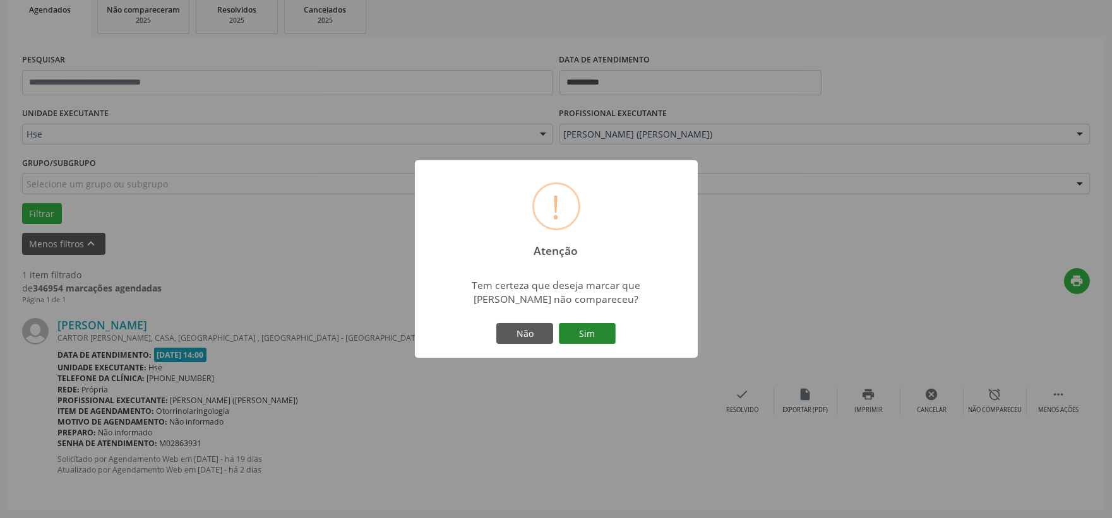
click at [608, 326] on button "Sim" at bounding box center [587, 333] width 57 height 21
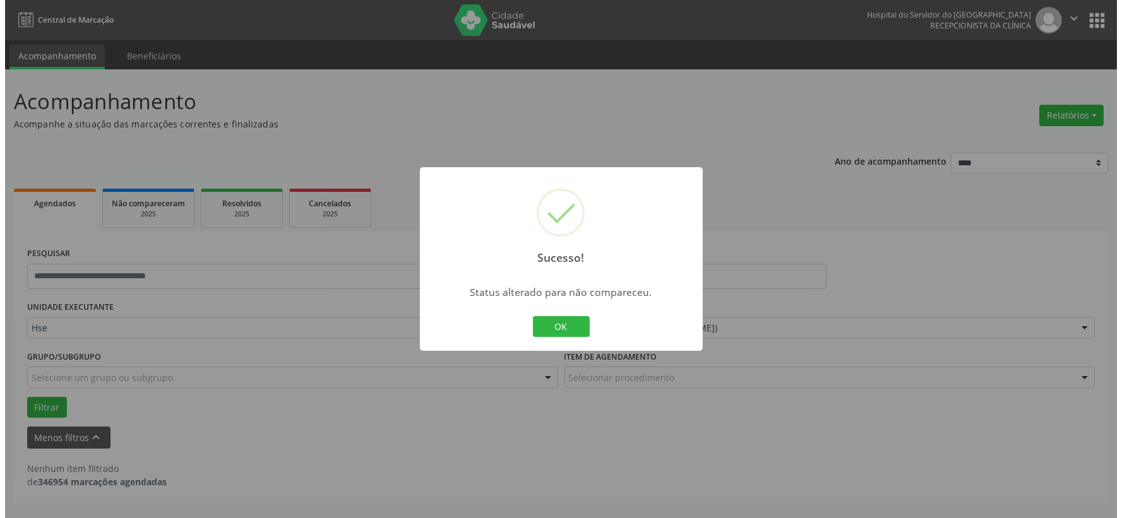
scroll to position [0, 0]
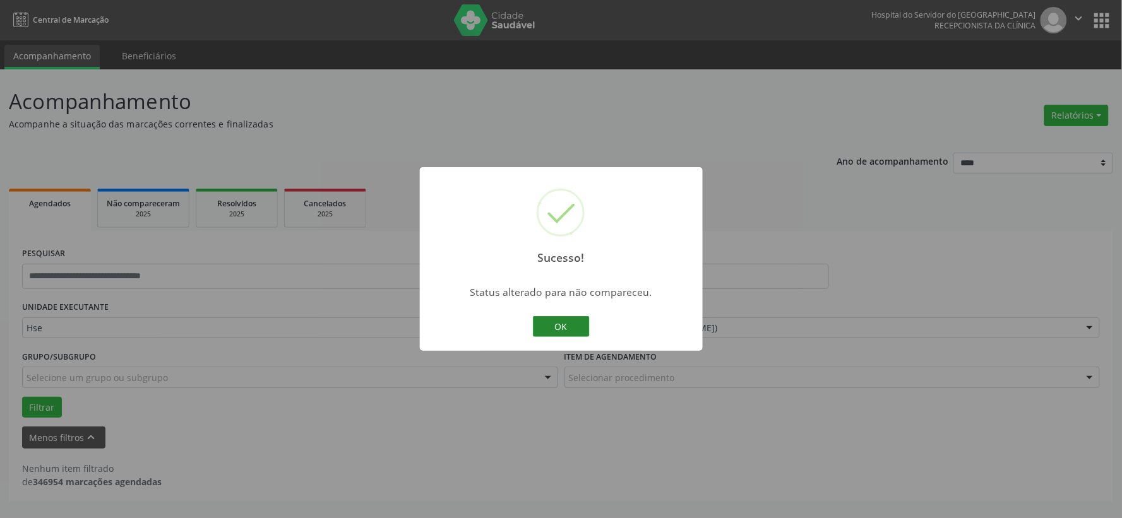
click at [574, 323] on button "OK" at bounding box center [561, 326] width 57 height 21
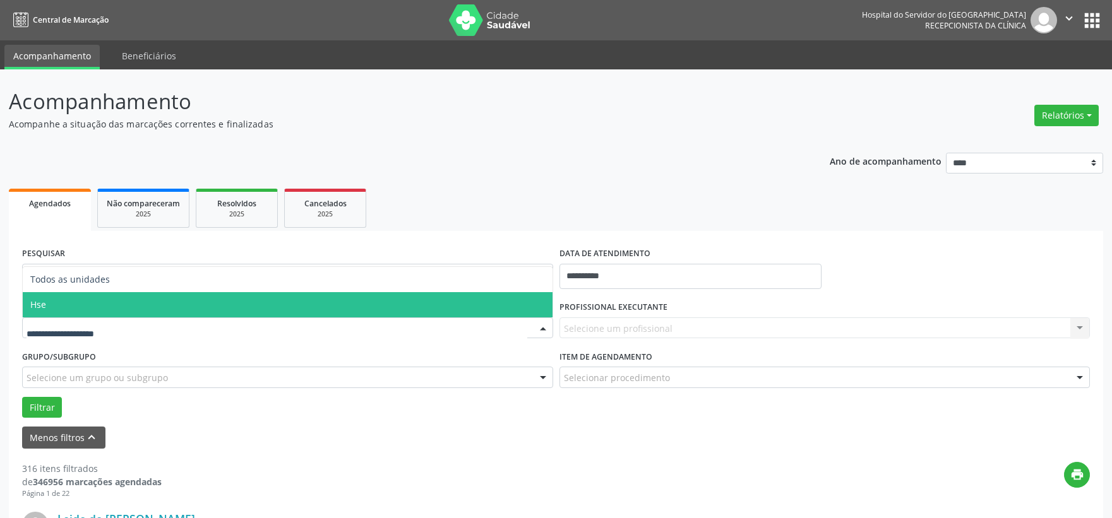
click at [62, 295] on span "Hse" at bounding box center [288, 304] width 530 height 25
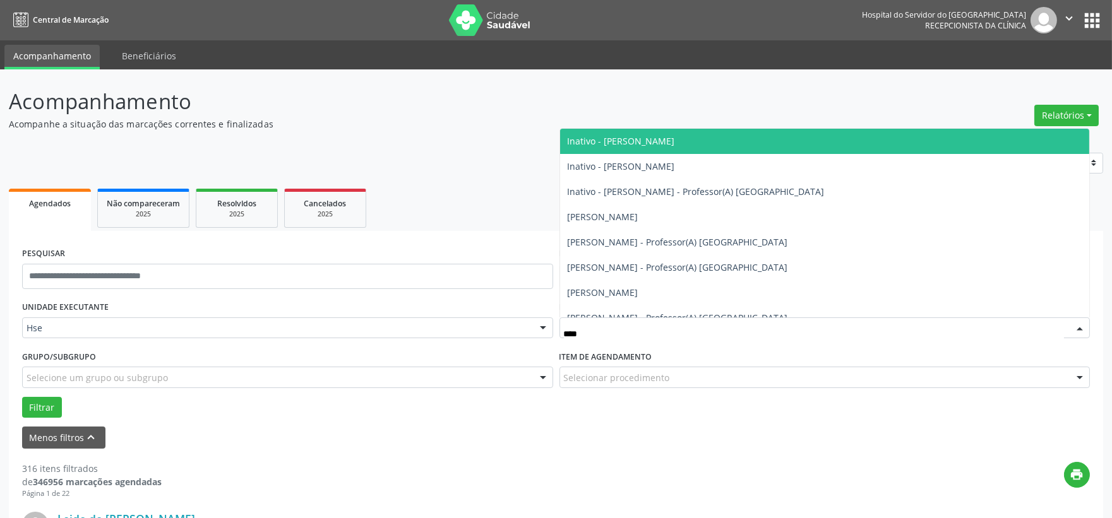
type input "*****"
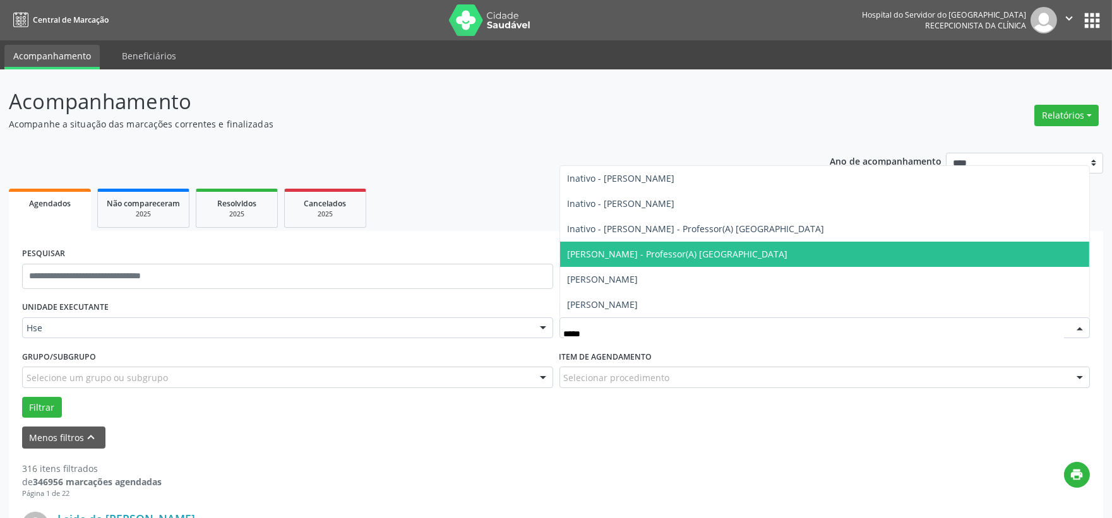
click at [654, 254] on span "[PERSON_NAME] - Professor(A) [GEOGRAPHIC_DATA]" at bounding box center [677, 254] width 220 height 12
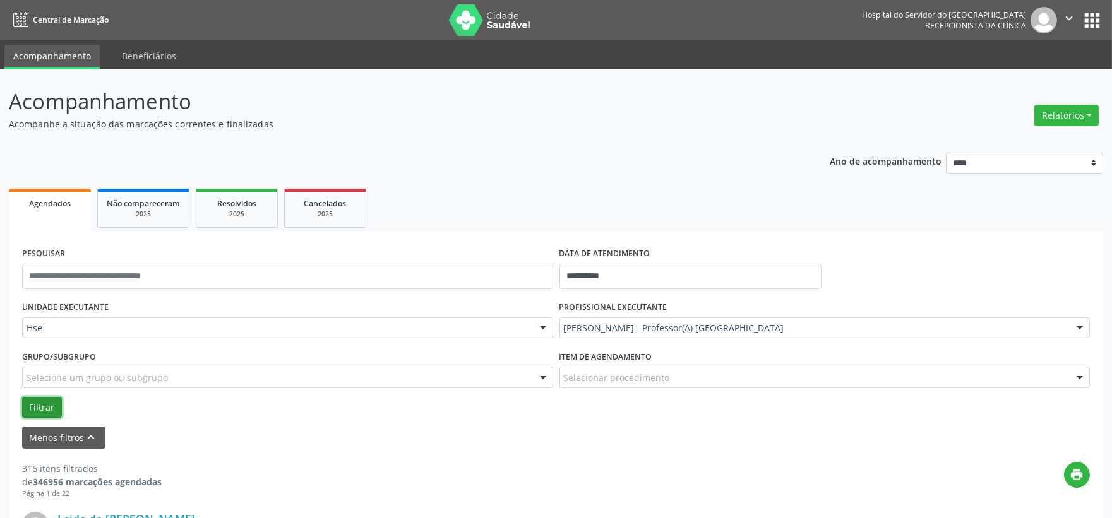
click at [39, 409] on button "Filtrar" at bounding box center [42, 407] width 40 height 21
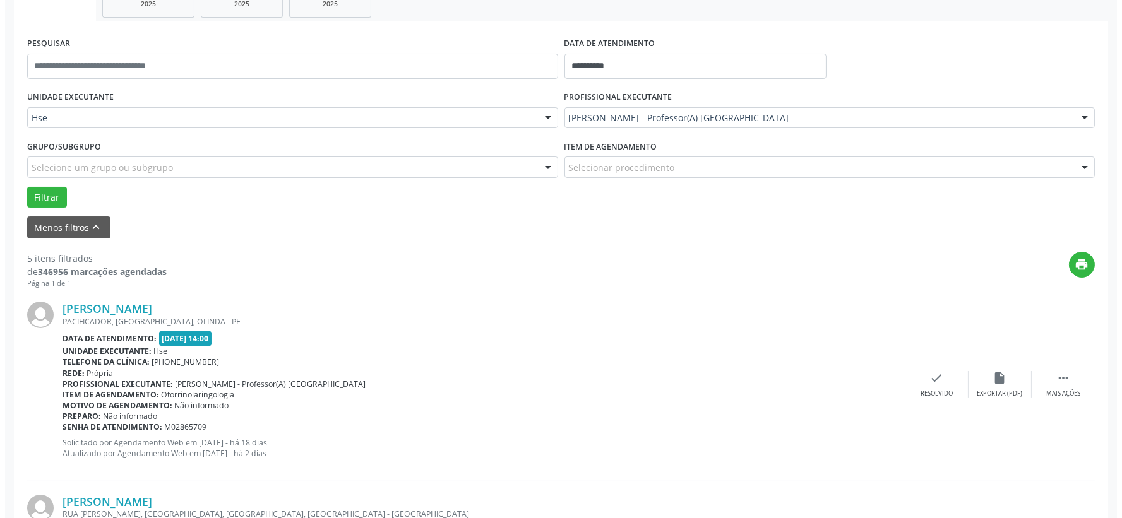
scroll to position [350, 0]
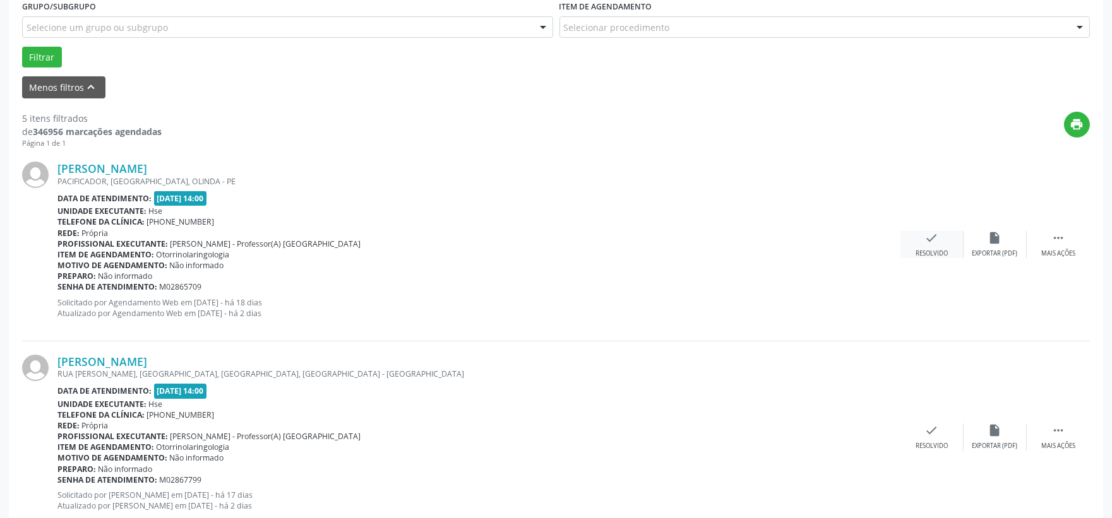
click at [930, 245] on div "check Resolvido" at bounding box center [931, 244] width 63 height 27
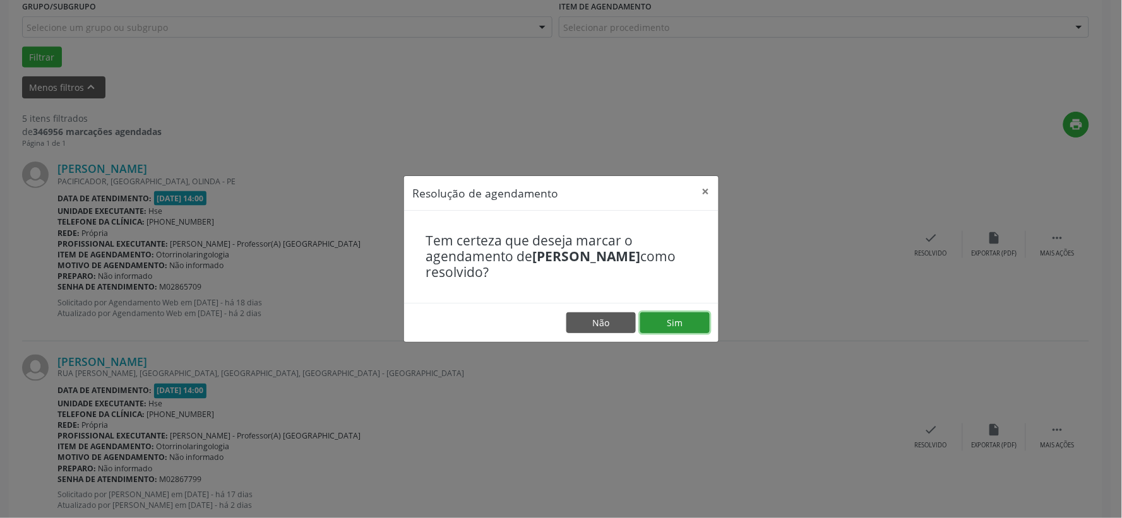
click at [677, 323] on button "Sim" at bounding box center [674, 322] width 69 height 21
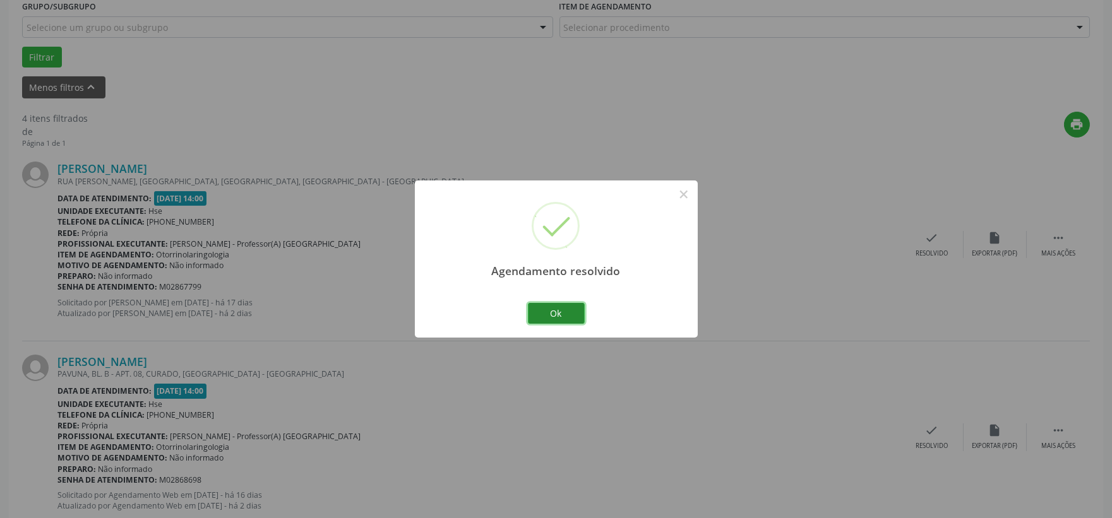
click at [562, 311] on button "Ok" at bounding box center [556, 313] width 57 height 21
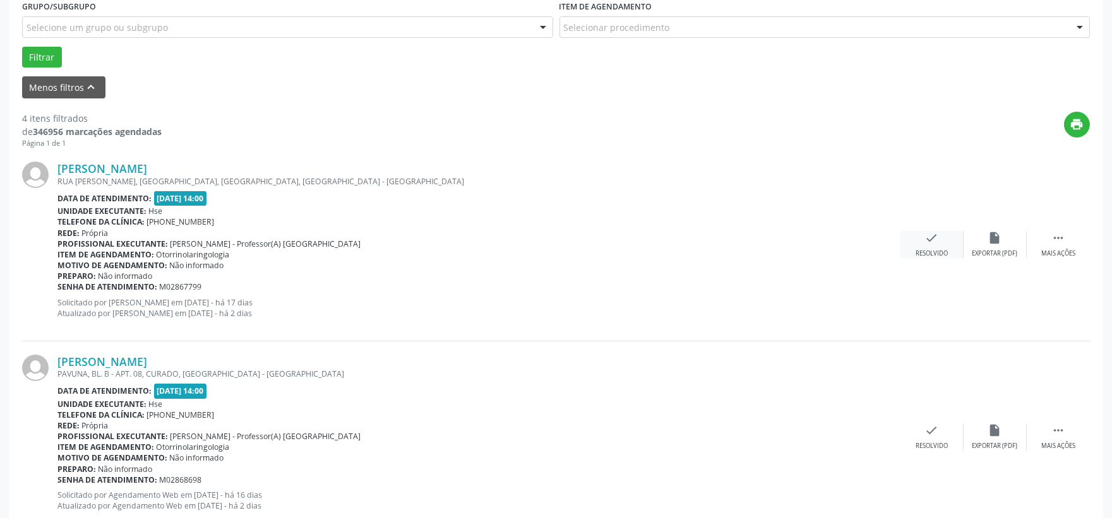
click at [930, 238] on icon "check" at bounding box center [932, 238] width 14 height 14
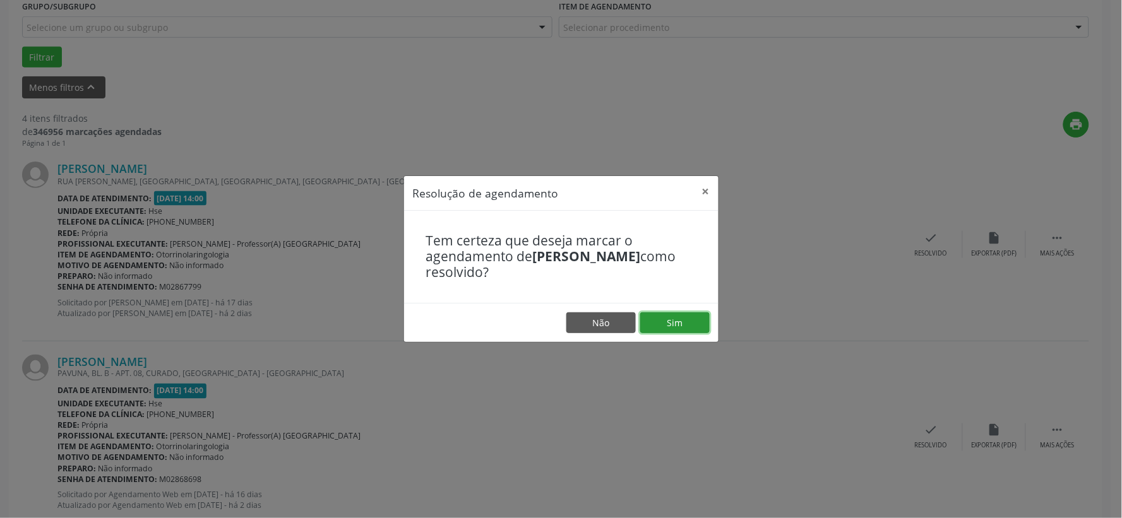
click at [683, 322] on button "Sim" at bounding box center [674, 322] width 69 height 21
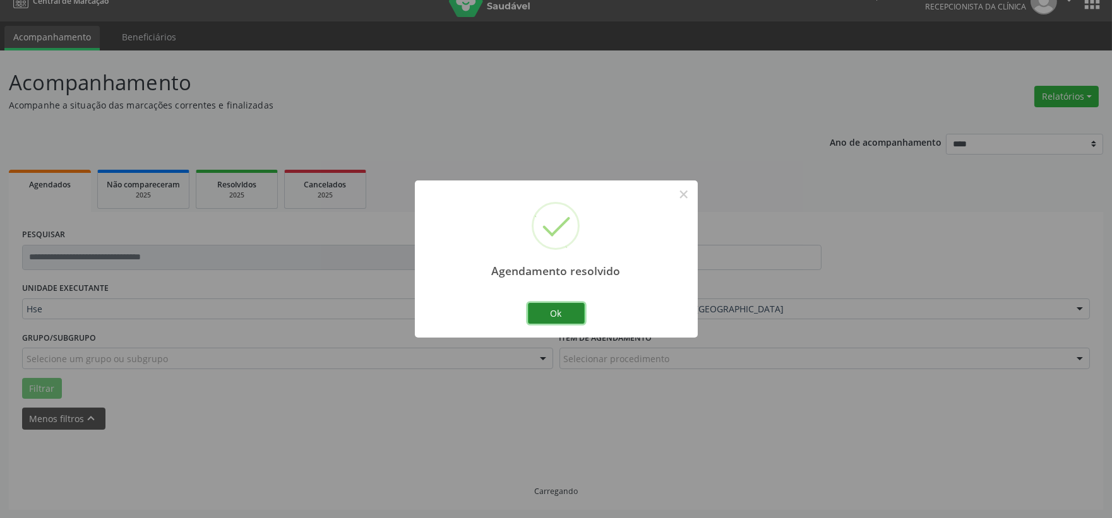
click at [562, 316] on button "Ok" at bounding box center [556, 313] width 57 height 21
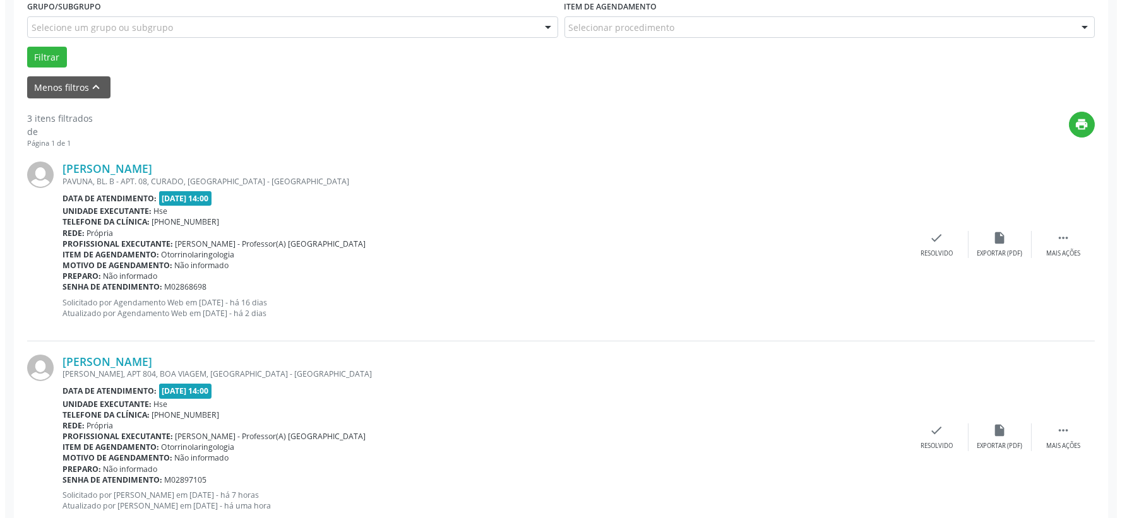
scroll to position [579, 0]
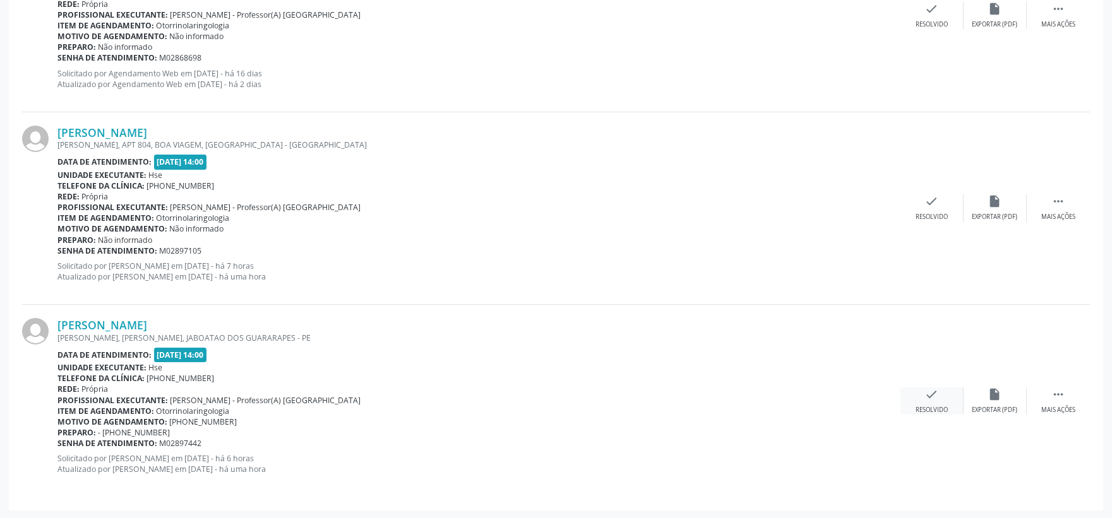
click at [930, 401] on div "check Resolvido" at bounding box center [931, 401] width 63 height 27
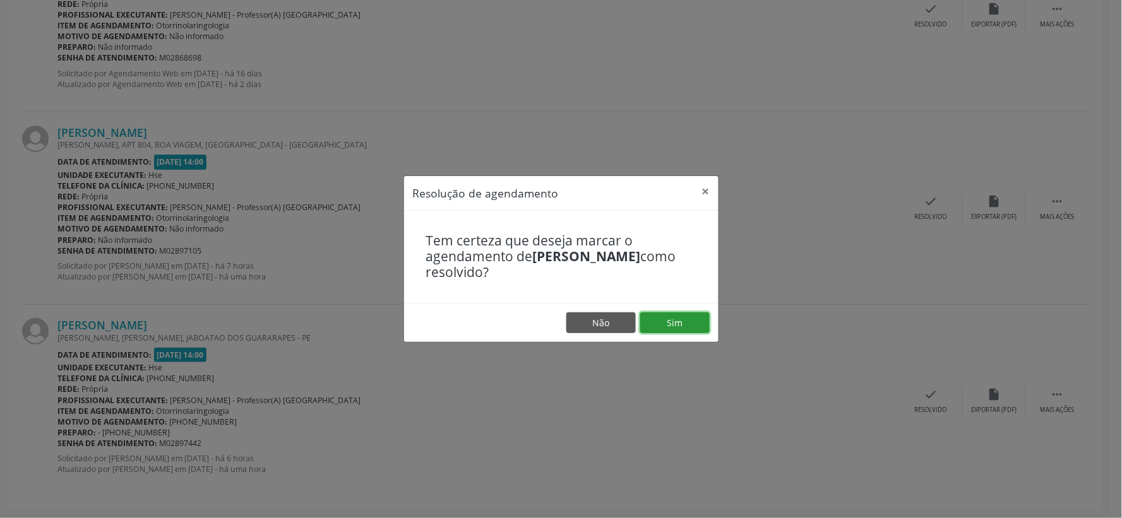
click at [670, 323] on button "Sim" at bounding box center [674, 322] width 69 height 21
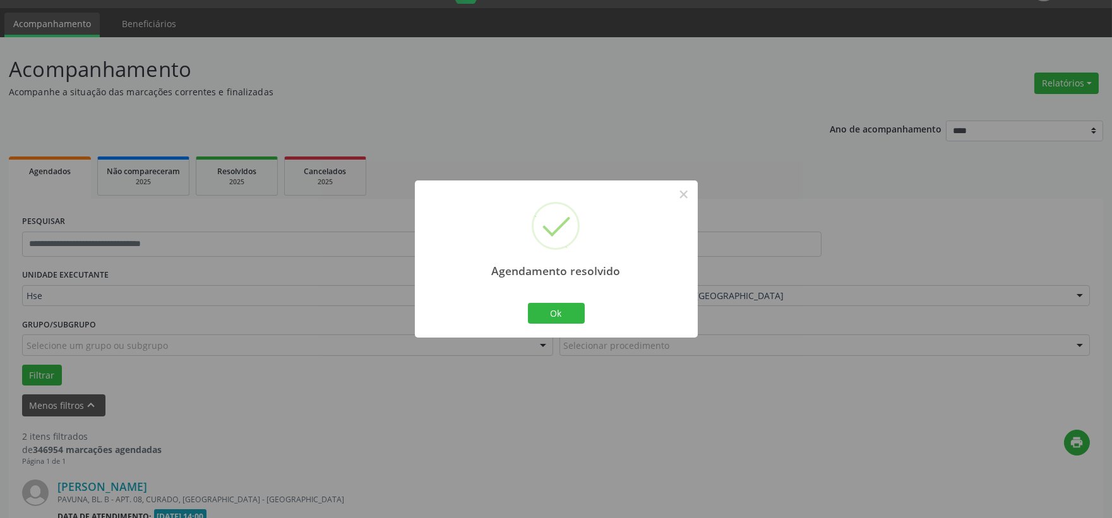
scroll to position [387, 0]
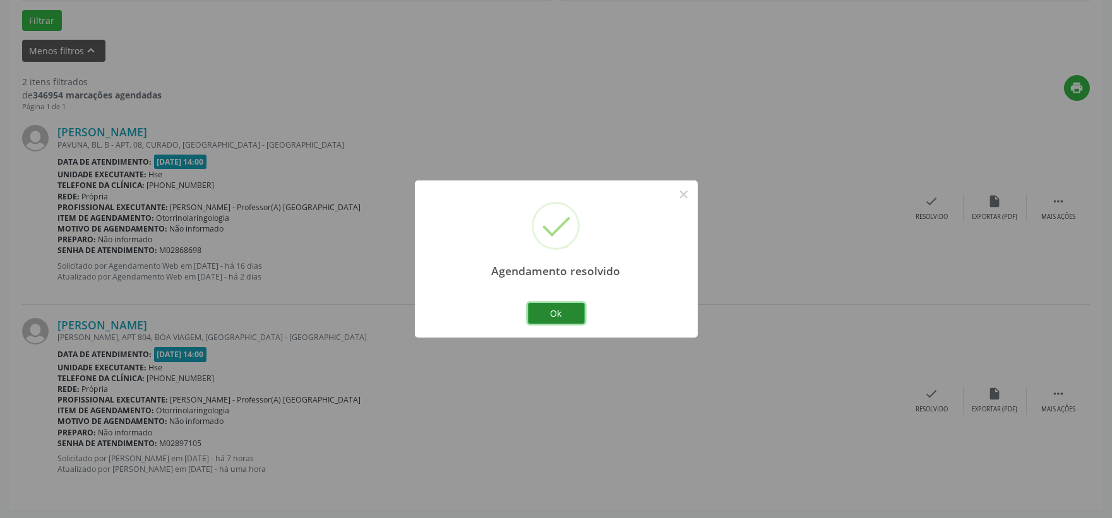
click at [564, 316] on button "Ok" at bounding box center [556, 313] width 57 height 21
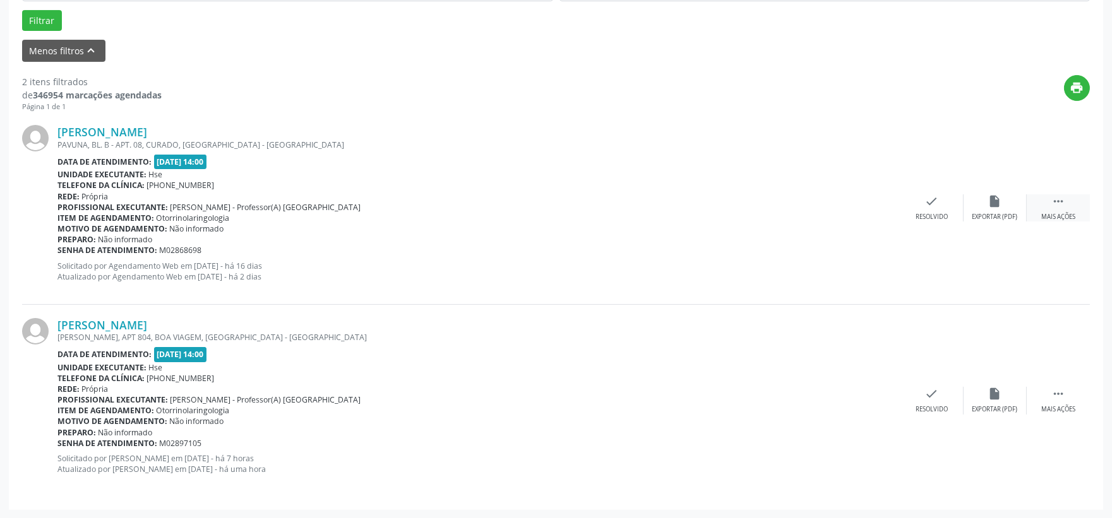
drag, startPoint x: 1068, startPoint y: 209, endPoint x: 1053, endPoint y: 215, distance: 16.2
click at [1068, 209] on div " Mais ações" at bounding box center [1057, 207] width 63 height 27
click at [980, 213] on div "Não compareceu" at bounding box center [995, 217] width 54 height 9
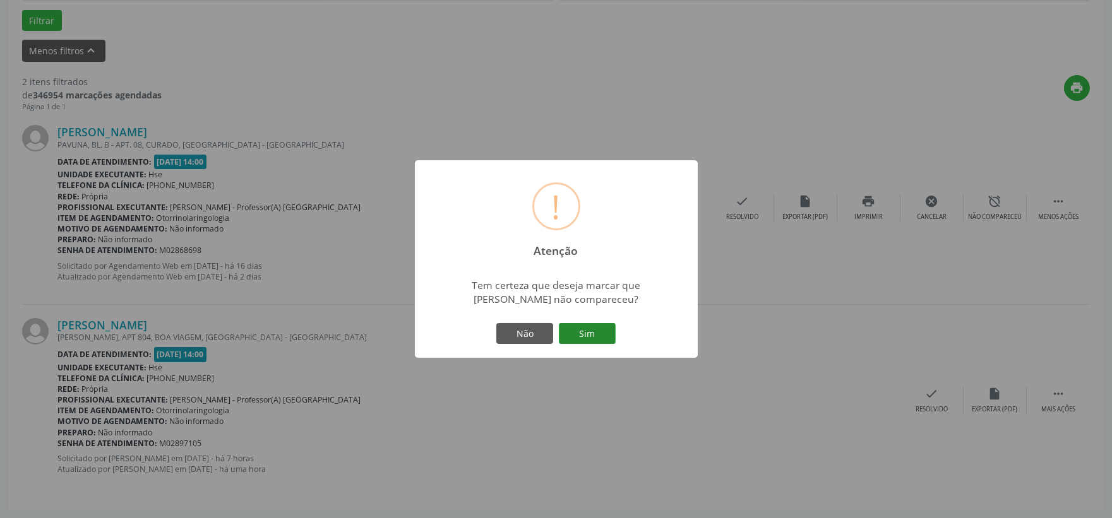
click at [571, 335] on button "Sim" at bounding box center [587, 333] width 57 height 21
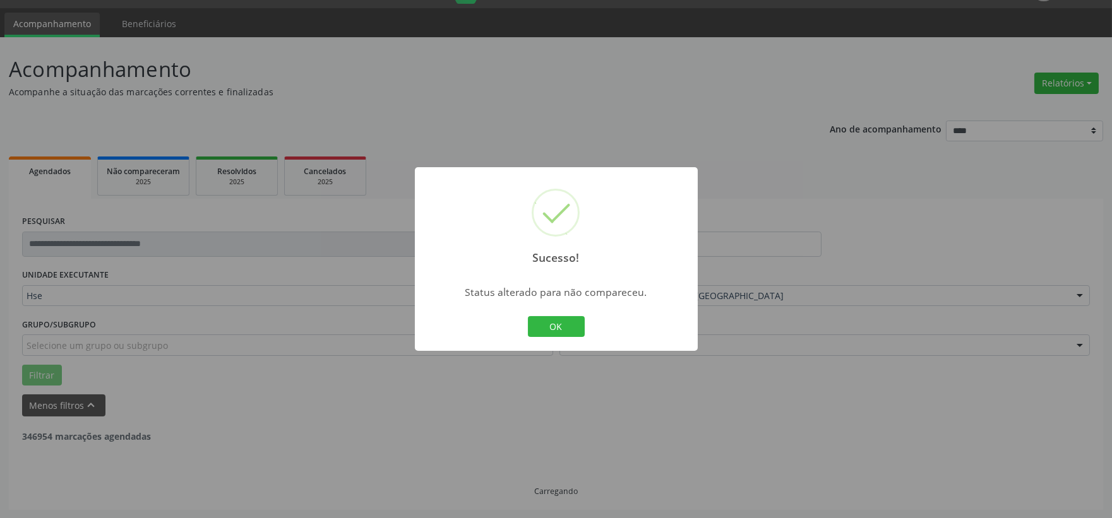
scroll to position [194, 0]
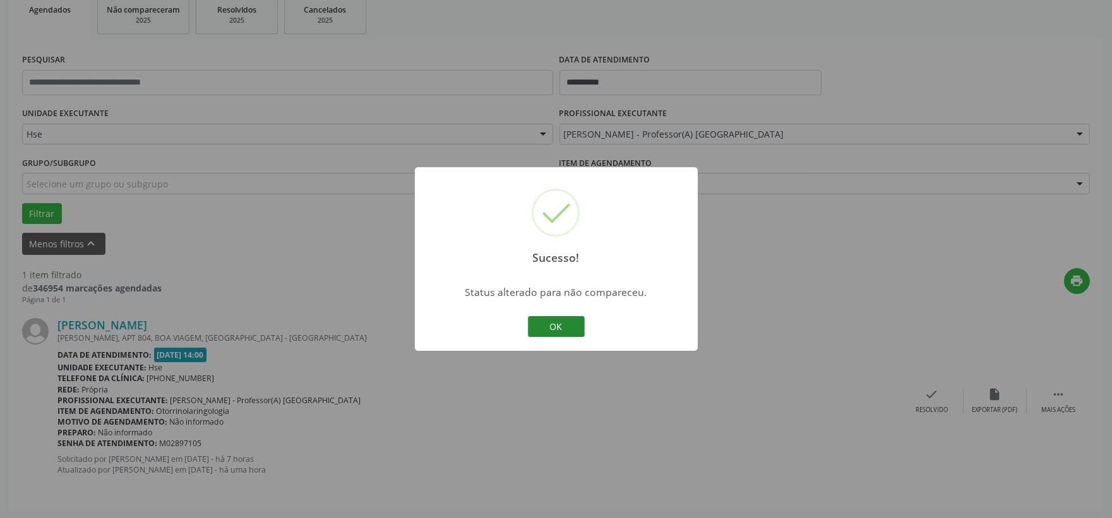
click at [570, 326] on button "OK" at bounding box center [556, 326] width 57 height 21
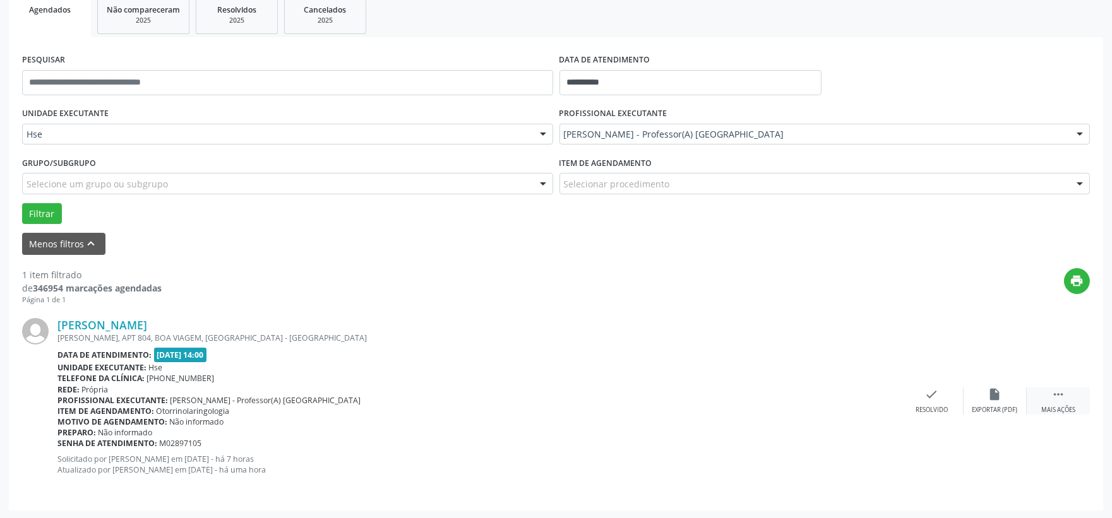
click at [1048, 396] on div " Mais ações" at bounding box center [1057, 401] width 63 height 27
click at [988, 398] on icon "alarm_off" at bounding box center [995, 395] width 14 height 14
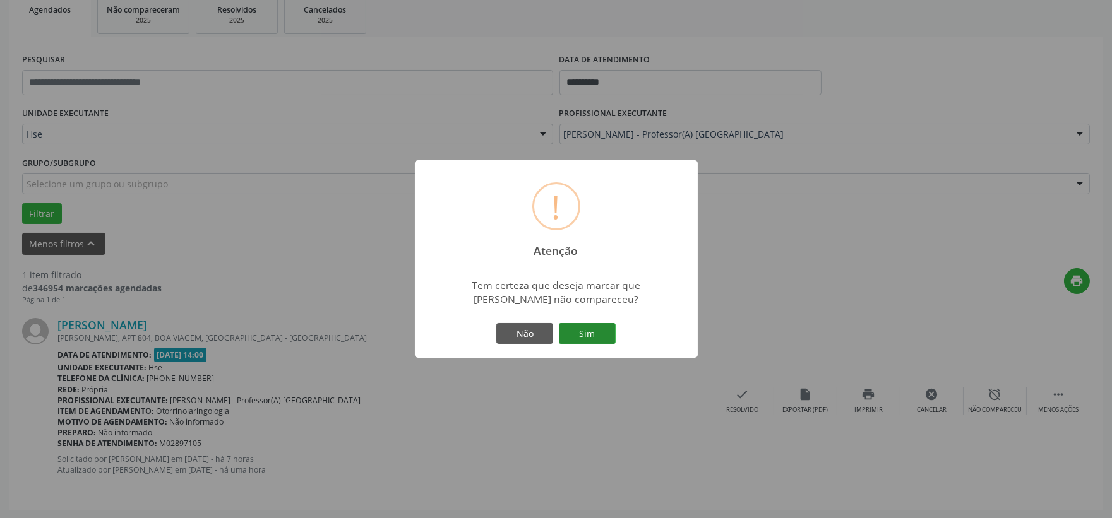
click at [595, 325] on button "Sim" at bounding box center [587, 333] width 57 height 21
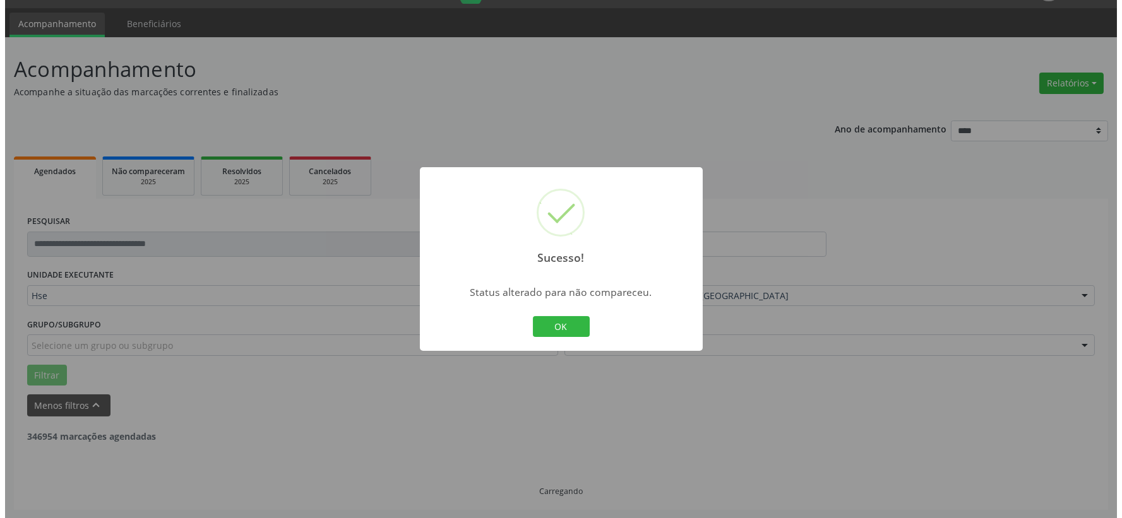
scroll to position [0, 0]
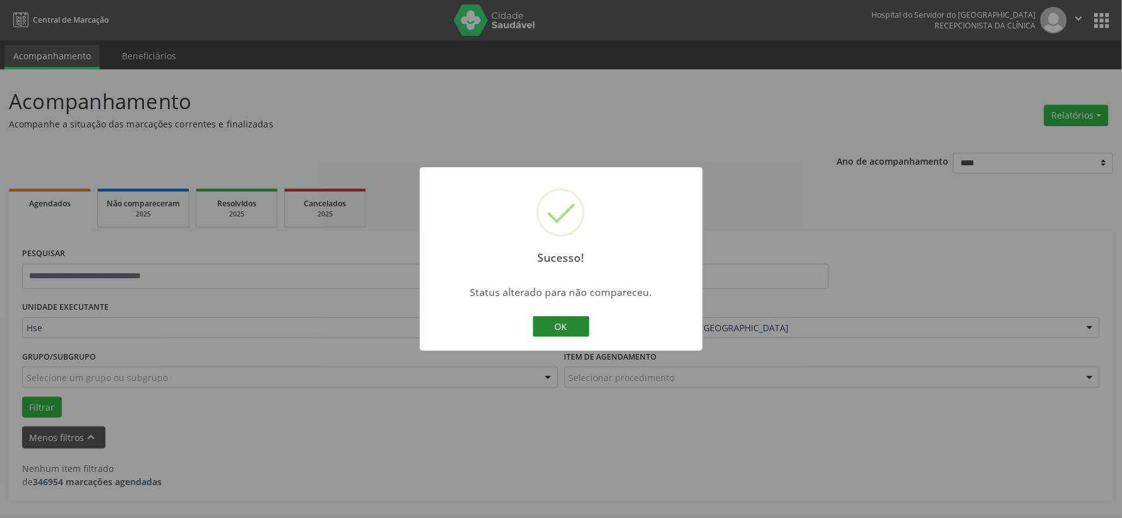
click at [569, 326] on button "OK" at bounding box center [561, 326] width 57 height 21
